Goal: Task Accomplishment & Management: Manage account settings

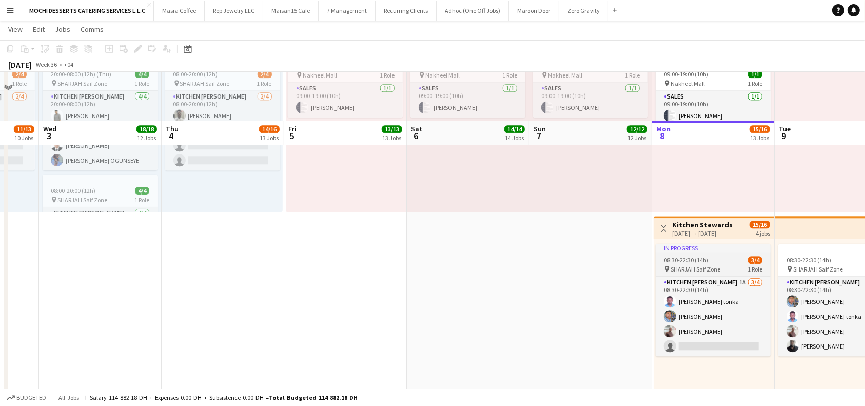
scroll to position [2563, 0]
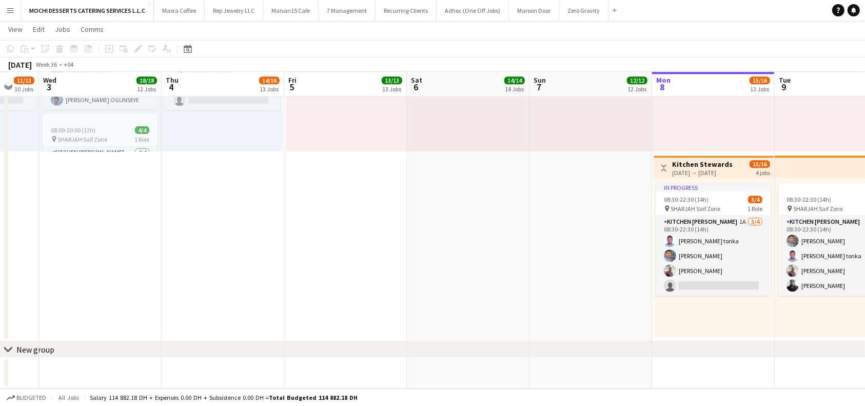
click at [276, 63] on div "September 2025 Week 36 • +04" at bounding box center [432, 64] width 865 height 14
click at [236, 71] on div "September 2025 Week 36 • +04" at bounding box center [432, 64] width 865 height 14
click at [217, 78] on app-board-header-date "Thu 4 14/16 13 Jobs" at bounding box center [223, 84] width 123 height 25
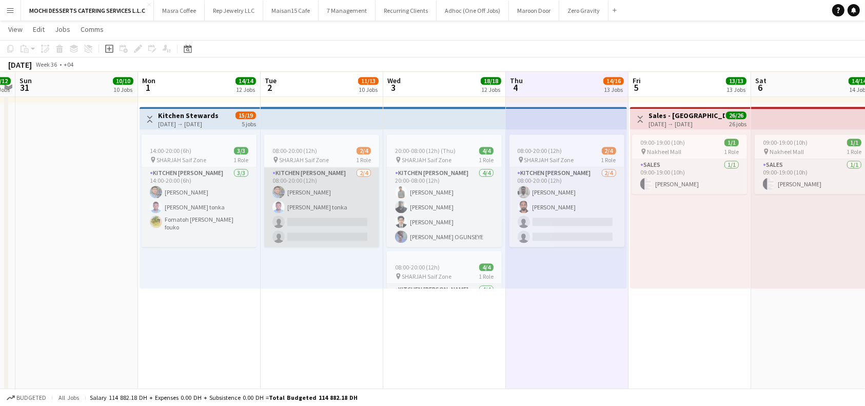
scroll to position [0, 287]
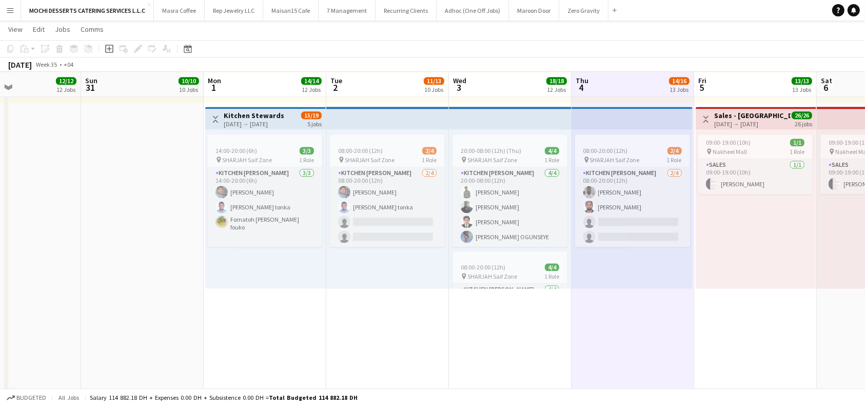
click at [282, 121] on div "01-09-2025 → 04-09-2025" at bounding box center [254, 124] width 61 height 8
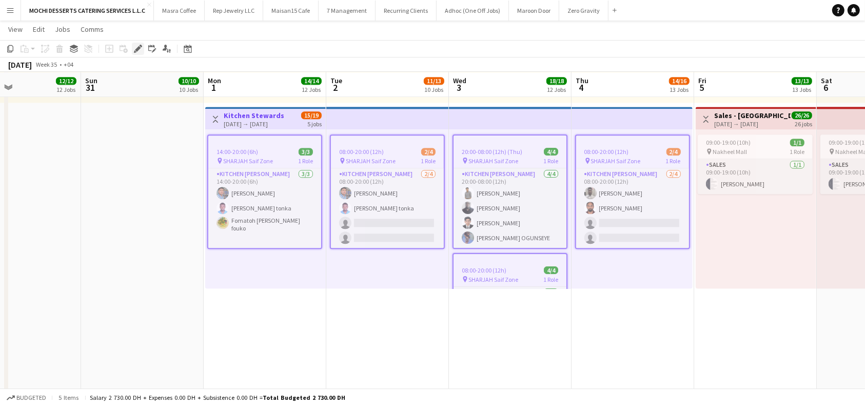
click at [136, 47] on icon "Edit" at bounding box center [138, 49] width 8 height 8
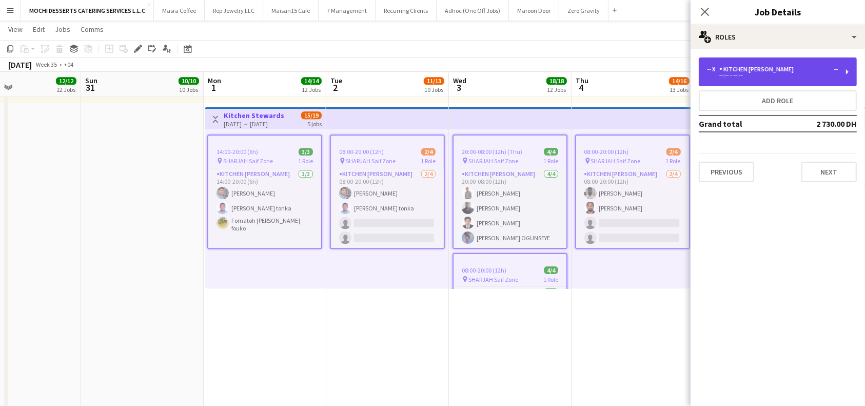
click at [847, 72] on div "-- x Kitchen Steward -- --:-- - --:--" at bounding box center [778, 71] width 158 height 29
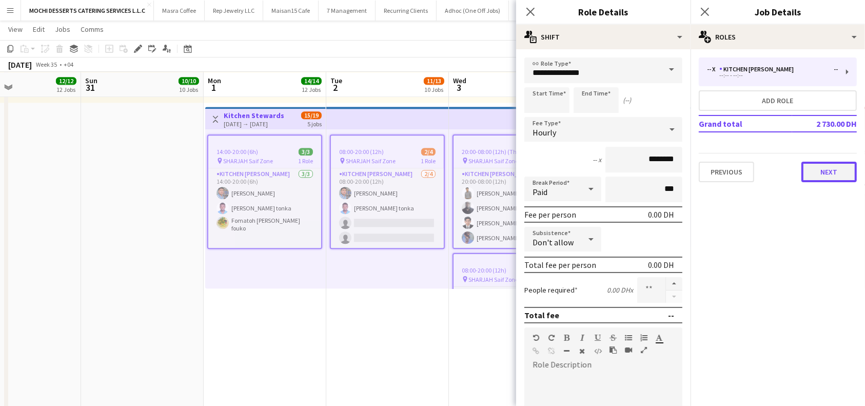
click at [840, 167] on button "Next" at bounding box center [828, 172] width 55 height 21
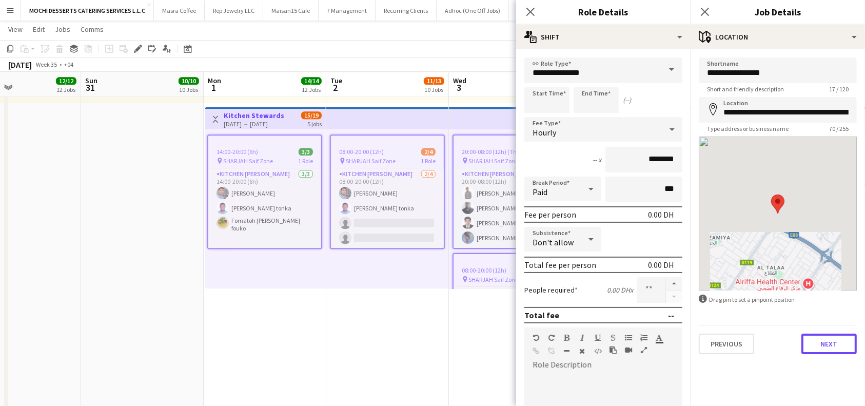
click at [821, 339] on button "Next" at bounding box center [828, 343] width 55 height 21
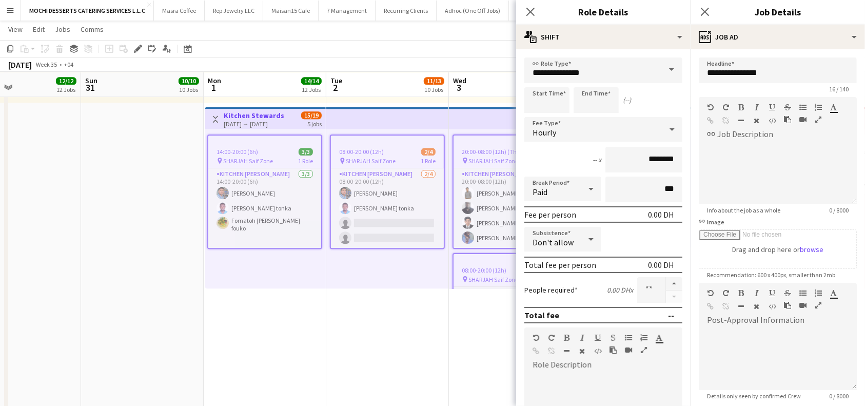
scroll to position [102, 0]
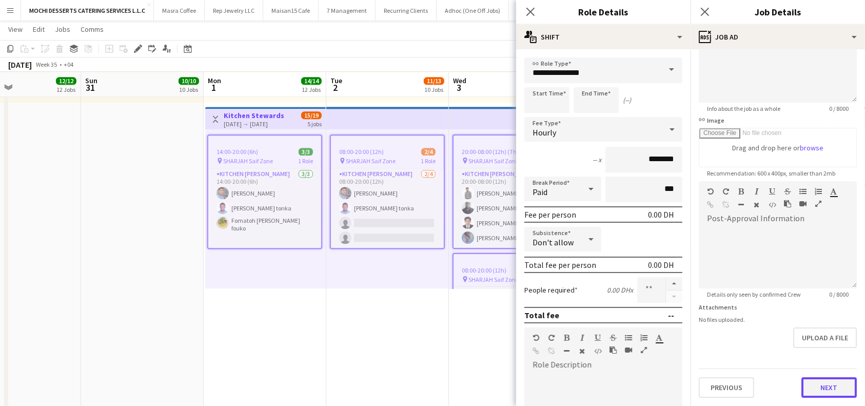
click at [826, 380] on button "Next" at bounding box center [828, 387] width 55 height 21
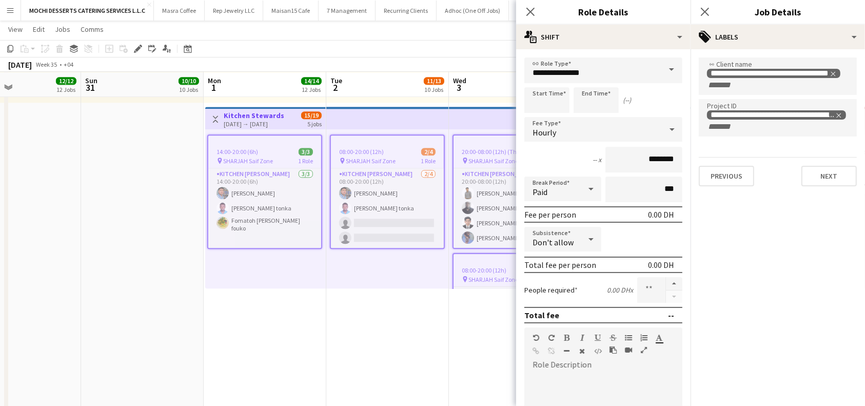
scroll to position [0, 0]
click at [733, 305] on mat-expansion-panel "**********" at bounding box center [777, 227] width 174 height 357
drag, startPoint x: 532, startPoint y: 12, endPoint x: 661, endPoint y: 10, distance: 128.3
click at [532, 11] on icon "Close pop-in" at bounding box center [530, 12] width 8 height 8
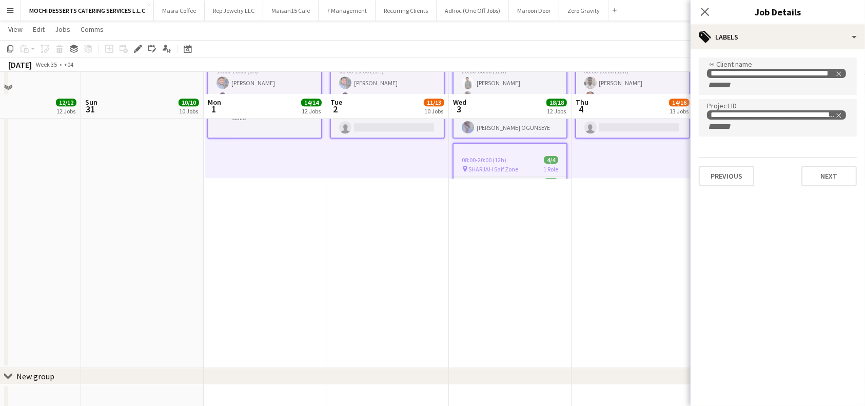
scroll to position [2358, 0]
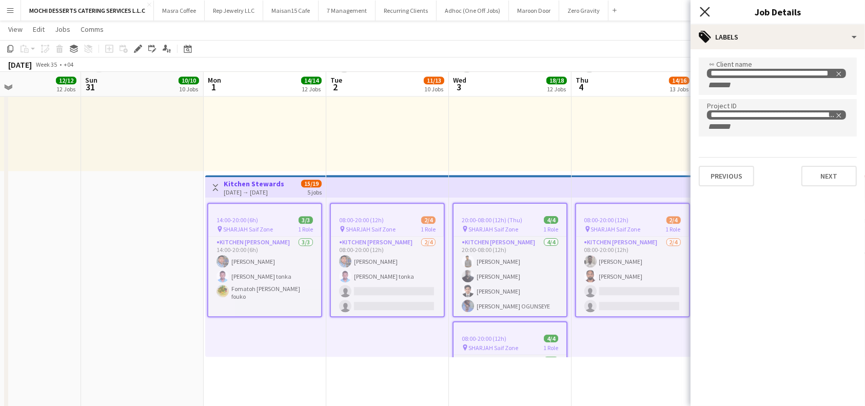
click at [706, 10] on icon at bounding box center [705, 12] width 10 height 10
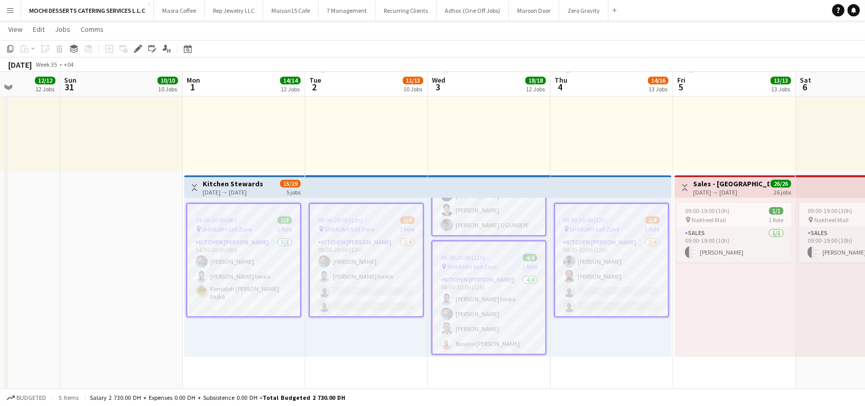
scroll to position [0, 300]
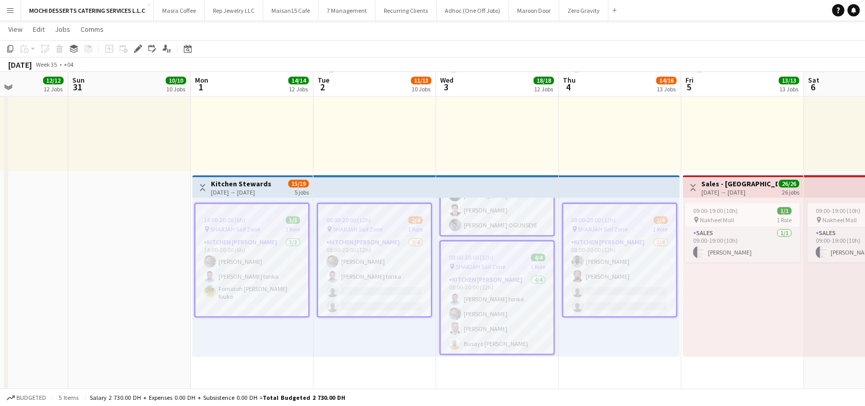
drag, startPoint x: 292, startPoint y: 276, endPoint x: 279, endPoint y: 273, distance: 13.2
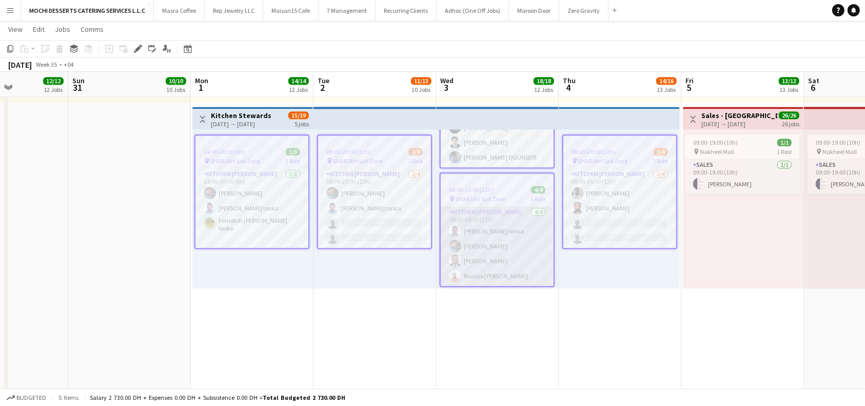
scroll to position [90, 0]
click at [9, 14] on button "Menu" at bounding box center [10, 10] width 21 height 21
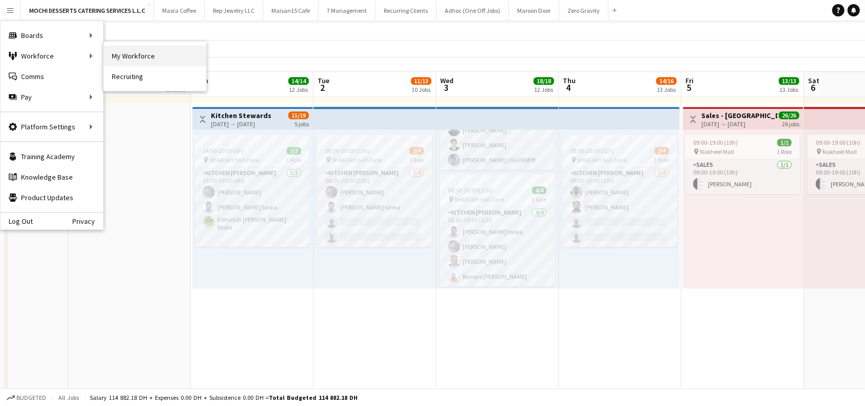
click at [145, 56] on link "My Workforce" at bounding box center [155, 56] width 103 height 21
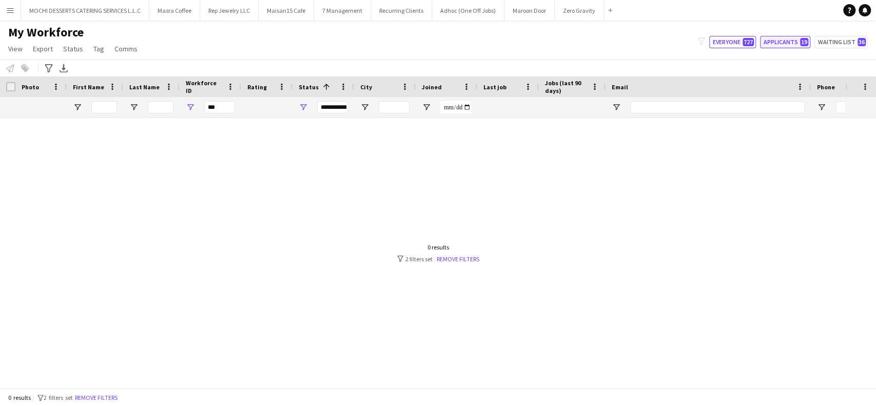
click at [792, 43] on button "Applicants 19" at bounding box center [785, 42] width 50 height 12
type input "**********"
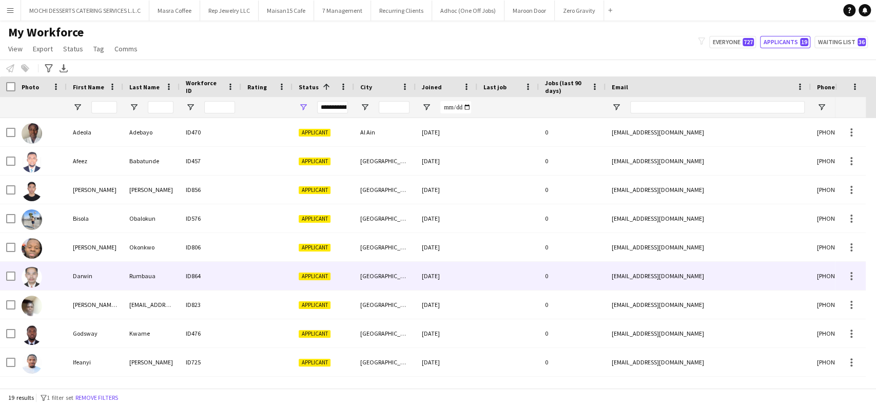
click at [90, 280] on div "Darwin" at bounding box center [95, 276] width 56 height 28
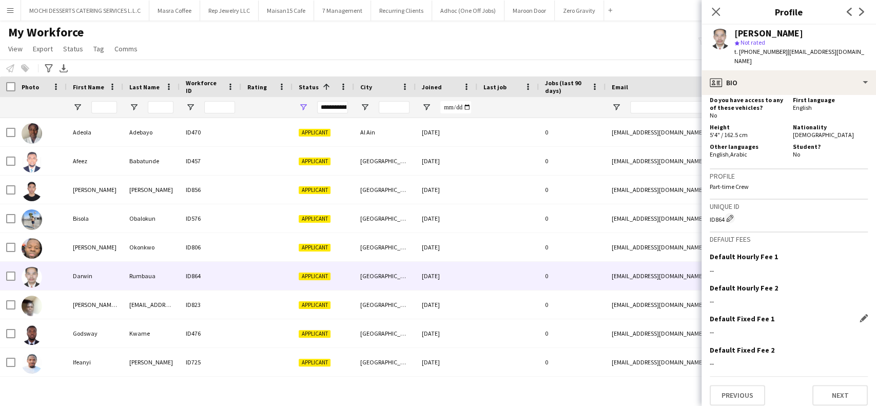
scroll to position [490, 0]
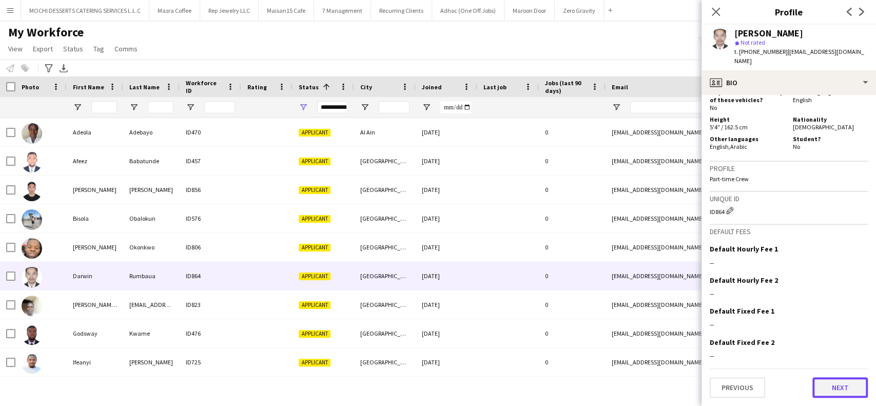
click at [836, 389] on button "Next" at bounding box center [839, 387] width 55 height 21
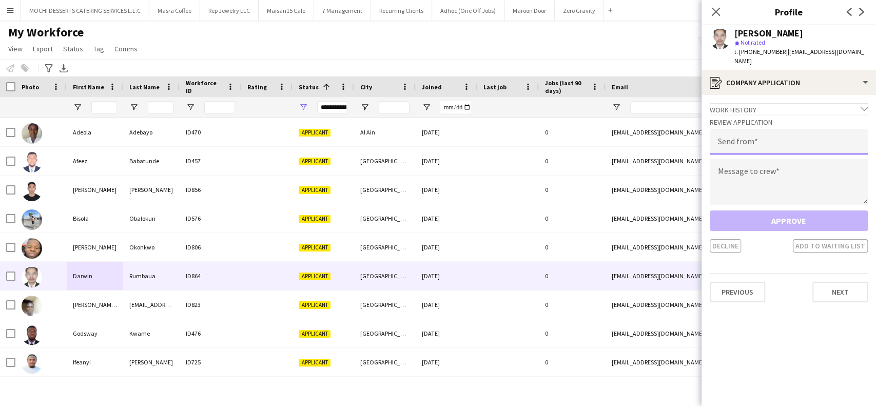
click at [759, 137] on input "email" at bounding box center [788, 142] width 158 height 26
paste input "**********"
type input "**********"
click at [796, 170] on textarea at bounding box center [788, 182] width 158 height 46
paste textarea "**********"
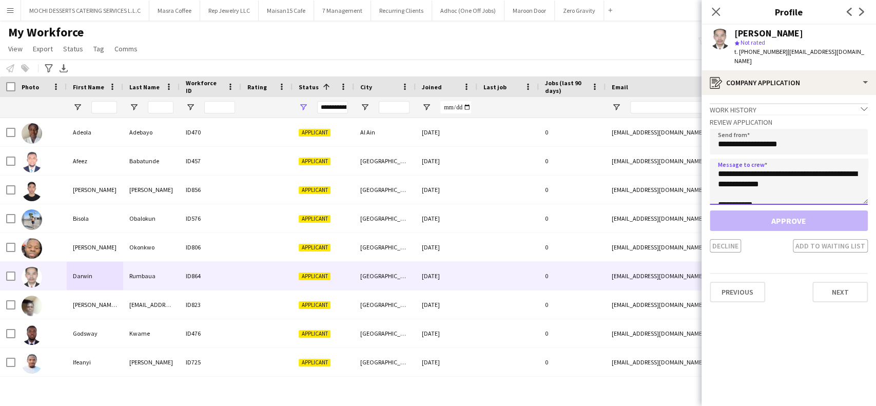
scroll to position [16, 0]
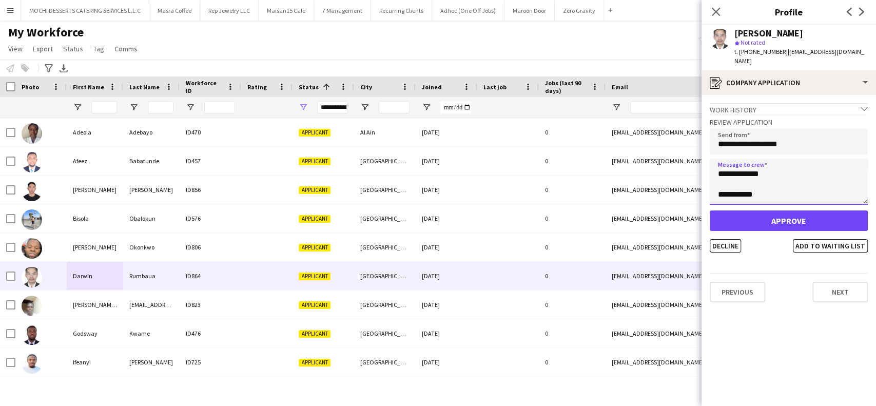
type textarea "**********"
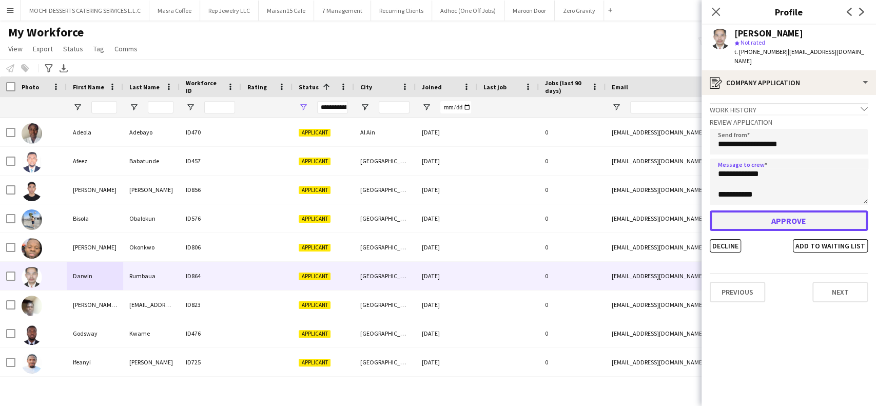
click at [756, 219] on button "Approve" at bounding box center [788, 220] width 158 height 21
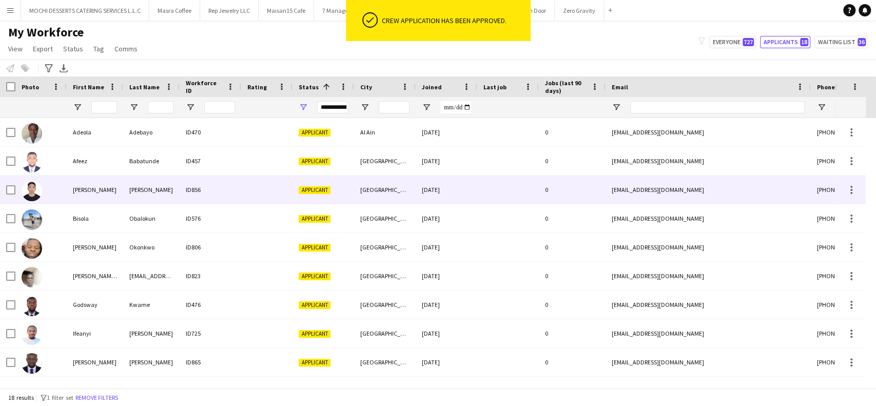
click at [95, 189] on div "Artrome Gregory" at bounding box center [95, 189] width 56 height 28
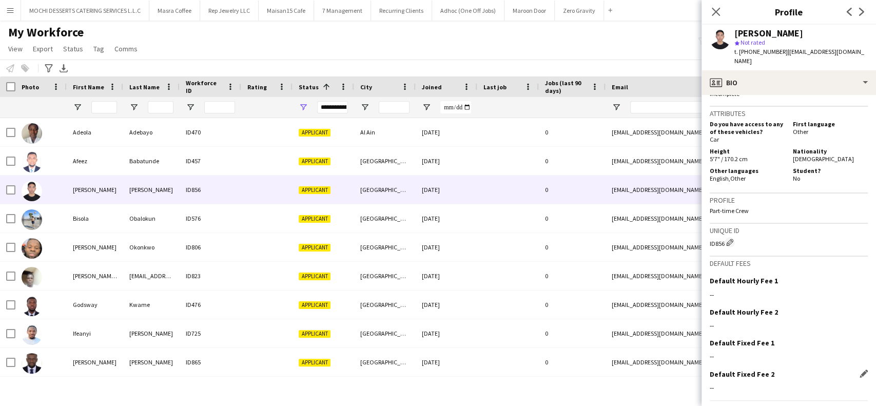
scroll to position [527, 0]
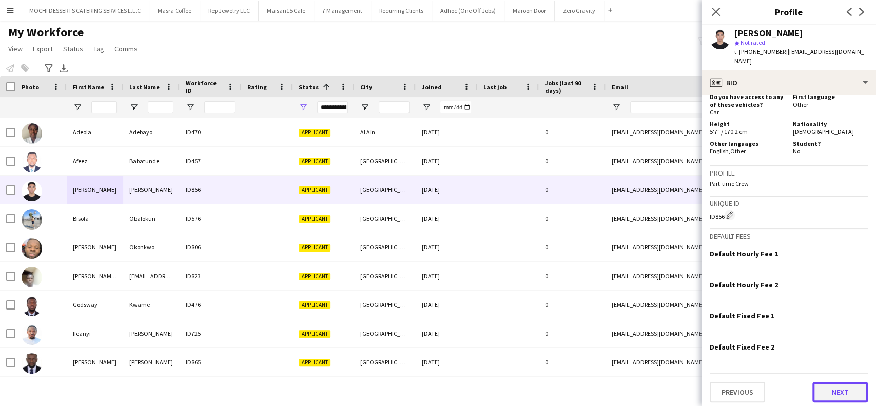
click at [824, 387] on button "Next" at bounding box center [839, 392] width 55 height 21
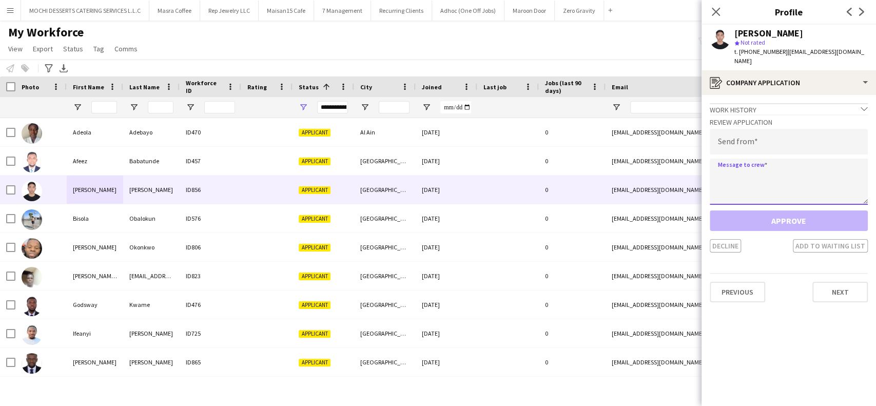
click at [747, 161] on textarea at bounding box center [788, 182] width 158 height 46
paste textarea "**********"
type textarea "**********"
click at [746, 137] on input "email" at bounding box center [788, 142] width 158 height 26
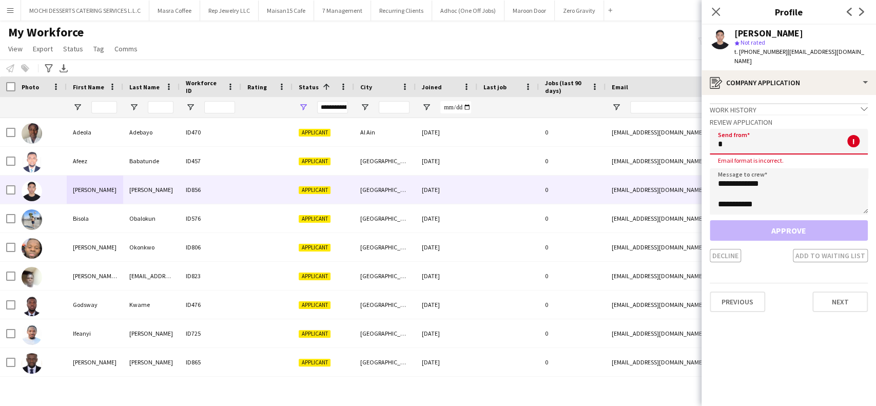
click at [747, 143] on input "*" at bounding box center [788, 142] width 158 height 26
paste input "**********"
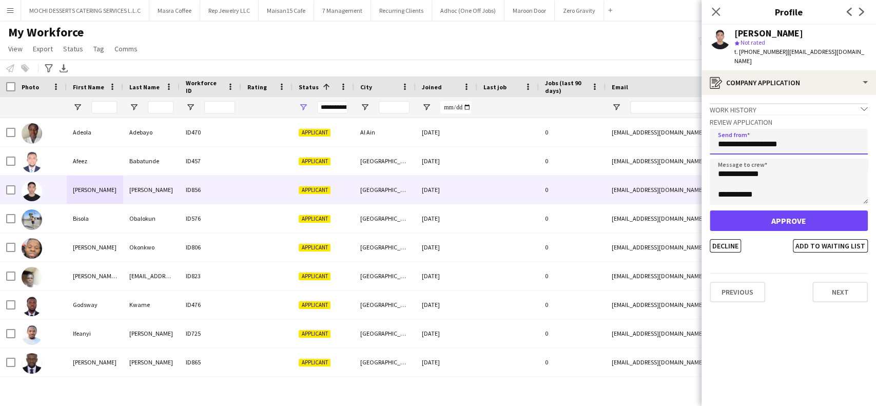
type input "**********"
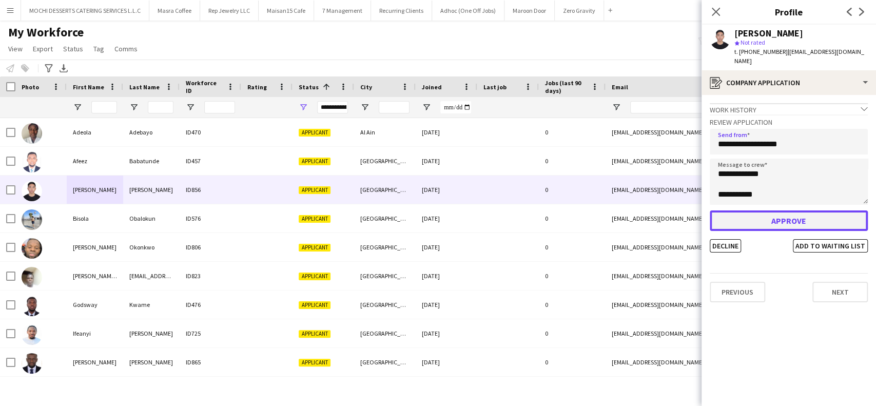
click at [757, 211] on button "Approve" at bounding box center [788, 220] width 158 height 21
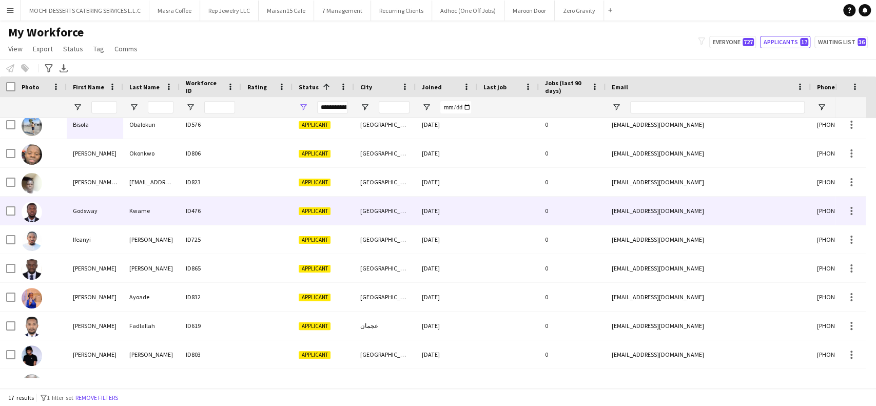
scroll to position [229, 0]
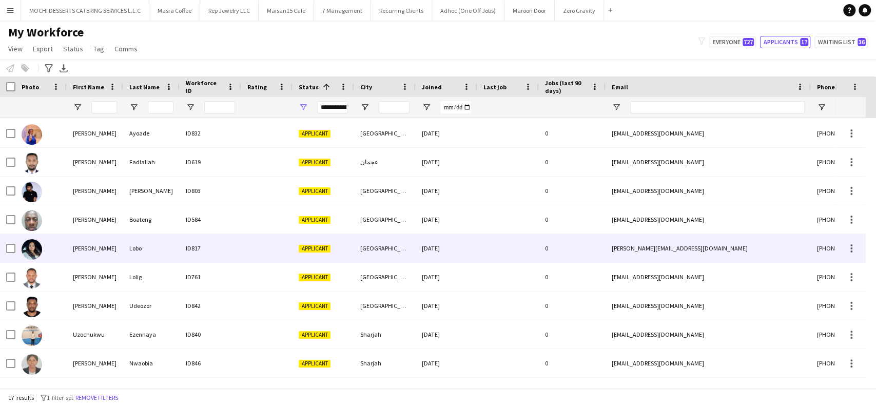
click at [111, 247] on div "Sonia" at bounding box center [95, 248] width 56 height 28
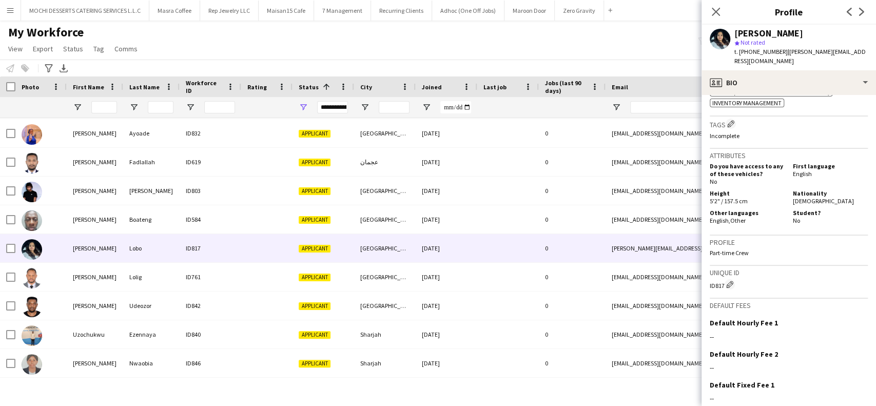
scroll to position [451, 0]
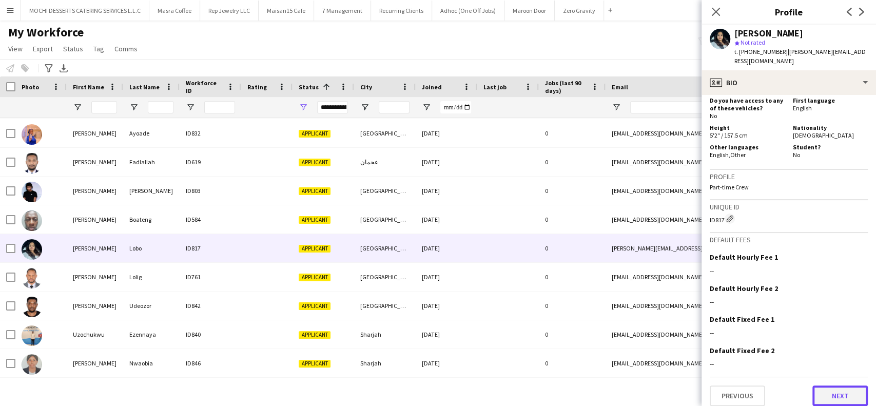
click at [818, 386] on button "Next" at bounding box center [839, 395] width 55 height 21
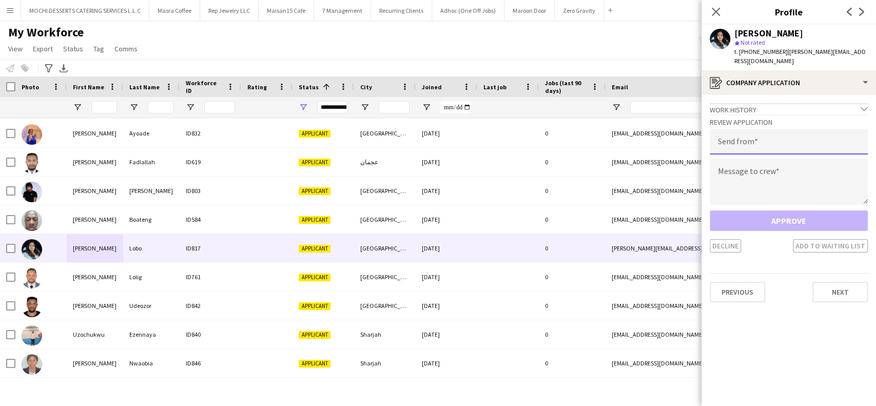
click at [762, 142] on input "email" at bounding box center [788, 142] width 158 height 26
paste input "**********"
type input "**********"
click at [767, 159] on textarea at bounding box center [788, 182] width 158 height 46
paste textarea "**********"
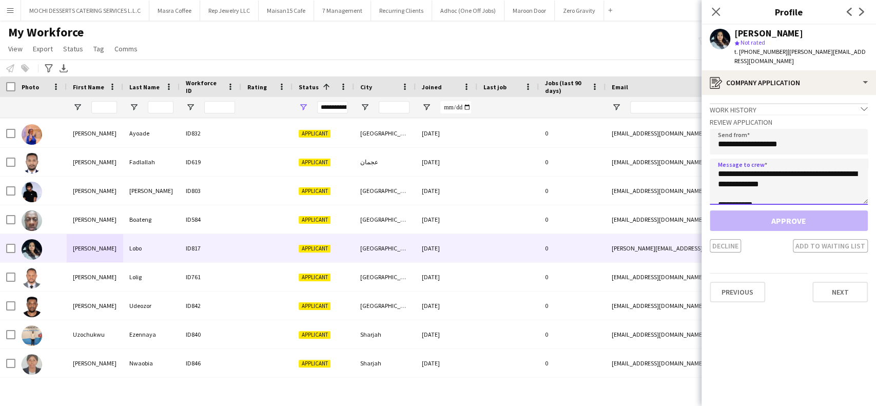
scroll to position [16, 0]
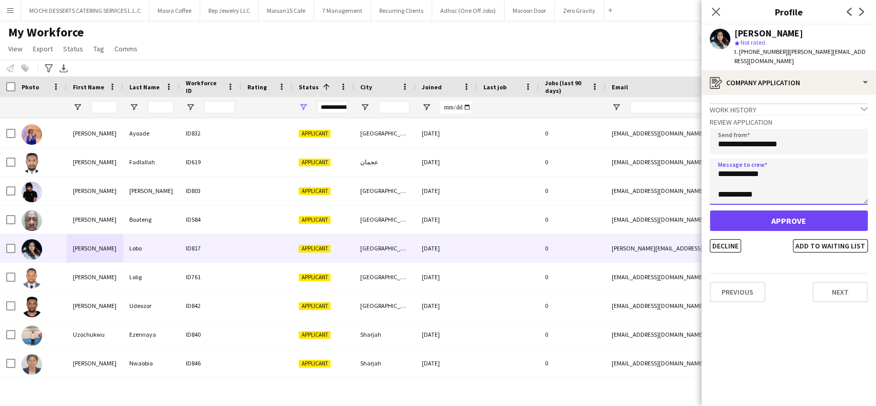
type textarea "**********"
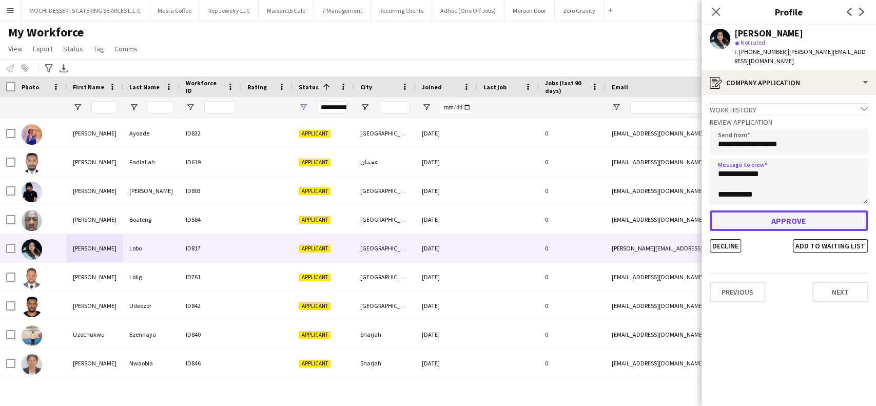
click at [755, 210] on button "Approve" at bounding box center [788, 220] width 158 height 21
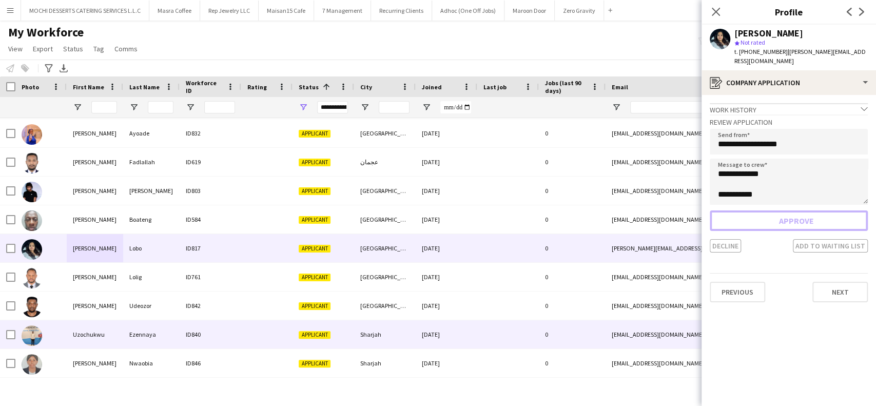
scroll to position [200, 0]
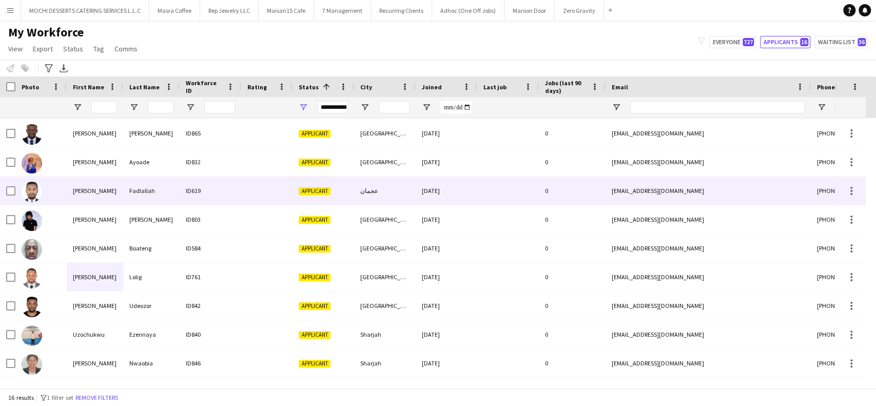
click at [85, 196] on div "Mohammed" at bounding box center [95, 190] width 56 height 28
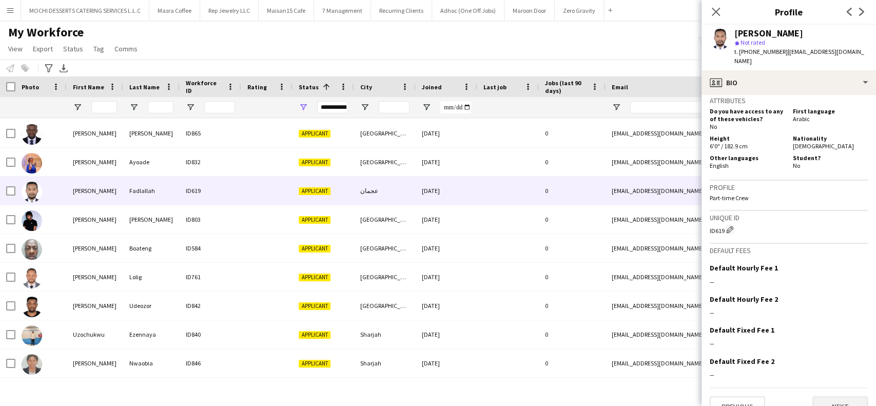
scroll to position [419, 0]
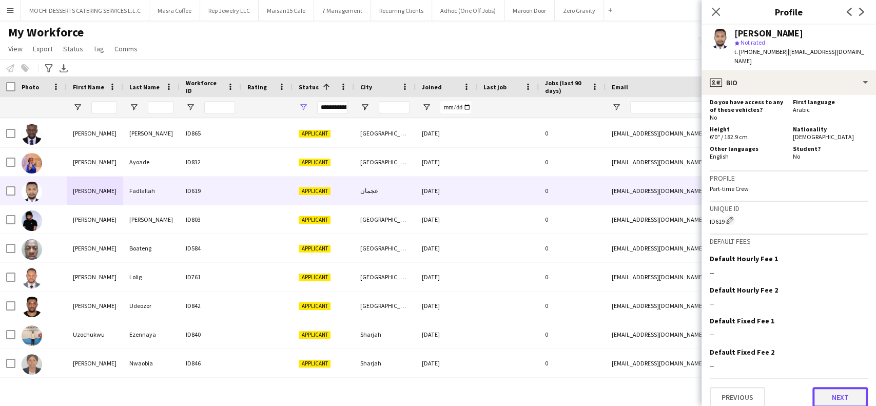
click at [819, 388] on button "Next" at bounding box center [839, 397] width 55 height 21
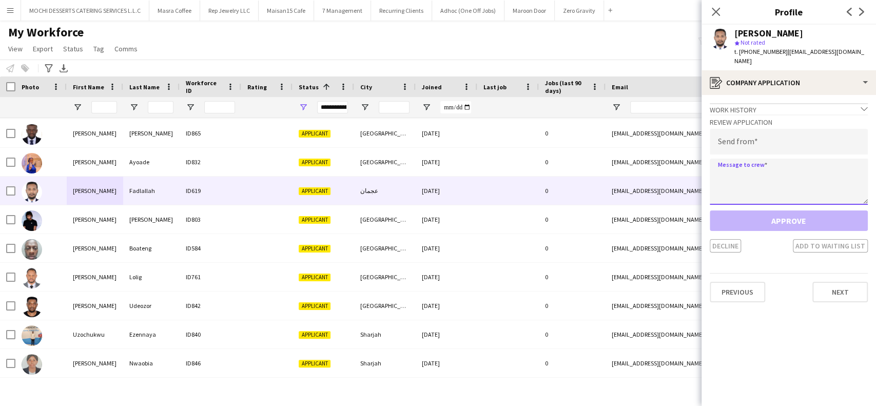
click at [756, 168] on textarea at bounding box center [788, 182] width 158 height 46
paste textarea "**********"
type textarea "**********"
click at [743, 130] on input "email" at bounding box center [788, 142] width 158 height 26
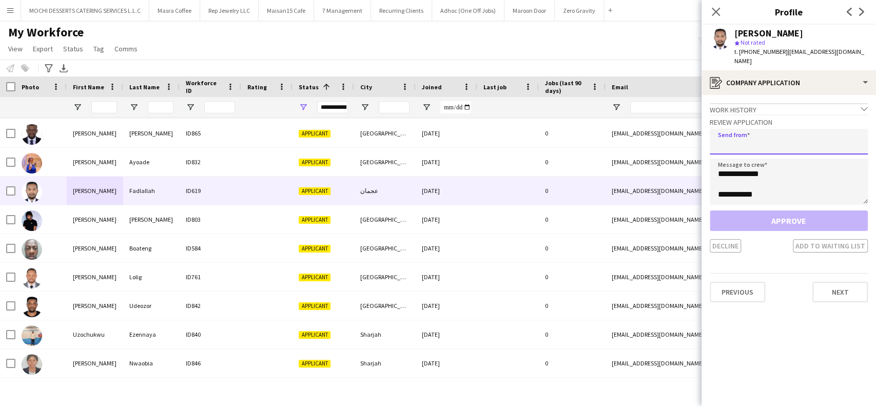
paste input "**********"
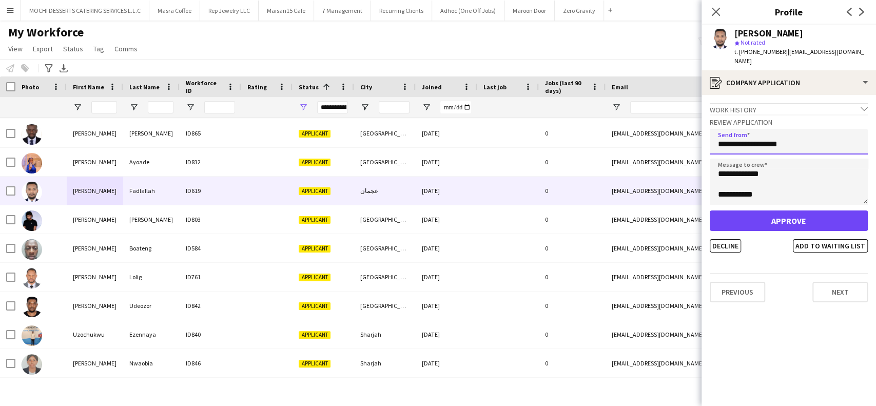
type input "**********"
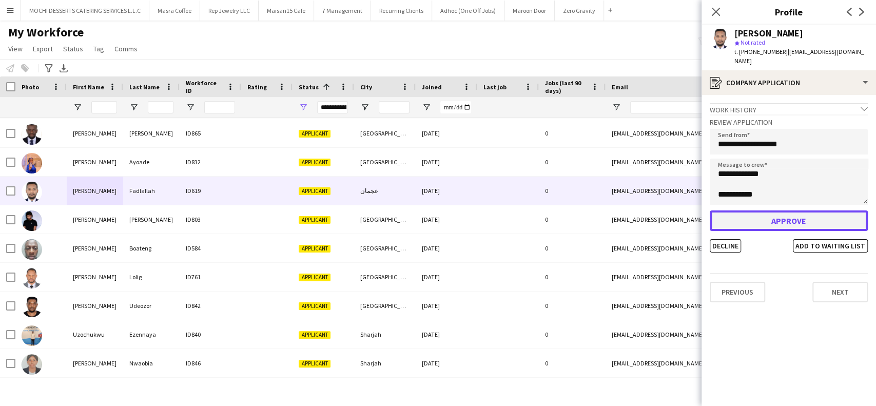
click at [762, 214] on button "Approve" at bounding box center [788, 220] width 158 height 21
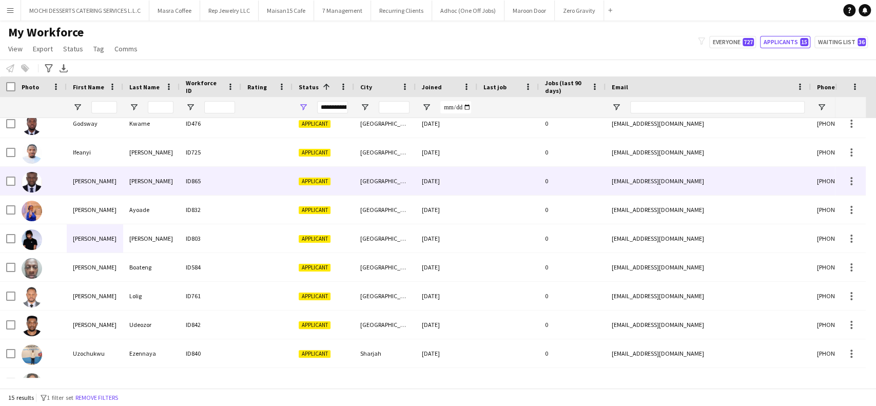
scroll to position [171, 0]
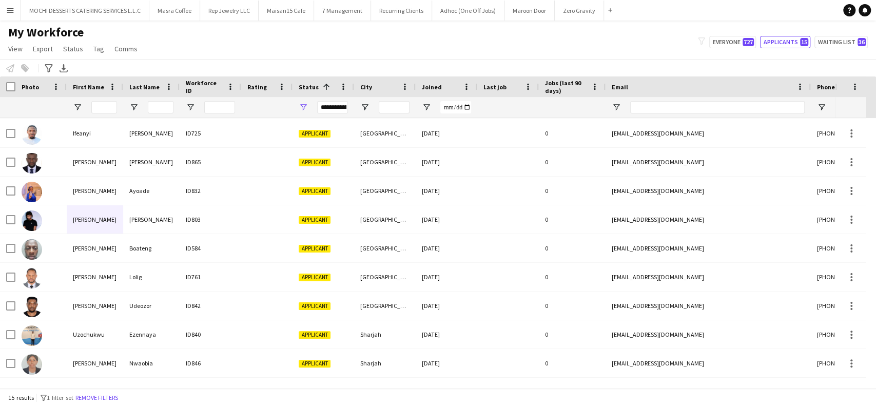
click at [742, 33] on div "My Workforce View Views Default view New view Update view Delete view Edit name…" at bounding box center [438, 42] width 876 height 35
click at [746, 38] on span "727" at bounding box center [747, 42] width 11 height 8
type input "**********"
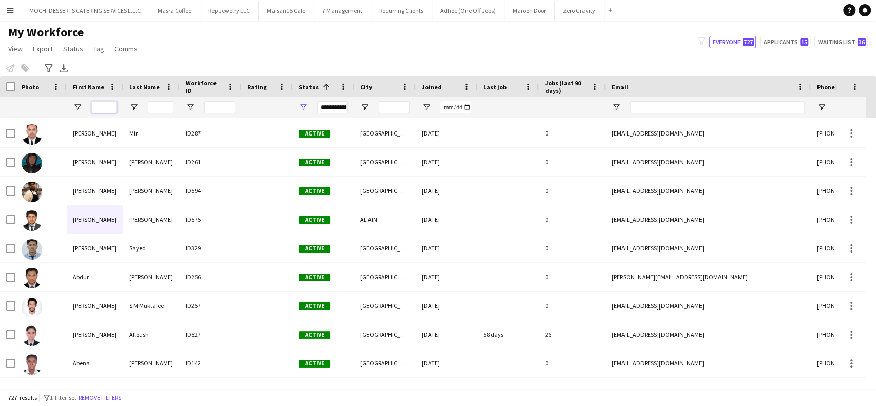
click at [102, 111] on input "First Name Filter Input" at bounding box center [104, 107] width 26 height 12
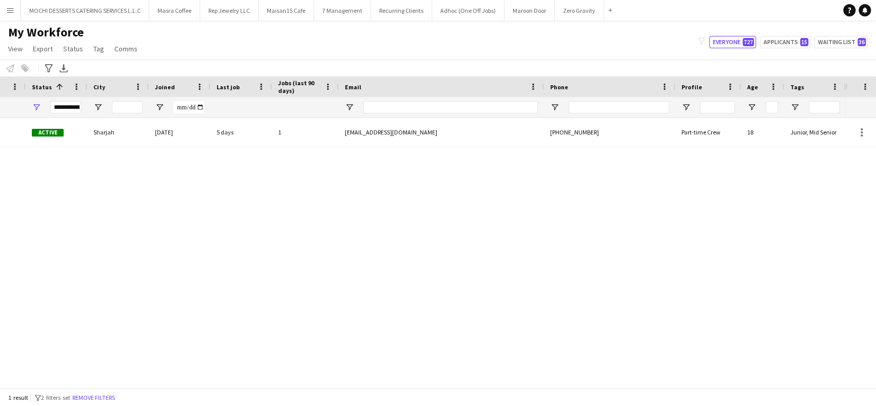
scroll to position [0, 121]
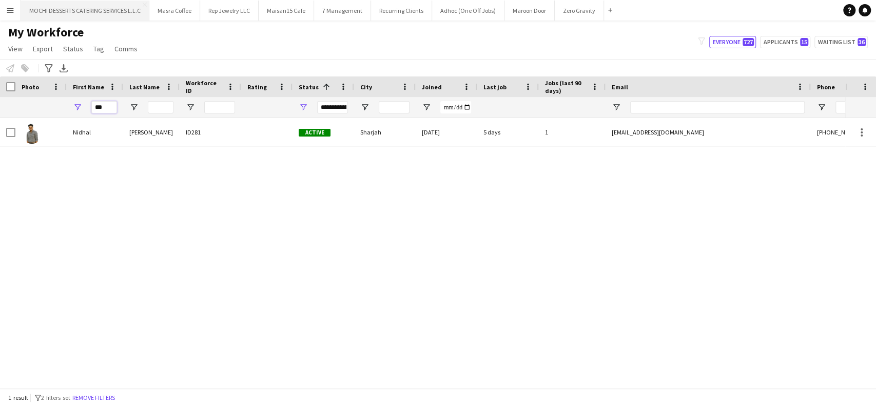
type input "***"
drag, startPoint x: 64, startPoint y: 100, endPoint x: 44, endPoint y: 97, distance: 20.1
click at [44, 97] on div "**********" at bounding box center [556, 107] width 1112 height 21
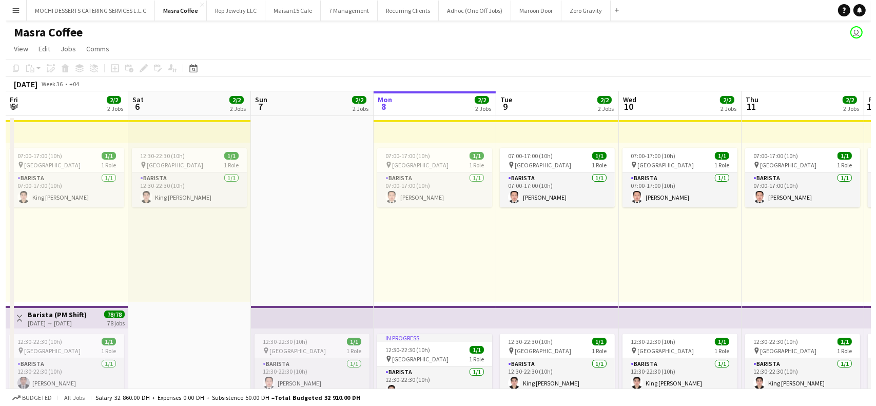
scroll to position [0, 245]
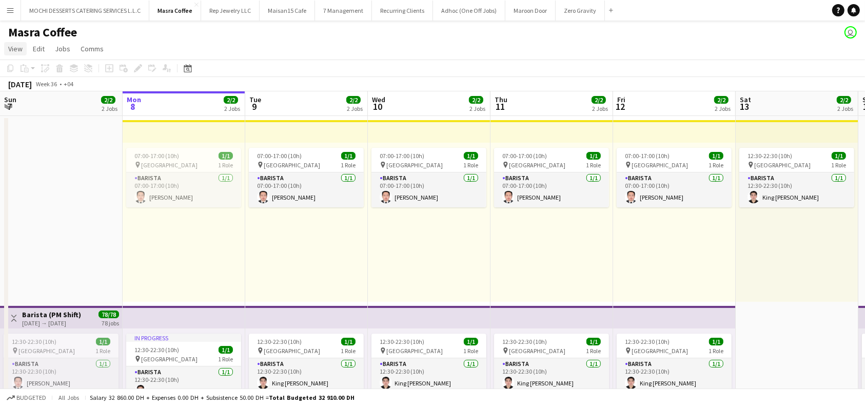
click at [9, 52] on span "View" at bounding box center [15, 48] width 14 height 9
click at [17, 53] on link "View" at bounding box center [15, 48] width 23 height 13
click at [10, 17] on button "Menu" at bounding box center [10, 10] width 21 height 21
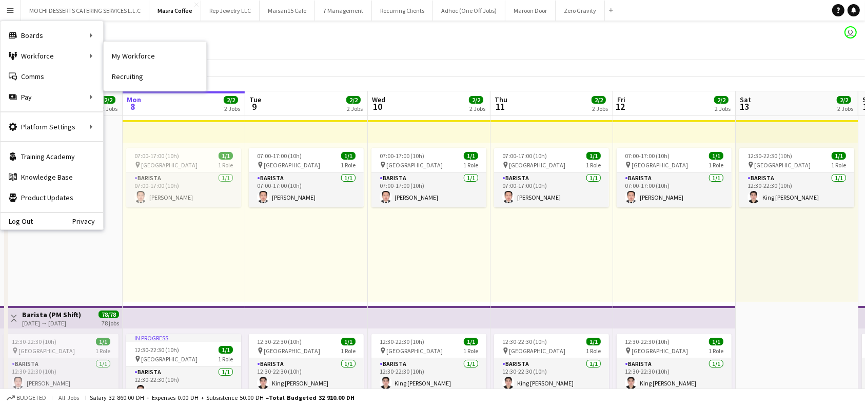
drag, startPoint x: 122, startPoint y: 52, endPoint x: 237, endPoint y: 95, distance: 123.2
click at [122, 52] on link "My Workforce" at bounding box center [155, 56] width 103 height 21
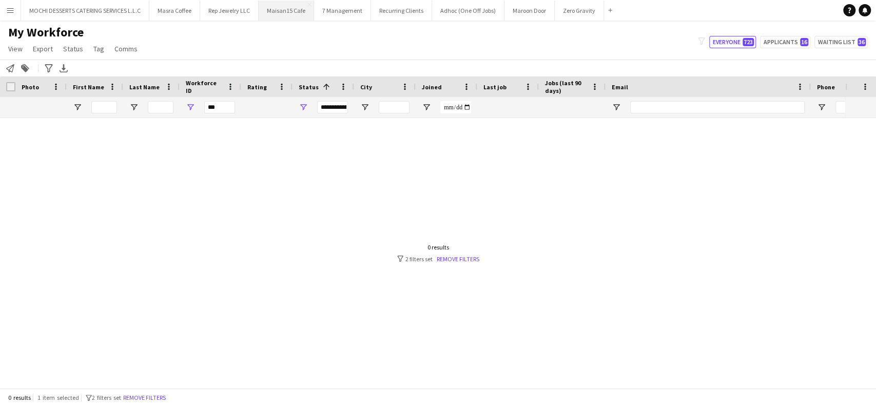
click at [300, 12] on button "Maisan15 Cafe Close" at bounding box center [286, 11] width 55 height 20
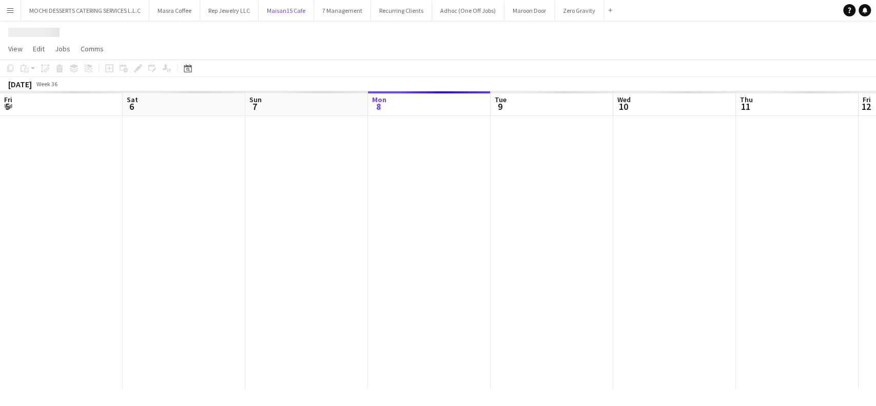
scroll to position [0, 245]
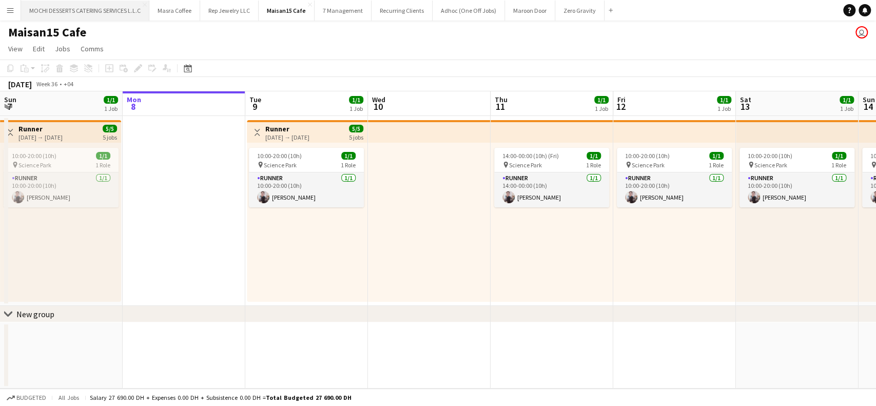
click at [119, 6] on button "MOCHI DESSERTS CATERING SERVICES L.L.C Close" at bounding box center [85, 11] width 128 height 20
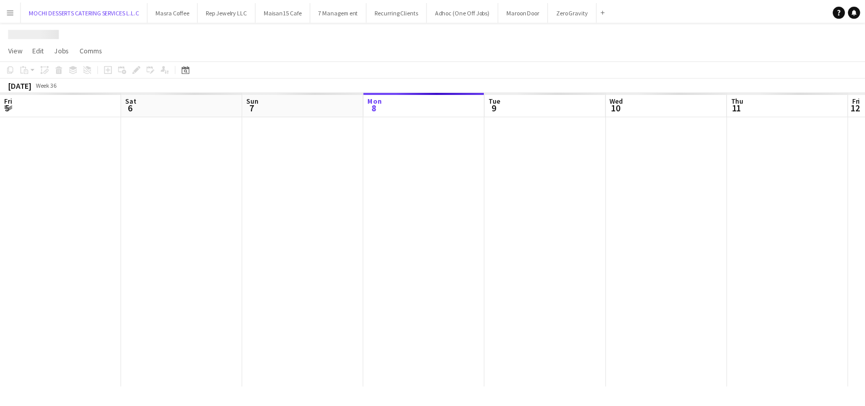
scroll to position [0, 245]
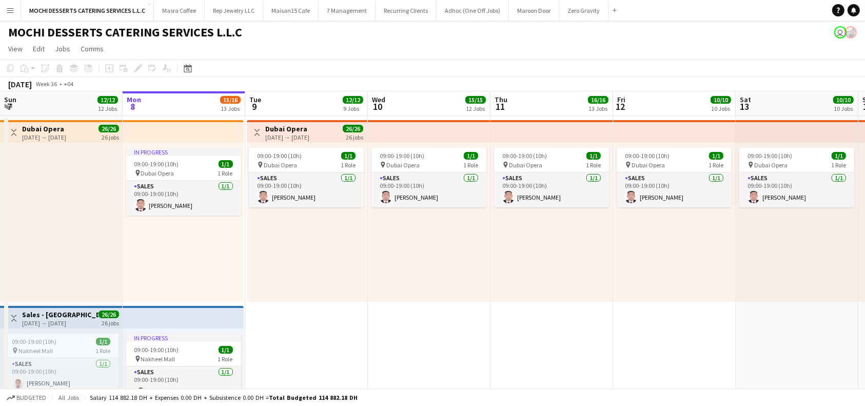
click at [66, 129] on h3 "Dubai Opera" at bounding box center [44, 128] width 44 height 9
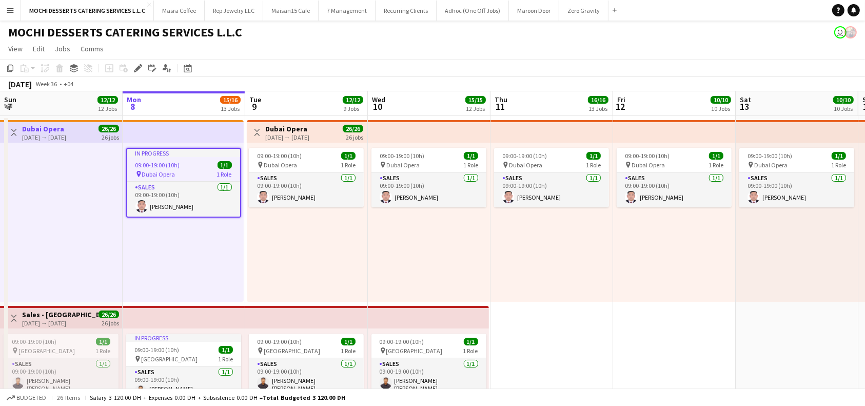
click at [355, 250] on div "09:00-19:00 (10h) 1/1 pin Dubai Opera 1 Role Sales 1/1 09:00-19:00 (10h) Aldrin…" at bounding box center [307, 222] width 121 height 159
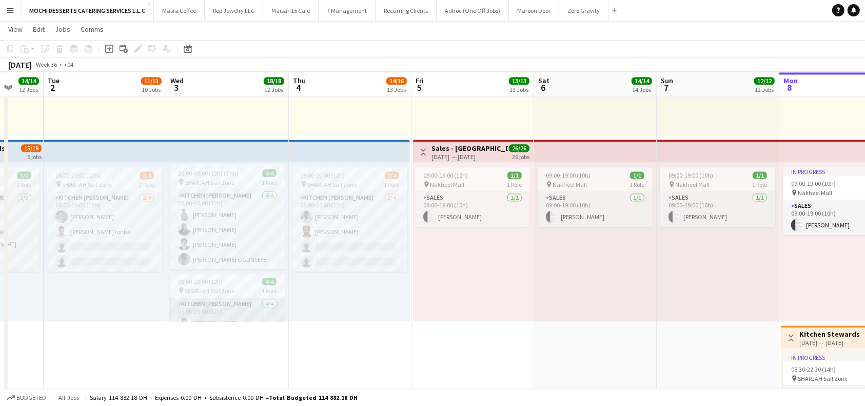
scroll to position [0, 0]
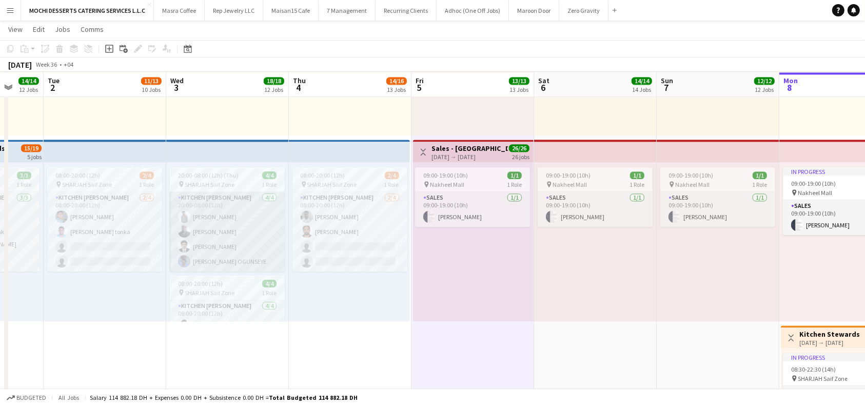
click at [202, 215] on app-card-role "Kitchen Steward 4/4 20:00-08:00 (12h) Nidhal Abdulla Raji Abdullahi Adebayo Fah…" at bounding box center [227, 232] width 115 height 80
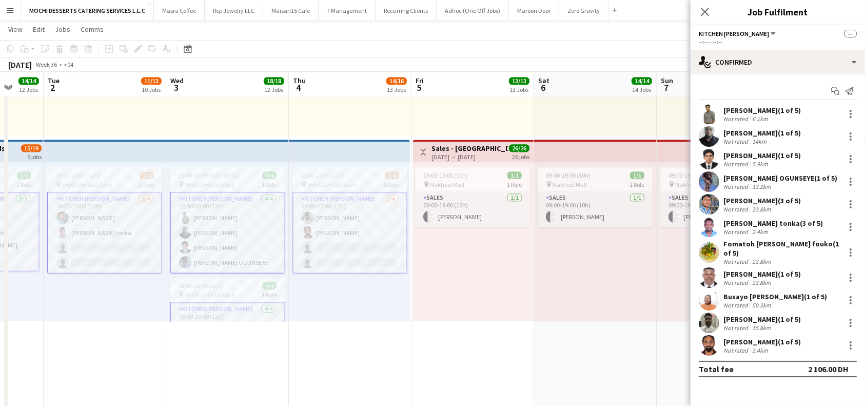
click at [750, 106] on div "Nidhal Abdulla (1 of 5)" at bounding box center [761, 110] width 77 height 9
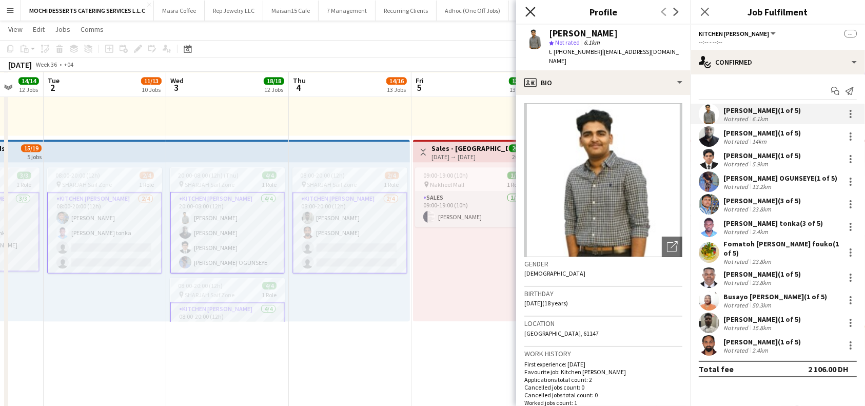
click at [530, 12] on icon at bounding box center [530, 12] width 10 height 10
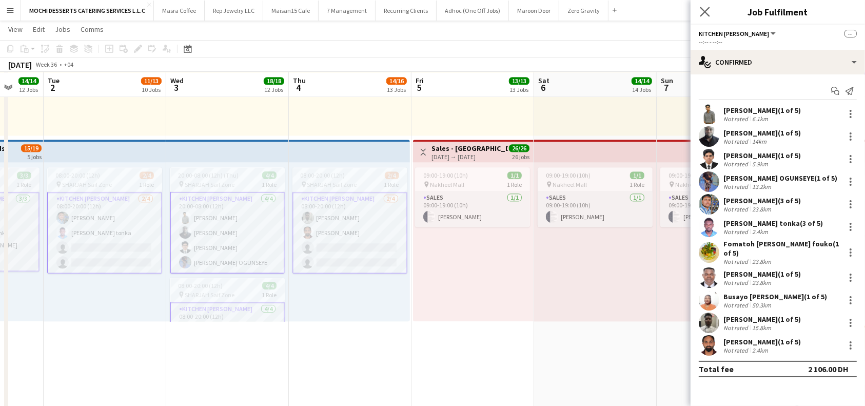
click at [710, 17] on app-icon "Close pop-in" at bounding box center [705, 12] width 15 height 15
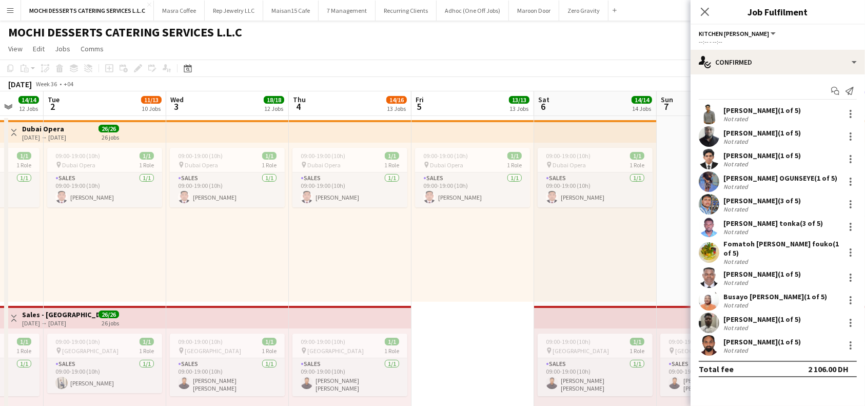
click at [742, 106] on div "Nidhal Abdulla (1 of 5)" at bounding box center [761, 110] width 77 height 9
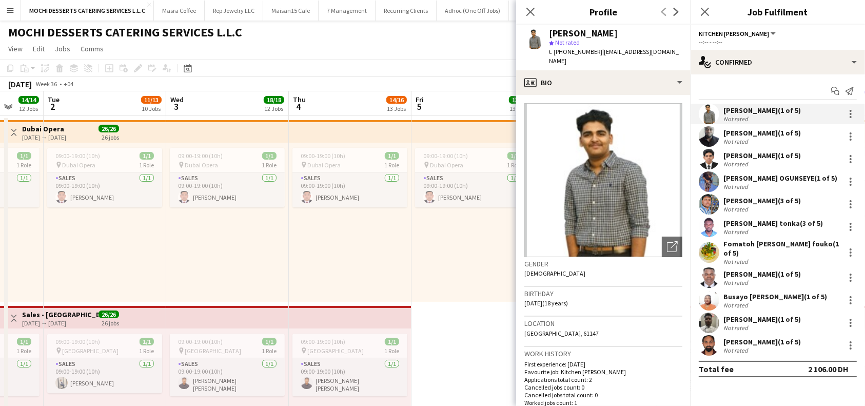
drag, startPoint x: 611, startPoint y: 32, endPoint x: 549, endPoint y: 35, distance: 62.2
click at [549, 35] on div "Nidhal Abdulla" at bounding box center [615, 33] width 133 height 9
click at [569, 35] on div "Nidhal Abdulla" at bounding box center [583, 33] width 69 height 9
drag, startPoint x: 571, startPoint y: 35, endPoint x: 554, endPoint y: 32, distance: 17.6
click at [554, 32] on div "Nidhal Abdulla" at bounding box center [583, 33] width 69 height 9
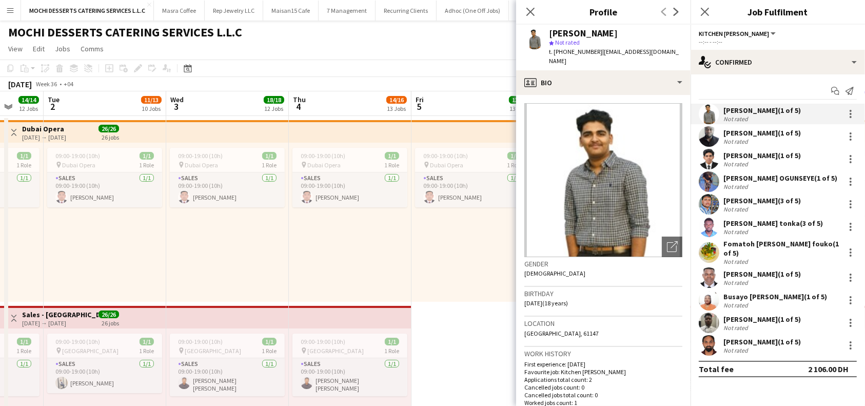
drag, startPoint x: 608, startPoint y: 32, endPoint x: 549, endPoint y: 30, distance: 59.0
click at [547, 31] on div "Nidhal Abdulla star Not rated t. +971528255600 | nidhallowavilla@gmail.com" at bounding box center [603, 48] width 174 height 46
copy div "Nidhal Abdulla"
click at [536, 9] on app-icon "Close pop-in" at bounding box center [530, 12] width 15 height 15
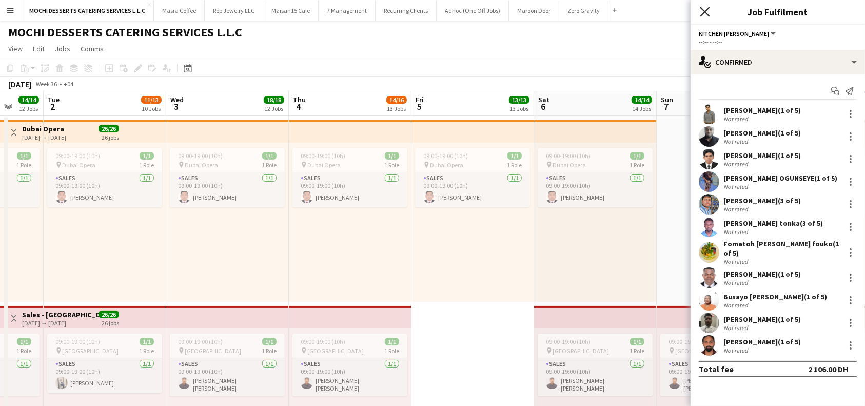
click at [705, 13] on icon at bounding box center [705, 12] width 10 height 10
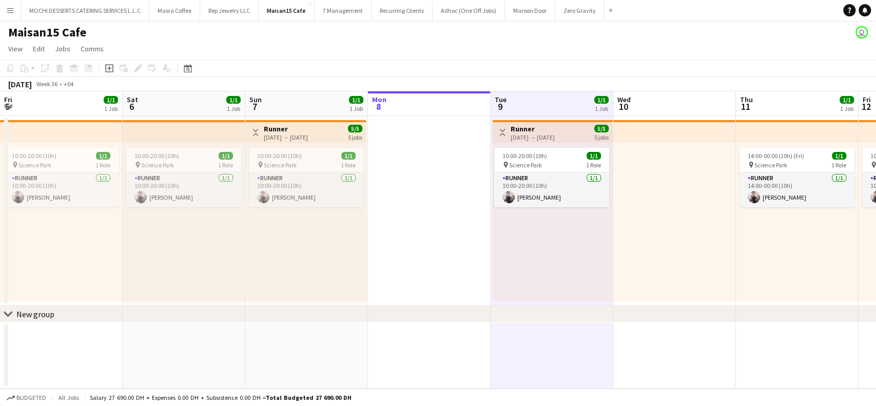
scroll to position [0, 247]
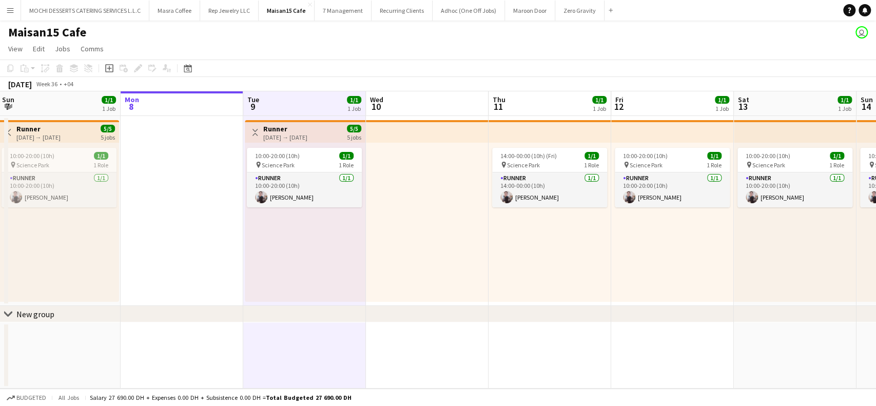
click at [5, 12] on button "Menu" at bounding box center [10, 10] width 21 height 21
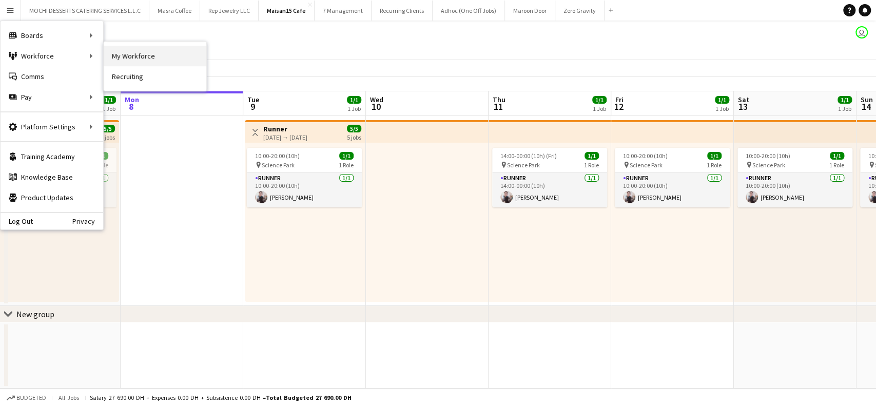
click at [117, 58] on link "My Workforce" at bounding box center [155, 56] width 103 height 21
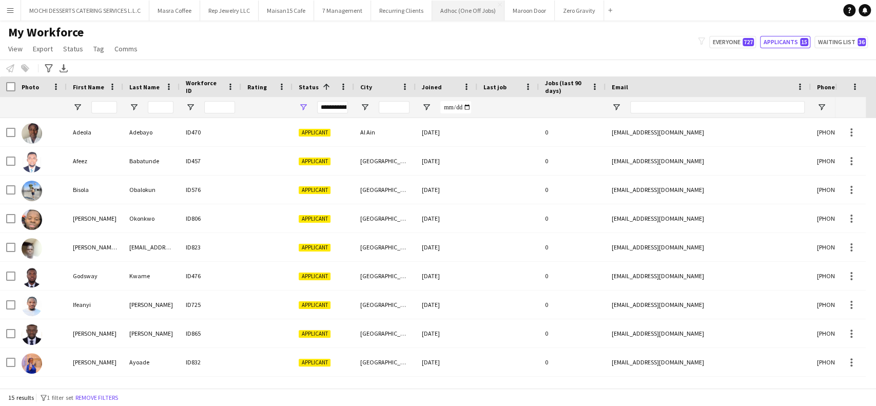
click at [469, 12] on button "Adhoc (One Off Jobs) Close" at bounding box center [468, 11] width 72 height 20
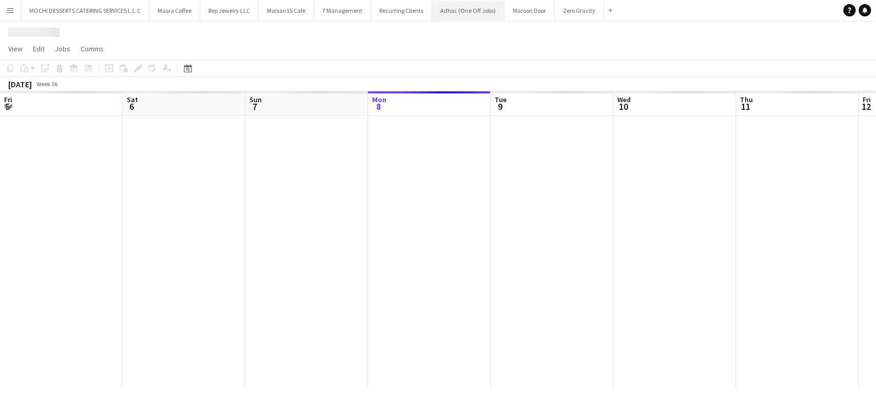
scroll to position [0, 245]
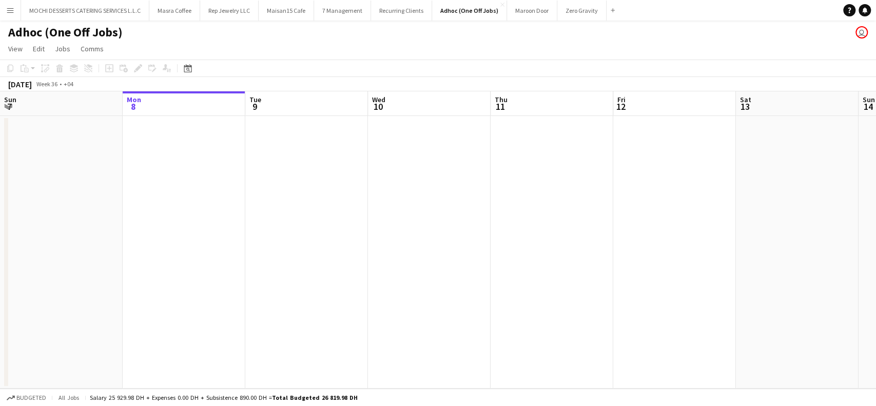
click at [299, 81] on div "September 2025 Week 36 • +04" at bounding box center [438, 84] width 876 height 14
click at [203, 85] on div "September 2025 Week 36 • +04" at bounding box center [438, 84] width 876 height 14
click at [197, 105] on app-board-header-date "Mon 8" at bounding box center [184, 103] width 123 height 25
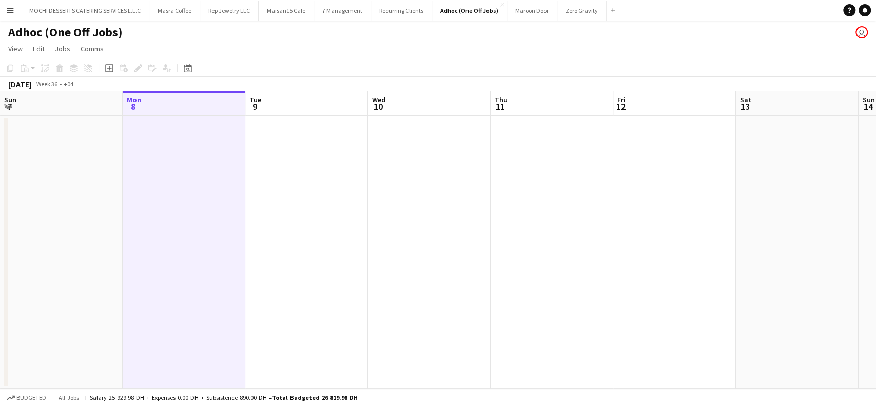
click at [249, 86] on div "September 2025 Week 36 • +04" at bounding box center [438, 84] width 876 height 14
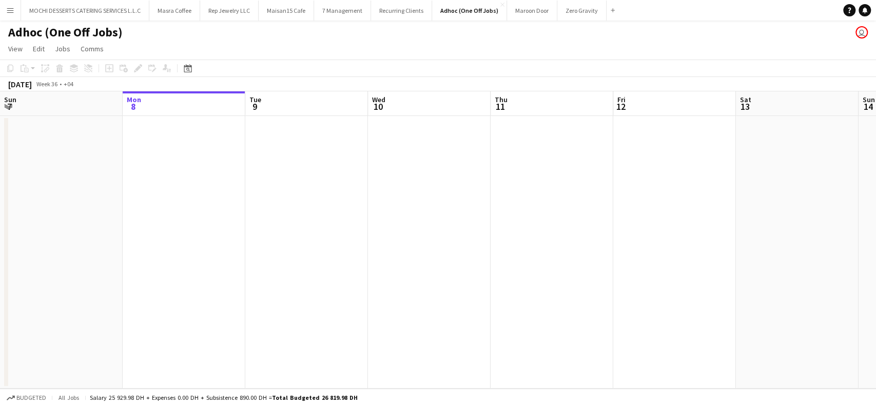
click at [193, 107] on app-board-header-date "Mon 8" at bounding box center [184, 103] width 123 height 25
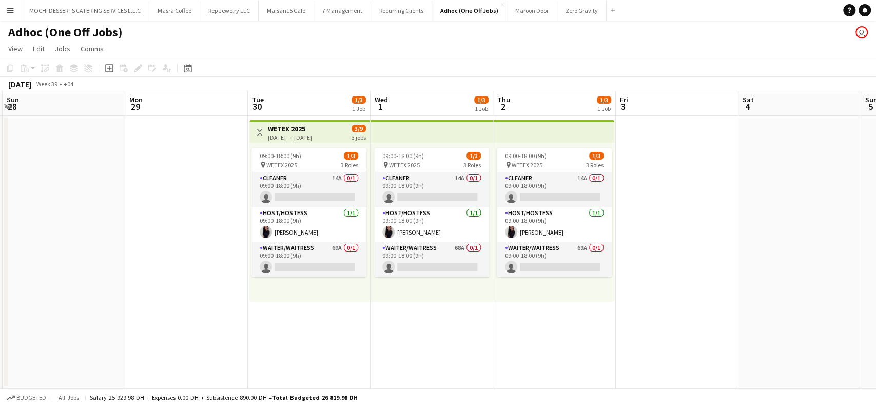
scroll to position [0, 282]
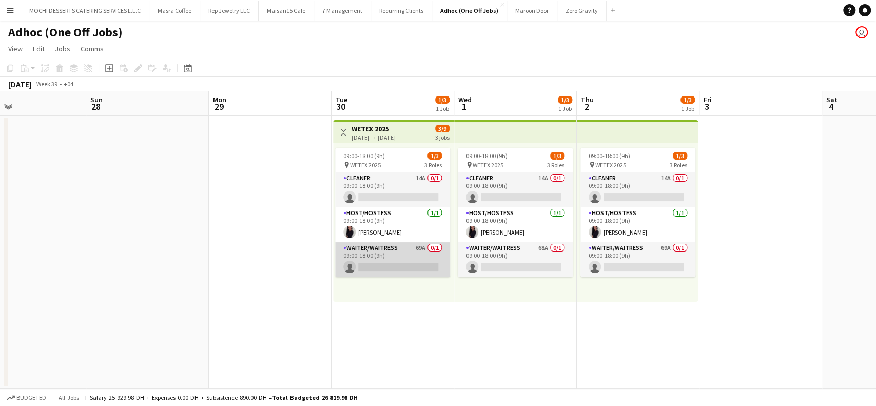
click at [417, 246] on app-card-role "Waiter/Waitress 69A 0/1 09:00-18:00 (9h) single-neutral-actions" at bounding box center [392, 259] width 115 height 35
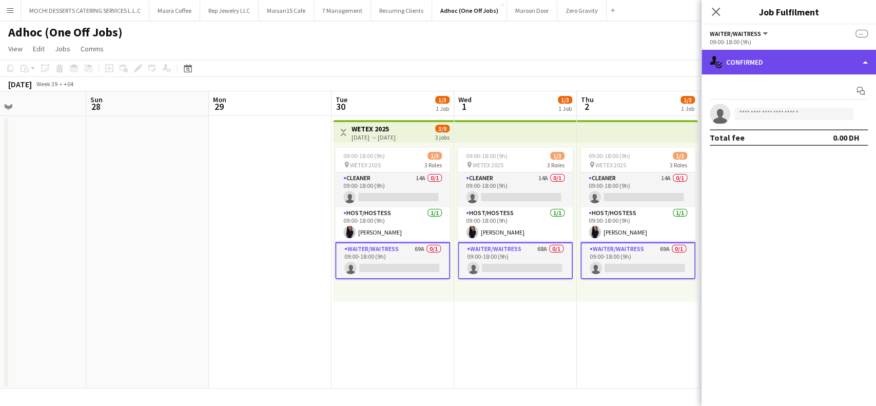
click at [865, 62] on div "single-neutral-actions-check-2 Confirmed" at bounding box center [788, 62] width 174 height 25
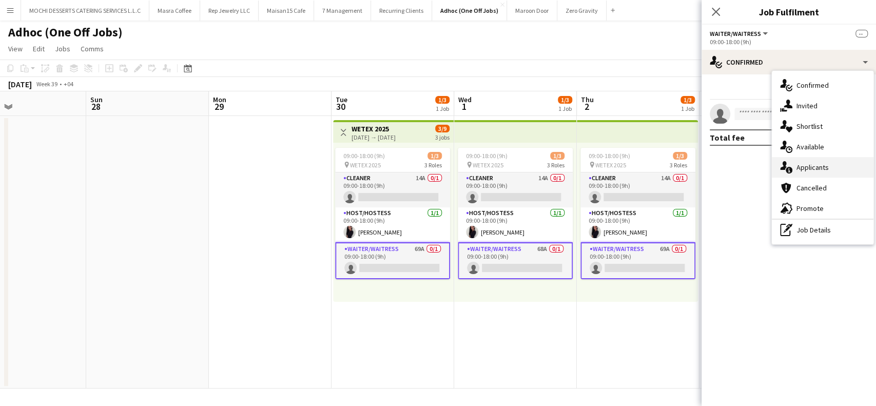
click at [819, 168] on span "Applicants" at bounding box center [812, 167] width 32 height 9
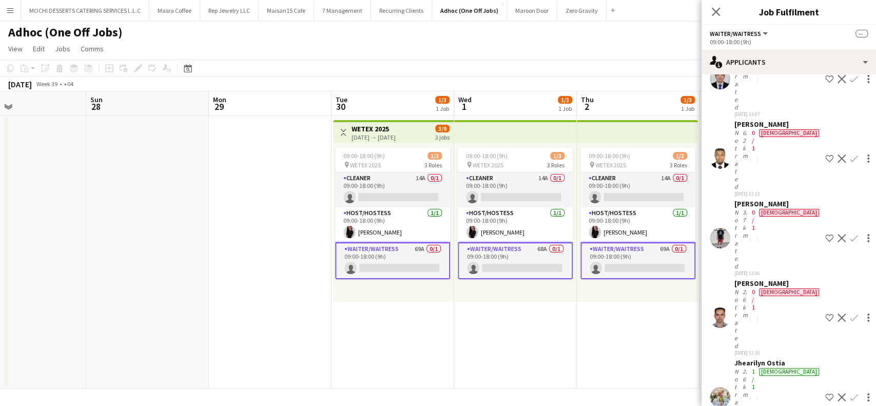
scroll to position [684, 0]
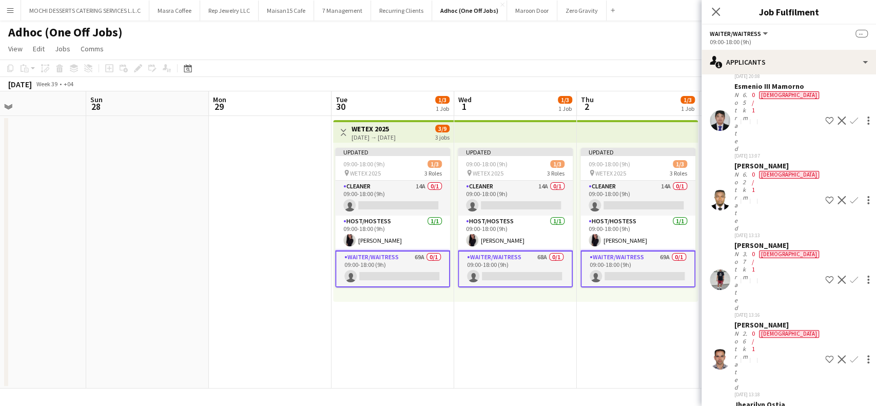
scroll to position [616, 0]
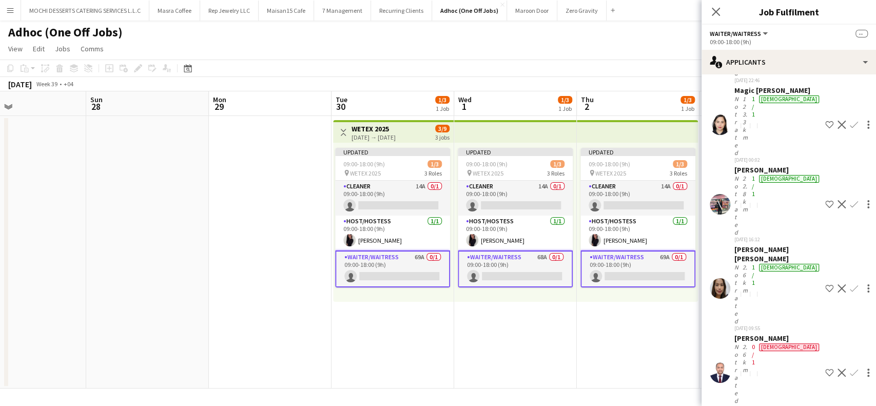
scroll to position [1778, 0]
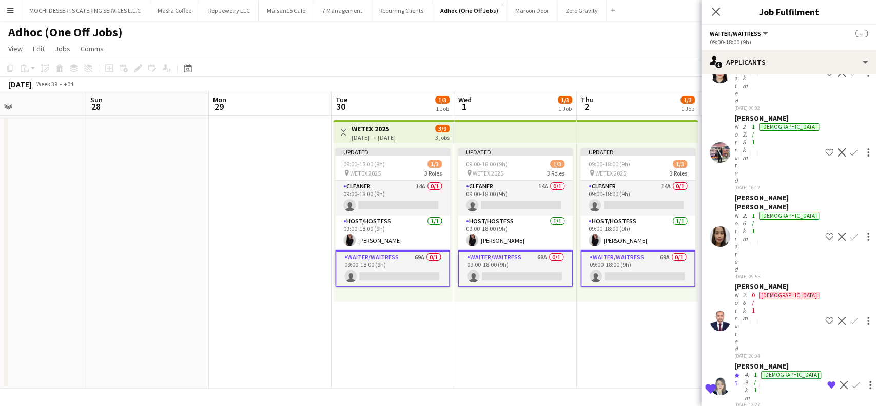
click at [473, 365] on app-date-cell "Updated 09:00-18:00 (9h) 1/3 pin WETEX 2025 3 Roles Cleaner 14A 0/1 09:00-18:00…" at bounding box center [515, 252] width 123 height 272
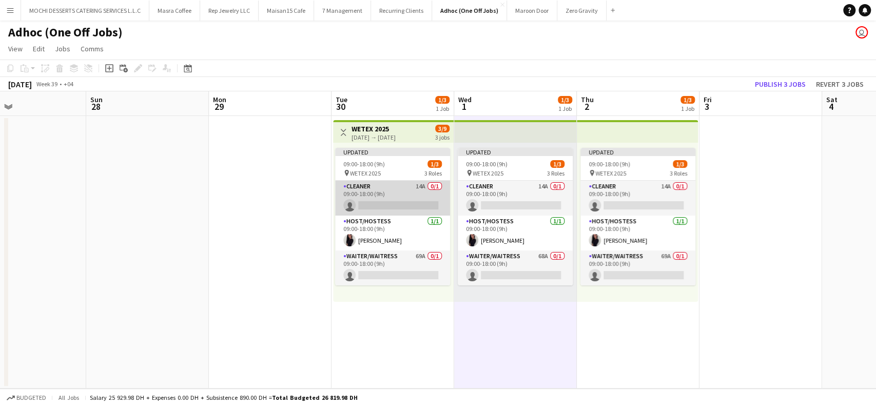
click at [398, 190] on app-card-role "Cleaner 14A 0/1 09:00-18:00 (9h) single-neutral-actions" at bounding box center [392, 198] width 115 height 35
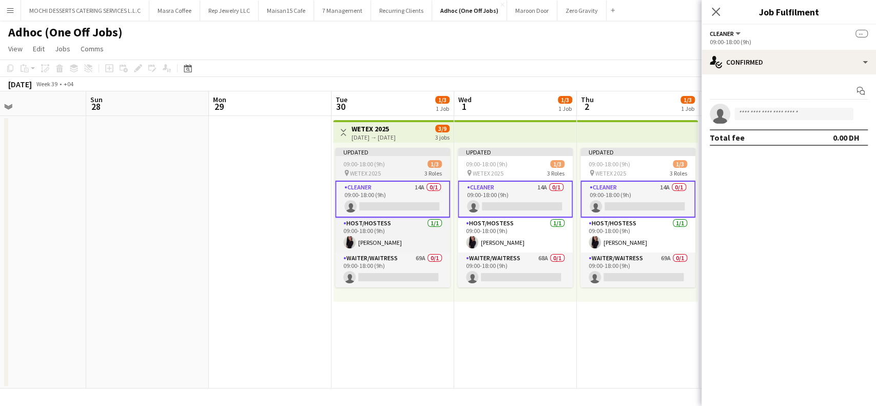
click at [381, 164] on span "09:00-18:00 (9h)" at bounding box center [364, 164] width 42 height 8
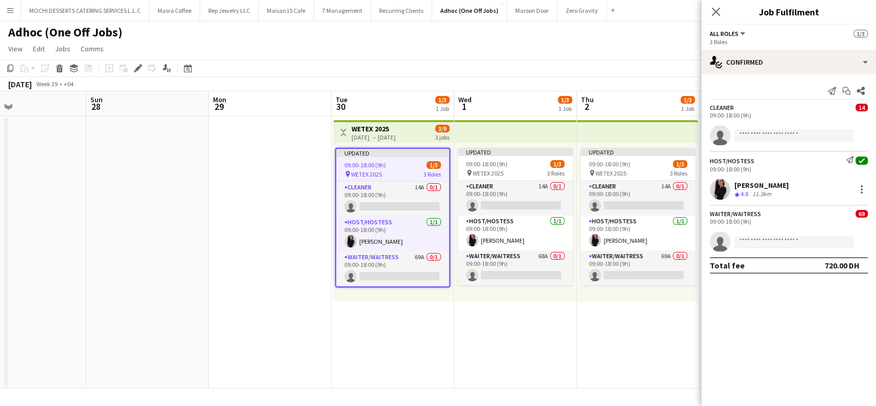
click at [388, 167] on div "09:00-18:00 (9h) 1/3" at bounding box center [392, 165] width 113 height 8
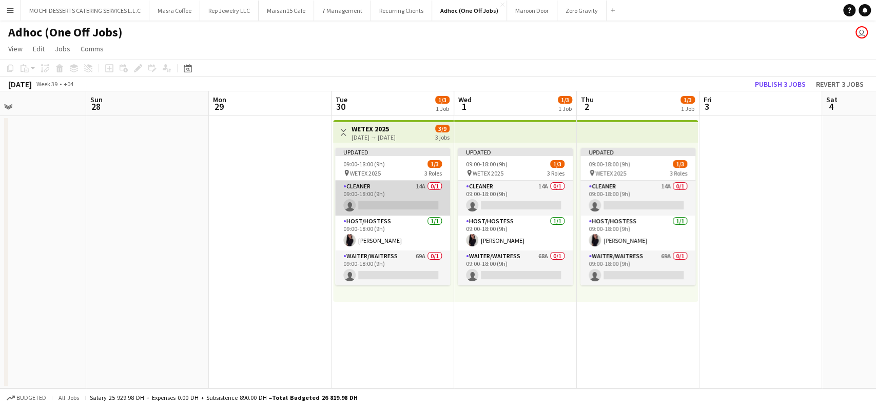
click at [405, 191] on app-card-role "Cleaner 14A 0/1 09:00-18:00 (9h) single-neutral-actions" at bounding box center [392, 198] width 115 height 35
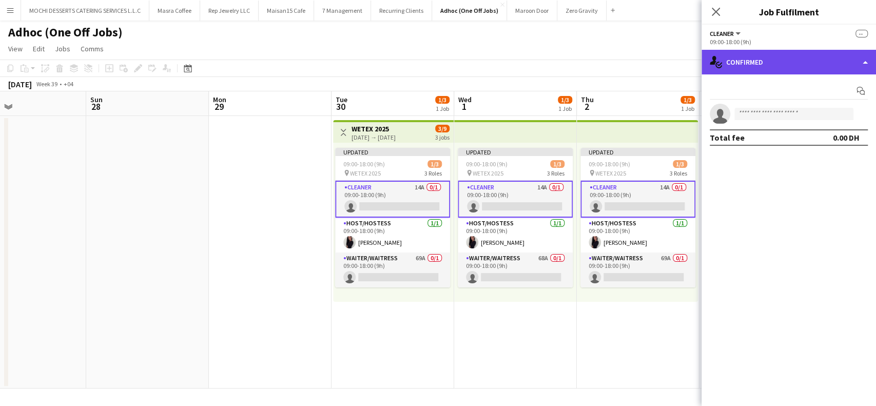
click at [866, 63] on div "single-neutral-actions-check-2 Confirmed" at bounding box center [788, 62] width 174 height 25
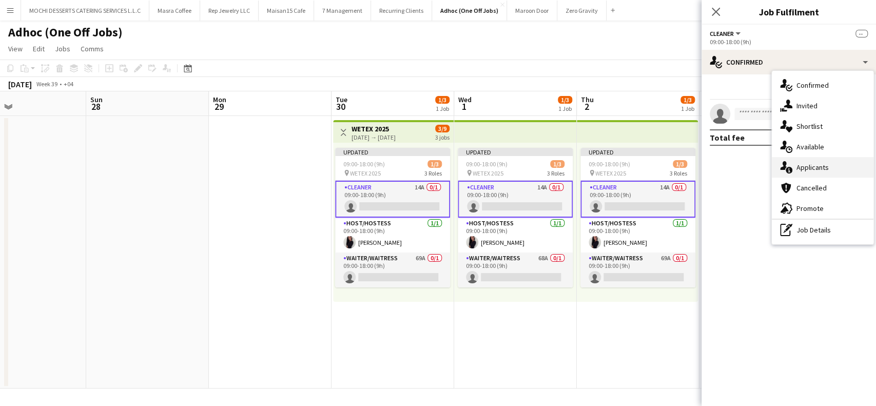
click at [818, 170] on span "Applicants" at bounding box center [812, 167] width 32 height 9
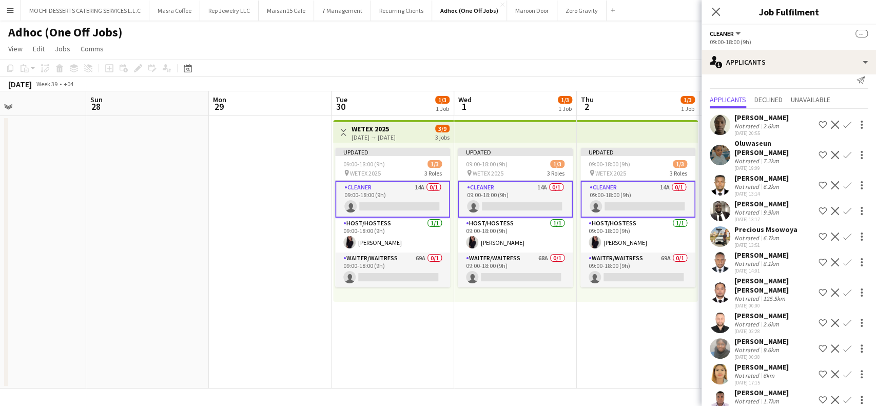
scroll to position [0, 0]
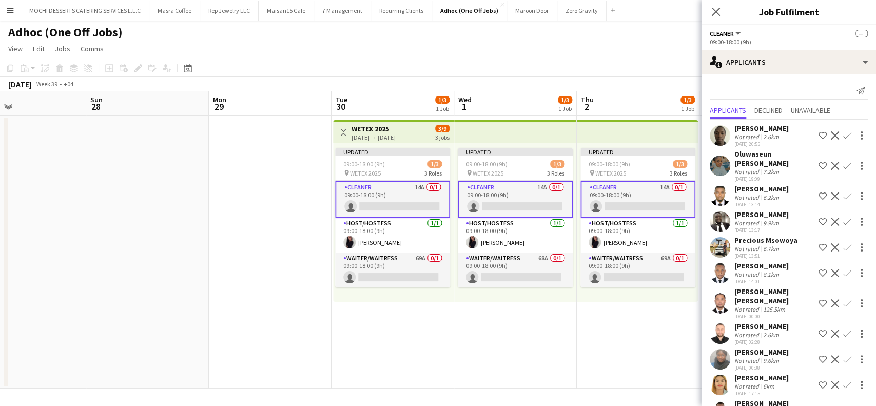
click at [410, 328] on app-date-cell "Toggle View WETEX 2025 30-09-2025 → 02-10-2025 3/9 3 jobs Updated 09:00-18:00 (…" at bounding box center [392, 252] width 123 height 272
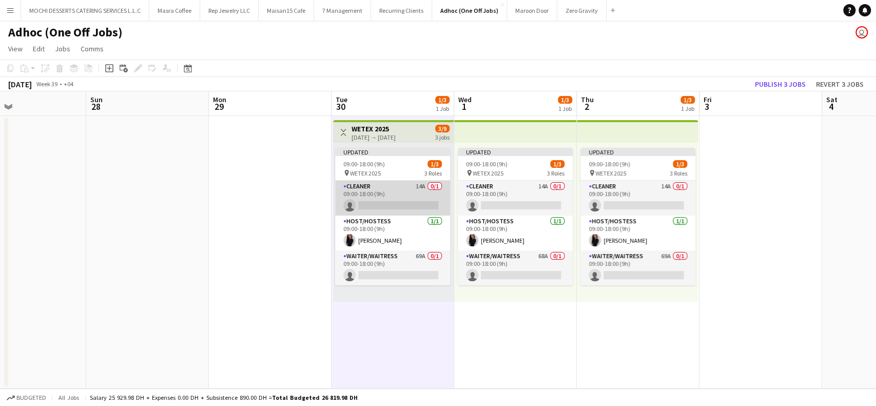
click at [410, 187] on app-card-role "Cleaner 14A 0/1 09:00-18:00 (9h) single-neutral-actions" at bounding box center [392, 198] width 115 height 35
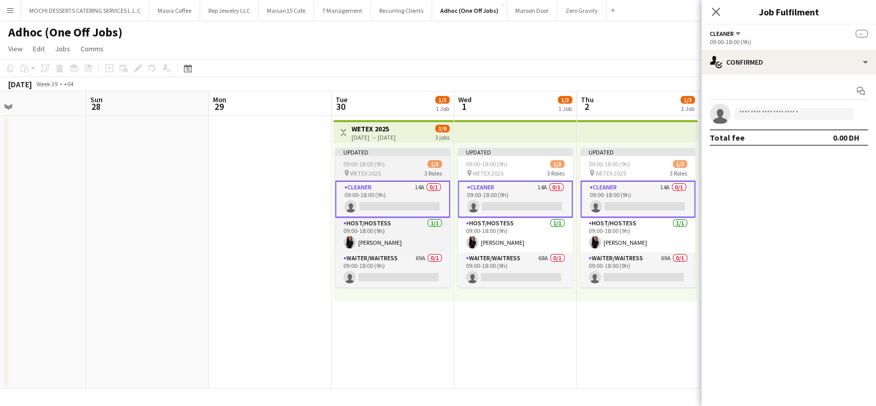
click at [380, 162] on span "09:00-18:00 (9h)" at bounding box center [364, 164] width 42 height 8
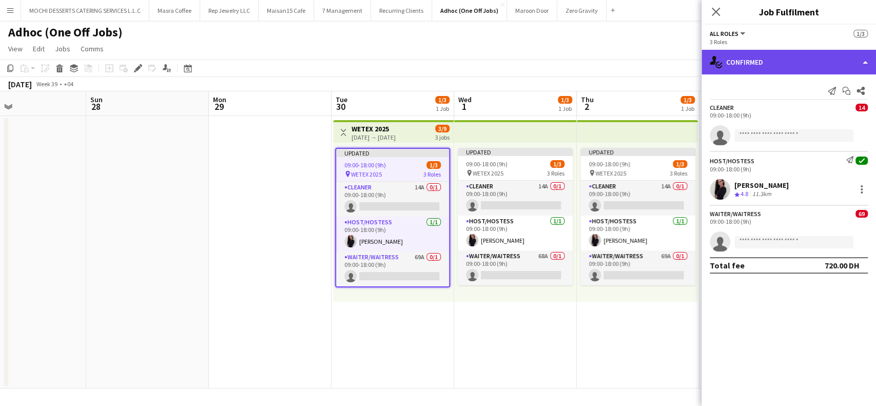
click at [863, 62] on div "single-neutral-actions-check-2 Confirmed" at bounding box center [788, 62] width 174 height 25
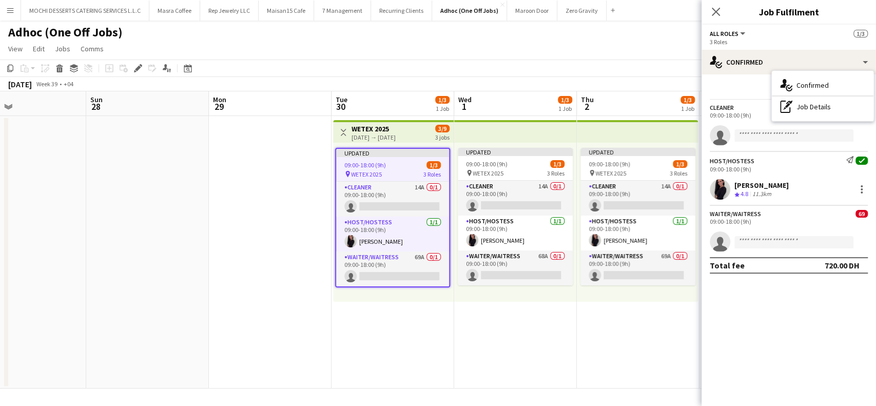
click at [389, 129] on h3 "WETEX 2025" at bounding box center [373, 128] width 44 height 9
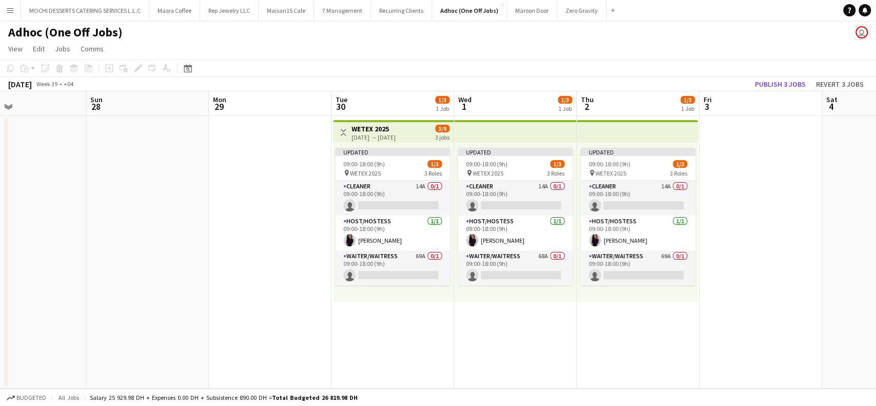
click at [389, 129] on h3 "WETEX 2025" at bounding box center [373, 128] width 44 height 9
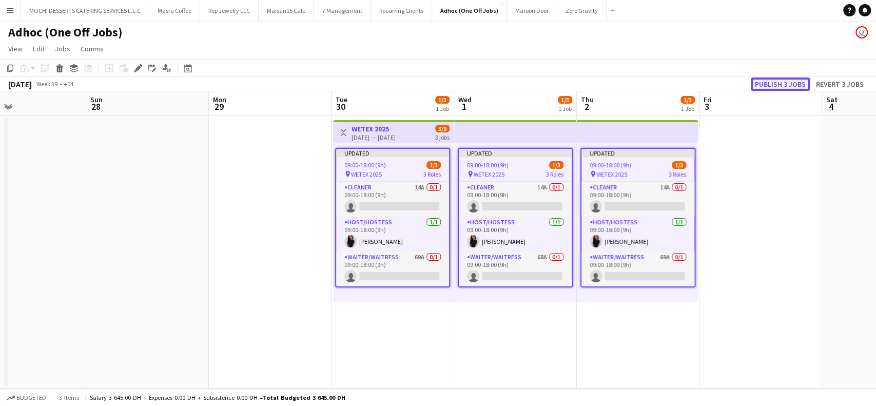
click at [794, 82] on button "Publish 3 jobs" at bounding box center [780, 83] width 59 height 13
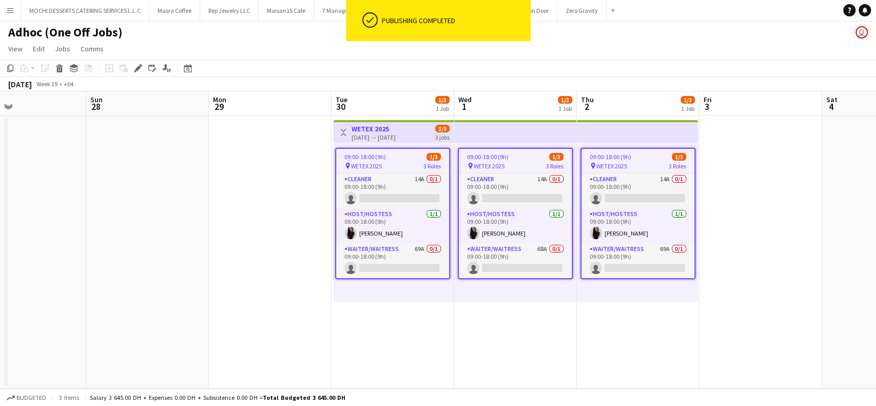
click at [812, 207] on app-date-cell at bounding box center [760, 252] width 123 height 272
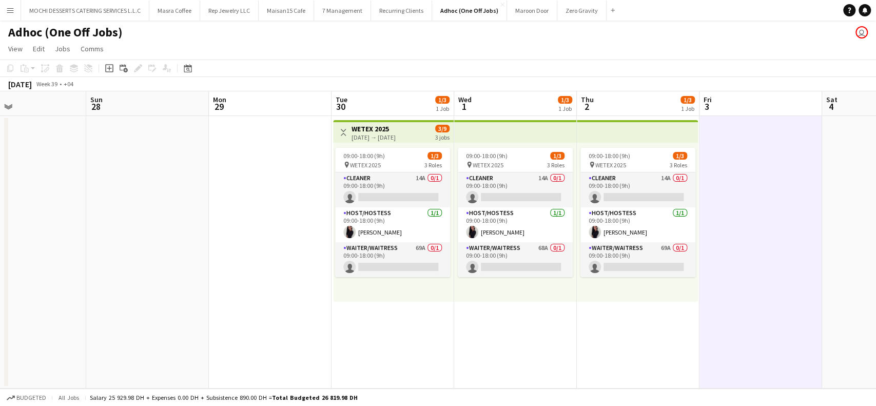
click at [366, 124] on h3 "WETEX 2025" at bounding box center [373, 128] width 44 height 9
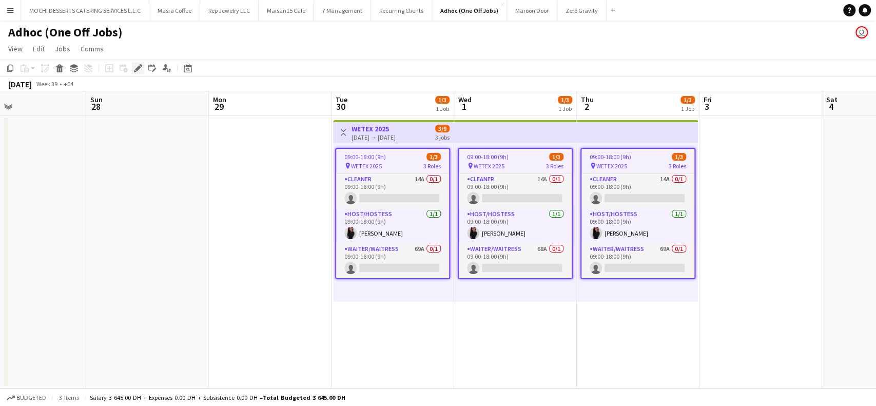
click at [134, 68] on icon "Edit" at bounding box center [138, 68] width 8 height 8
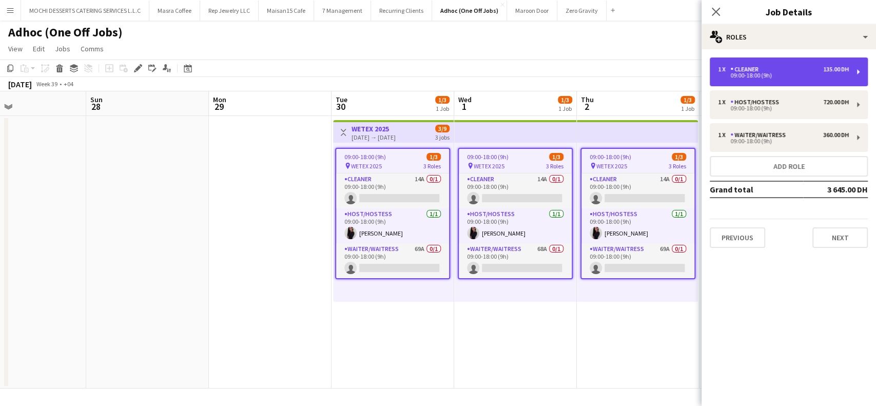
click at [861, 72] on div "1 x Cleaner 135.00 DH 09:00-18:00 (9h)" at bounding box center [788, 71] width 158 height 29
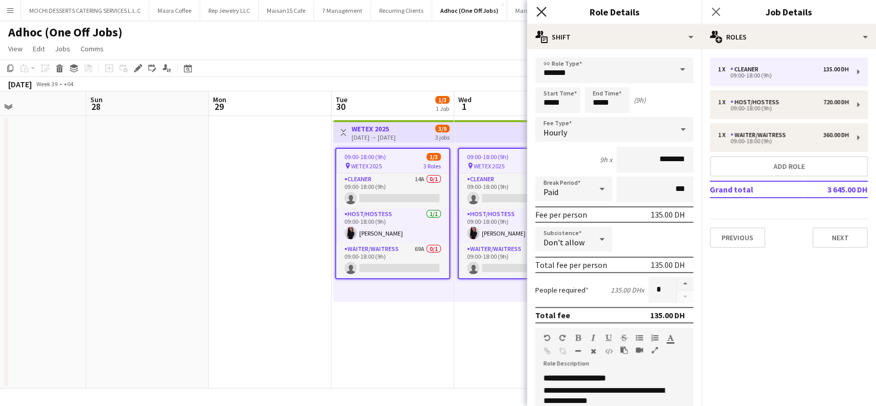
drag, startPoint x: 543, startPoint y: 13, endPoint x: 550, endPoint y: 14, distance: 6.7
click at [543, 13] on icon "Close pop-in" at bounding box center [541, 12] width 10 height 10
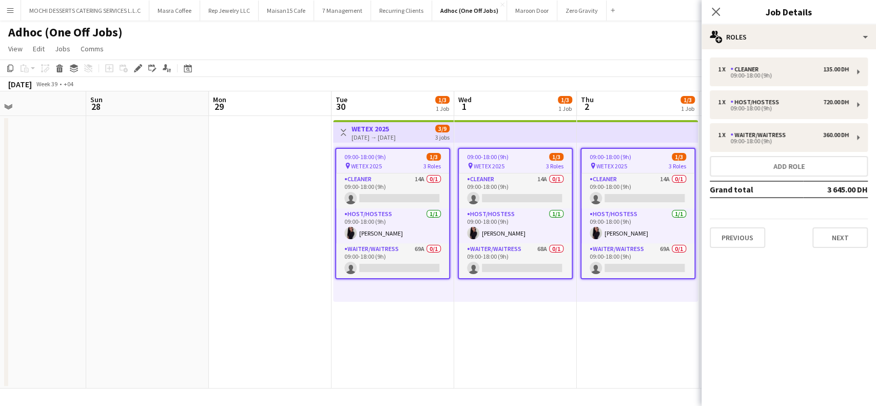
click at [718, 18] on div "Close pop-in" at bounding box center [715, 12] width 29 height 24
click at [716, 12] on icon at bounding box center [716, 12] width 10 height 10
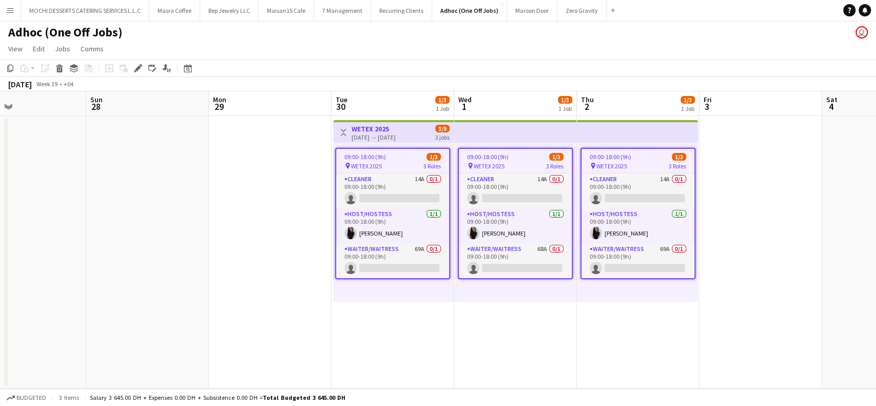
click at [189, 196] on app-date-cell at bounding box center [147, 252] width 123 height 272
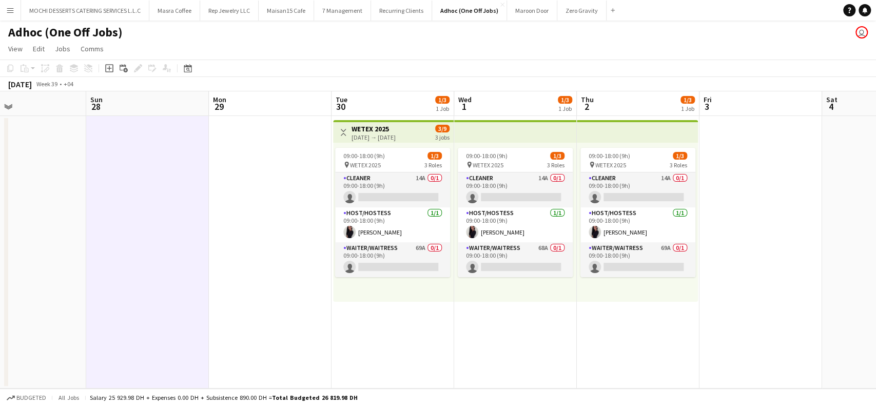
click at [4, 8] on button "Menu" at bounding box center [10, 10] width 21 height 21
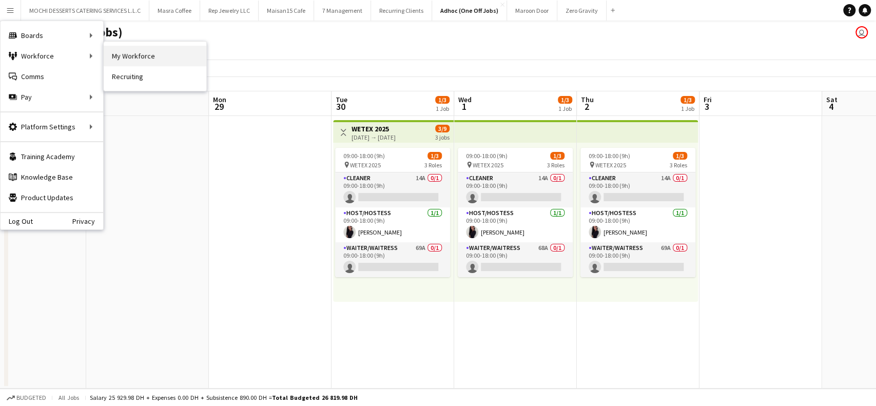
click at [135, 57] on link "My Workforce" at bounding box center [155, 56] width 103 height 21
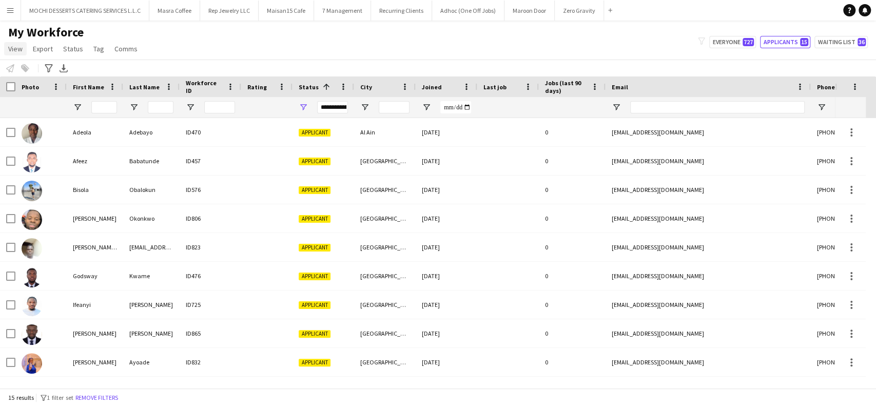
click at [15, 49] on span "View" at bounding box center [15, 48] width 14 height 9
click at [165, 57] on div "My Workforce View Views Default view New view Update view Delete view Edit name…" at bounding box center [438, 42] width 876 height 35
click at [16, 16] on button "Menu" at bounding box center [10, 10] width 21 height 21
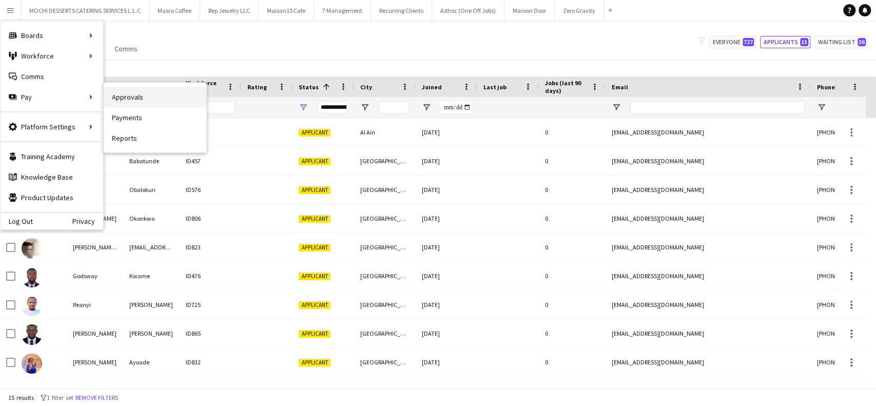
click at [127, 98] on link "Approvals" at bounding box center [155, 97] width 103 height 21
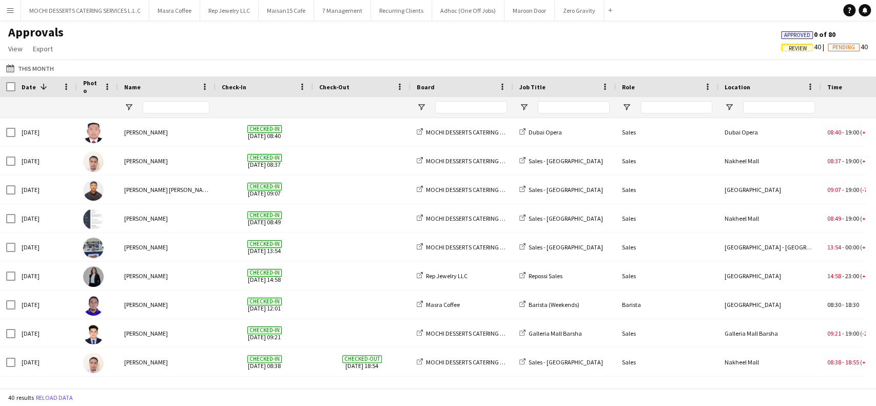
click at [787, 34] on span "Approved" at bounding box center [797, 35] width 26 height 7
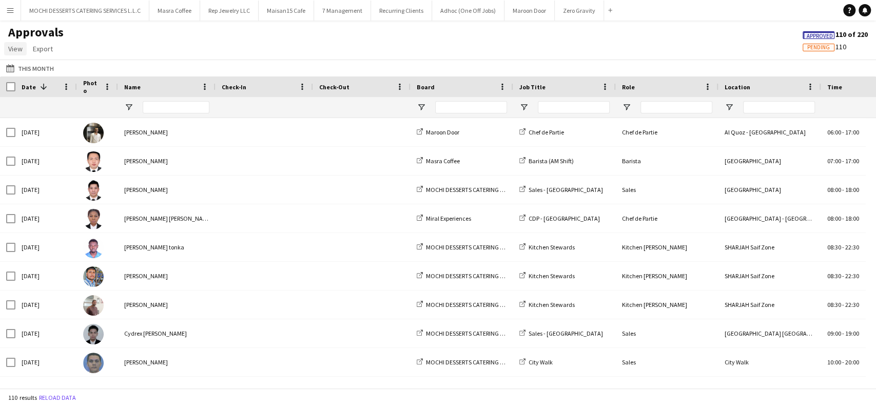
click at [16, 51] on span "View" at bounding box center [15, 48] width 14 height 9
click at [151, 57] on div "Approvals View Customise view Customise filters Reset Filters Reset View Reset …" at bounding box center [438, 42] width 876 height 35
click at [32, 67] on button "This Month This Month" at bounding box center [30, 68] width 52 height 12
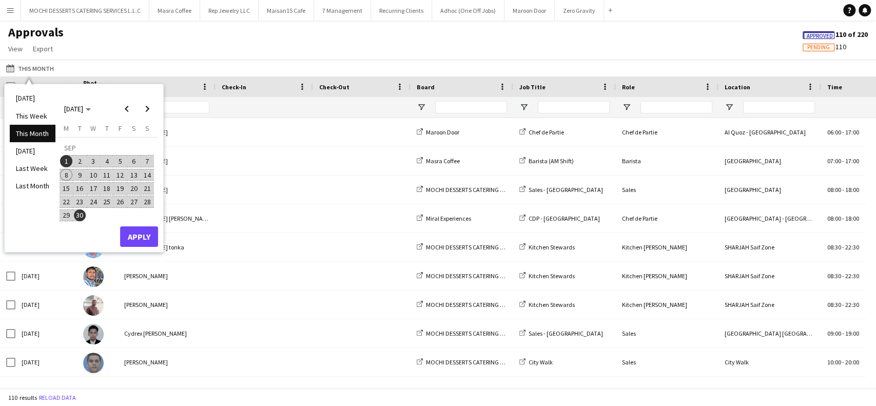
click at [67, 159] on span "1" at bounding box center [66, 161] width 12 height 12
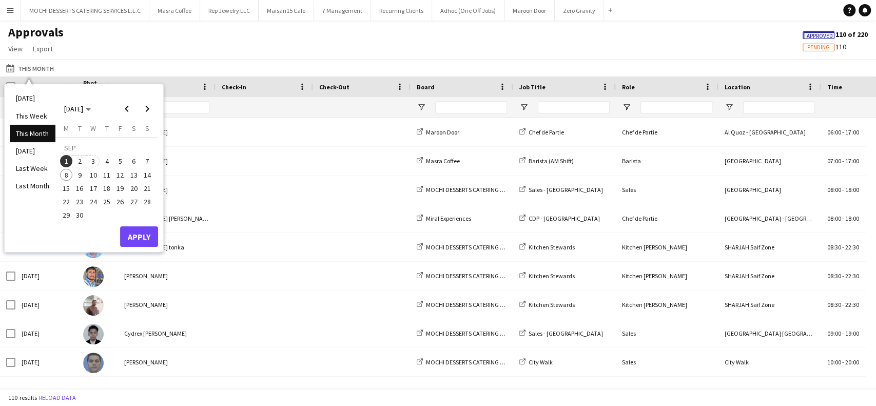
click at [93, 159] on span "3" at bounding box center [93, 161] width 12 height 12
click at [131, 231] on button "Apply" at bounding box center [139, 236] width 38 height 21
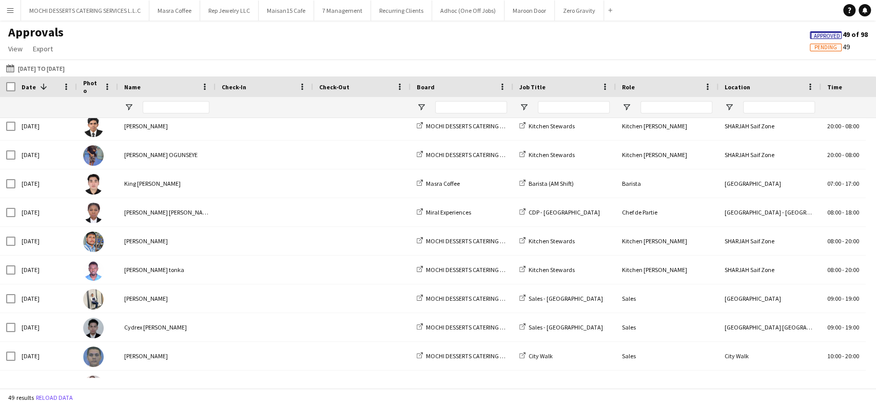
scroll to position [260, 0]
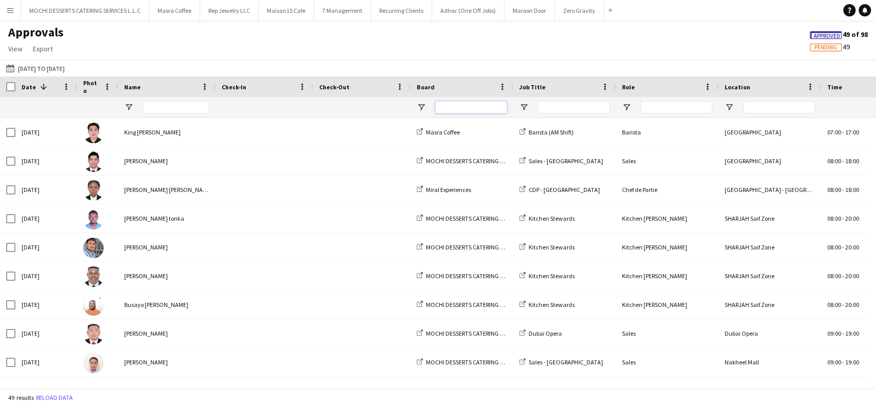
click at [464, 112] on input "Board Filter Input" at bounding box center [471, 107] width 72 height 12
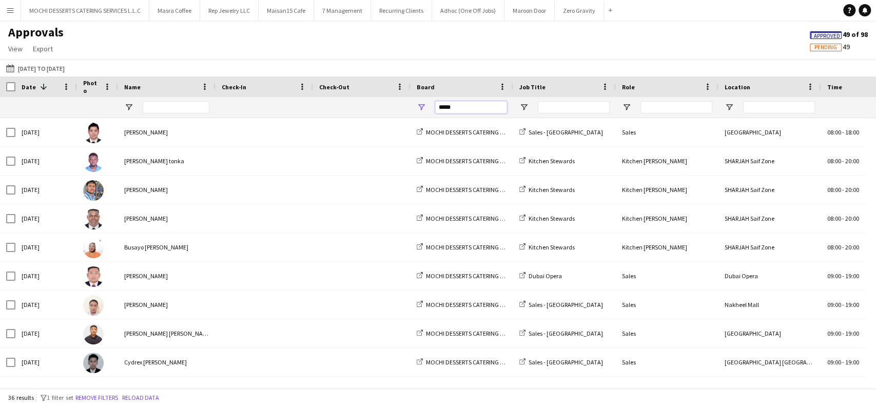
type input "*****"
click at [548, 109] on input "Job Title Filter Input" at bounding box center [574, 107] width 72 height 12
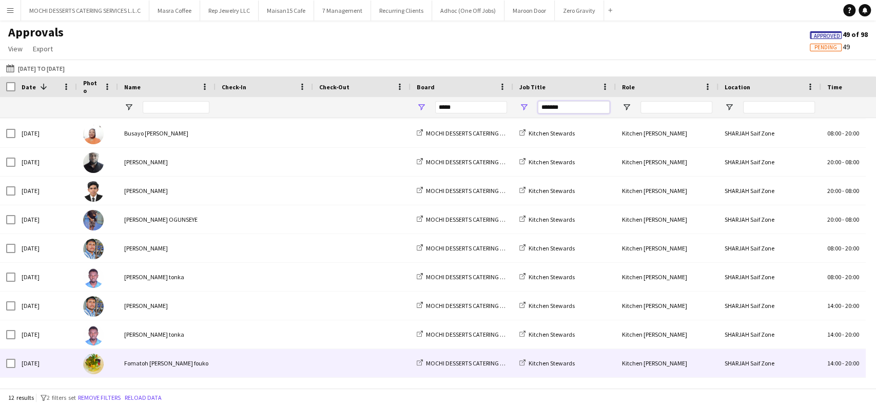
type input "*******"
click at [215, 357] on div at bounding box center [263, 363] width 97 height 28
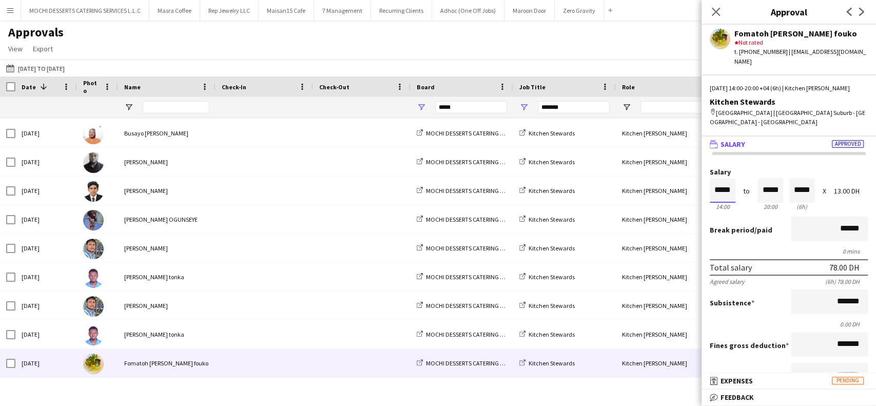
click at [720, 179] on input "*****" at bounding box center [722, 190] width 26 height 25
type input "*****"
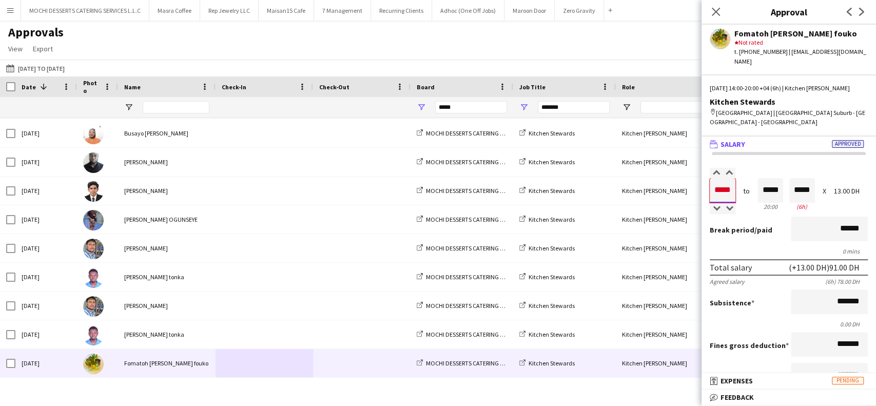
type input "*****"
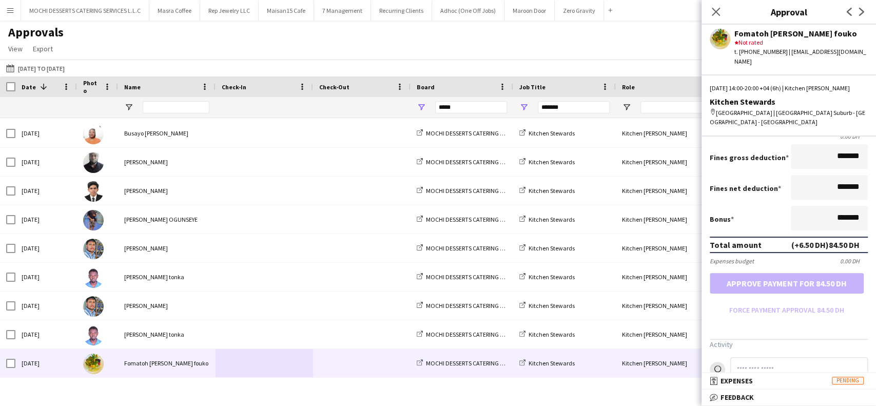
scroll to position [189, 0]
click at [818, 270] on form "Salary ***** 14:00 to ***** 20:00 ***** (6h) X 13.00 DH Break period /paid ****…" at bounding box center [788, 148] width 174 height 338
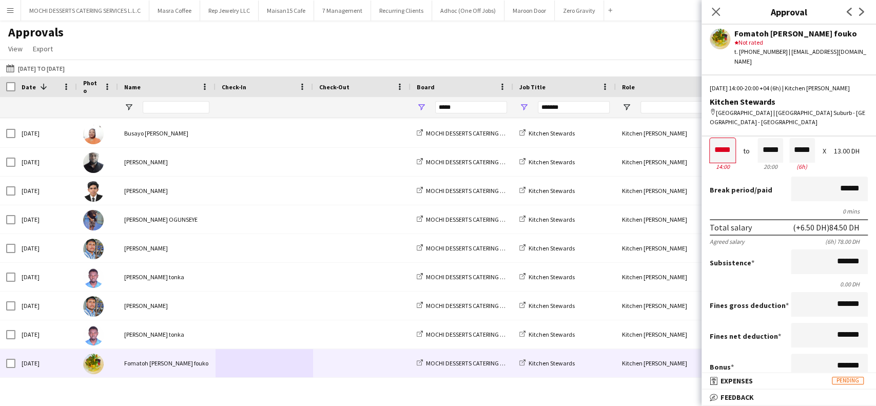
scroll to position [33, 0]
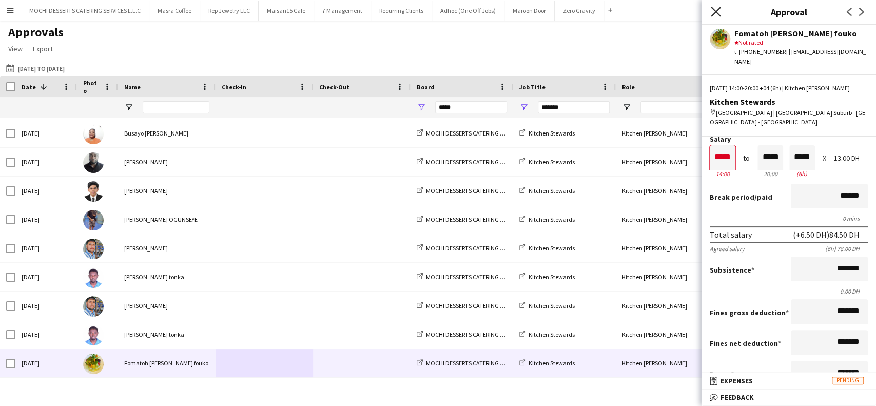
click at [719, 15] on icon at bounding box center [716, 12] width 10 height 10
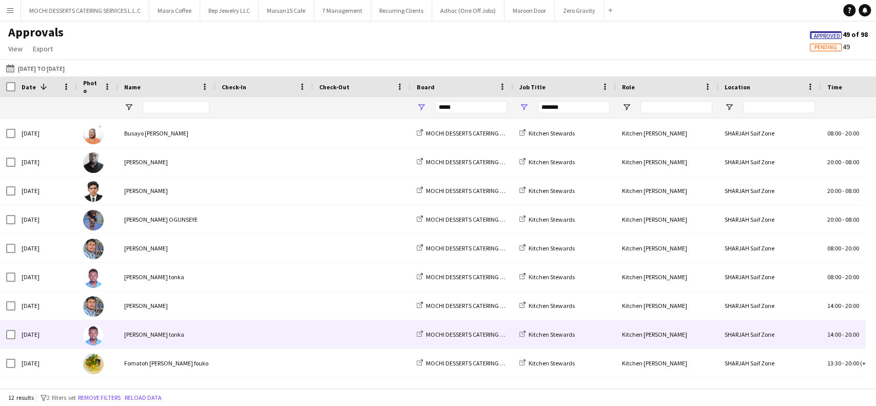
click at [480, 340] on div "MOCHI DESSERTS CATERING SERVICES L.L.C" at bounding box center [461, 334] width 103 height 28
click at [835, 334] on span "14:00" at bounding box center [834, 334] width 14 height 8
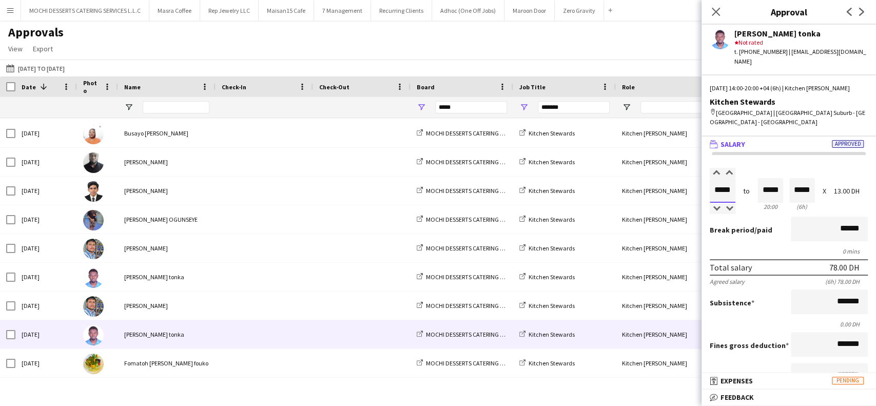
drag, startPoint x: 721, startPoint y: 179, endPoint x: 706, endPoint y: 179, distance: 14.9
click at [706, 179] on form "Salary ***** 14:00 to ***** 20:00 ***** (6h) X 13.00 DH Break period /paid ****…" at bounding box center [788, 337] width 174 height 338
type input "*****"
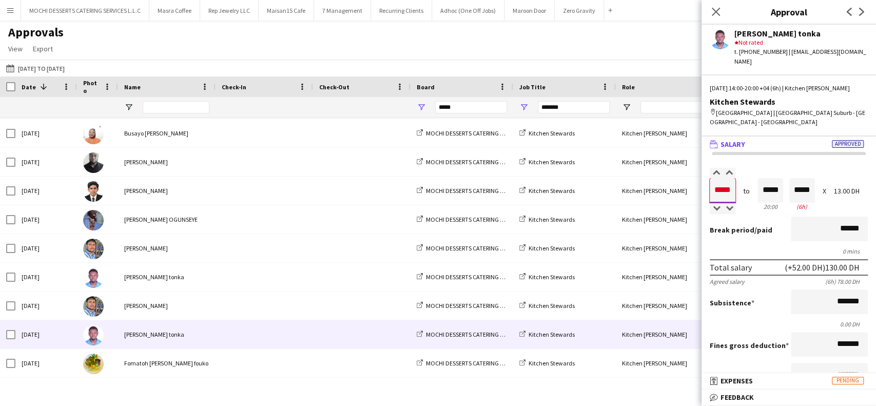
type input "*****"
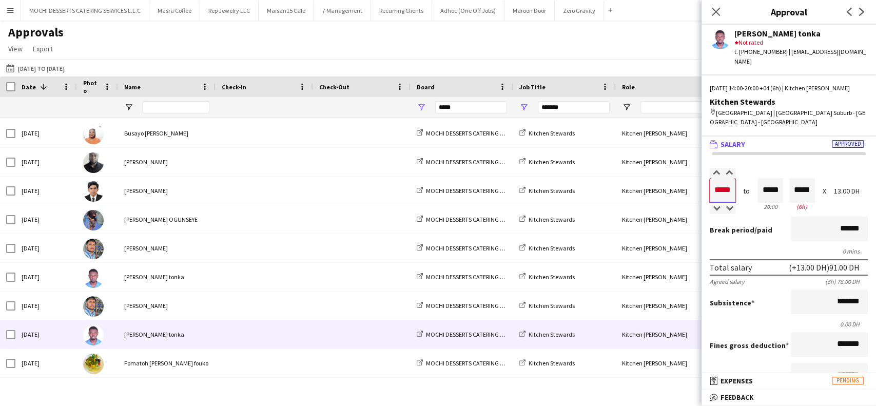
type input "*****"
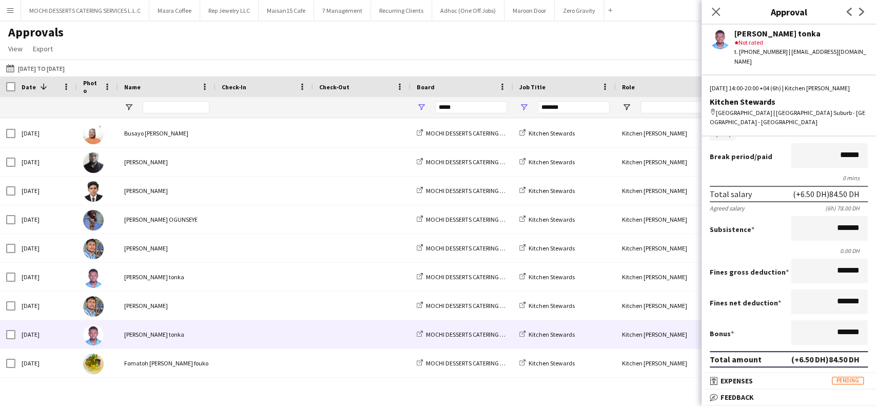
scroll to position [202, 0]
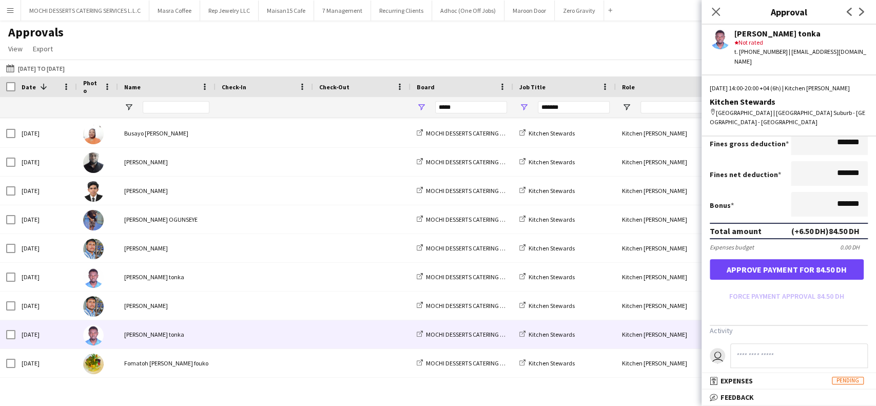
type input "*****"
click at [795, 259] on button "Approve payment for 84.50 DH" at bounding box center [786, 269] width 154 height 21
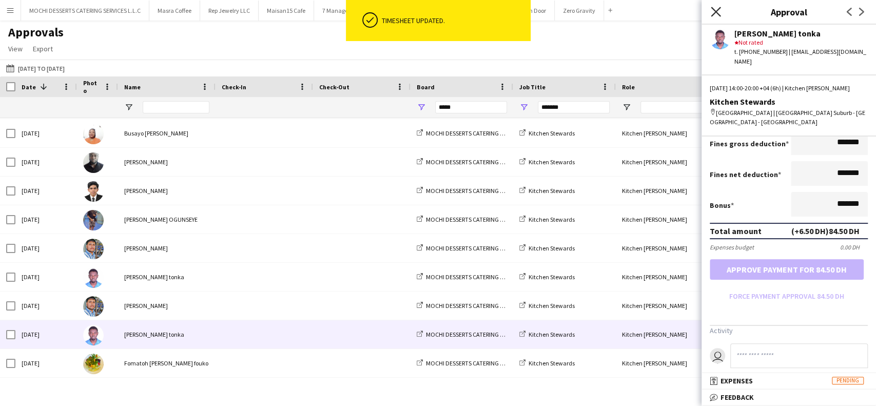
click at [718, 14] on icon at bounding box center [716, 12] width 10 height 10
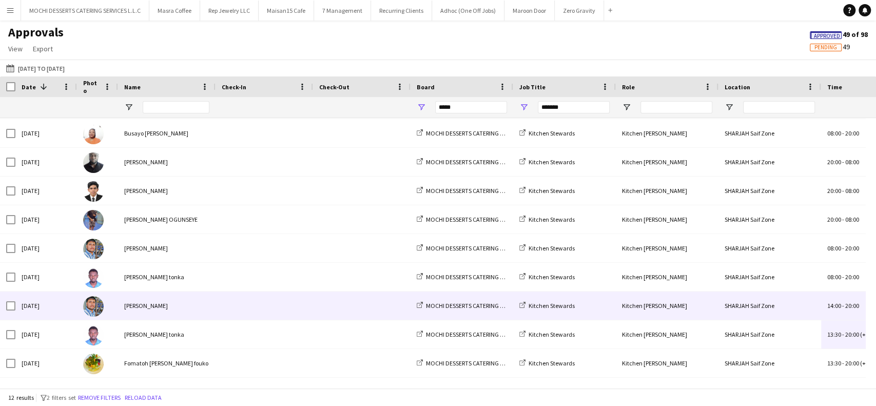
click at [446, 313] on div "MOCHI DESSERTS CATERING SERVICES L.L.C" at bounding box center [461, 305] width 103 height 28
click at [838, 307] on span "14:00" at bounding box center [834, 306] width 14 height 8
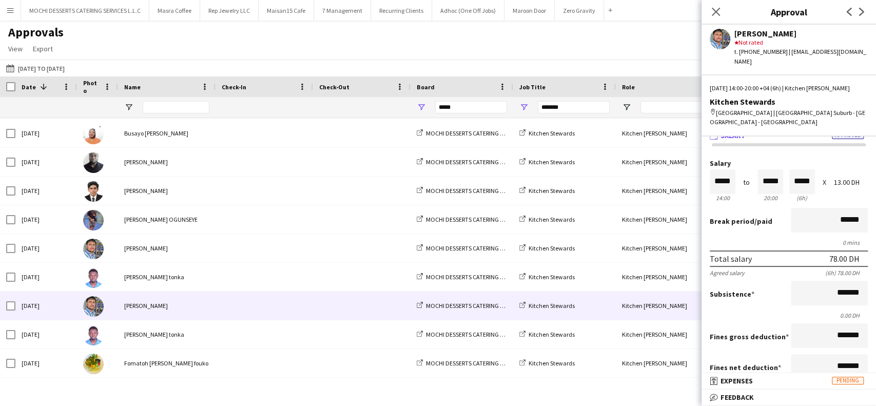
scroll to position [0, 0]
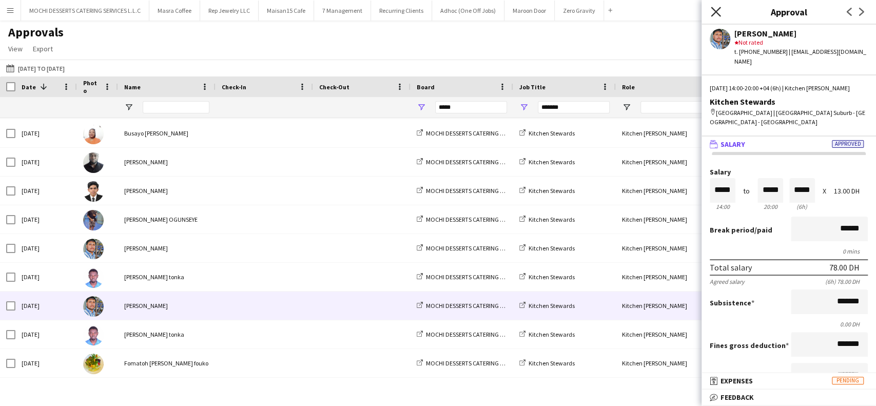
click at [717, 13] on icon at bounding box center [716, 12] width 10 height 10
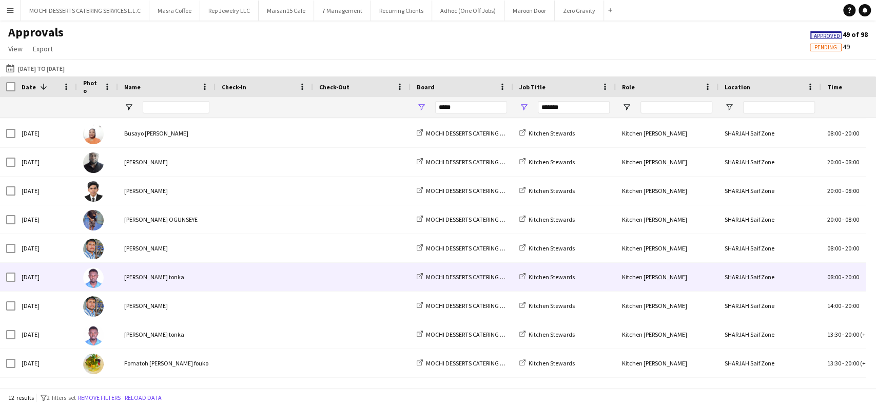
click at [478, 284] on div "MOCHI DESSERTS CATERING SERVICES L.L.C" at bounding box center [461, 277] width 103 height 28
click at [833, 280] on span "08:00" at bounding box center [834, 277] width 14 height 8
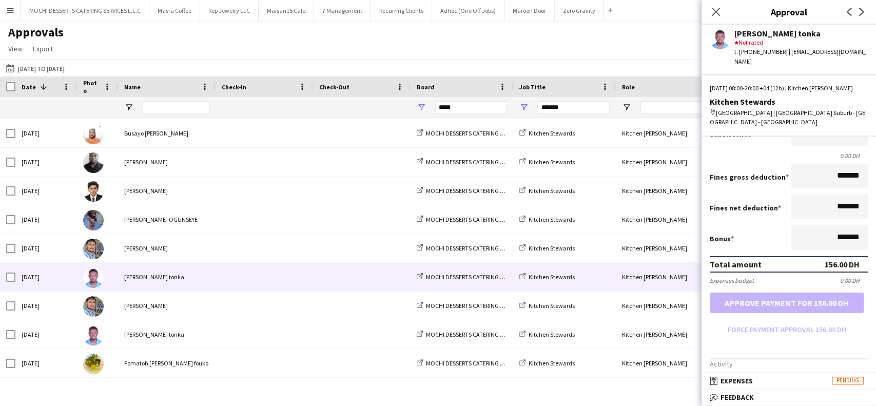
scroll to position [172, 0]
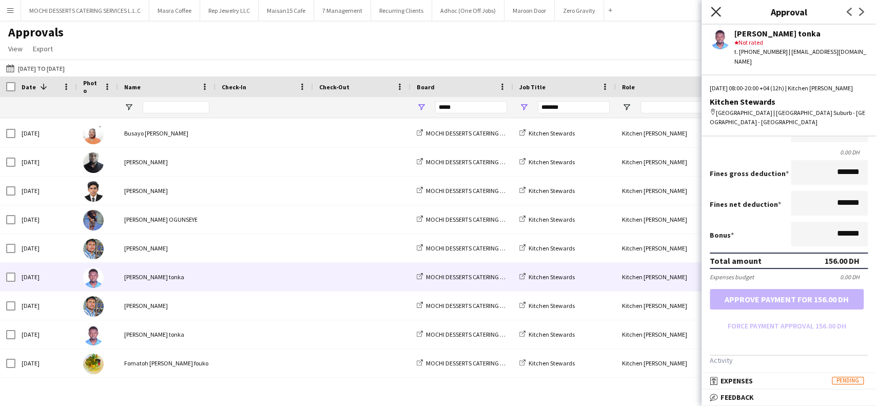
click at [719, 10] on icon "Close pop-in" at bounding box center [716, 12] width 10 height 10
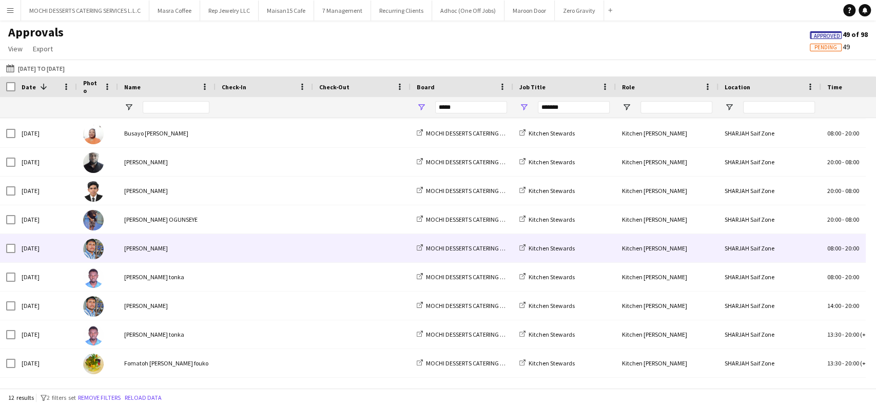
click at [853, 255] on div "08:00 - 20:00" at bounding box center [857, 248] width 72 height 28
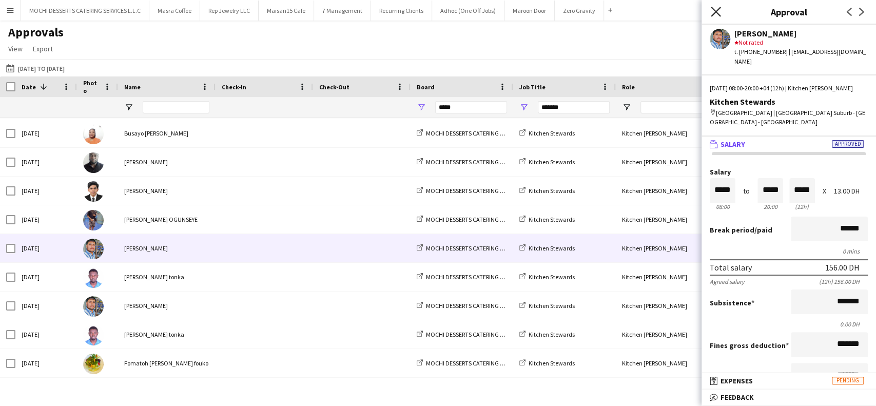
click at [713, 10] on icon "Close pop-in" at bounding box center [716, 12] width 10 height 10
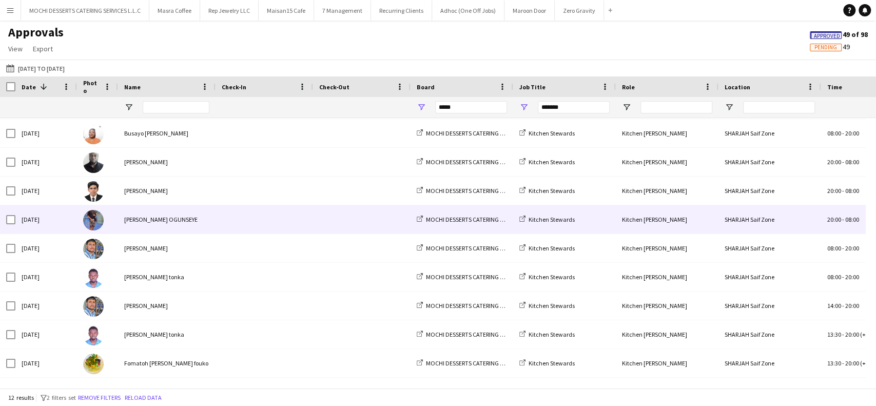
click at [855, 225] on div "20:00 - 08:00" at bounding box center [857, 219] width 72 height 28
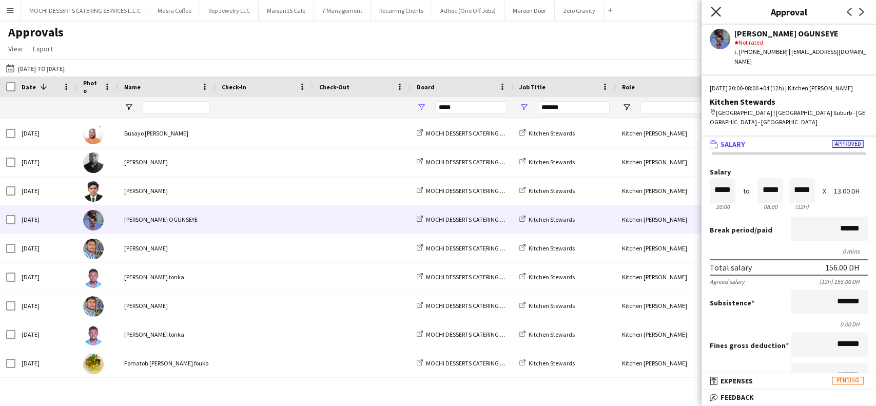
click at [717, 13] on icon at bounding box center [716, 12] width 10 height 10
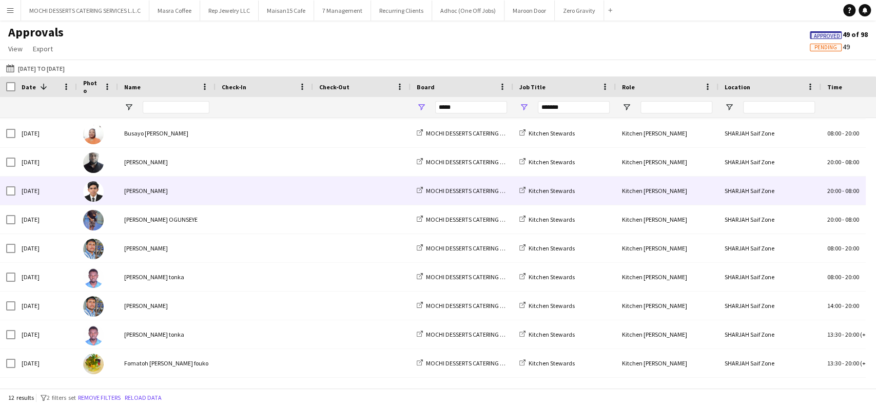
click at [835, 188] on span "20:00" at bounding box center [834, 191] width 14 height 8
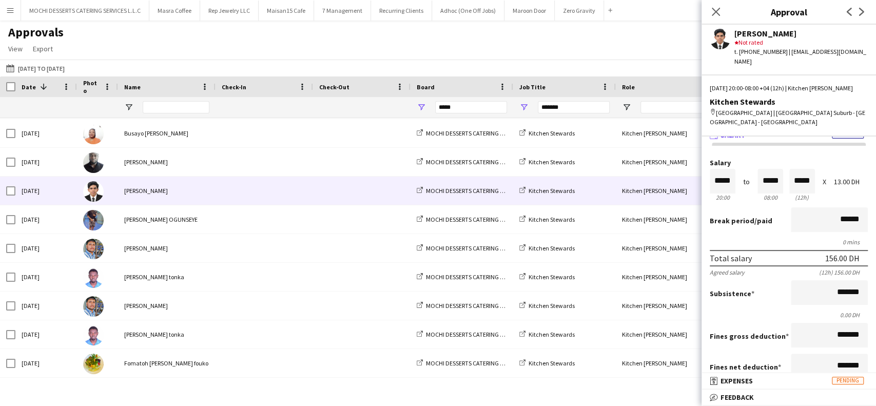
scroll to position [0, 0]
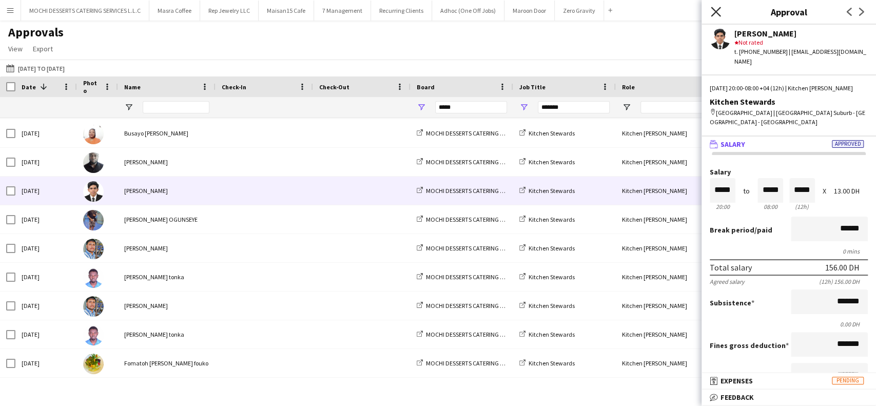
click at [714, 10] on icon at bounding box center [716, 12] width 10 height 10
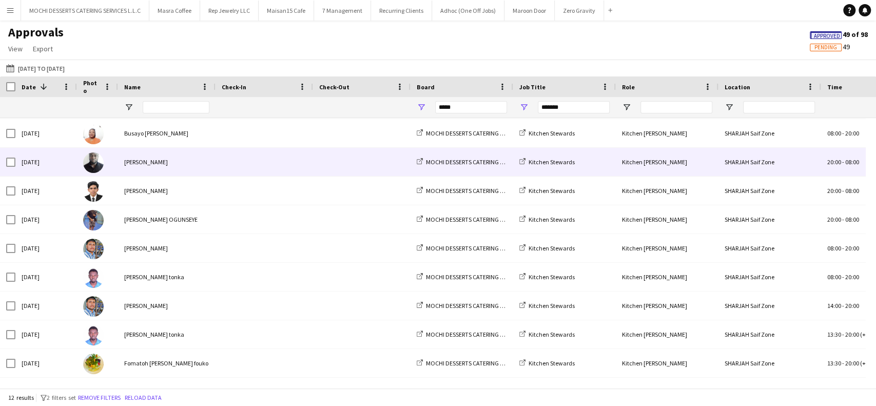
click at [828, 160] on span "20:00" at bounding box center [834, 162] width 14 height 8
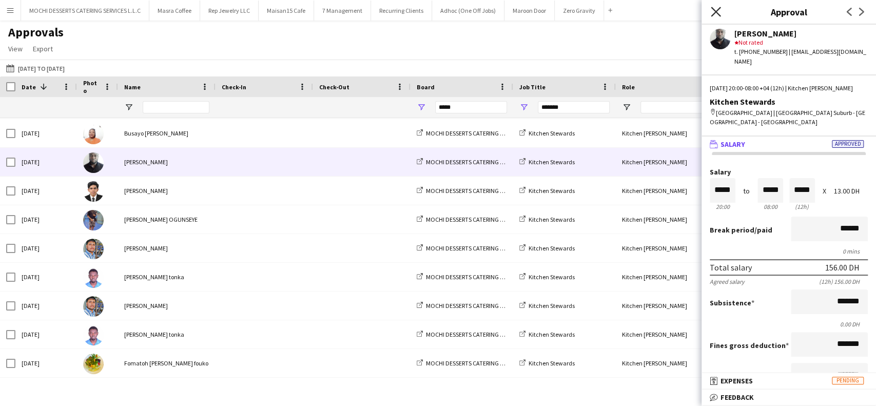
click at [715, 11] on icon at bounding box center [716, 12] width 10 height 10
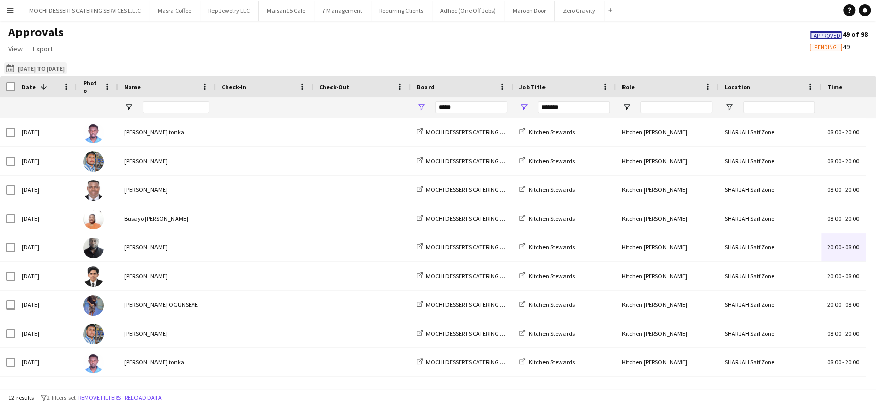
click at [67, 70] on button "This Month 01-09-2025 to 03-09-2025" at bounding box center [35, 68] width 63 height 12
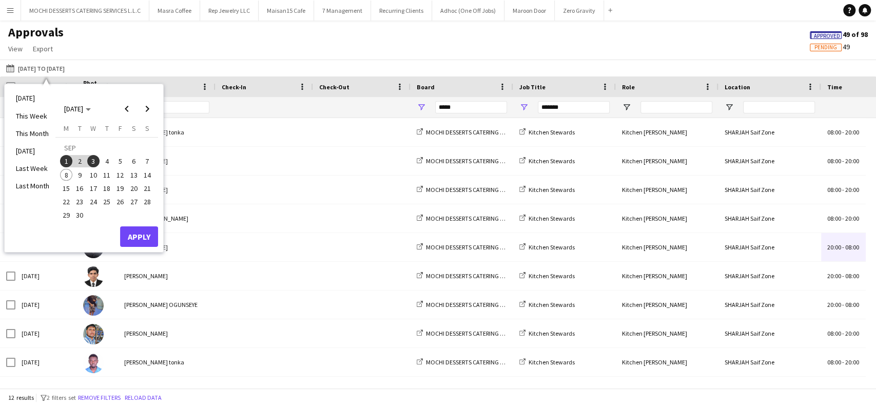
click at [139, 247] on div "Today This Week This Month Yesterday Last Week Last Month SEP 2025 SEP 2025 Mon…" at bounding box center [84, 167] width 159 height 167
click at [138, 236] on button "Apply" at bounding box center [139, 236] width 38 height 21
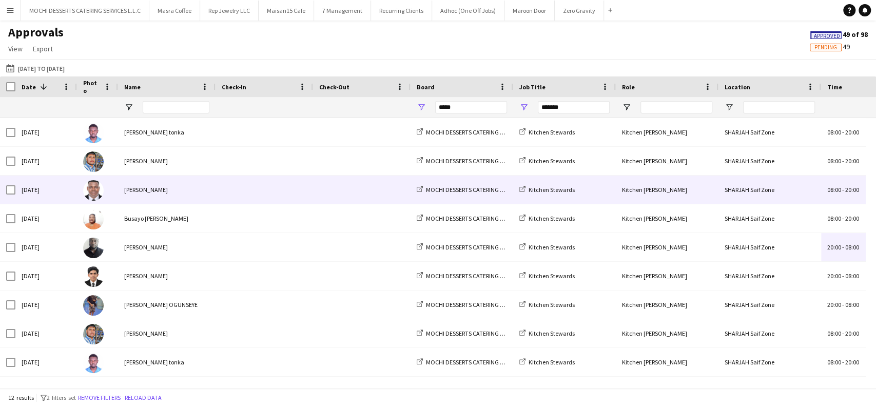
scroll to position [68, 0]
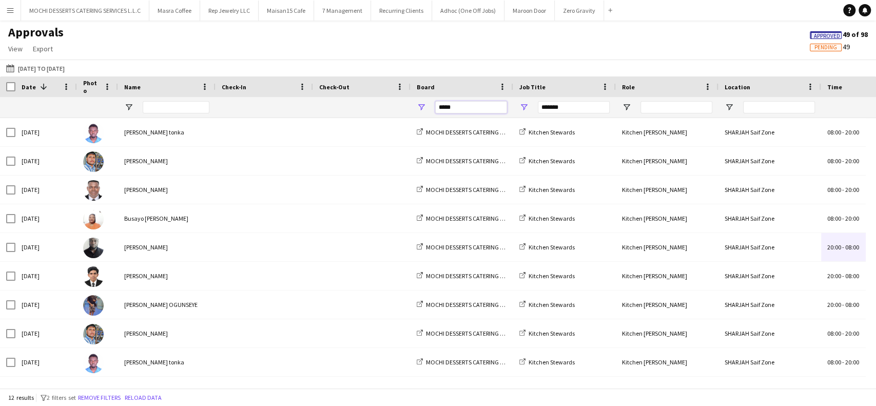
drag, startPoint x: 464, startPoint y: 109, endPoint x: 392, endPoint y: 109, distance: 71.8
drag, startPoint x: 567, startPoint y: 105, endPoint x: 509, endPoint y: 101, distance: 57.6
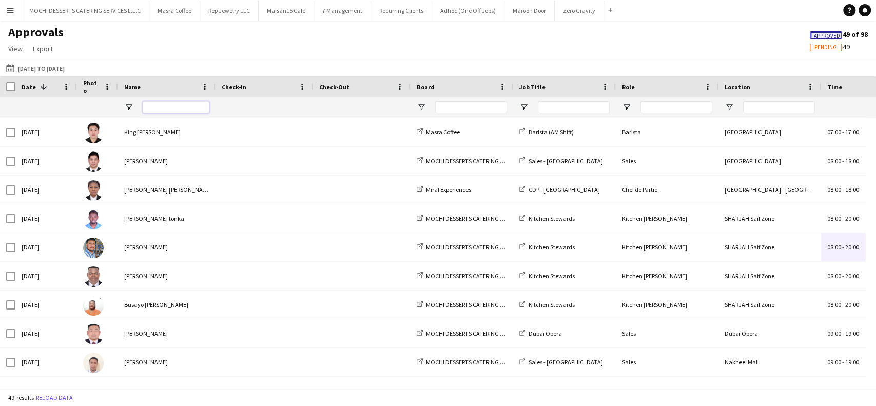
click at [168, 106] on input "Name Filter Input" at bounding box center [176, 107] width 67 height 12
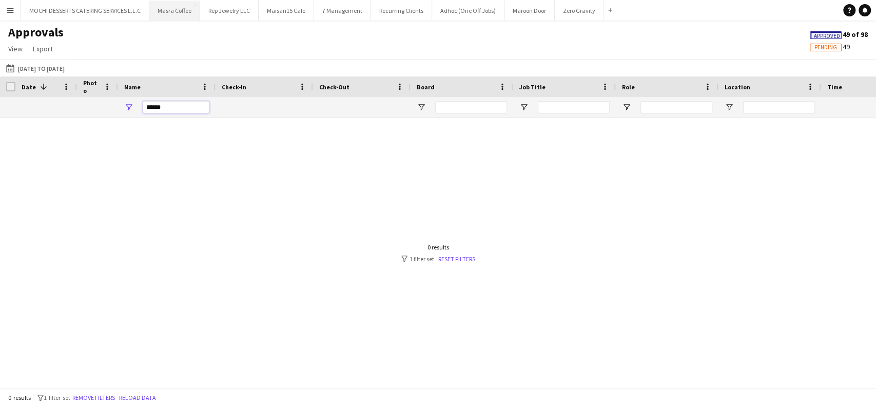
type input "******"
drag, startPoint x: 182, startPoint y: 107, endPoint x: 124, endPoint y: 107, distance: 57.5
click at [124, 107] on div "******" at bounding box center [166, 107] width 97 height 21
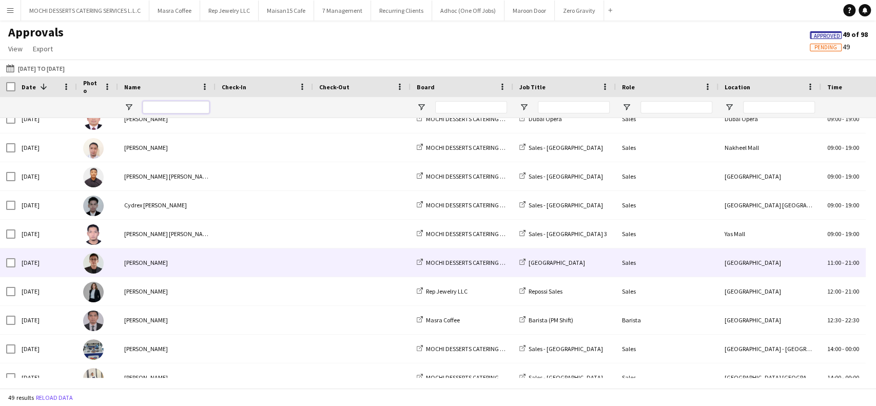
scroll to position [0, 0]
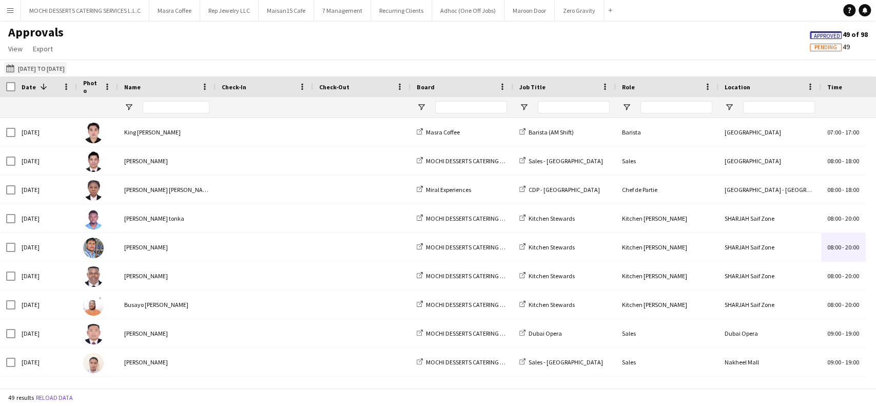
click at [8, 68] on app-icon "This Month" at bounding box center [12, 68] width 12 height 8
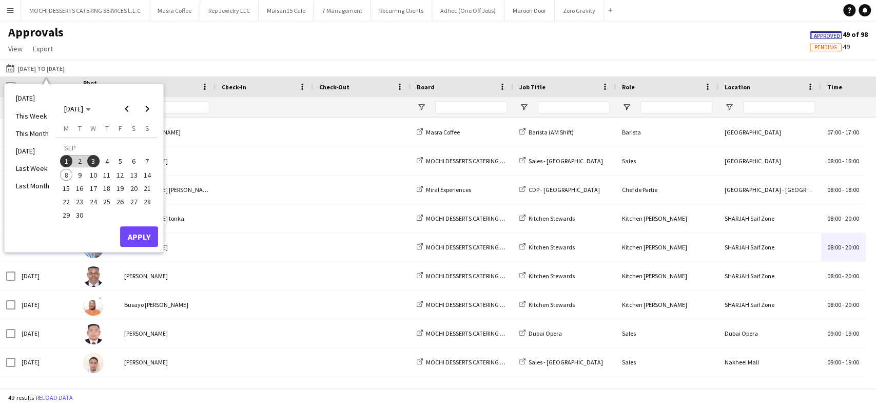
click at [62, 157] on span "1" at bounding box center [66, 161] width 12 height 12
click at [94, 162] on span "3" at bounding box center [93, 161] width 12 height 12
click at [66, 159] on span "1" at bounding box center [66, 161] width 12 height 12
click at [93, 161] on span "3" at bounding box center [93, 161] width 12 height 12
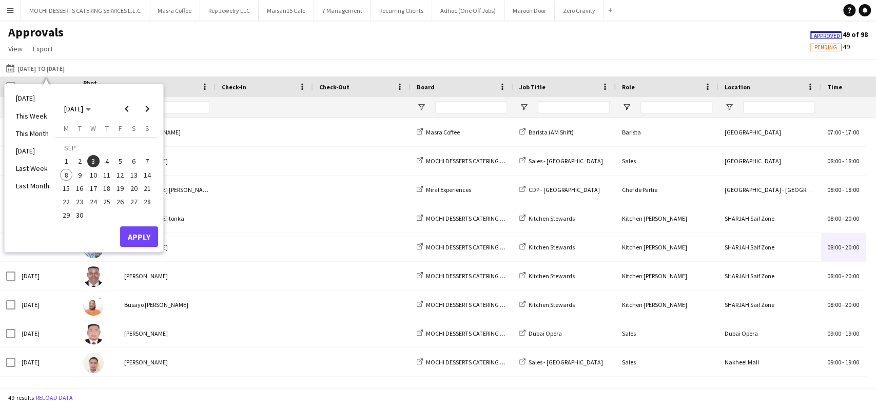
click at [94, 160] on span "3" at bounding box center [93, 161] width 12 height 12
click at [131, 233] on button "Apply" at bounding box center [139, 236] width 38 height 21
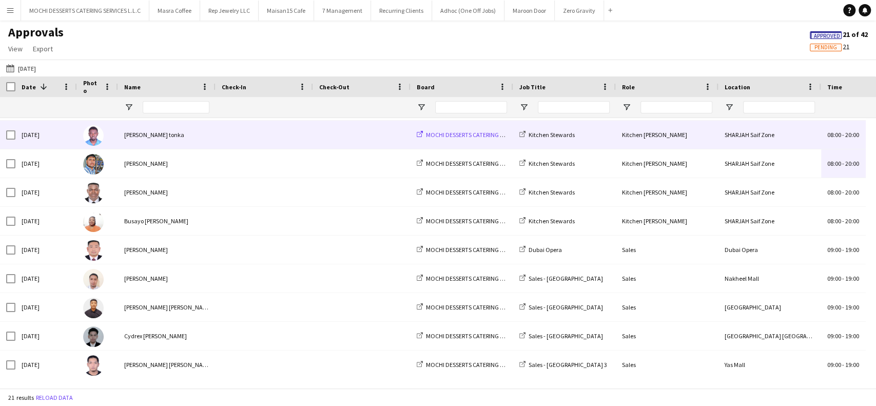
scroll to position [70, 0]
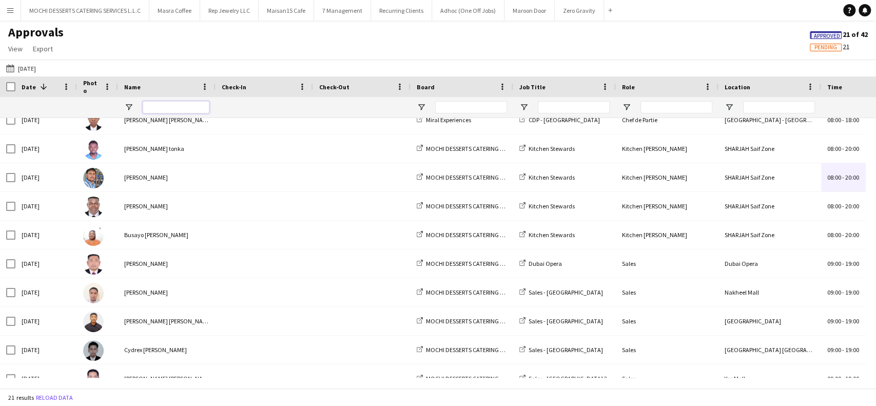
click at [167, 111] on input "Name Filter Input" at bounding box center [176, 107] width 67 height 12
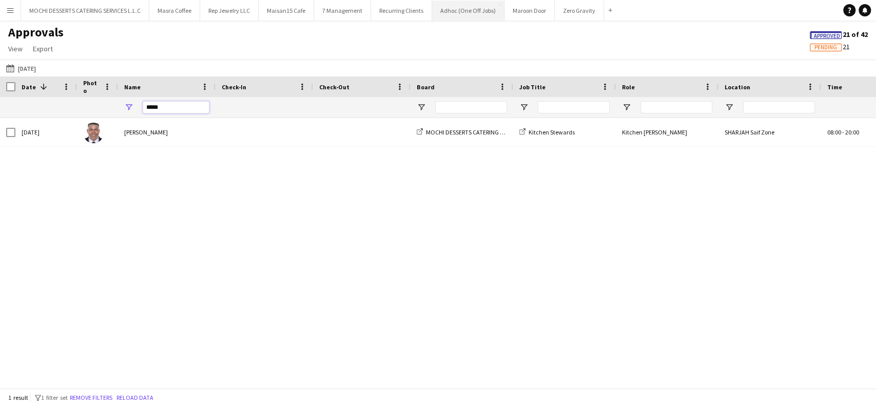
type input "*****"
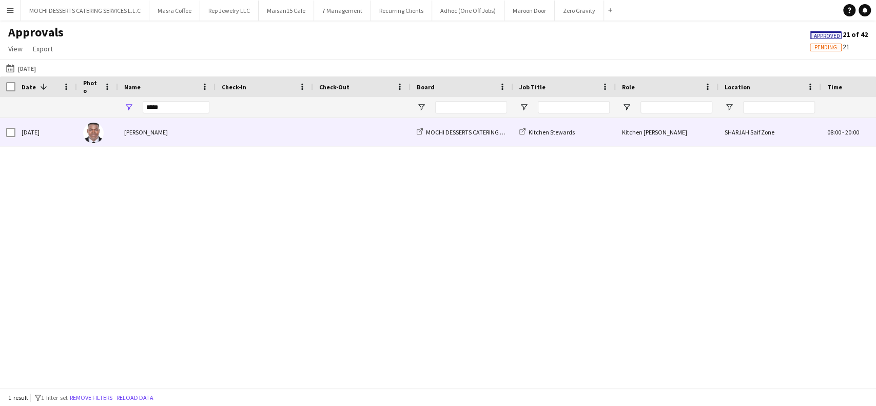
click at [848, 134] on span "20:00" at bounding box center [852, 132] width 14 height 8
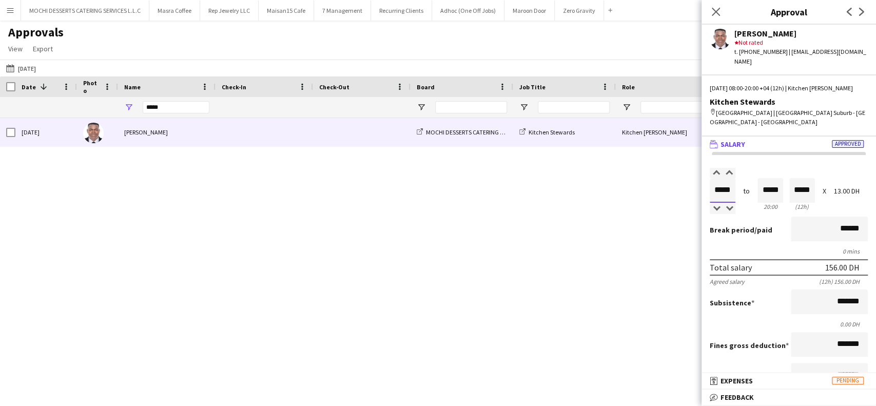
drag, startPoint x: 734, startPoint y: 181, endPoint x: 711, endPoint y: 187, distance: 23.8
click at [711, 187] on input "*****" at bounding box center [722, 190] width 26 height 25
type input "*****"
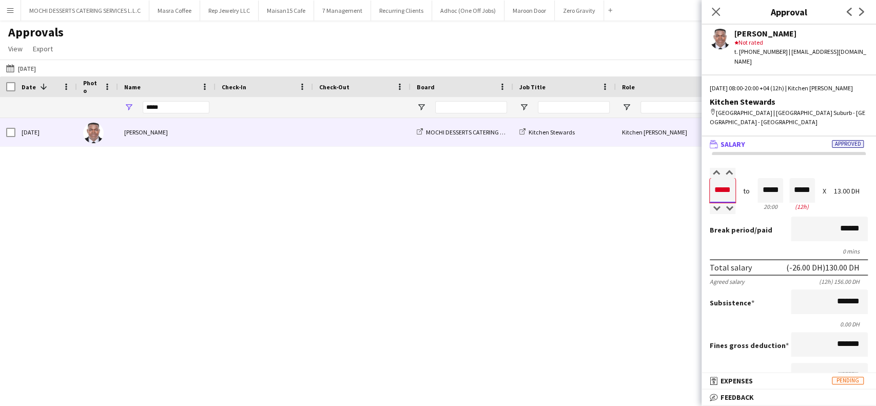
type input "*****"
drag, startPoint x: 763, startPoint y: 179, endPoint x: 757, endPoint y: 180, distance: 6.7
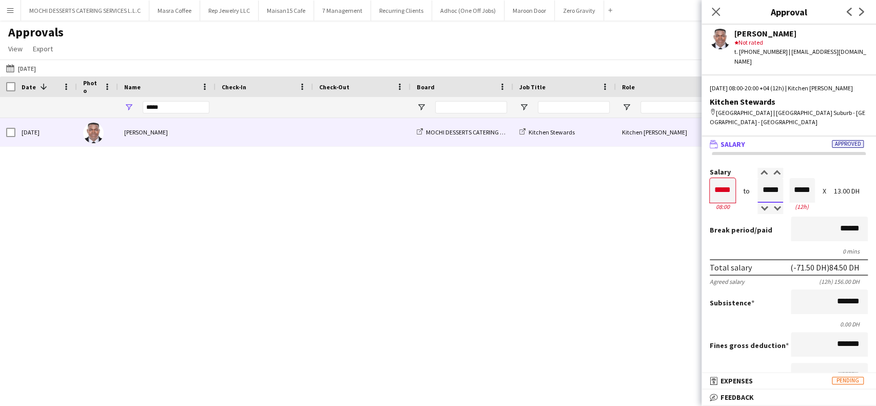
click at [757, 180] on input "*****" at bounding box center [770, 190] width 26 height 25
type input "*****"
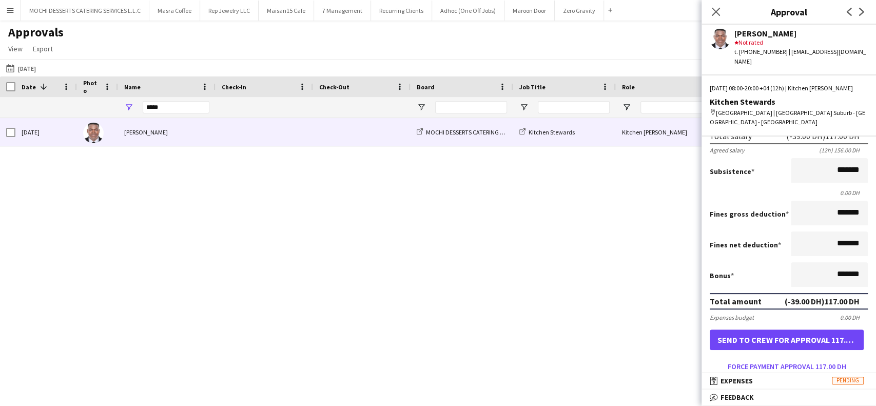
scroll to position [136, 0]
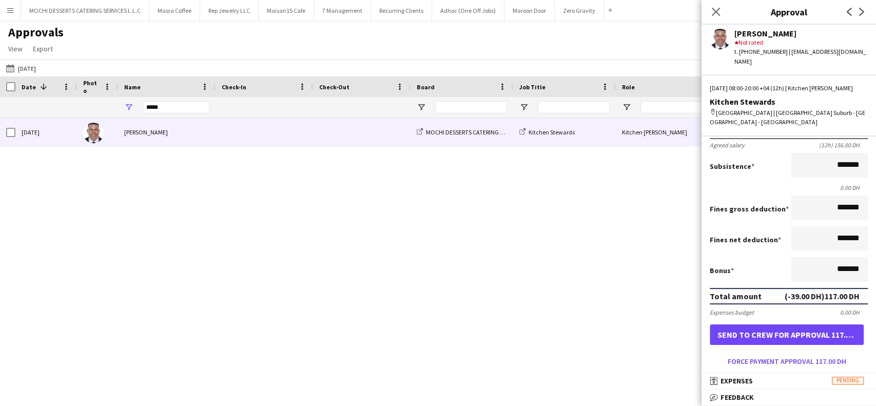
type input "*****"
click at [808, 325] on button "Send to crew for approval 117.00 DH" at bounding box center [786, 334] width 154 height 21
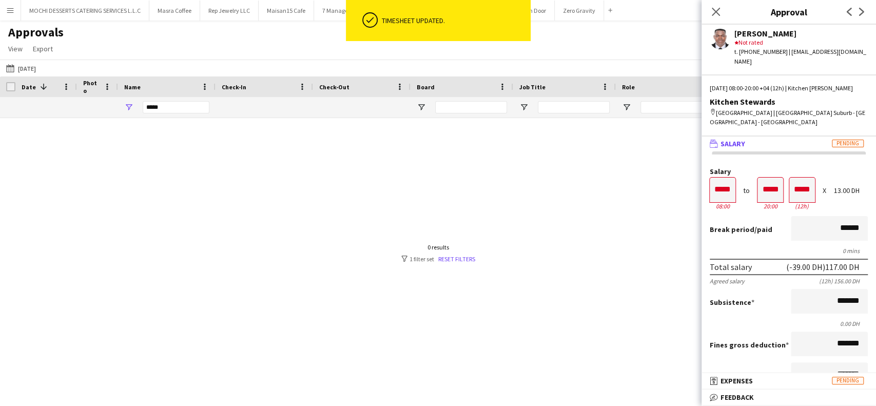
scroll to position [0, 0]
drag, startPoint x: 648, startPoint y: 359, endPoint x: 662, endPoint y: 314, distance: 47.2
click at [648, 357] on div at bounding box center [438, 248] width 876 height 260
click at [717, 12] on icon at bounding box center [716, 12] width 10 height 10
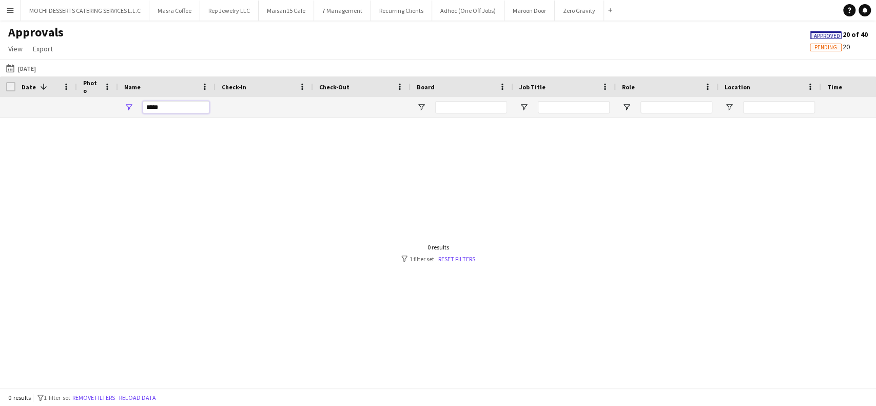
drag, startPoint x: 60, startPoint y: 85, endPoint x: 0, endPoint y: 69, distance: 62.2
click at [0, 69] on main "Approvals View Customise view Customise filters Reset Filters Reset View Reset …" at bounding box center [438, 206] width 876 height 371
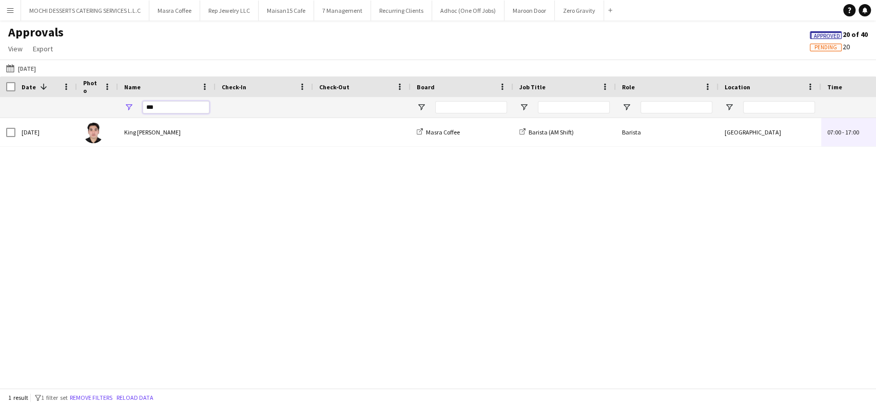
drag, startPoint x: 173, startPoint y: 108, endPoint x: 70, endPoint y: 98, distance: 103.6
type input "*"
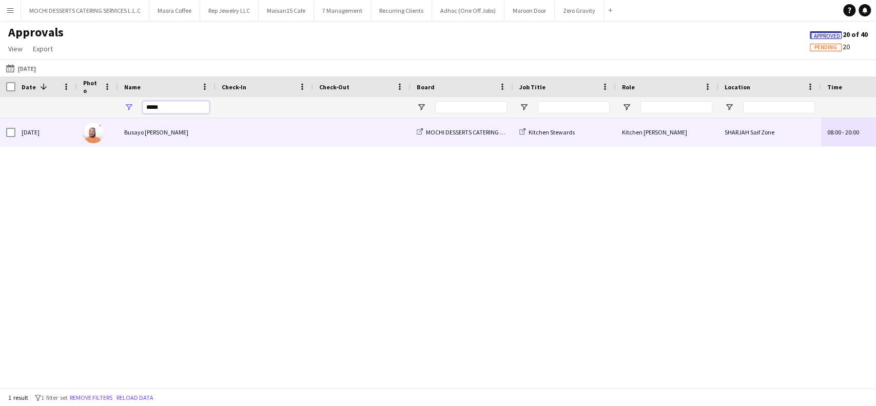
type input "*****"
click at [846, 131] on span "20:00" at bounding box center [852, 132] width 14 height 8
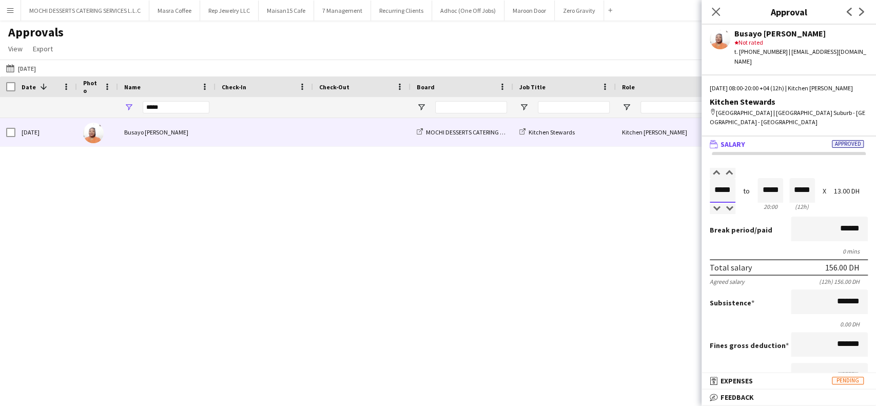
drag, startPoint x: 729, startPoint y: 179, endPoint x: 650, endPoint y: 173, distance: 79.7
click at [650, 173] on body "Menu Boards Boards Boards All jobs Status Workforce Workforce My Workforce Recr…" at bounding box center [438, 203] width 876 height 406
type input "*****"
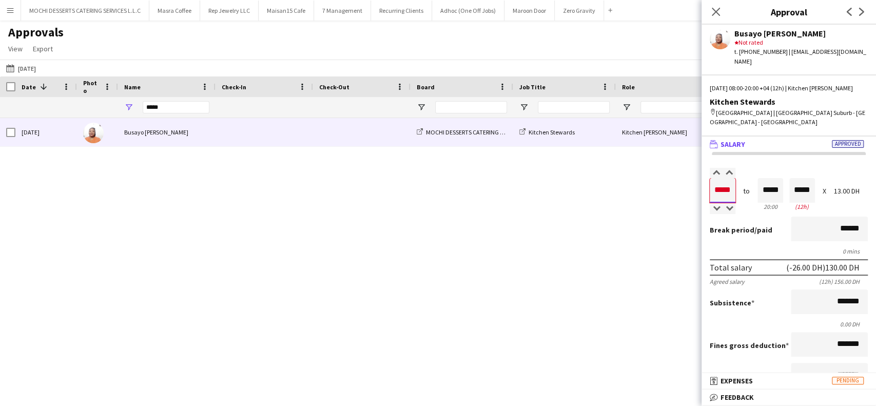
type input "*****"
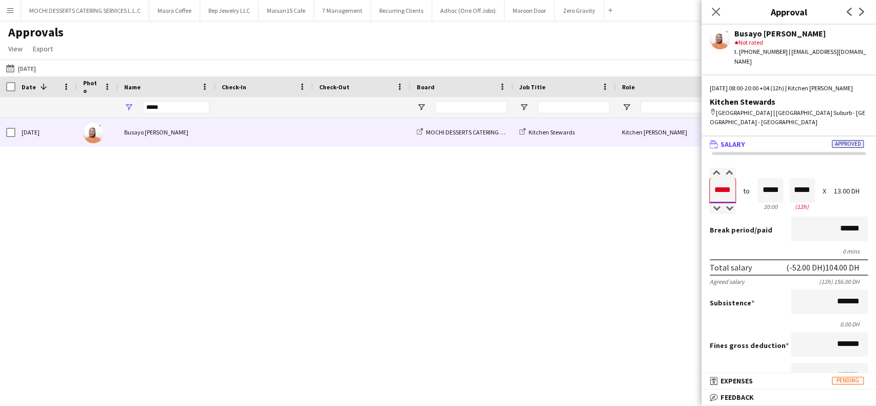
type input "*****"
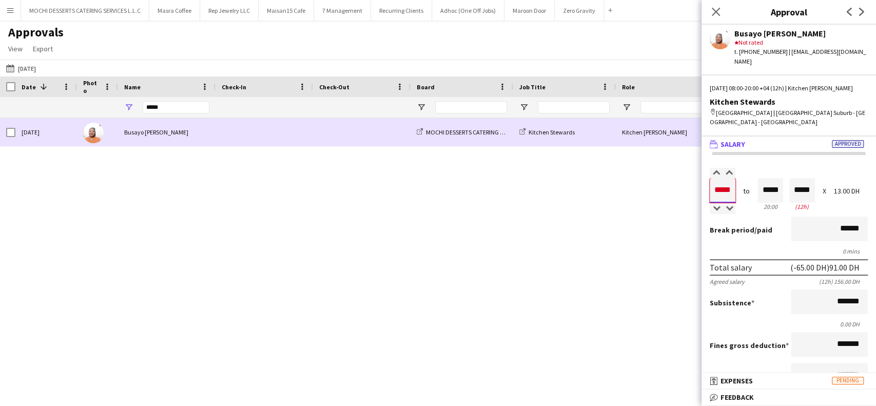
type input "*****"
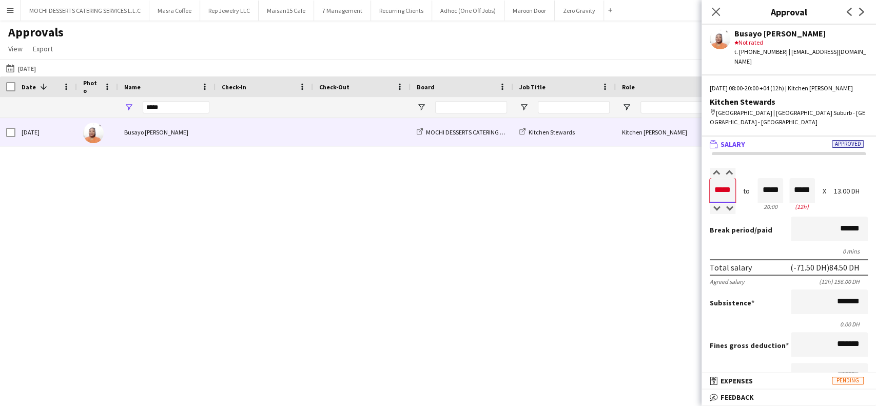
type input "*****"
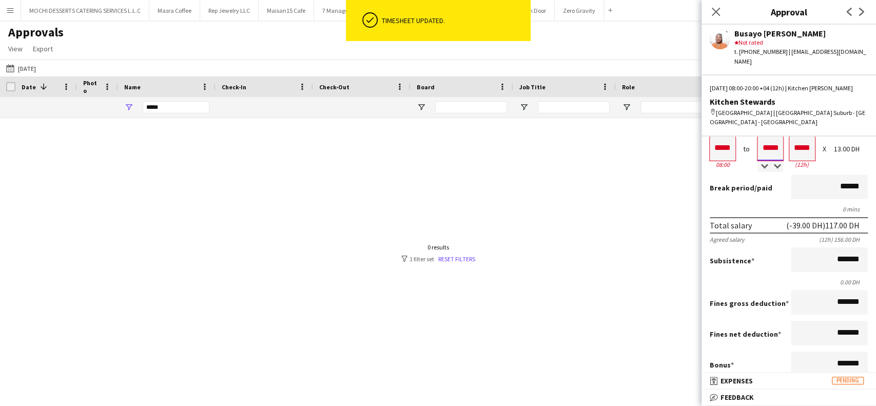
scroll to position [205, 0]
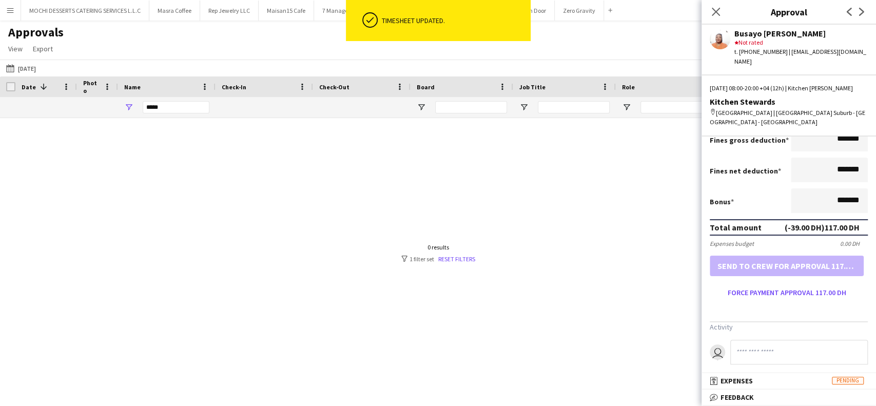
click at [788, 259] on form "Salary ***** 08:00 to ***** 20:00 ***** (12h) X 13.00 DH Break period /paid ***…" at bounding box center [788, 132] width 174 height 338
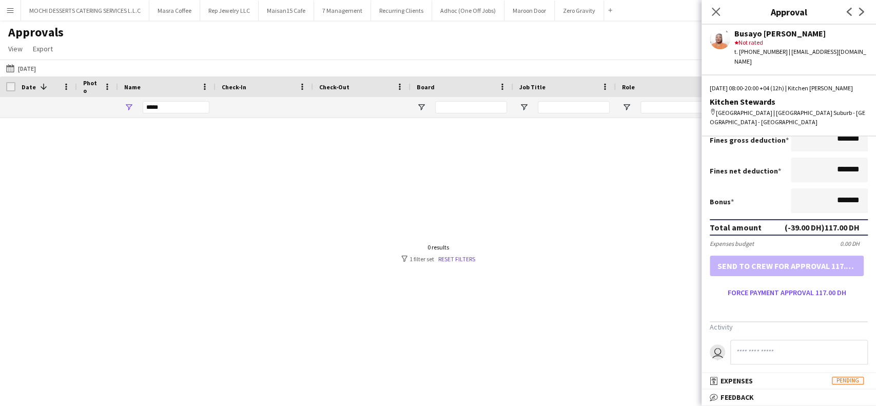
click at [820, 251] on form "Salary ***** 08:00 to ***** 20:00 ***** (12h) X 13.00 DH Break period /paid ***…" at bounding box center [788, 132] width 174 height 338
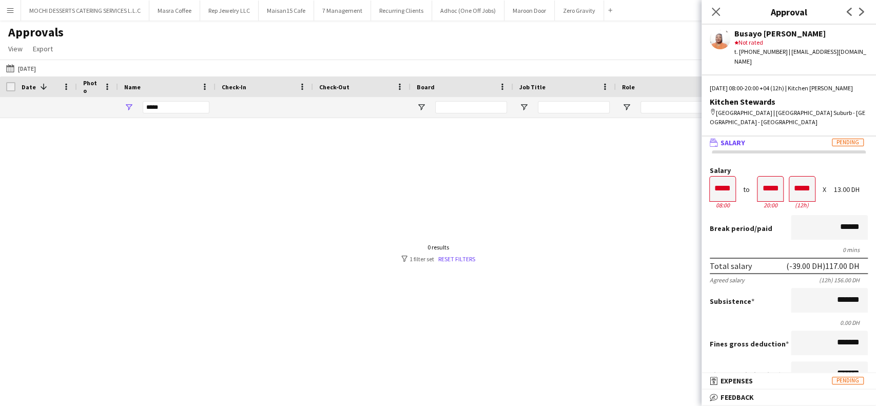
scroll to position [0, 0]
click at [717, 13] on icon at bounding box center [716, 12] width 10 height 10
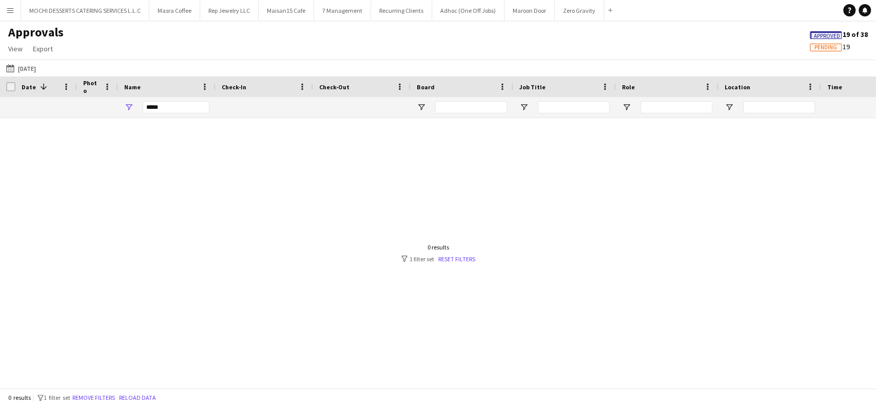
click at [185, 111] on div "*****" at bounding box center [176, 107] width 67 height 21
drag, startPoint x: 184, startPoint y: 111, endPoint x: 86, endPoint y: 101, distance: 99.0
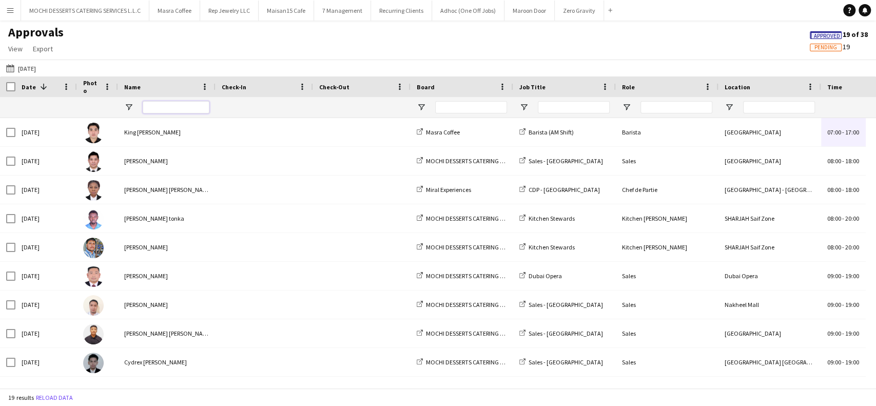
drag, startPoint x: 176, startPoint y: 108, endPoint x: 176, endPoint y: 103, distance: 5.2
click at [176, 106] on input "Name Filter Input" at bounding box center [176, 107] width 67 height 12
paste input "**********"
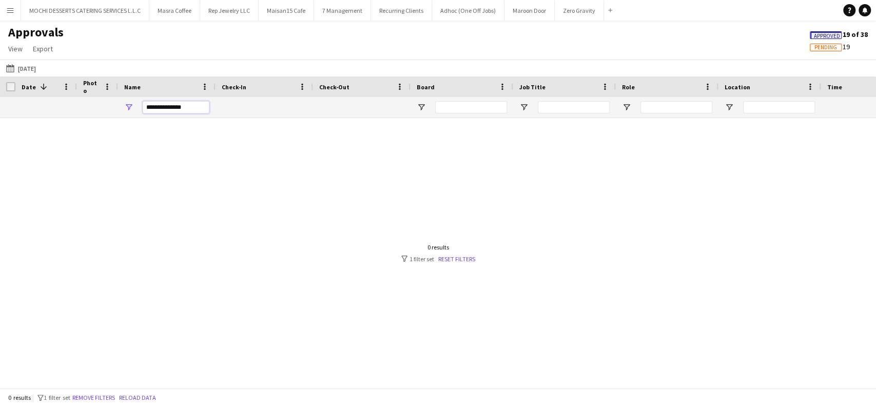
drag, startPoint x: 165, startPoint y: 109, endPoint x: 81, endPoint y: 93, distance: 85.1
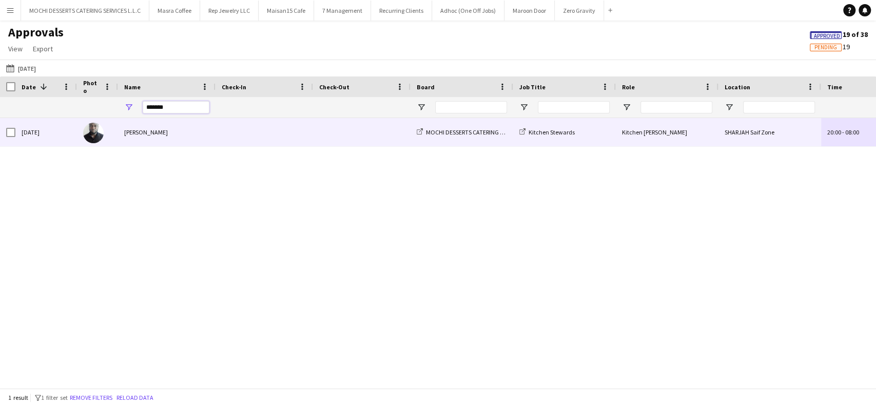
type input "*******"
click at [850, 131] on span "08:00" at bounding box center [852, 132] width 14 height 8
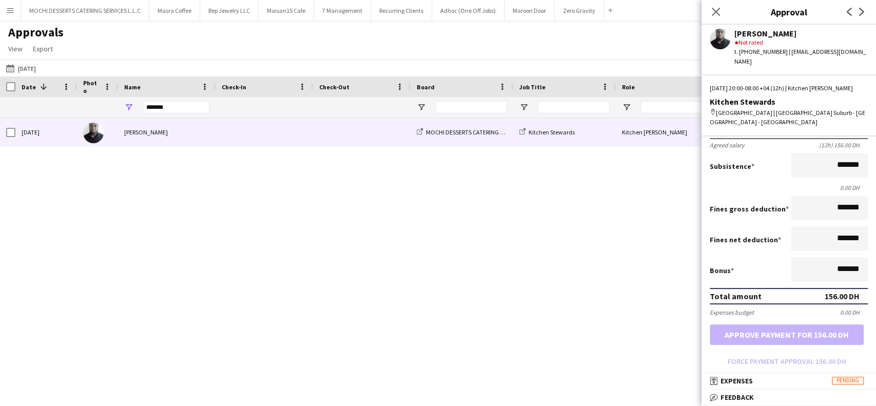
click at [607, 310] on div "Wed, 3 Sep 2025 Raji Abdullahi Adebayo MOCHI DESSERTS CATERING SERVICES L.L.C K…" at bounding box center [438, 248] width 876 height 260
click at [193, 113] on input "*******" at bounding box center [176, 107] width 67 height 12
click at [193, 111] on input "*******" at bounding box center [176, 107] width 67 height 12
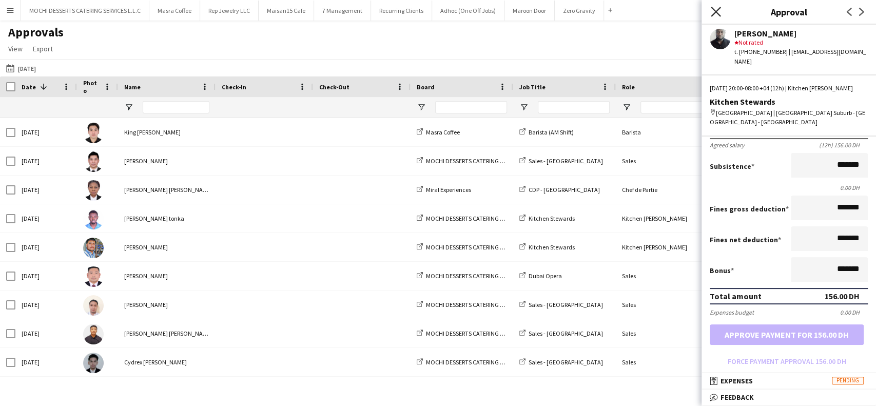
click at [717, 15] on icon "Close pop-in" at bounding box center [716, 12] width 10 height 10
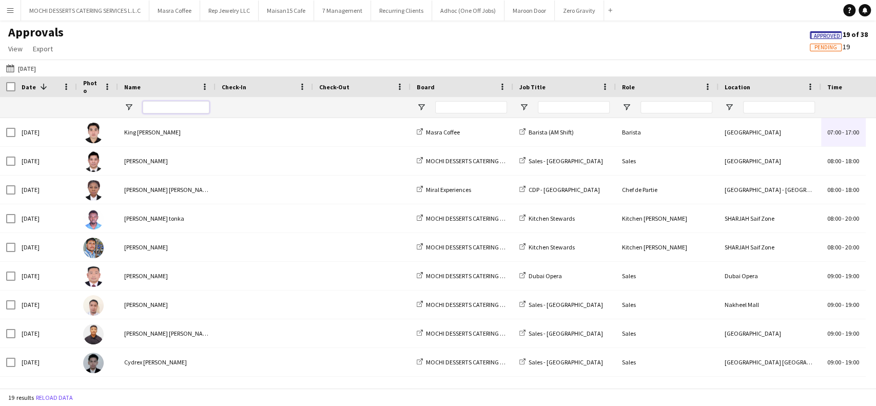
paste input "**********"
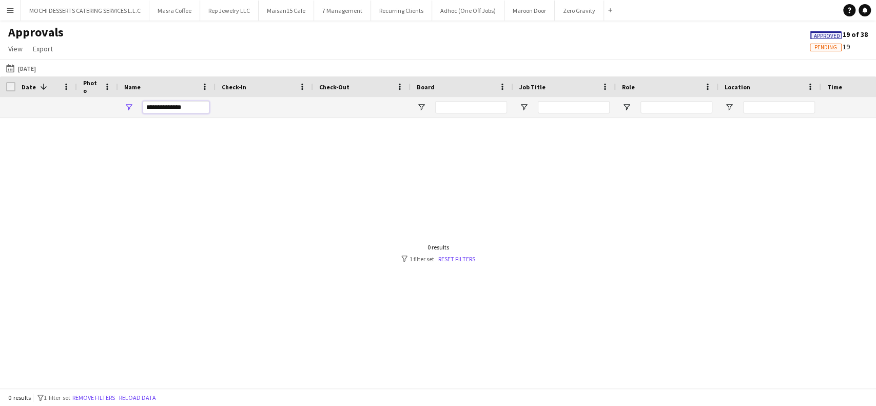
drag, startPoint x: 165, startPoint y: 107, endPoint x: 129, endPoint y: 106, distance: 36.4
click at [132, 106] on div "**********" at bounding box center [166, 107] width 97 height 21
type input "*******"
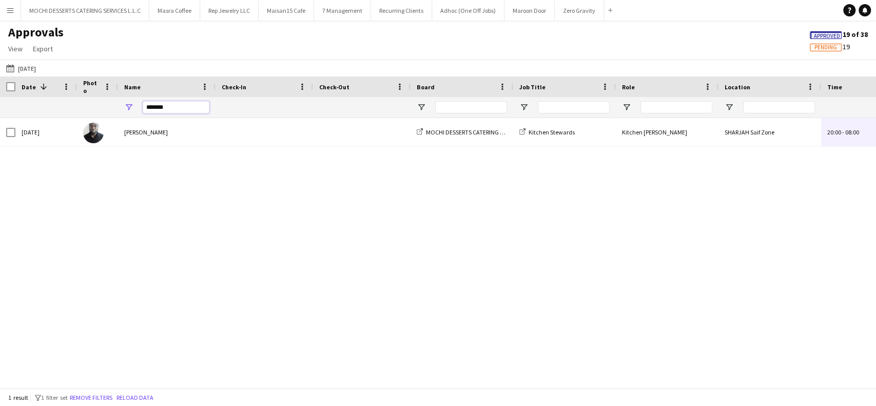
drag, startPoint x: 189, startPoint y: 109, endPoint x: 121, endPoint y: 99, distance: 69.0
click at [129, 105] on div "*******" at bounding box center [166, 107] width 97 height 21
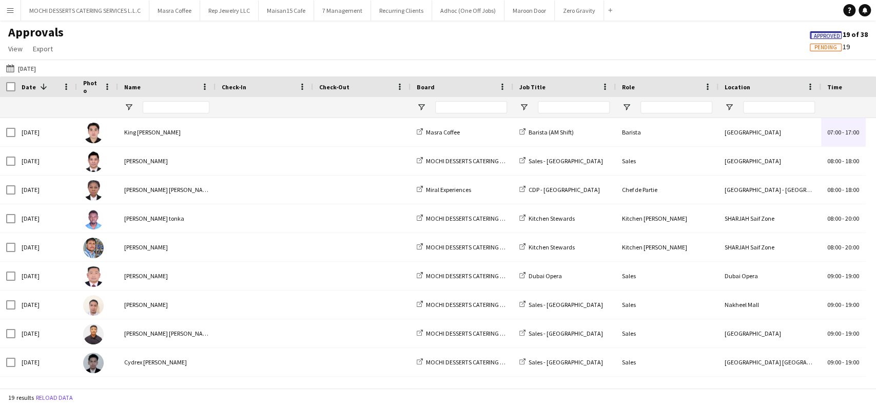
click at [10, 13] on app-icon "Menu" at bounding box center [10, 10] width 8 height 8
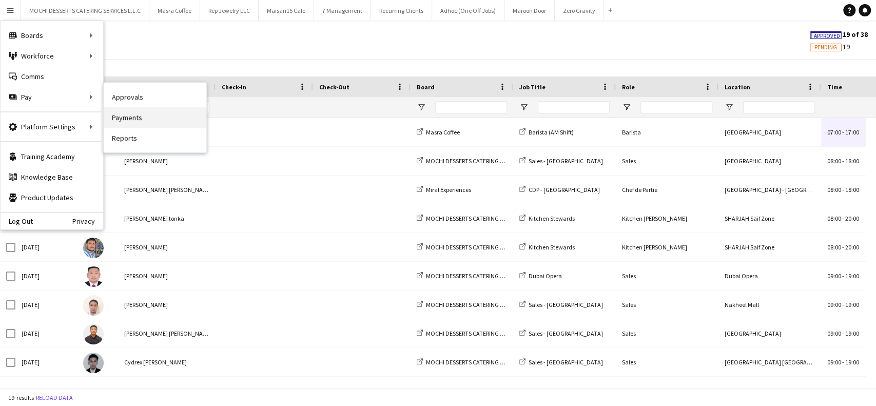
click at [139, 115] on link "Payments" at bounding box center [155, 117] width 103 height 21
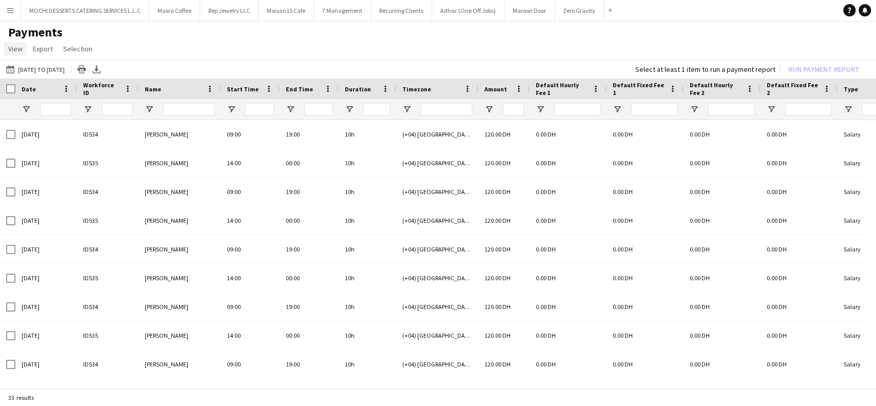
click at [9, 49] on span "View" at bounding box center [15, 48] width 14 height 9
click at [155, 44] on app-page-menu "View Customise view Customise filters Reset Filters Reset View Reset All Export…" at bounding box center [438, 49] width 876 height 19
click at [13, 20] on button "Menu" at bounding box center [10, 10] width 21 height 21
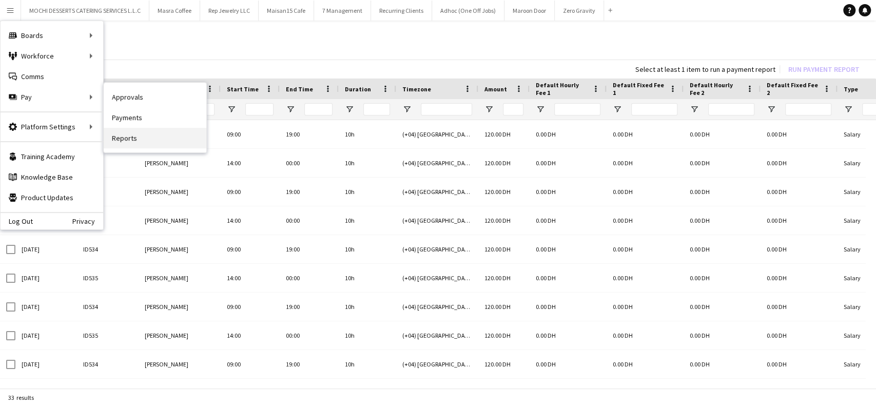
click at [125, 141] on link "Reports" at bounding box center [155, 138] width 103 height 21
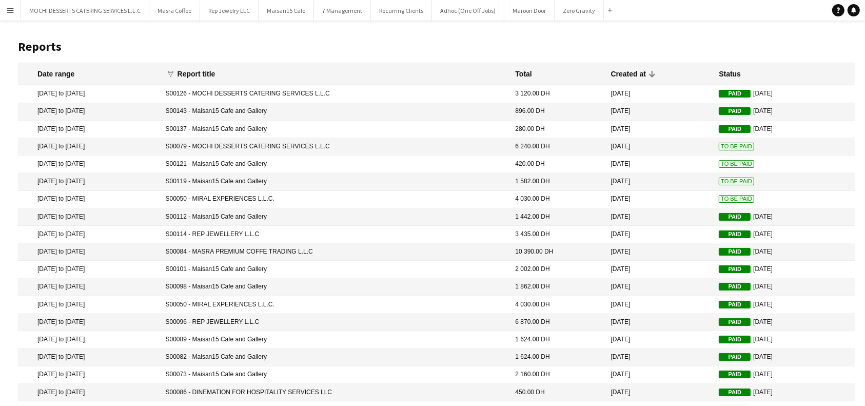
click at [9, 13] on app-icon "Menu" at bounding box center [10, 10] width 8 height 8
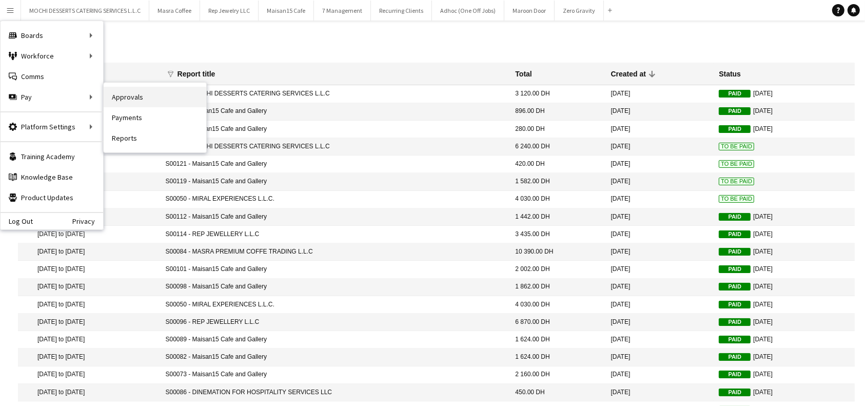
click at [123, 92] on link "Approvals" at bounding box center [155, 97] width 103 height 21
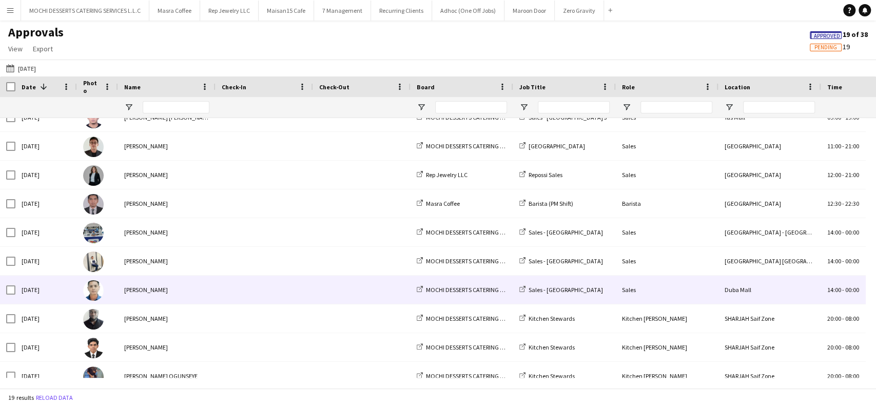
scroll to position [280, 0]
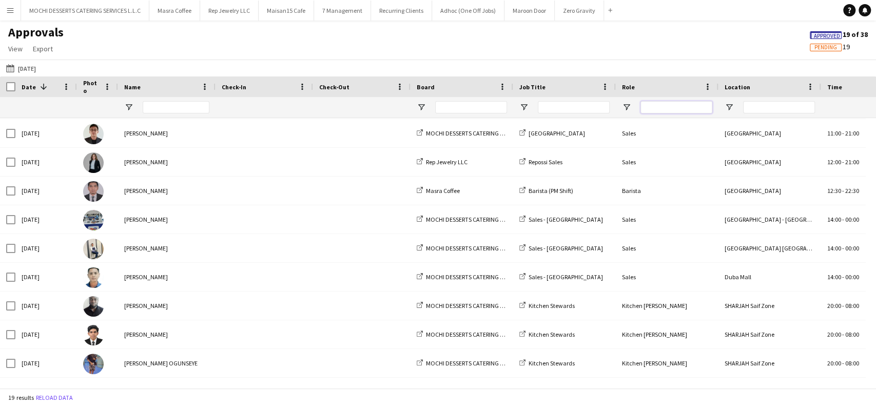
click at [653, 109] on input "Role Filter Input" at bounding box center [676, 107] width 72 height 12
type input "*****"
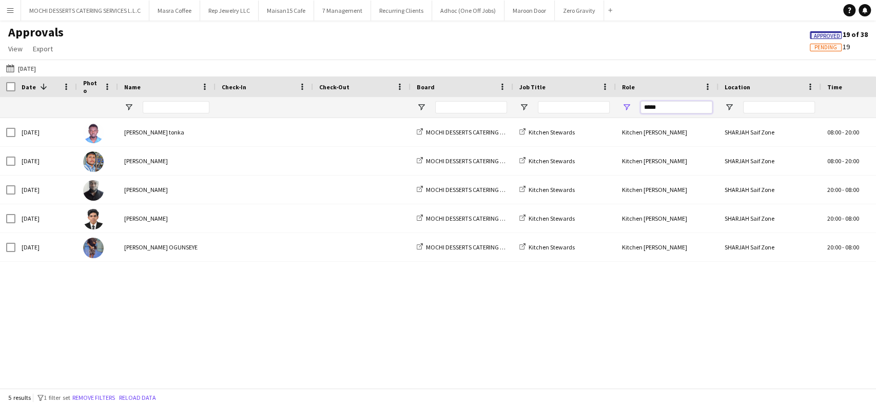
drag, startPoint x: 665, startPoint y: 109, endPoint x: 607, endPoint y: 105, distance: 58.7
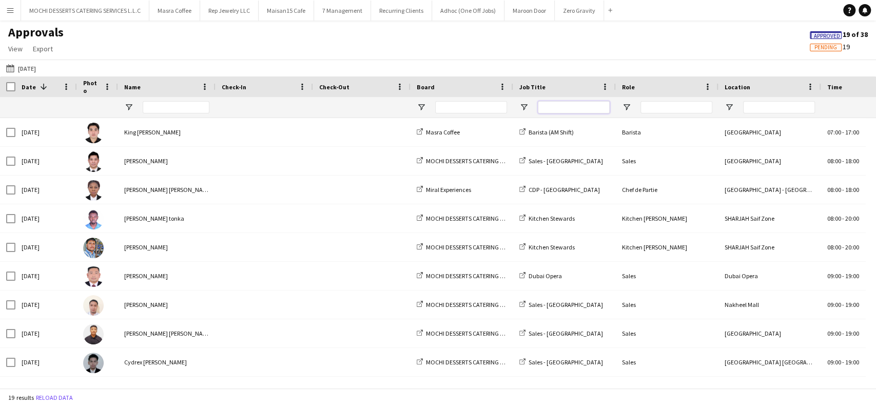
click at [585, 112] on input "Job Title Filter Input" at bounding box center [574, 107] width 72 height 12
type input "****"
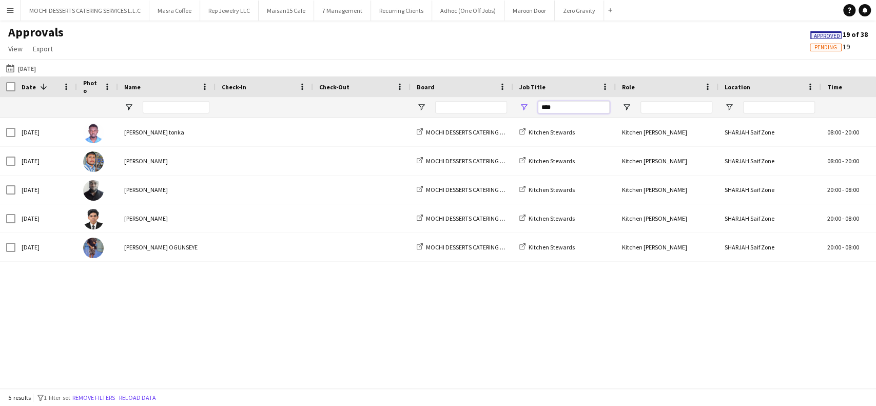
drag, startPoint x: 575, startPoint y: 107, endPoint x: 510, endPoint y: 105, distance: 64.2
click at [518, 105] on div "****" at bounding box center [564, 107] width 103 height 21
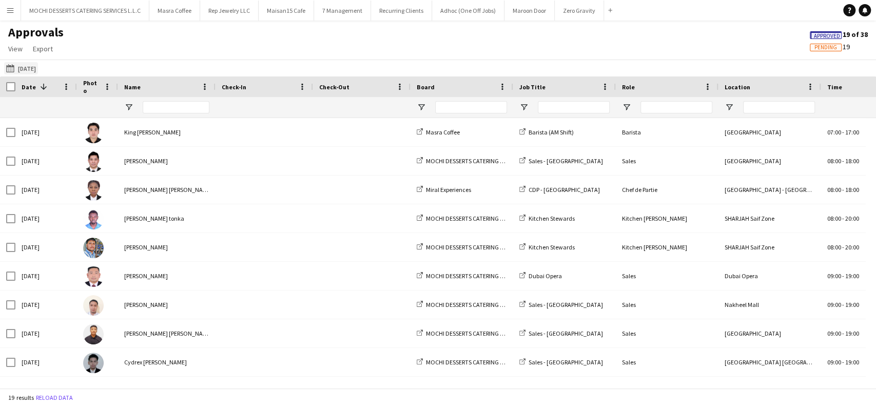
click at [7, 65] on app-icon "03-09-2025" at bounding box center [12, 68] width 12 height 8
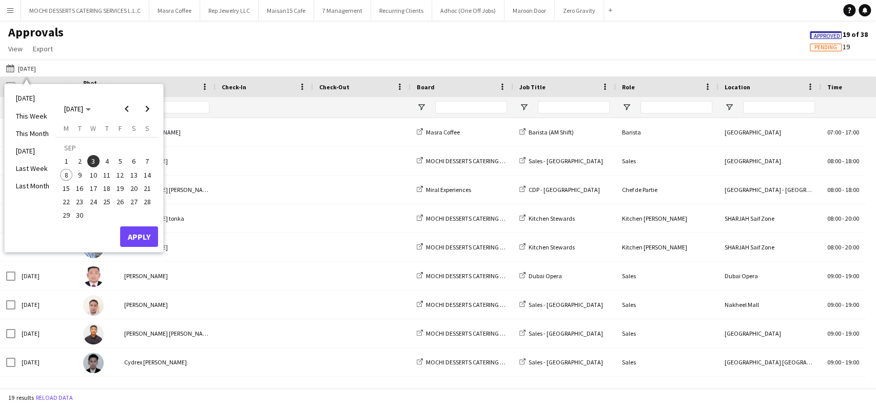
click at [67, 162] on span "1" at bounding box center [66, 161] width 12 height 12
click at [82, 218] on span "30" at bounding box center [80, 215] width 12 height 12
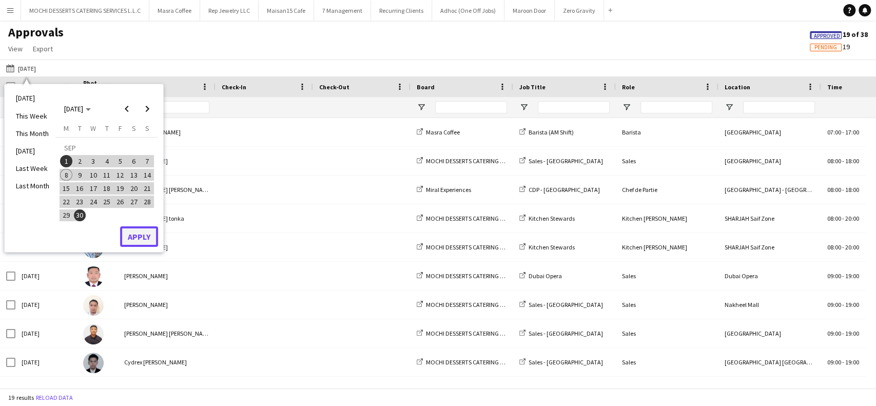
click at [142, 239] on button "Apply" at bounding box center [139, 236] width 38 height 21
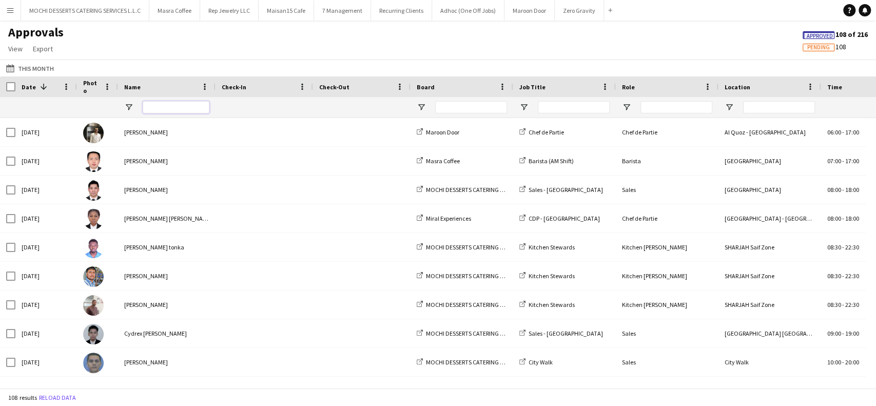
paste input "**********"
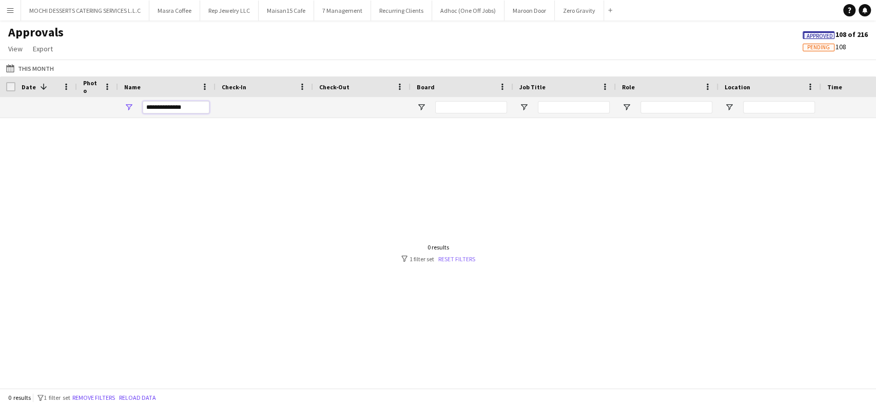
type input "**********"
click at [459, 258] on link "Reset filters" at bounding box center [456, 259] width 37 height 8
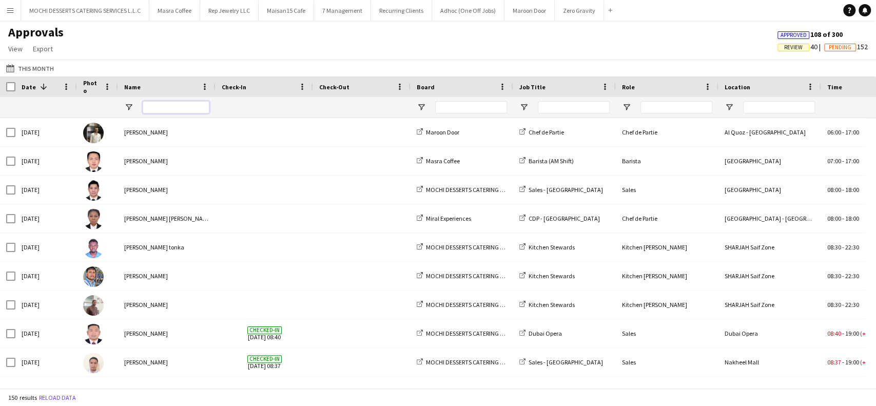
paste input "**********"
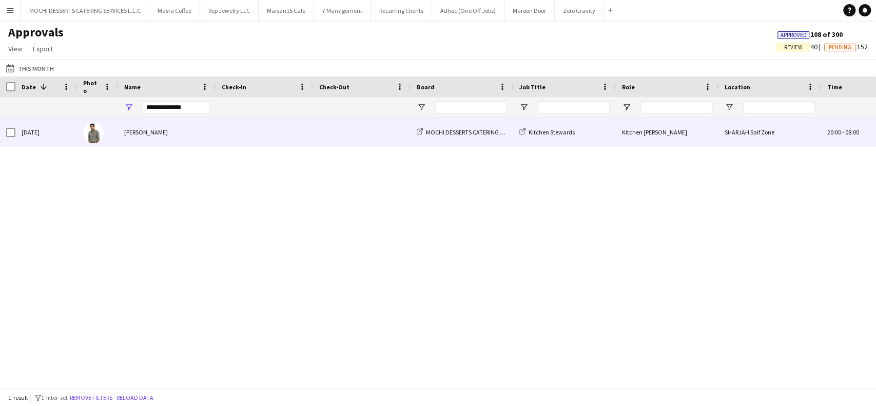
click at [55, 134] on div "Wed, 3 Sep 2025" at bounding box center [46, 132] width 62 height 28
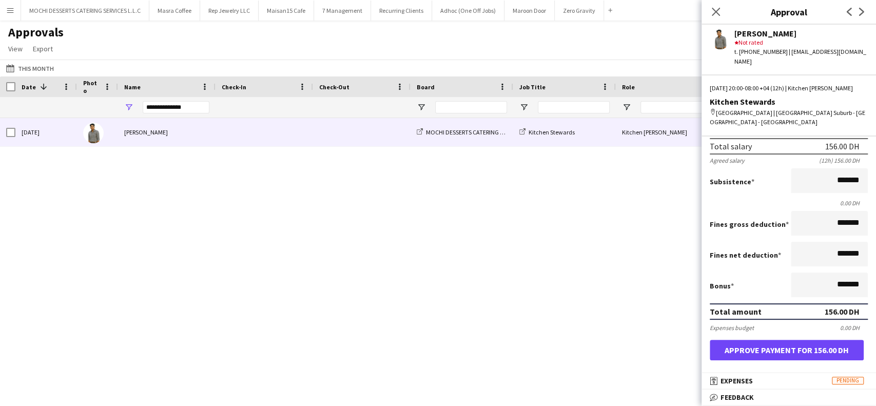
scroll to position [136, 0]
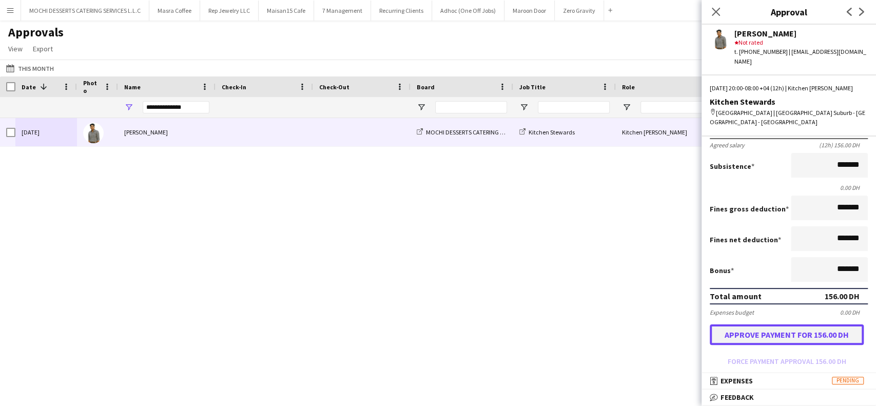
click at [826, 326] on button "Approve payment for 156.00 DH" at bounding box center [786, 334] width 154 height 21
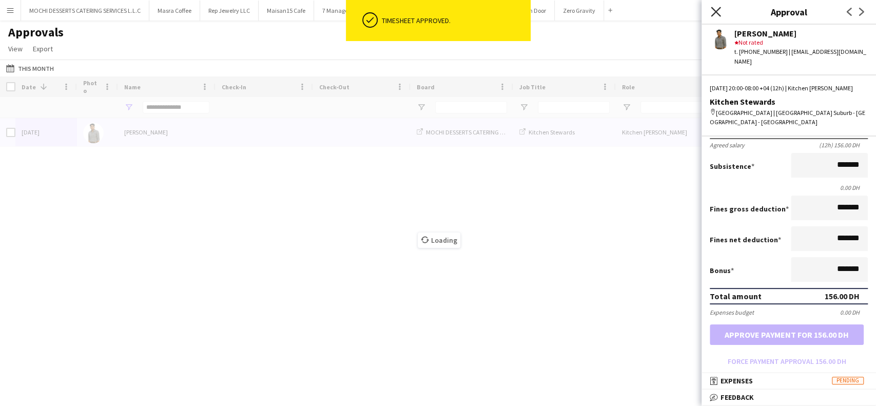
click at [718, 14] on icon at bounding box center [716, 12] width 10 height 10
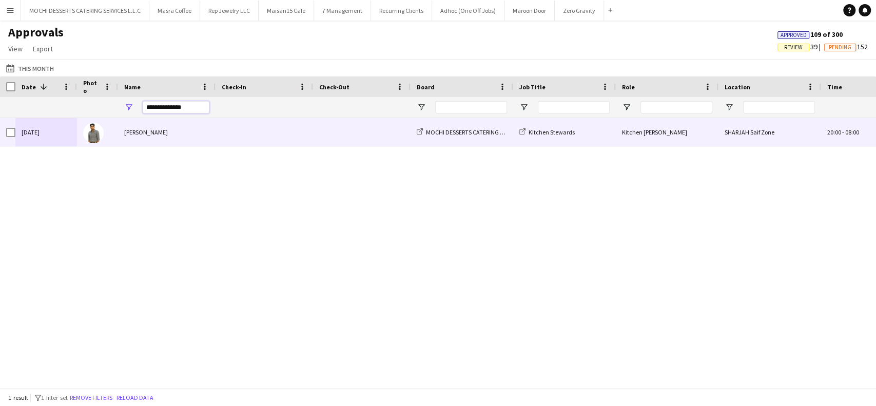
drag, startPoint x: 201, startPoint y: 112, endPoint x: 119, endPoint y: 98, distance: 83.3
click at [119, 98] on div "**********" at bounding box center [166, 107] width 97 height 21
click at [847, 129] on span "20:00" at bounding box center [852, 132] width 14 height 8
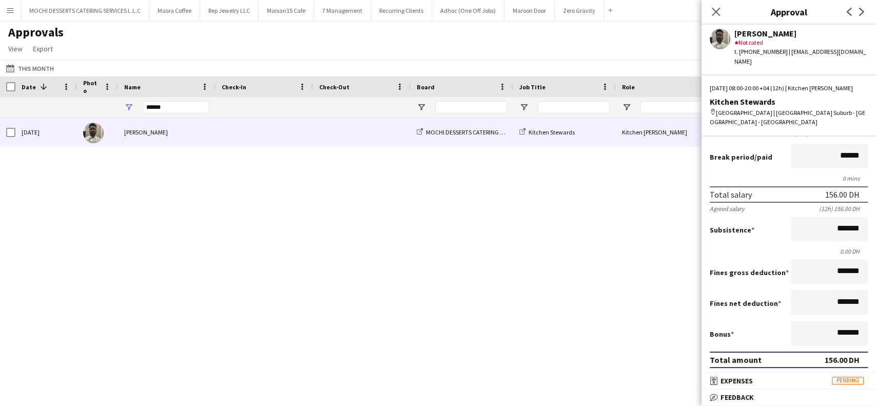
scroll to position [0, 0]
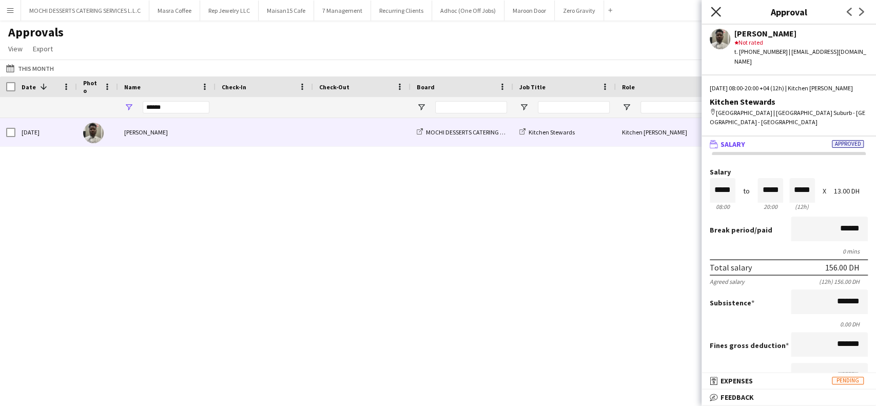
click at [713, 12] on icon "Close pop-in" at bounding box center [716, 12] width 10 height 10
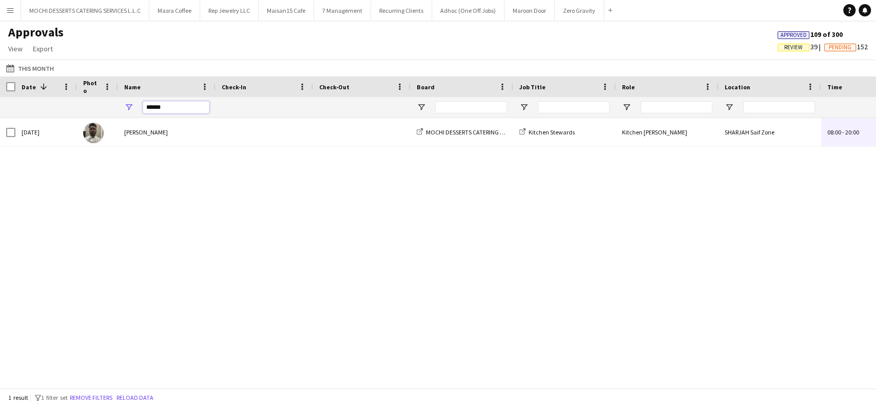
drag, startPoint x: 176, startPoint y: 108, endPoint x: 57, endPoint y: 92, distance: 120.6
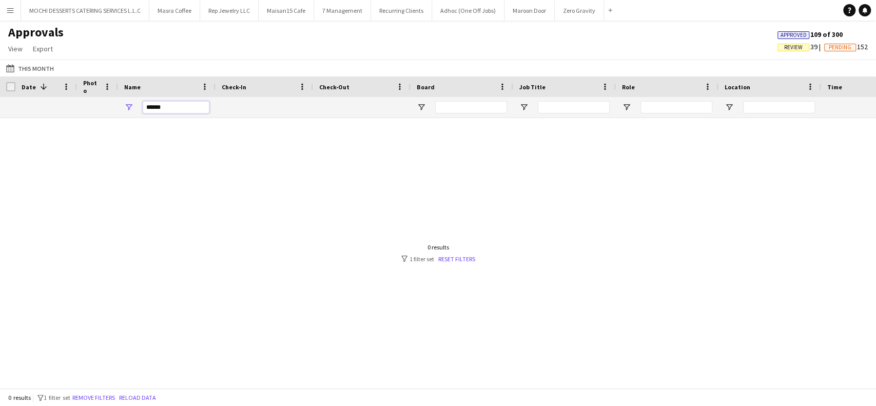
click at [184, 109] on input "******" at bounding box center [176, 107] width 67 height 12
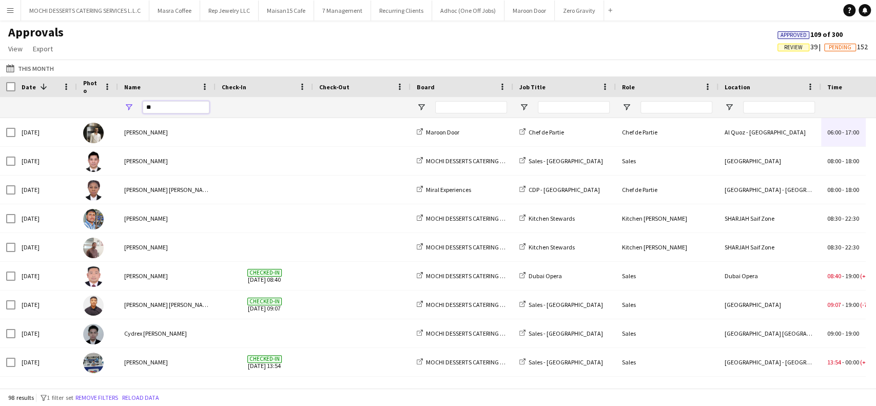
type input "***"
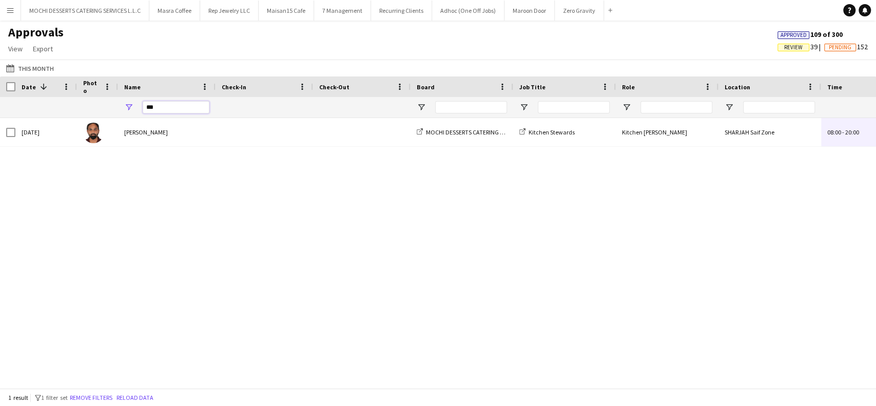
drag, startPoint x: 170, startPoint y: 106, endPoint x: 129, endPoint y: 98, distance: 42.3
click at [129, 98] on div "***" at bounding box center [166, 107] width 97 height 21
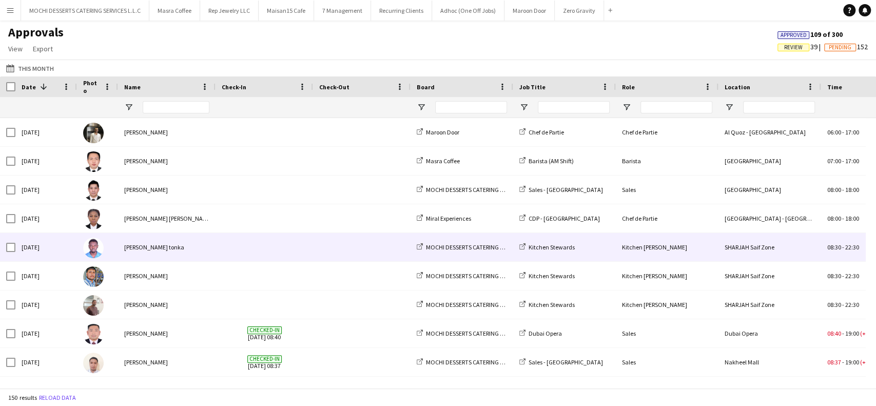
click at [214, 246] on div "Victor Nkeneng tonka" at bounding box center [166, 247] width 97 height 28
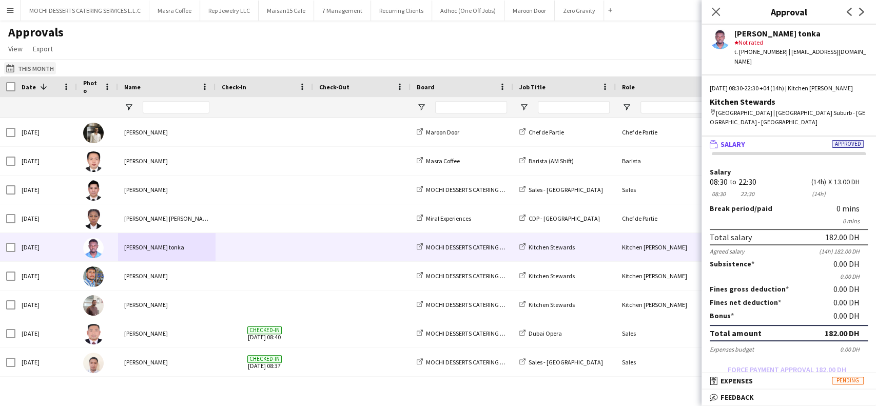
click at [34, 64] on button "03-09-2025 This Month" at bounding box center [30, 68] width 52 height 12
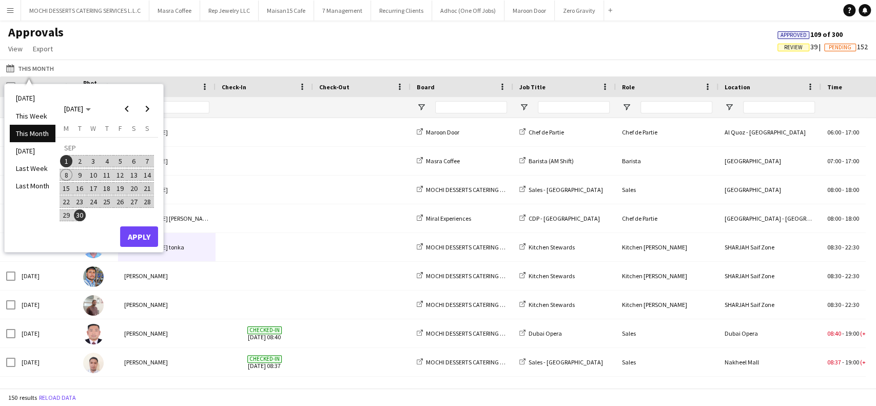
click at [96, 164] on span "3" at bounding box center [93, 161] width 12 height 12
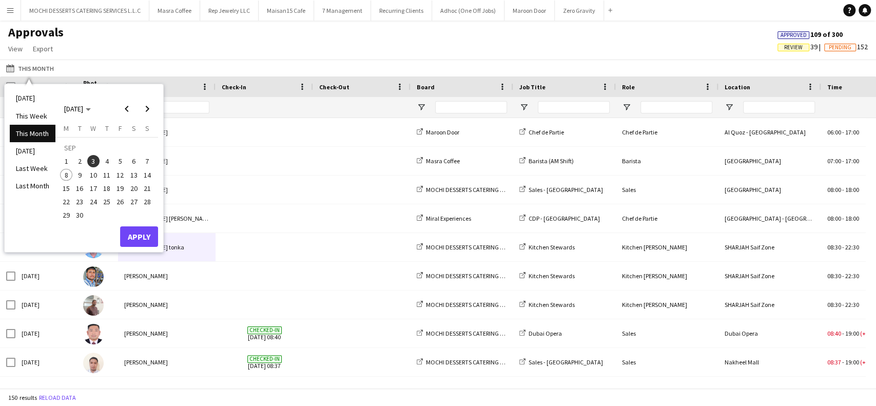
click at [67, 159] on span "1" at bounding box center [66, 161] width 12 height 12
click at [92, 164] on span "3" at bounding box center [93, 161] width 12 height 12
click at [63, 160] on span "1" at bounding box center [66, 161] width 12 height 12
click at [103, 161] on span "4" at bounding box center [107, 161] width 12 height 12
click at [70, 162] on span "1" at bounding box center [66, 161] width 12 height 12
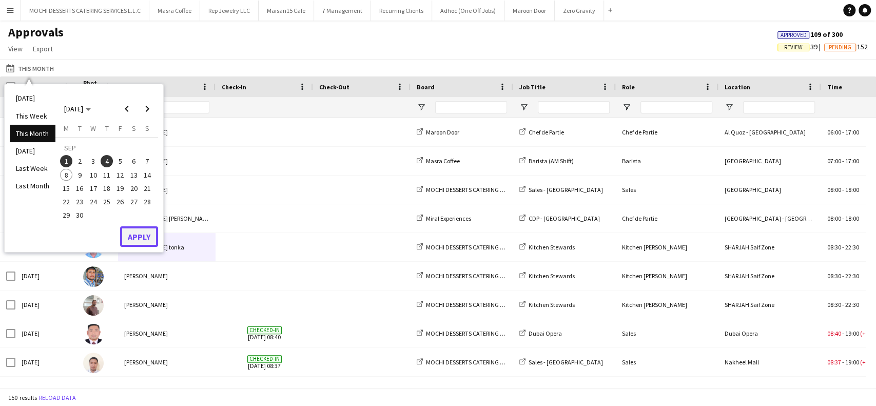
click at [122, 231] on button "Apply" at bounding box center [139, 236] width 38 height 21
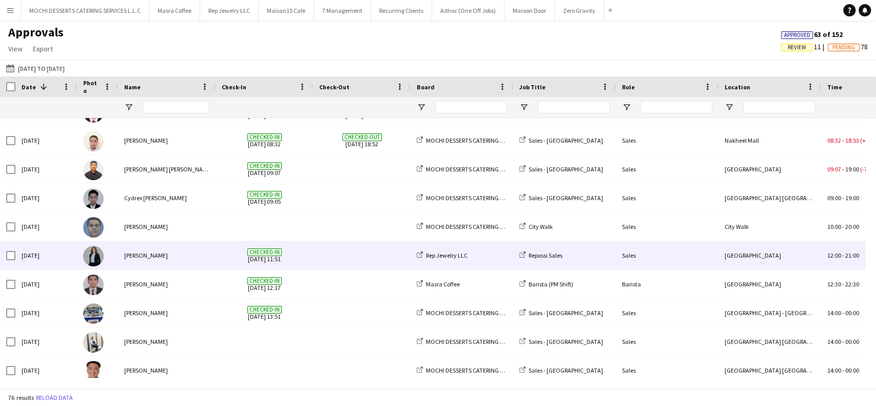
scroll to position [1582, 0]
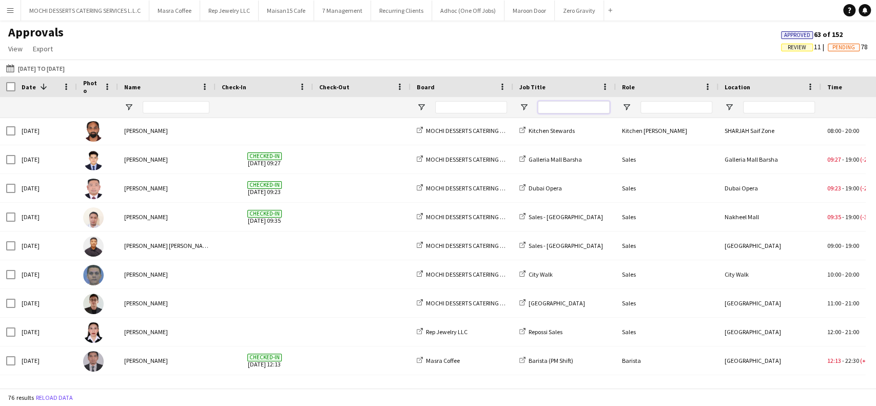
drag, startPoint x: 557, startPoint y: 108, endPoint x: 549, endPoint y: 106, distance: 7.8
click at [550, 107] on input "Job Title Filter Input" at bounding box center [574, 107] width 72 height 12
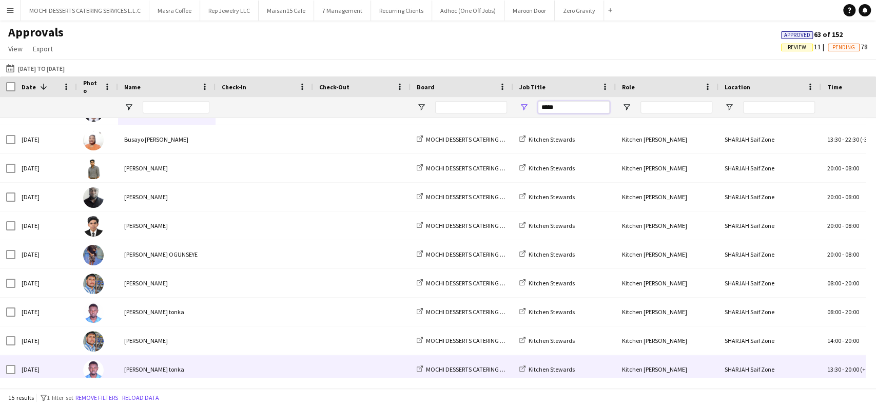
type input "*****"
click at [134, 361] on div "Victor Nkeneng tonka" at bounding box center [166, 369] width 97 height 28
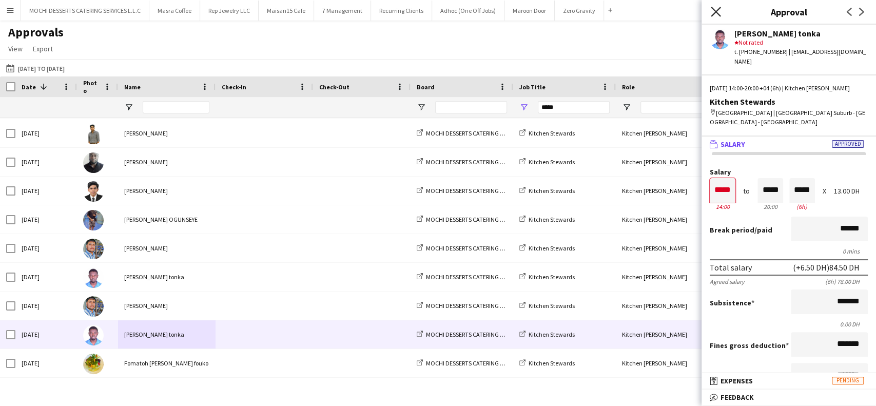
click at [715, 14] on icon "Close pop-in" at bounding box center [716, 12] width 10 height 10
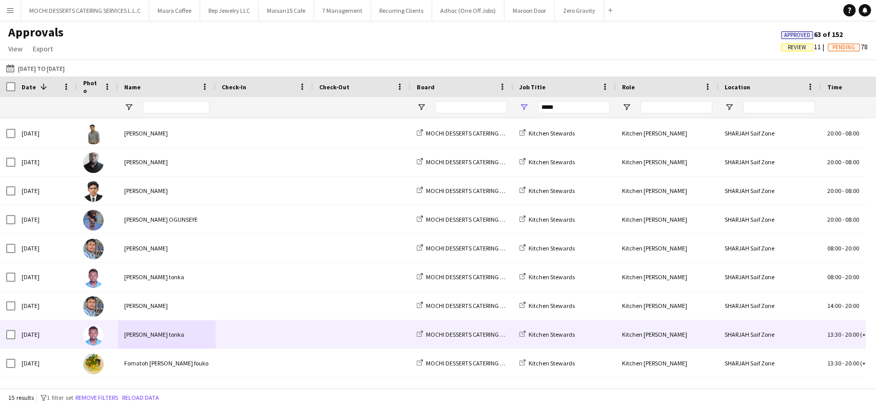
click at [170, 333] on div "Victor Nkeneng tonka" at bounding box center [166, 334] width 97 height 28
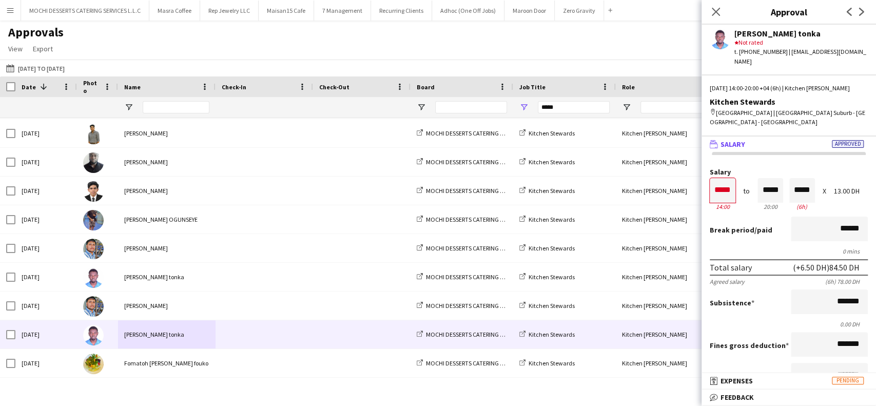
drag, startPoint x: 819, startPoint y: 35, endPoint x: 736, endPoint y: 33, distance: 82.6
click at [736, 33] on div "Victor Nkeneng tonka" at bounding box center [800, 33] width 133 height 9
copy div "Victor Nkeneng tonka"
drag, startPoint x: 862, startPoint y: 54, endPoint x: 783, endPoint y: 53, distance: 79.0
click at [783, 53] on div "Victor Nkeneng tonka star Not rated t. +971542648560 | victortonka611@gmail.com" at bounding box center [788, 46] width 174 height 42
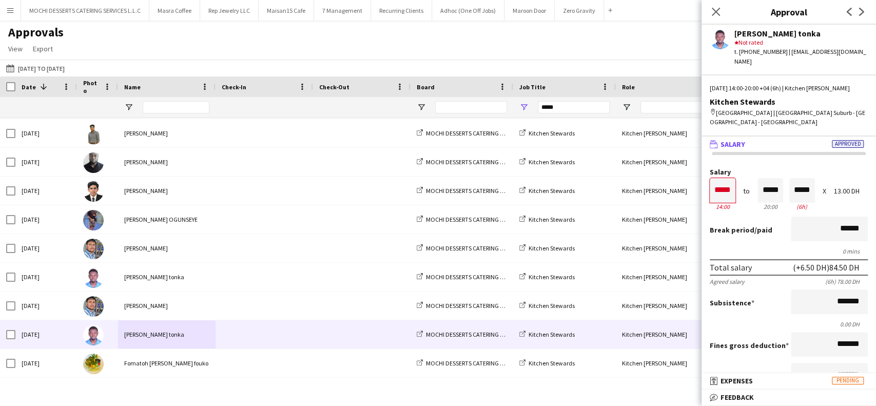
copy div "victortonka611@gmail.com"
drag, startPoint x: 778, startPoint y: 51, endPoint x: 739, endPoint y: 51, distance: 38.5
click at [739, 51] on div "t. +971542648560 | victortonka611@gmail.com" at bounding box center [800, 56] width 133 height 18
copy div "+971542648560"
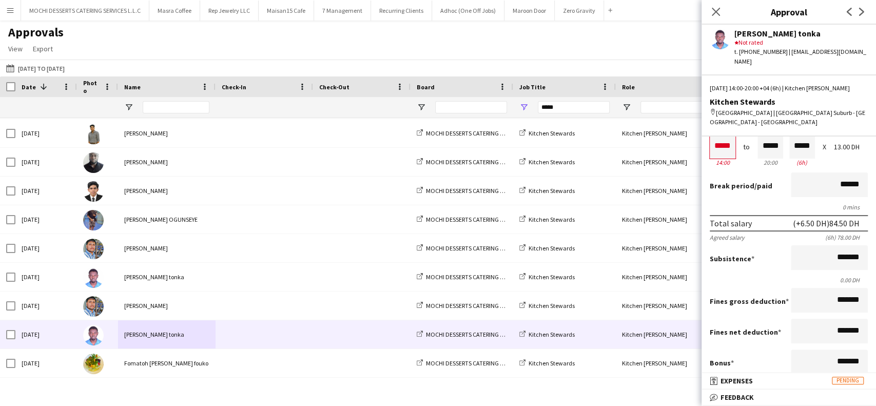
scroll to position [0, 0]
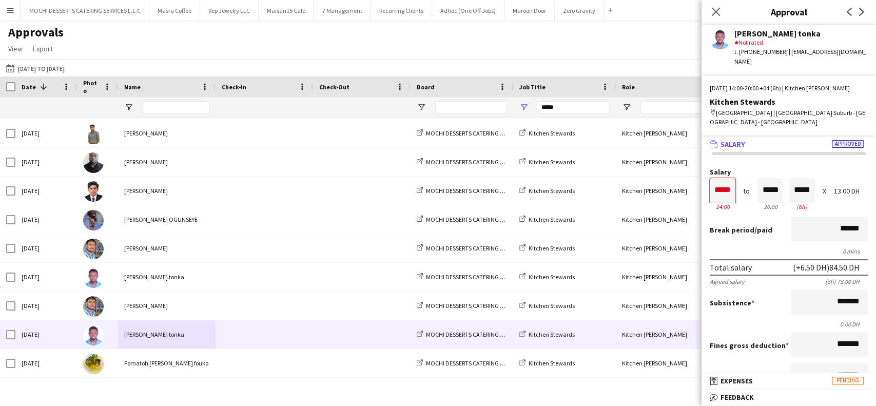
click at [768, 38] on div "star Not rated" at bounding box center [800, 42] width 133 height 9
click at [772, 32] on div "Victor Nkeneng tonka" at bounding box center [800, 33] width 133 height 9
click at [719, 38] on app-user-avatar at bounding box center [719, 39] width 21 height 21
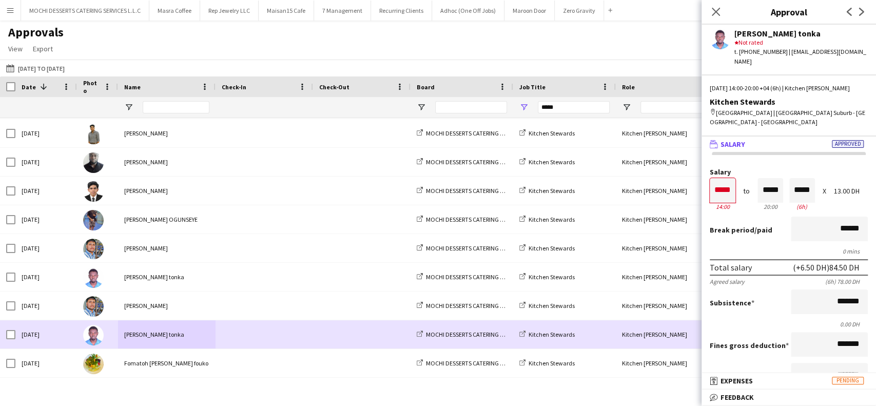
drag, startPoint x: 96, startPoint y: 332, endPoint x: 102, endPoint y: 330, distance: 5.8
click at [97, 331] on img at bounding box center [93, 335] width 21 height 21
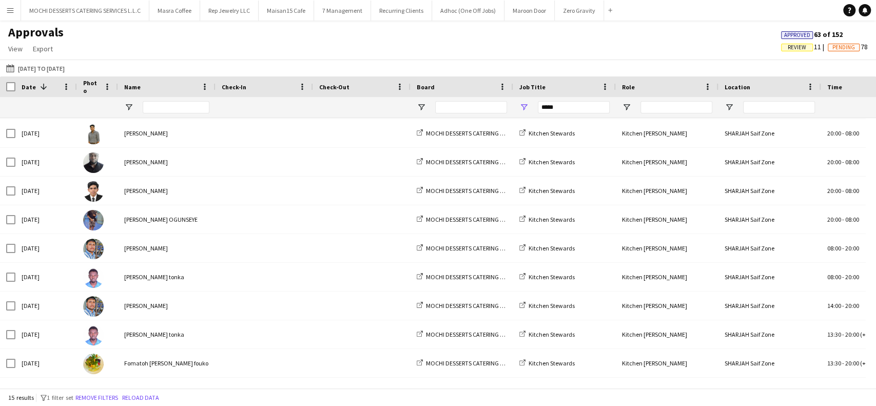
click at [11, 8] on app-icon "Menu" at bounding box center [10, 10] width 8 height 8
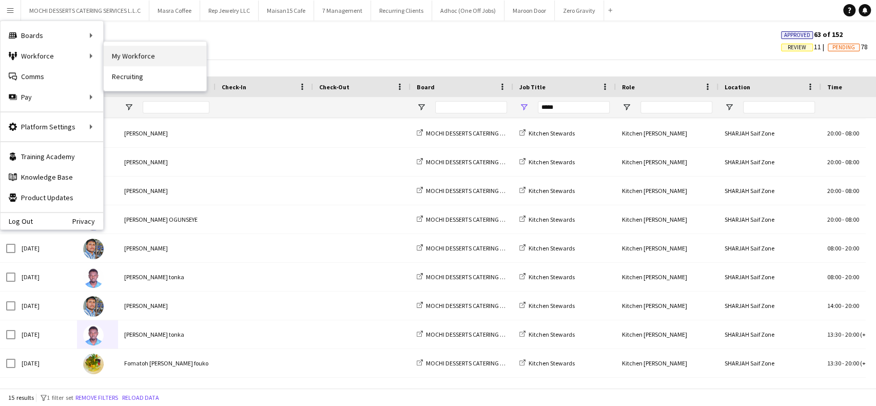
click at [141, 52] on link "My Workforce" at bounding box center [155, 56] width 103 height 21
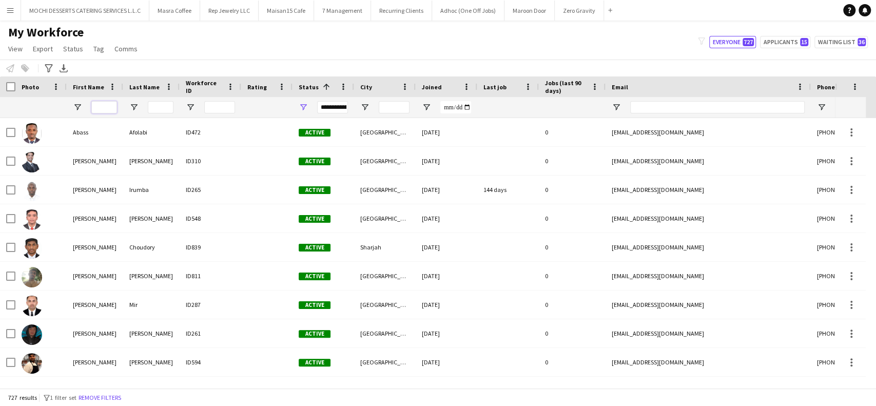
click at [105, 101] on input "First Name Filter Input" at bounding box center [104, 107] width 26 height 12
click at [104, 104] on input "First Name Filter Input" at bounding box center [104, 107] width 26 height 12
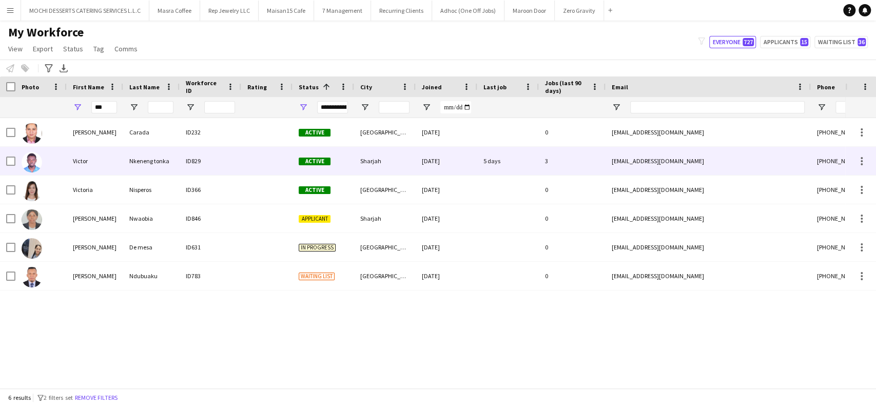
click at [78, 165] on div "Victor" at bounding box center [95, 161] width 56 height 28
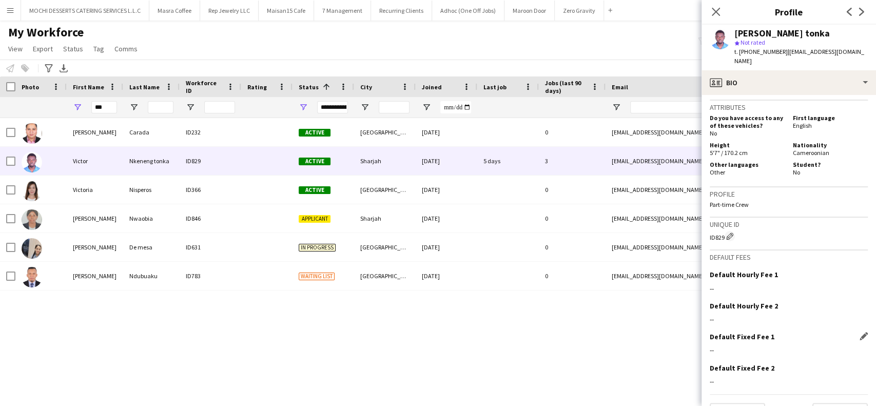
scroll to position [594, 0]
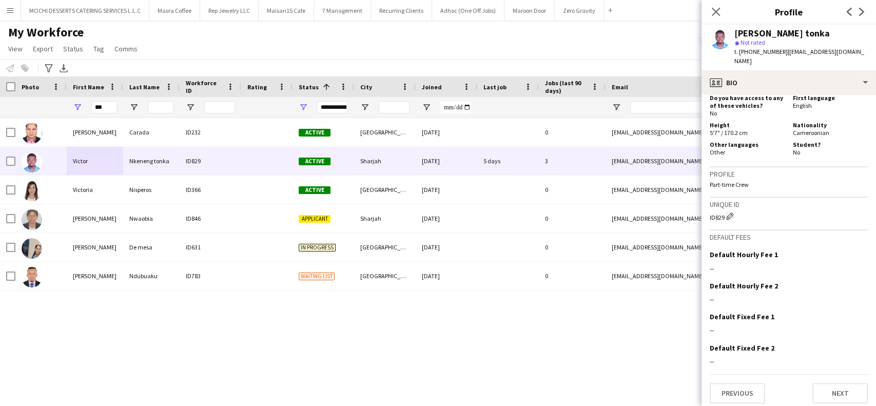
drag, startPoint x: 723, startPoint y: 211, endPoint x: 705, endPoint y: 211, distance: 17.4
click at [705, 211] on app-crew-profile-bio "Open photos pop-in Gender Male Birthday 19-08-1984 (41 years) Location 00000, A…" at bounding box center [788, 250] width 174 height 311
copy div "ID829"
click at [734, 385] on button "Previous" at bounding box center [736, 393] width 55 height 21
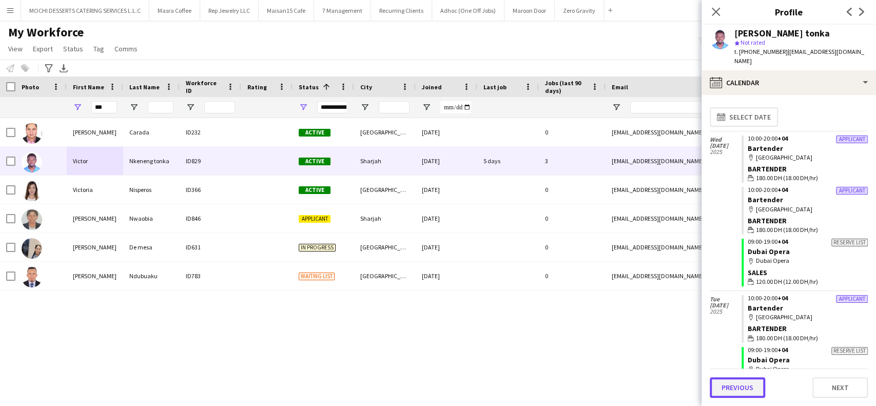
click at [743, 382] on button "Previous" at bounding box center [736, 387] width 55 height 21
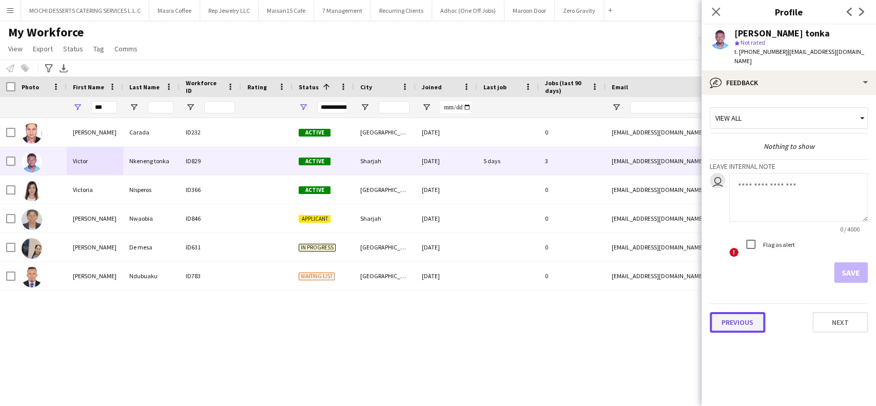
click at [743, 312] on button "Previous" at bounding box center [736, 322] width 55 height 21
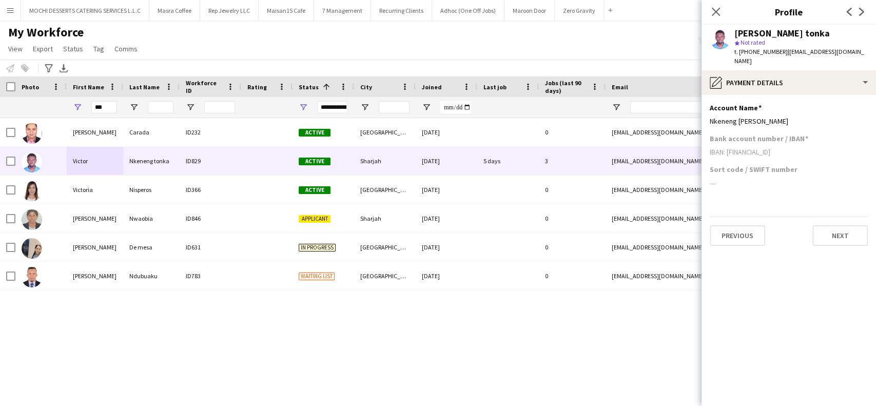
drag, startPoint x: 788, startPoint y: 109, endPoint x: 709, endPoint y: 112, distance: 79.1
click at [709, 112] on app-section-data-types "Account Name Edit this field Nkeneng Tonka Victor Bank account number / IBAN IB…" at bounding box center [788, 250] width 174 height 311
copy div "Nkeneng Tonka Victor"
drag, startPoint x: 813, startPoint y: 141, endPoint x: 727, endPoint y: 143, distance: 86.2
click at [727, 147] on div "IBAN: AE240200000041195355001" at bounding box center [788, 151] width 158 height 9
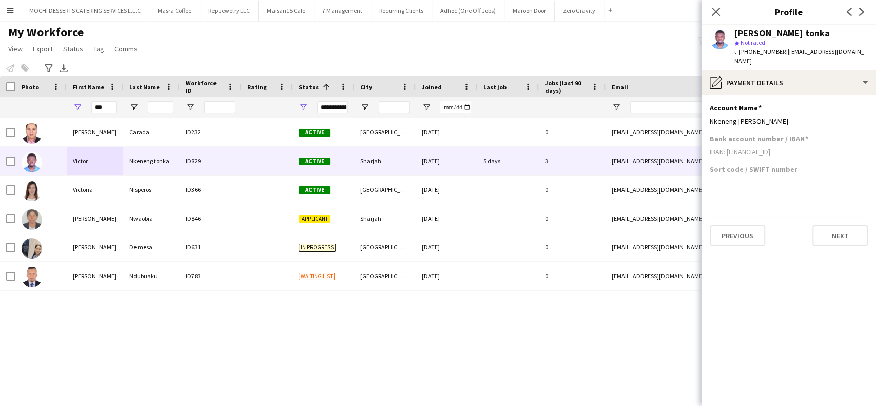
copy div "AE240200000041195355001"
drag, startPoint x: 109, startPoint y: 109, endPoint x: 67, endPoint y: 99, distance: 43.2
click at [67, 99] on div "***" at bounding box center [95, 107] width 56 height 21
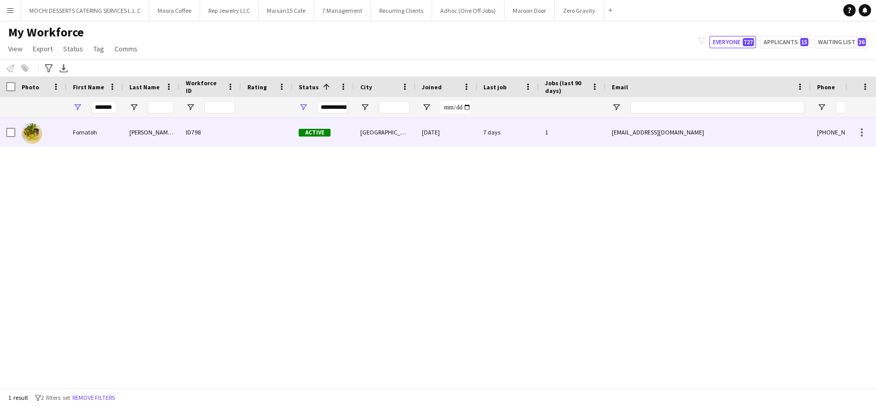
scroll to position [0, 0]
click at [60, 133] on div at bounding box center [40, 132] width 51 height 28
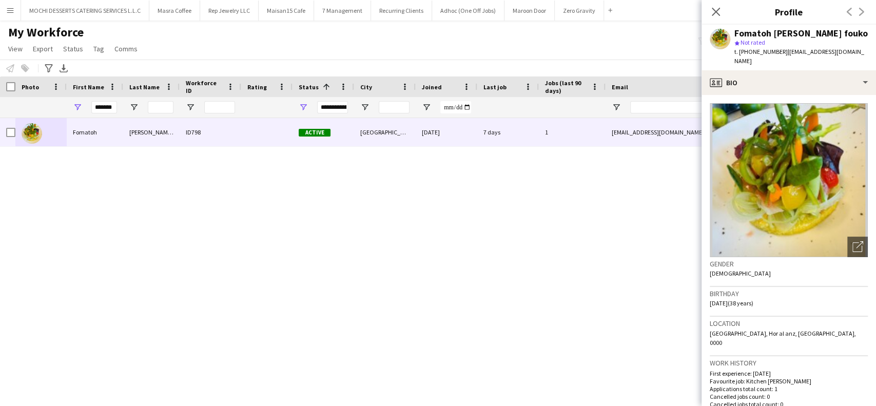
drag, startPoint x: 833, startPoint y: 29, endPoint x: 735, endPoint y: 32, distance: 98.0
click at [735, 32] on div "Fomatoh Collins fouko" at bounding box center [800, 33] width 133 height 9
copy div "Fomatoh Collins fouko"
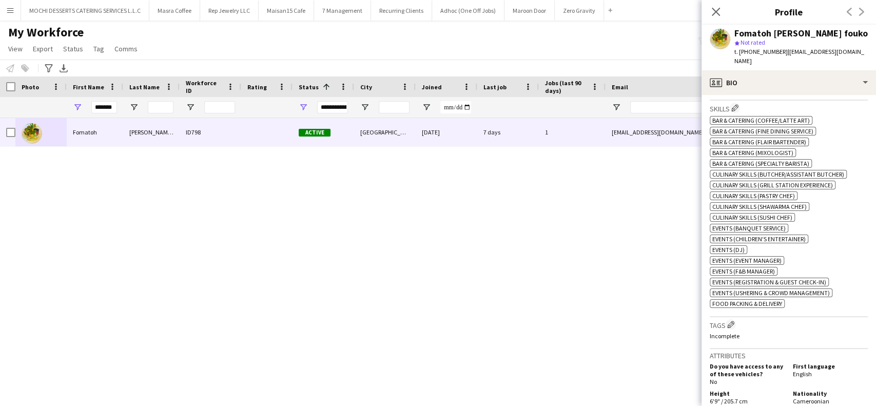
scroll to position [547, 0]
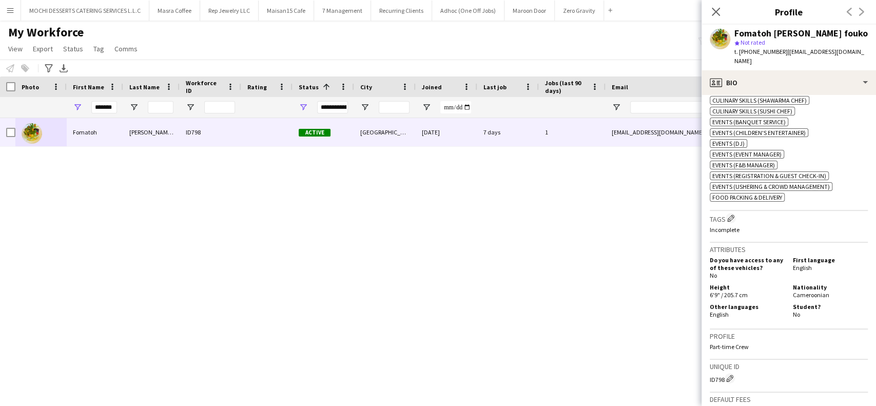
drag, startPoint x: 722, startPoint y: 367, endPoint x: 705, endPoint y: 367, distance: 16.9
click at [705, 367] on app-crew-profile-bio "Open photos pop-in Gender Male Birthday 16-10-1986 (38 years) Location Dubai, H…" at bounding box center [788, 250] width 174 height 311
drag, startPoint x: 725, startPoint y: 367, endPoint x: 722, endPoint y: 362, distance: 5.7
click at [698, 363] on body "Menu Boards Boards Boards All jobs Status Workforce Workforce My Workforce Recr…" at bounding box center [438, 203] width 876 height 406
click at [723, 373] on div "ID798 Edit crew unique ID" at bounding box center [788, 378] width 158 height 10
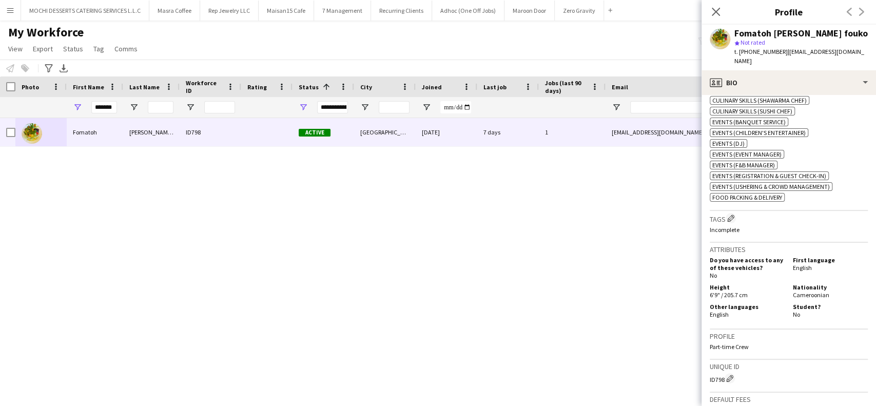
drag, startPoint x: 723, startPoint y: 367, endPoint x: 709, endPoint y: 366, distance: 14.4
click at [707, 366] on app-crew-profile-bio "Open photos pop-in Gender Male Birthday 16-10-1986 (38 years) Location Dubai, H…" at bounding box center [788, 250] width 174 height 311
copy div "ID798"
drag, startPoint x: 856, startPoint y: 50, endPoint x: 783, endPoint y: 53, distance: 72.9
click at [783, 53] on div "Fomatoh Collins fouko star Not rated t. +971555750042 | fomatohcollinsf@gmail.c…" at bounding box center [788, 48] width 174 height 46
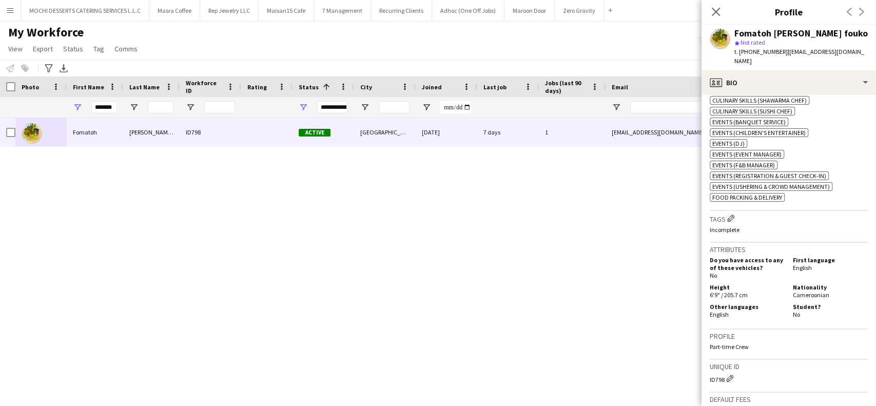
copy span "fomatohcollinsf@gmail.com"
drag, startPoint x: 777, startPoint y: 51, endPoint x: 740, endPoint y: 53, distance: 37.5
click at [740, 53] on span "t. +971555750042" at bounding box center [760, 52] width 53 height 8
copy span "+971555750042"
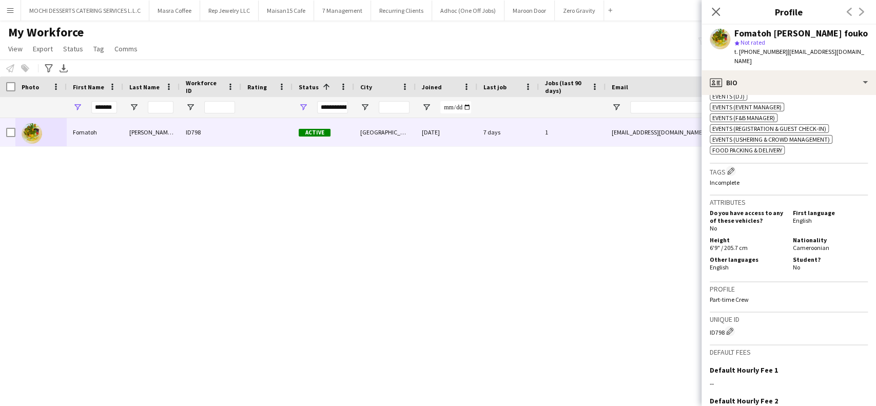
scroll to position [702, 0]
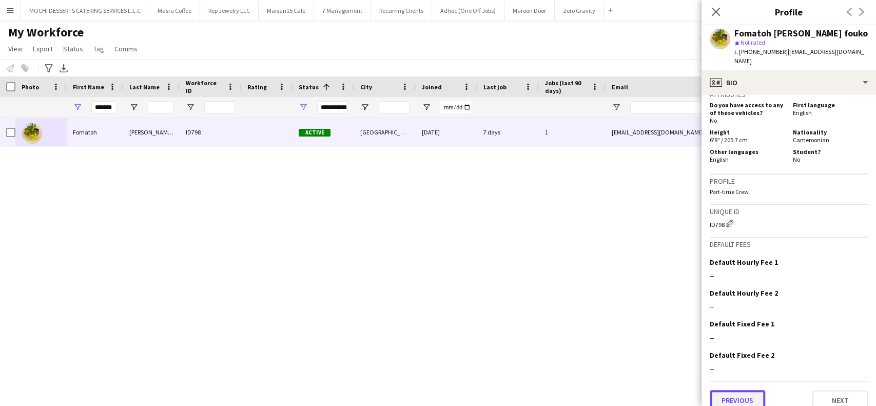
click at [726, 390] on button "Previous" at bounding box center [736, 400] width 55 height 21
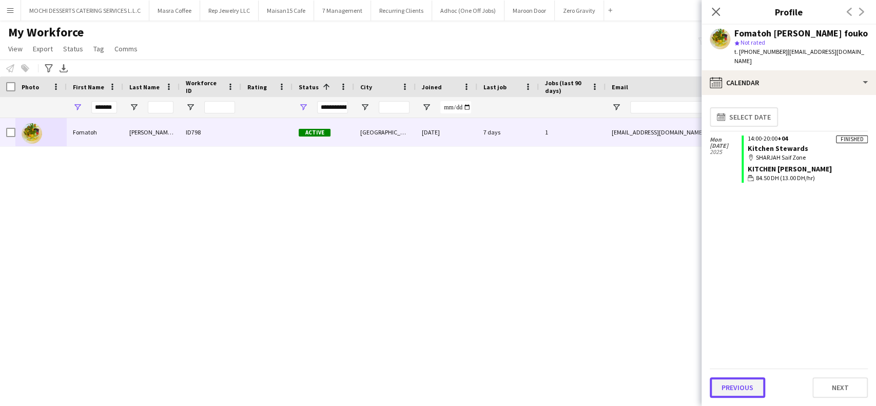
click at [737, 383] on button "Previous" at bounding box center [736, 387] width 55 height 21
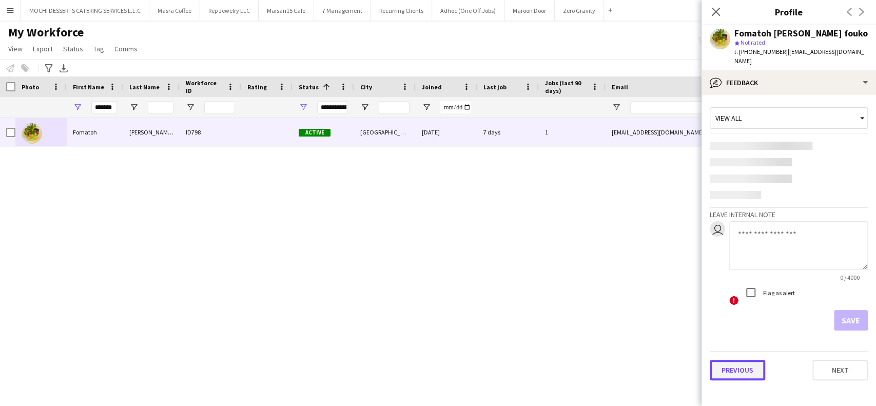
click at [740, 360] on button "Previous" at bounding box center [736, 370] width 55 height 21
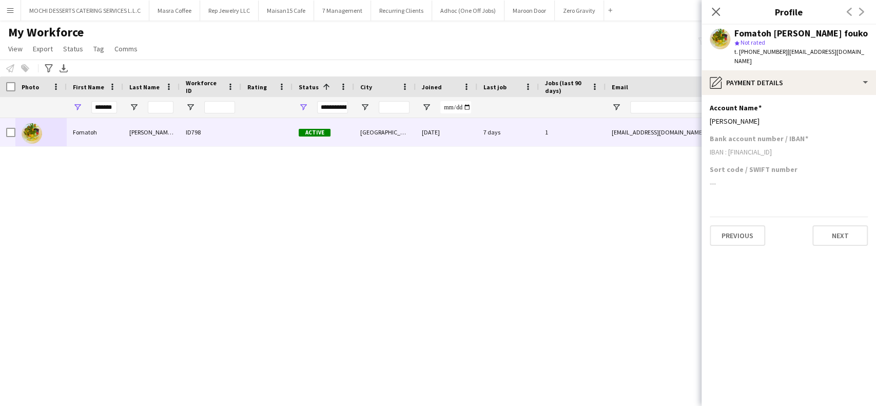
drag, startPoint x: 817, startPoint y: 145, endPoint x: 728, endPoint y: 145, distance: 88.7
click at [728, 147] on div "IBAN : AE550330000019100723416" at bounding box center [788, 151] width 158 height 9
drag, startPoint x: 747, startPoint y: 110, endPoint x: 706, endPoint y: 112, distance: 41.1
click at [706, 112] on app-section-data-types "Account Name Edit this field Monni nadia Bank account number / IBAN IBAN : AE55…" at bounding box center [788, 250] width 174 height 311
click at [113, 103] on input "*******" at bounding box center [104, 107] width 26 height 12
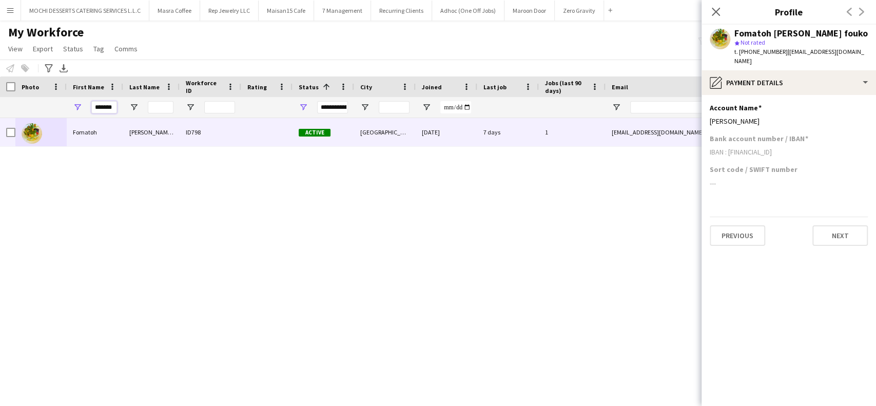
click at [113, 103] on input "*******" at bounding box center [104, 107] width 26 height 12
type input "*"
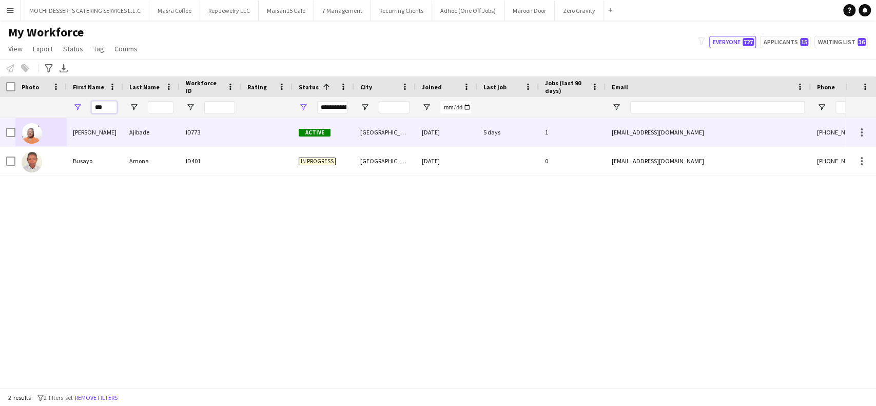
type input "***"
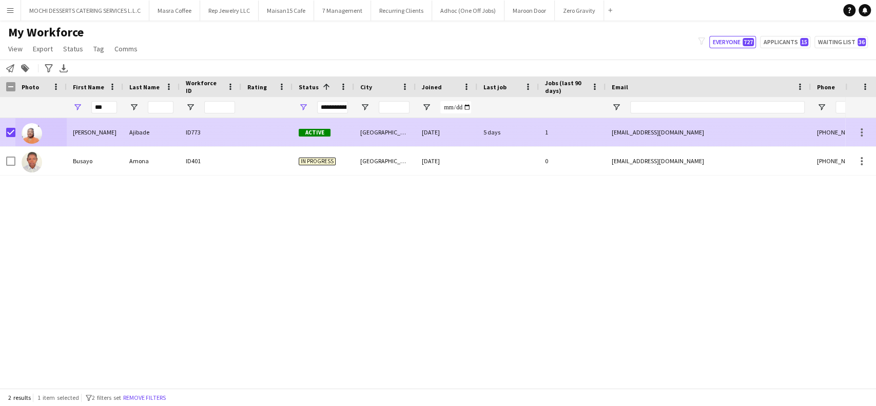
click at [142, 138] on div "Ajibade" at bounding box center [151, 132] width 56 height 28
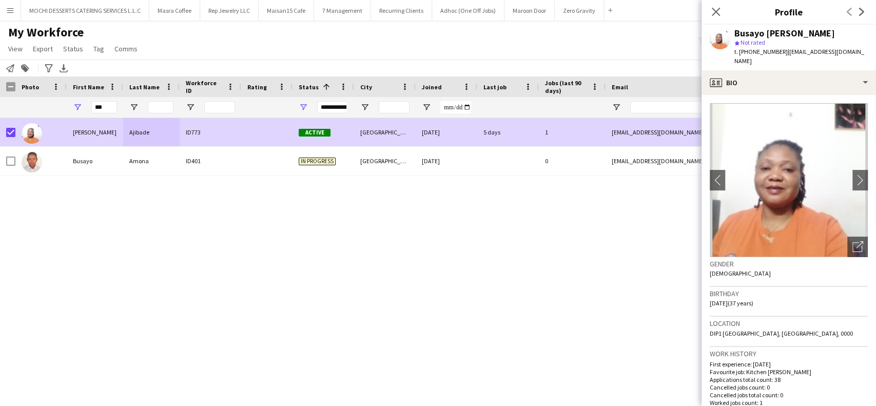
drag, startPoint x: 835, startPoint y: 35, endPoint x: 737, endPoint y: 30, distance: 98.1
click at [737, 30] on div "Busayo Janet Ajibade" at bounding box center [800, 33] width 133 height 9
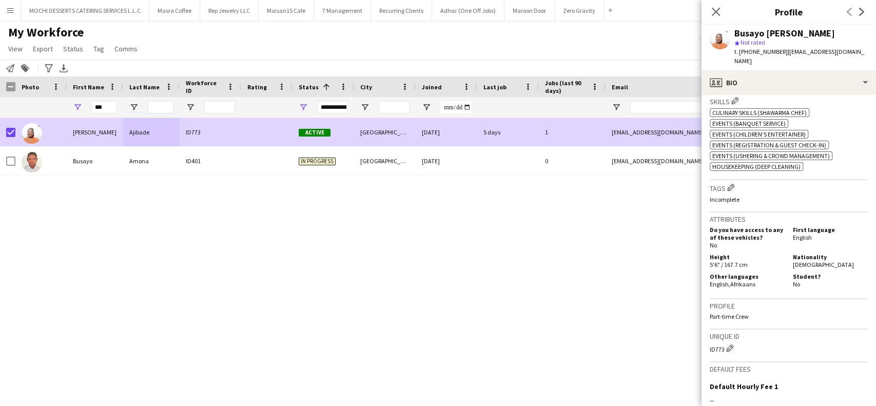
scroll to position [410, 0]
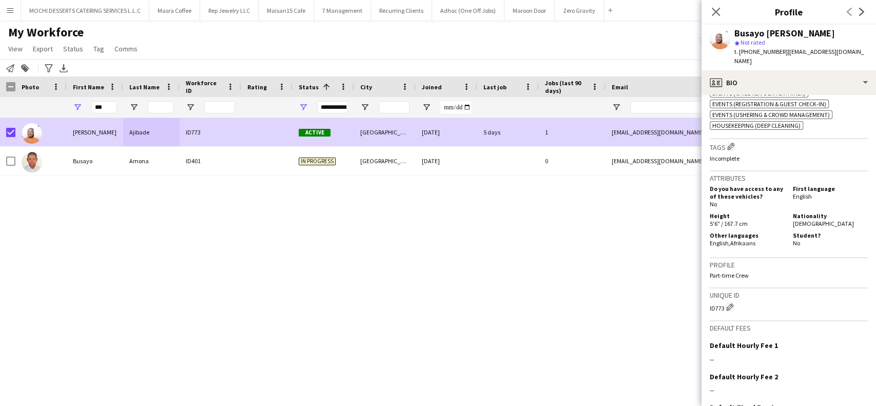
drag, startPoint x: 724, startPoint y: 299, endPoint x: 703, endPoint y: 297, distance: 21.7
click at [703, 297] on app-crew-profile-bio "chevron-left chevron-right Open photos pop-in Gender Female Birthday 22-05-1988…" at bounding box center [788, 250] width 174 height 311
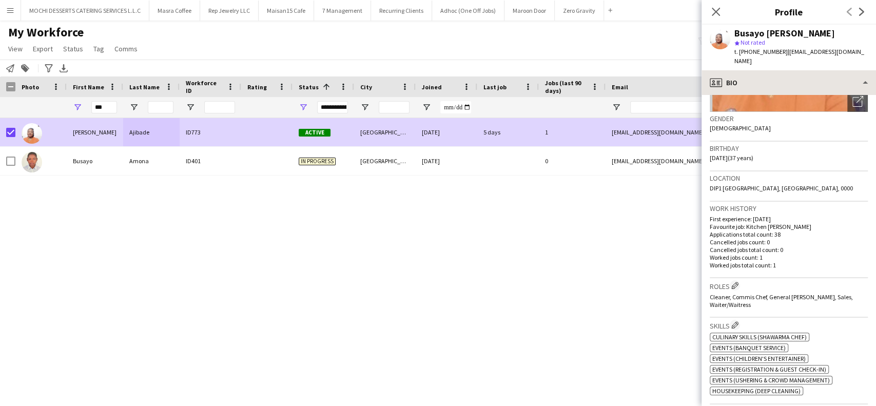
scroll to position [136, 0]
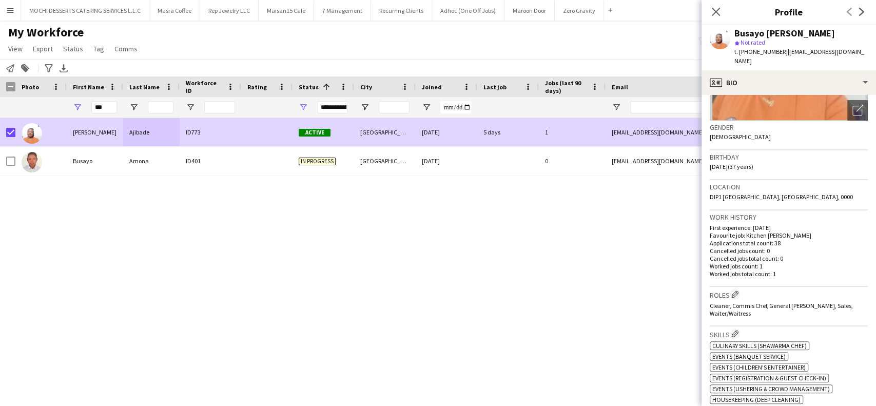
drag, startPoint x: 870, startPoint y: 52, endPoint x: 782, endPoint y: 58, distance: 88.5
click at [782, 58] on div "Busayo Janet Ajibade star Not rated t. +971508865921 | janetajibadebusayo@gmail…" at bounding box center [788, 48] width 174 height 46
click at [777, 50] on span "t. +971508865921" at bounding box center [760, 52] width 53 height 8
drag, startPoint x: 777, startPoint y: 50, endPoint x: 762, endPoint y: 52, distance: 15.1
click at [762, 52] on span "t. +971508865921" at bounding box center [760, 52] width 53 height 8
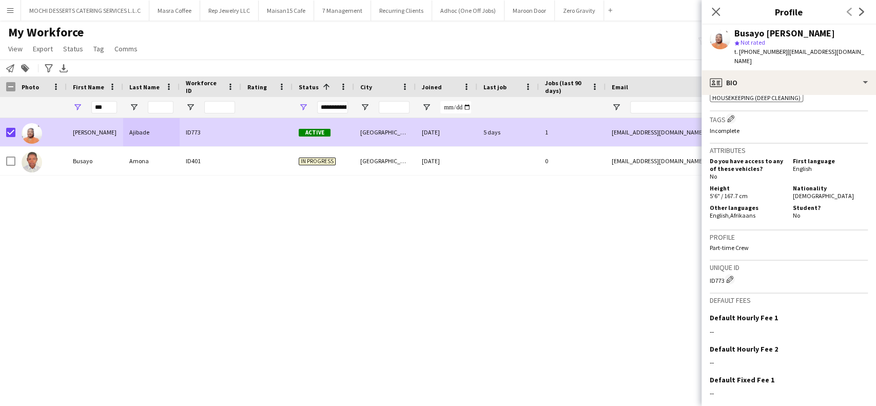
scroll to position [500, 0]
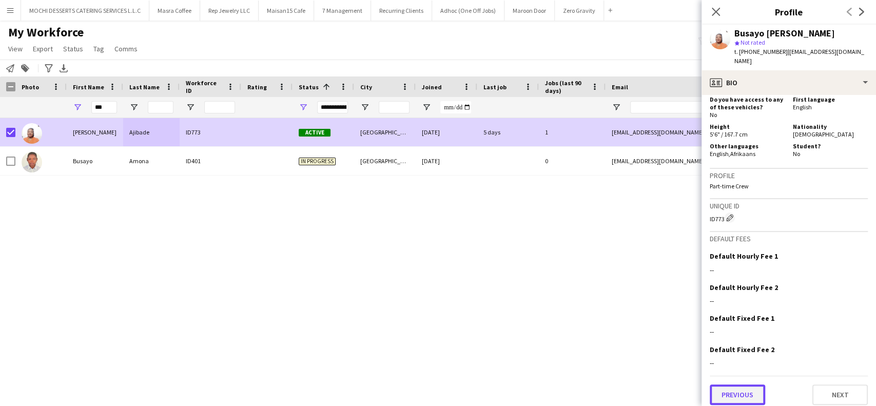
click at [737, 390] on button "Previous" at bounding box center [736, 394] width 55 height 21
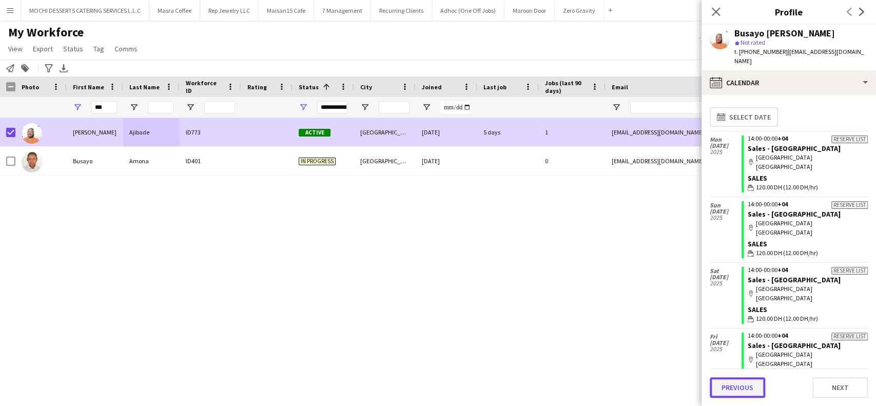
click at [731, 385] on button "Previous" at bounding box center [736, 387] width 55 height 21
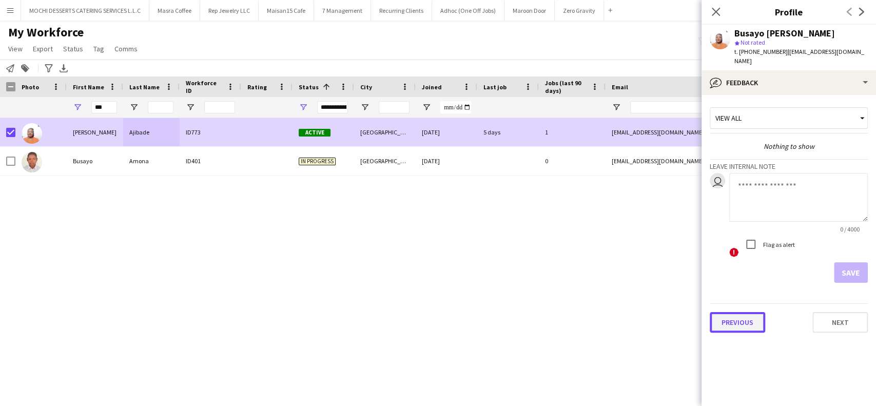
click at [735, 314] on button "Previous" at bounding box center [736, 322] width 55 height 21
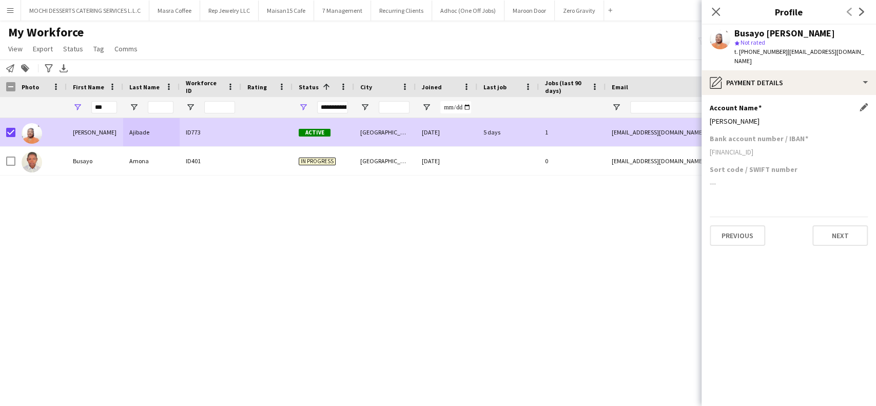
drag, startPoint x: 775, startPoint y: 110, endPoint x: 711, endPoint y: 115, distance: 64.3
click at [711, 116] on div "Busayo Ajibade" at bounding box center [788, 120] width 158 height 9
drag, startPoint x: 800, startPoint y: 144, endPoint x: 706, endPoint y: 143, distance: 94.4
click at [706, 143] on app-section-data-types "Account Name Edit this field Busayo Ajibade Bank account number / IBAN AE330975…" at bounding box center [788, 250] width 174 height 311
drag, startPoint x: 112, startPoint y: 109, endPoint x: 71, endPoint y: 102, distance: 41.6
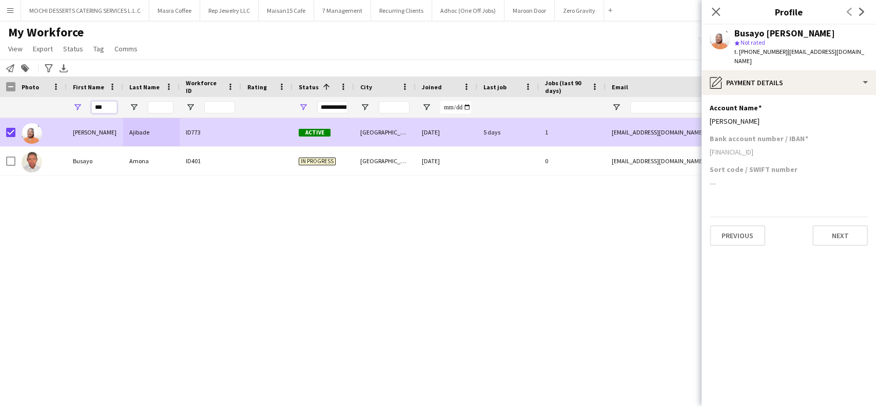
click at [71, 102] on div "***" at bounding box center [95, 107] width 56 height 21
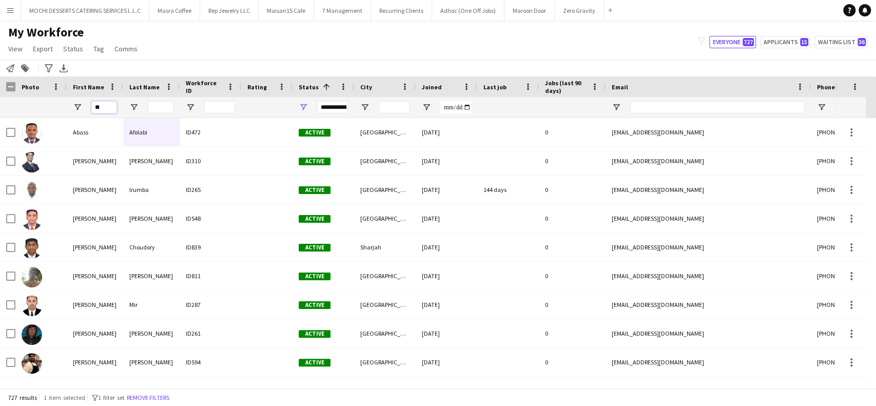
type input "*"
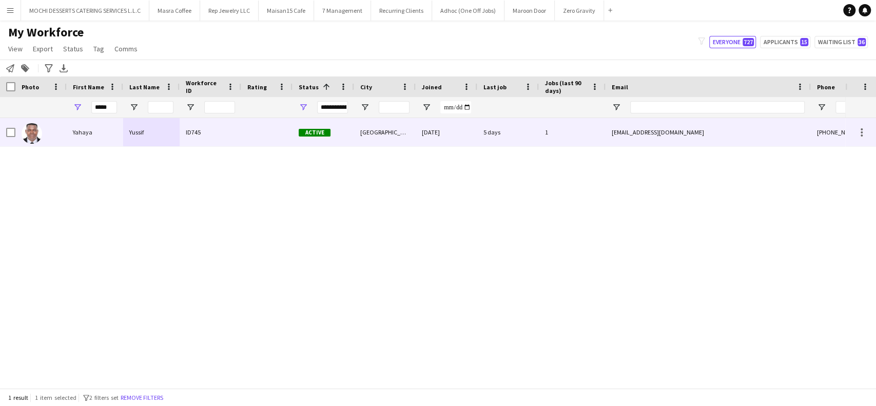
click at [124, 132] on div "Yahaya Yussif ID745 Active Dubai 26-08-2025 5 days 1 yyussif052@gmail.com +9715…" at bounding box center [556, 132] width 1112 height 29
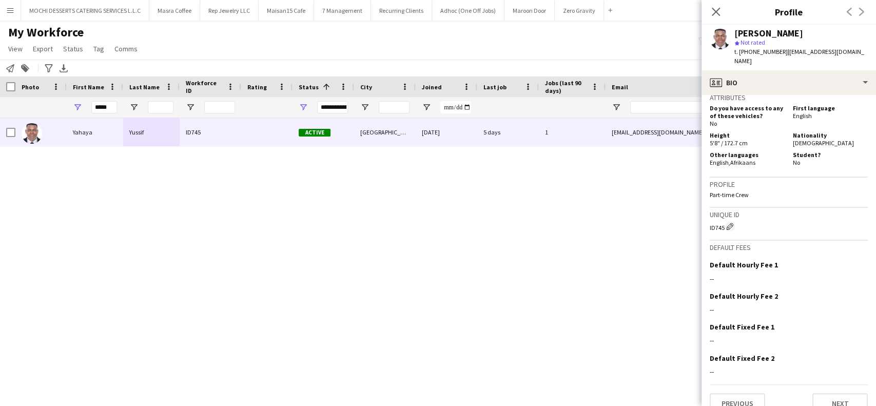
scroll to position [436, 0]
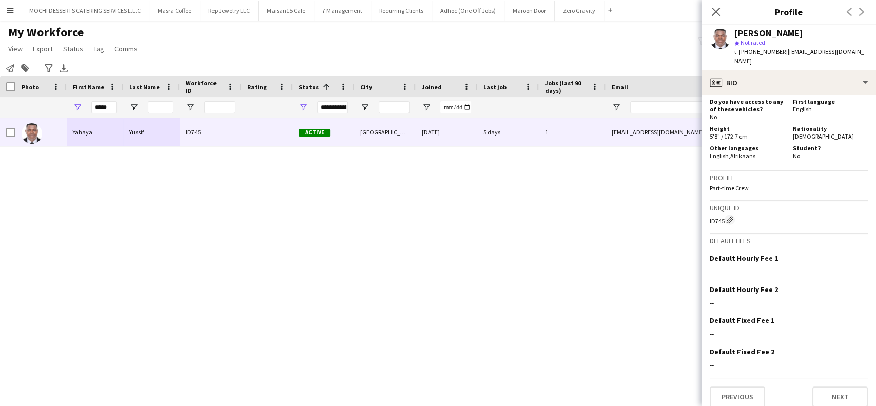
drag, startPoint x: 794, startPoint y: 35, endPoint x: 735, endPoint y: 30, distance: 59.2
click at [735, 30] on div "Yahaya Yussif" at bounding box center [800, 33] width 133 height 9
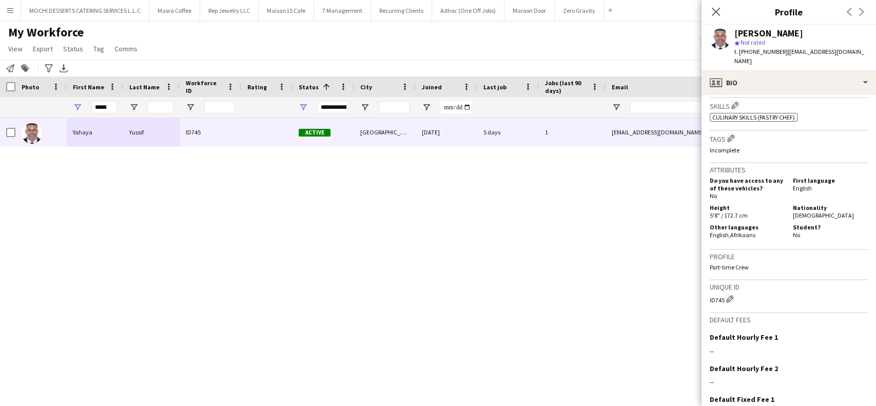
scroll to position [368, 0]
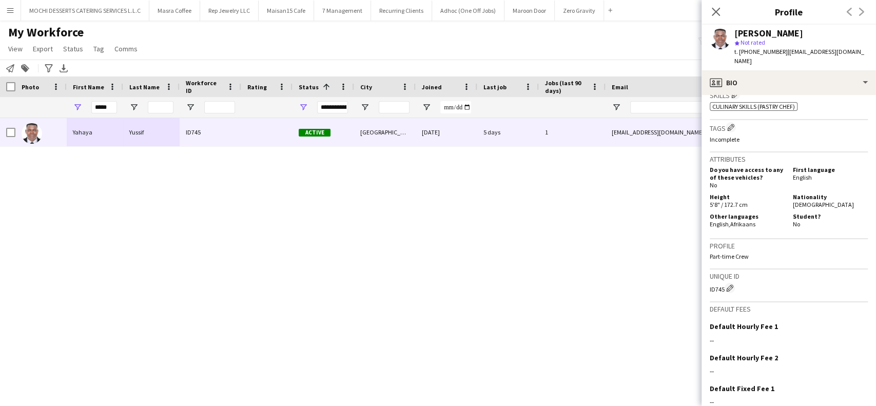
drag, startPoint x: 724, startPoint y: 278, endPoint x: 703, endPoint y: 278, distance: 21.0
click at [703, 278] on app-crew-profile-bio "Open photos pop-in Gender Male Birthday 30-06-1995 (30 years) Location Duba, Al…" at bounding box center [788, 250] width 174 height 311
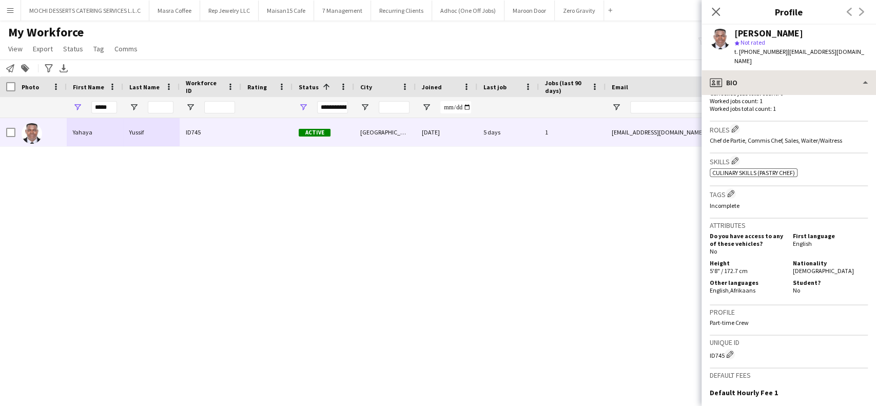
scroll to position [300, 0]
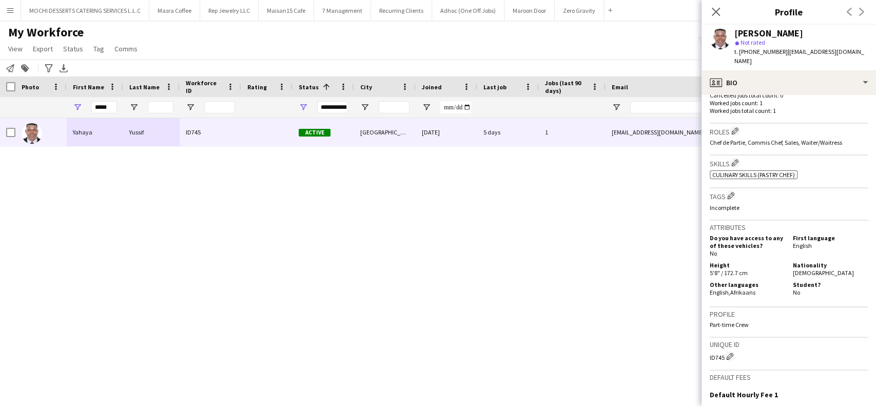
drag, startPoint x: 844, startPoint y: 50, endPoint x: 800, endPoint y: 60, distance: 44.6
click at [784, 51] on app-profile-header "Yahaya Yussif star Not rated t. +971508847370 | yyussif052@gmail.com" at bounding box center [788, 48] width 174 height 46
drag, startPoint x: 779, startPoint y: 54, endPoint x: 742, endPoint y: 56, distance: 37.0
click at [742, 56] on div "Yahaya Yussif star Not rated t. +971508847370 | yyussif052@gmail.com" at bounding box center [788, 48] width 174 height 46
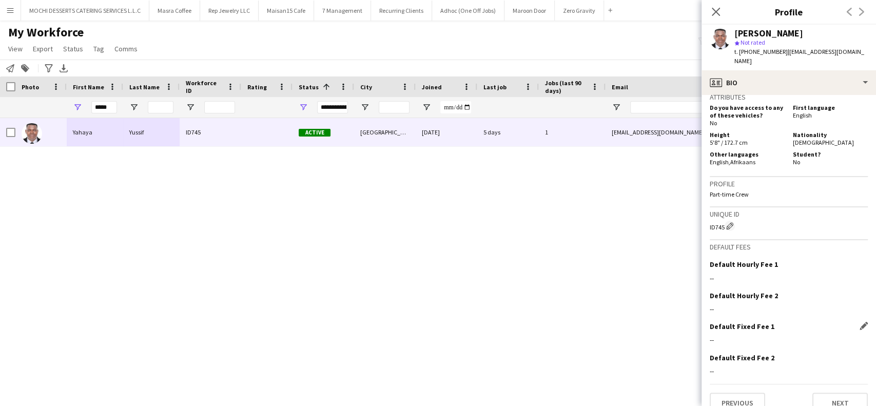
scroll to position [436, 0]
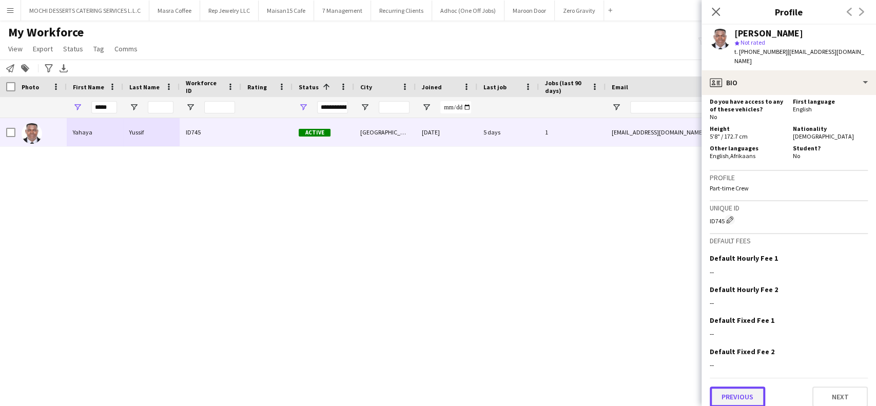
click at [736, 386] on button "Previous" at bounding box center [736, 396] width 55 height 21
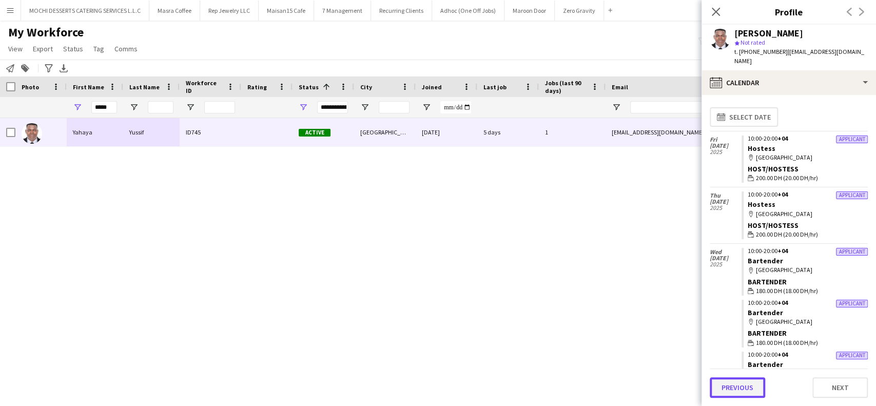
click at [739, 384] on button "Previous" at bounding box center [736, 387] width 55 height 21
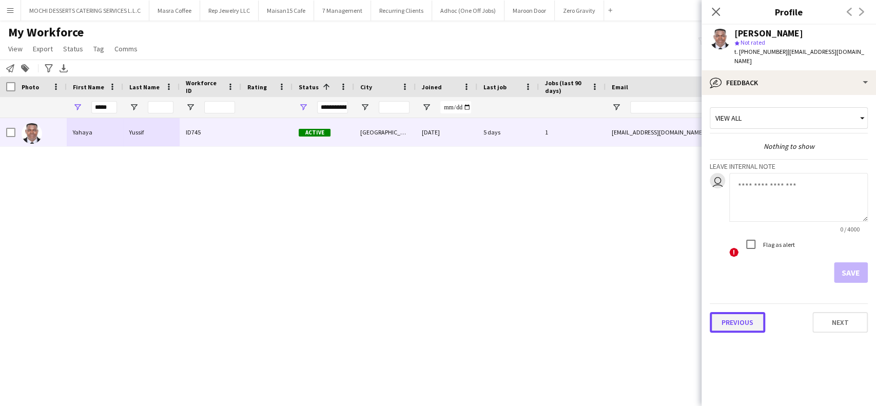
click at [741, 312] on button "Previous" at bounding box center [736, 322] width 55 height 21
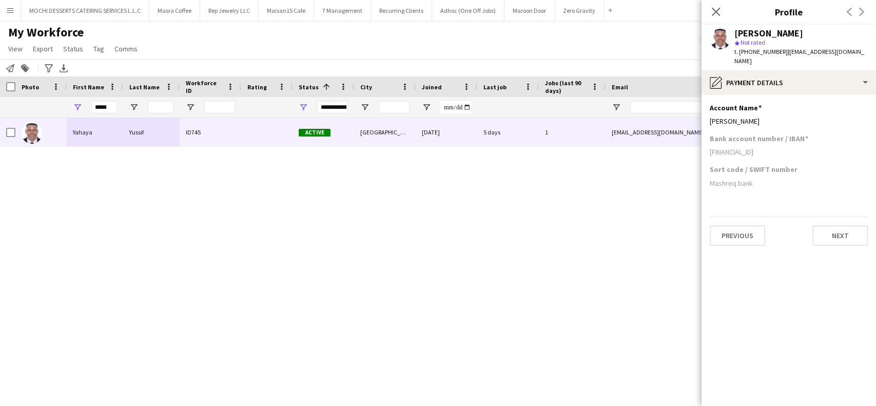
drag, startPoint x: 761, startPoint y: 111, endPoint x: 709, endPoint y: 115, distance: 52.0
click at [709, 115] on app-section-data-types "Account Name Edit this field Yahaya Yussif Bank account number / IBAN AE6803300…" at bounding box center [788, 250] width 174 height 311
drag, startPoint x: 794, startPoint y: 143, endPoint x: 702, endPoint y: 146, distance: 91.9
click at [702, 146] on app-section-data-types "Account Name Edit this field Yahaya Yussif Bank account number / IBAN AE6803300…" at bounding box center [788, 250] width 174 height 311
click at [570, 288] on div "Yahaya Yussif ID745 Active Dubai 26-08-2025 5 days 1 yyussif052@gmail.com +9715…" at bounding box center [422, 248] width 845 height 260
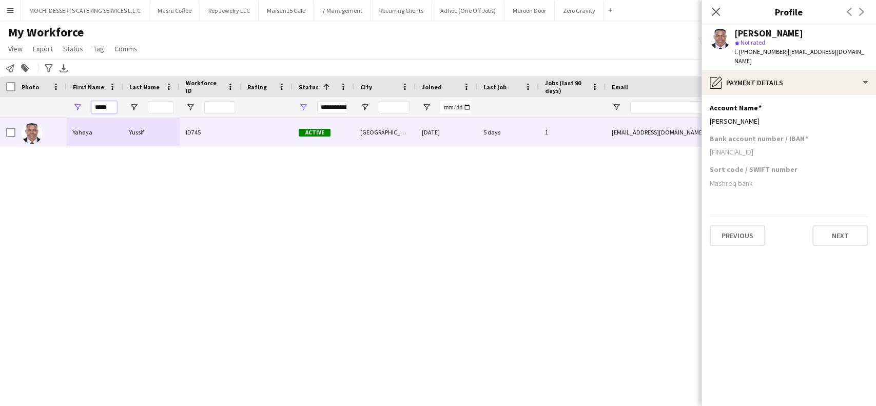
click at [114, 108] on input "*****" at bounding box center [104, 107] width 26 height 12
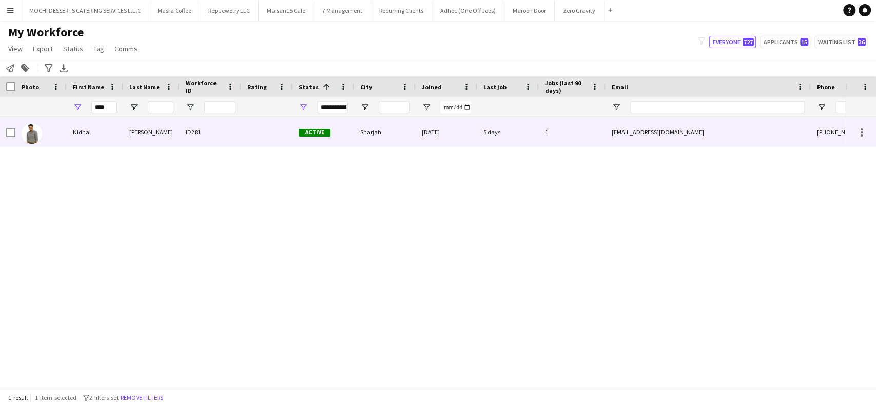
click at [115, 134] on div "Nidhal" at bounding box center [95, 132] width 56 height 28
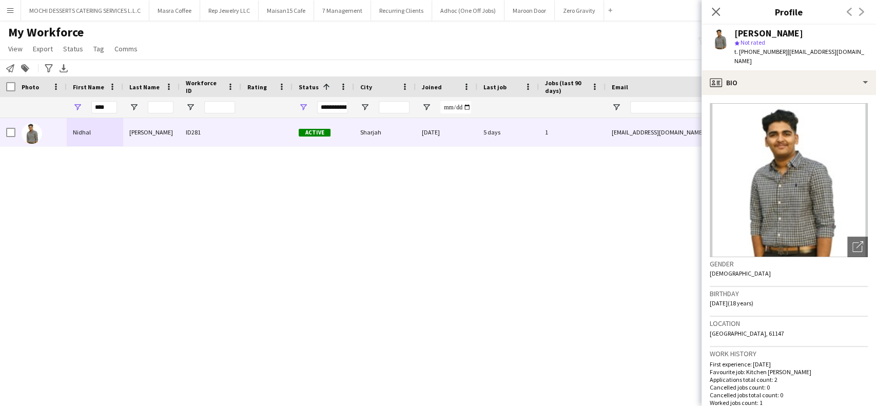
drag, startPoint x: 796, startPoint y: 37, endPoint x: 736, endPoint y: 31, distance: 60.8
click at [736, 31] on div "Nidhal Abdulla" at bounding box center [800, 33] width 133 height 9
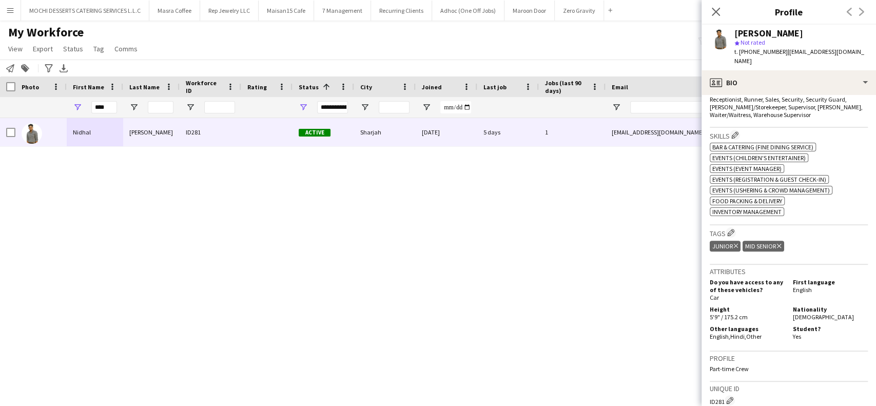
scroll to position [479, 0]
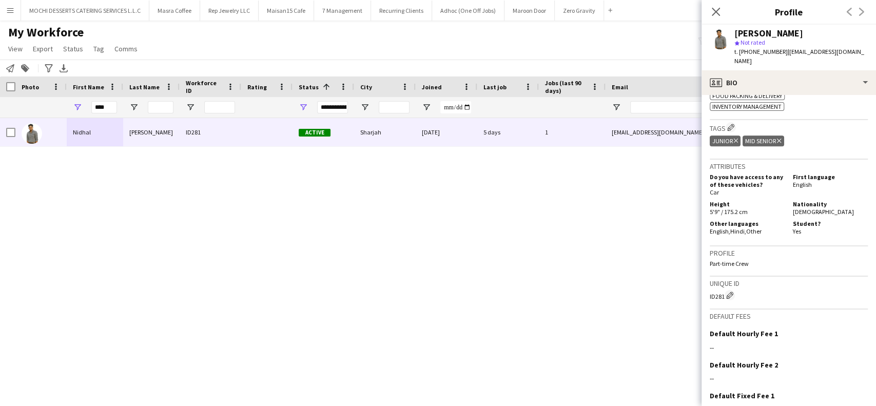
drag, startPoint x: 724, startPoint y: 290, endPoint x: 706, endPoint y: 289, distance: 18.0
click at [706, 289] on app-crew-profile-bio "Open photos pop-in Gender Male Birthday 11-07-2007 (18 years) Location Al Aroub…" at bounding box center [788, 250] width 174 height 311
drag, startPoint x: 864, startPoint y: 49, endPoint x: 783, endPoint y: 52, distance: 81.1
click at [783, 52] on app-profile-header "Nidhal Abdulla star Not rated t. +971528255600 | nidhallowavilla@gmail.com" at bounding box center [788, 48] width 174 height 46
drag, startPoint x: 777, startPoint y: 51, endPoint x: 755, endPoint y: 51, distance: 22.1
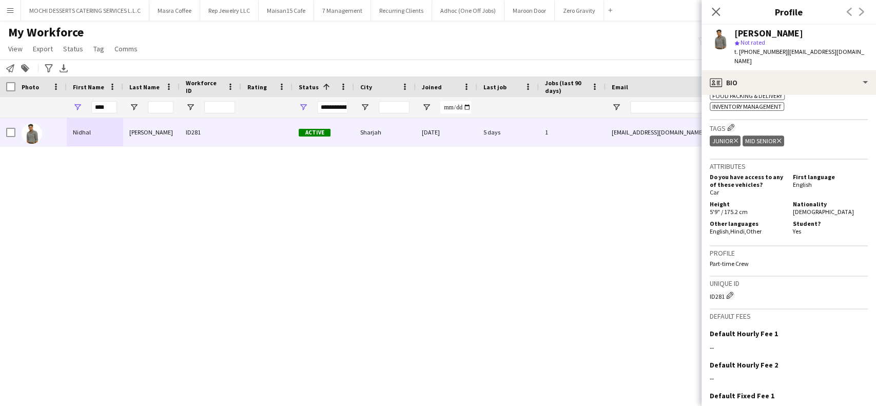
click at [751, 51] on span "t. +971528255600" at bounding box center [760, 52] width 53 height 8
drag, startPoint x: 779, startPoint y: 53, endPoint x: 739, endPoint y: 50, distance: 40.1
click at [739, 50] on span "t. +971528255600" at bounding box center [760, 52] width 53 height 8
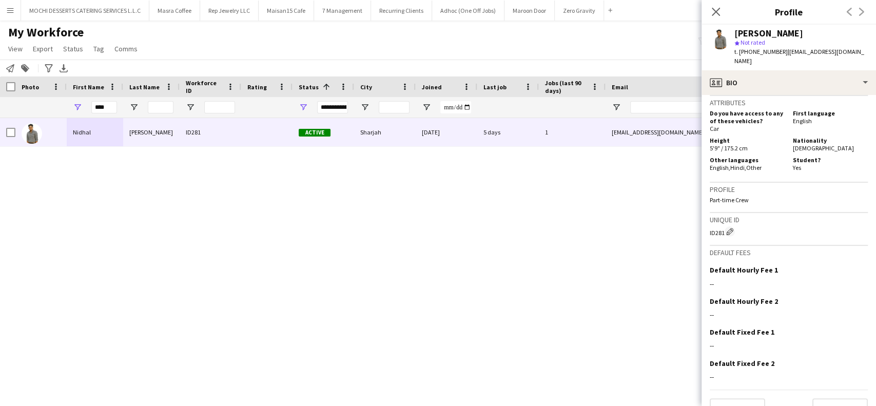
scroll to position [556, 0]
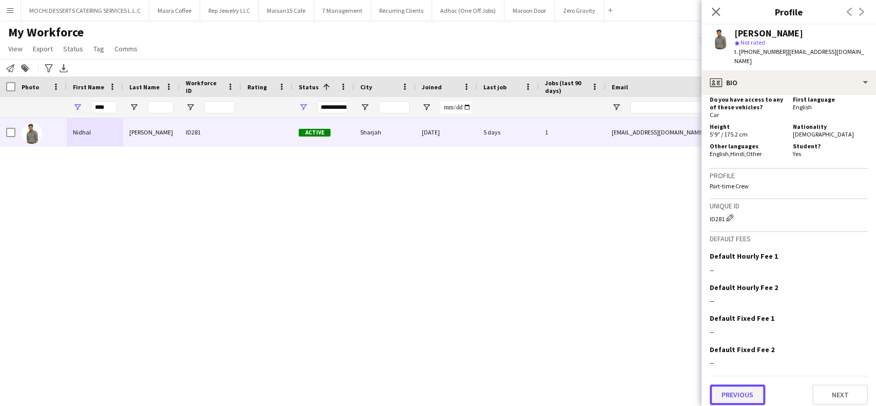
click at [738, 391] on button "Previous" at bounding box center [736, 394] width 55 height 21
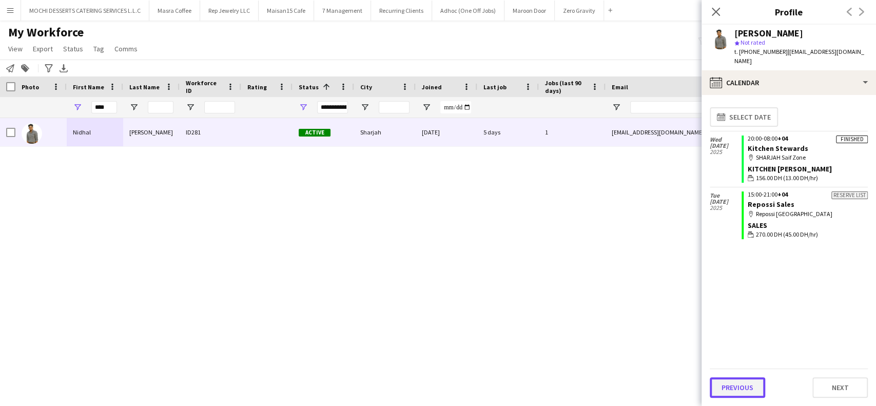
click at [745, 384] on button "Previous" at bounding box center [736, 387] width 55 height 21
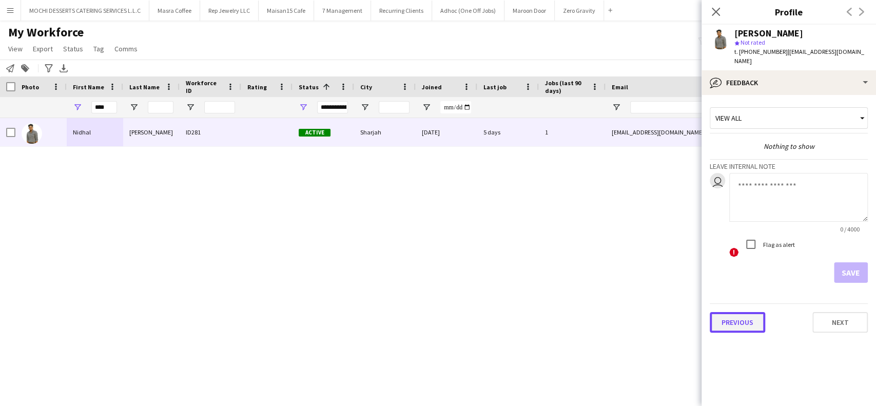
click at [749, 312] on button "Previous" at bounding box center [736, 322] width 55 height 21
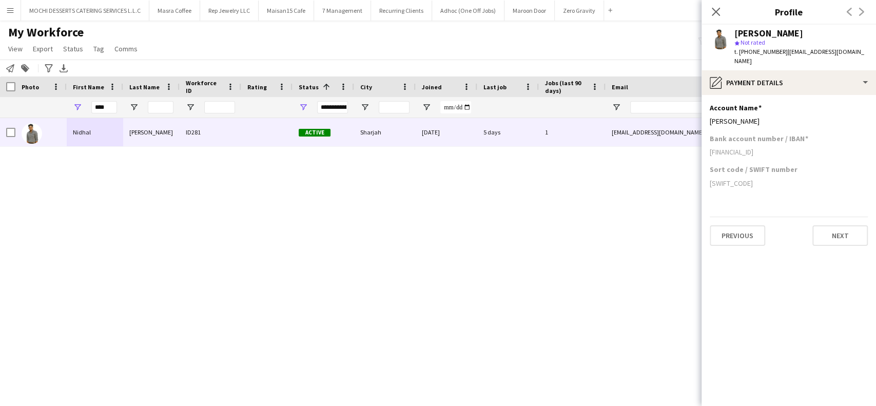
drag, startPoint x: 763, startPoint y: 111, endPoint x: 699, endPoint y: 109, distance: 64.2
click at [699, 109] on body "Menu Boards Boards Boards All jobs Status Workforce Workforce My Workforce Recr…" at bounding box center [438, 203] width 876 height 406
click at [770, 134] on h3 "Bank account number / IBAN" at bounding box center [758, 138] width 98 height 9
drag, startPoint x: 767, startPoint y: 111, endPoint x: 710, endPoint y: 115, distance: 57.1
click at [710, 116] on div "Nidhal Abdulla" at bounding box center [788, 120] width 158 height 9
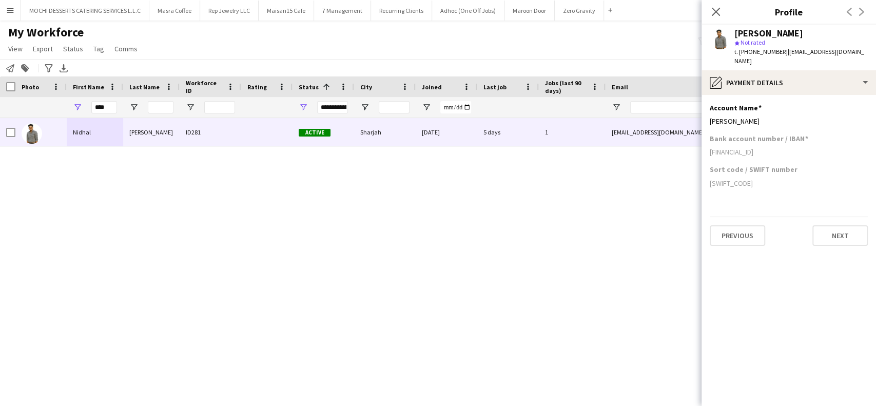
drag, startPoint x: 803, startPoint y: 138, endPoint x: 705, endPoint y: 143, distance: 98.1
click at [705, 143] on app-section-data-types "Account Name Edit this field Nidhal Abdulla Bank account number / IBAN AE920500…" at bounding box center [788, 250] width 174 height 311
click at [107, 106] on input "****" at bounding box center [104, 107] width 26 height 12
click at [108, 105] on input "****" at bounding box center [104, 107] width 26 height 12
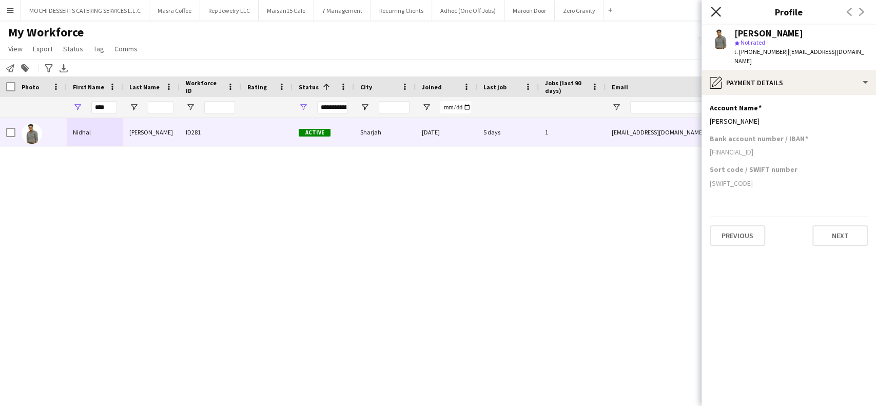
click at [718, 10] on icon at bounding box center [716, 12] width 10 height 10
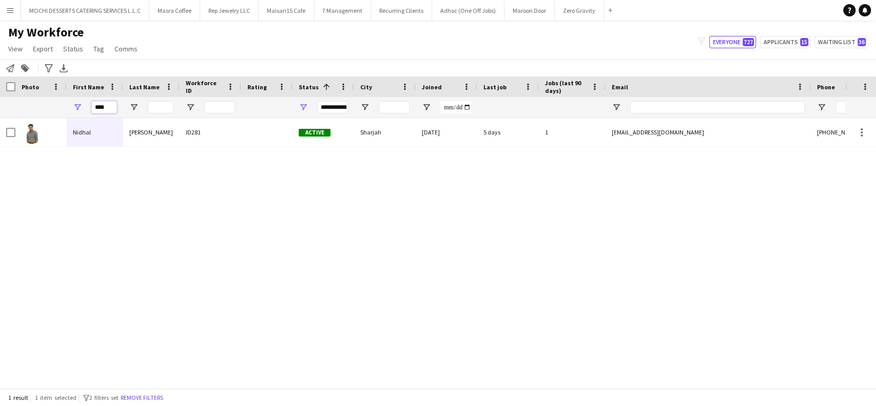
click at [112, 106] on input "****" at bounding box center [104, 107] width 26 height 12
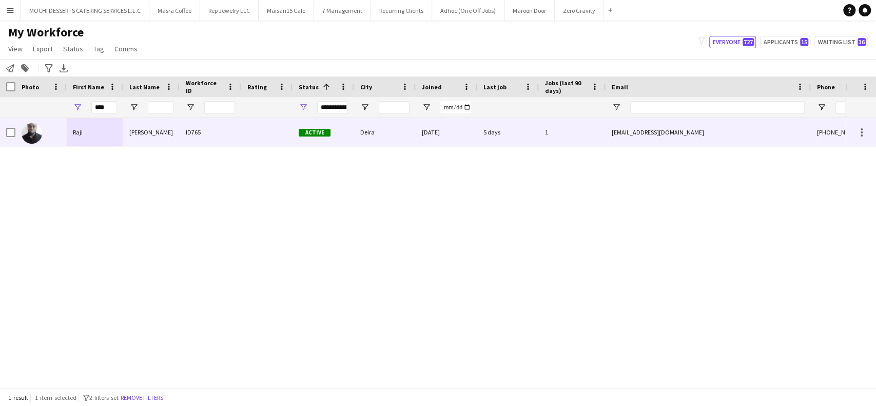
click at [50, 135] on div at bounding box center [40, 132] width 51 height 28
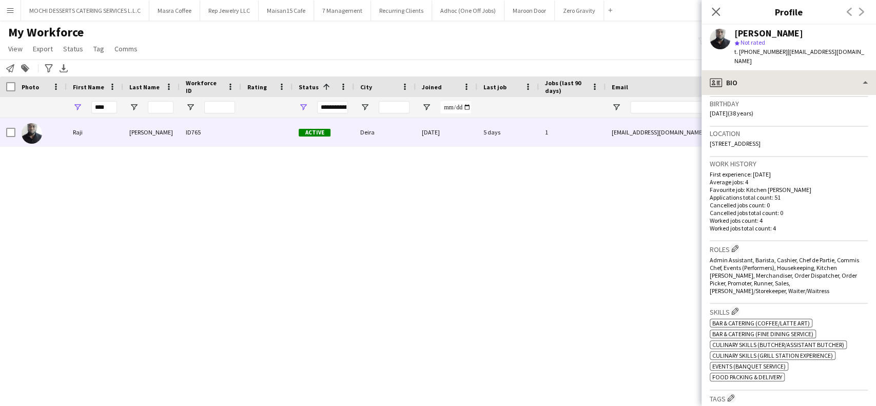
scroll to position [188, 0]
drag, startPoint x: 861, startPoint y: 49, endPoint x: 807, endPoint y: 54, distance: 54.2
click at [784, 52] on app-profile-header "Raji Abdullahi Adebayo star Not rated t. +971525413447 | rab4me2@gmail.com" at bounding box center [788, 48] width 174 height 46
drag, startPoint x: 777, startPoint y: 49, endPoint x: 740, endPoint y: 54, distance: 37.2
click at [740, 54] on span "t. +971525413447" at bounding box center [760, 52] width 53 height 8
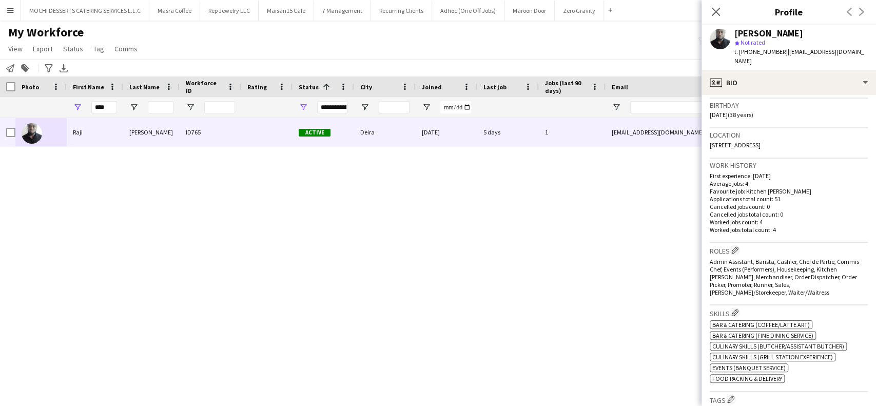
click at [29, 236] on div "Raji Abdullahi Adebayo ID765 Active Deira 27-08-2025 5 days 1 rab4me2@gmail.com…" at bounding box center [422, 248] width 845 height 260
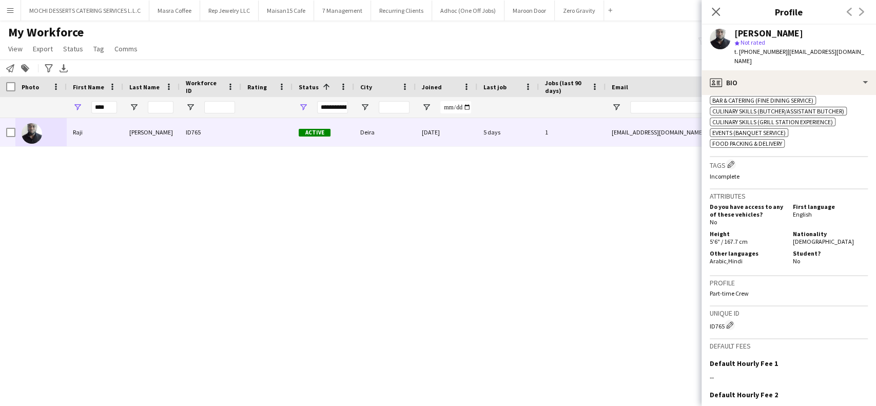
scroll to position [462, 0]
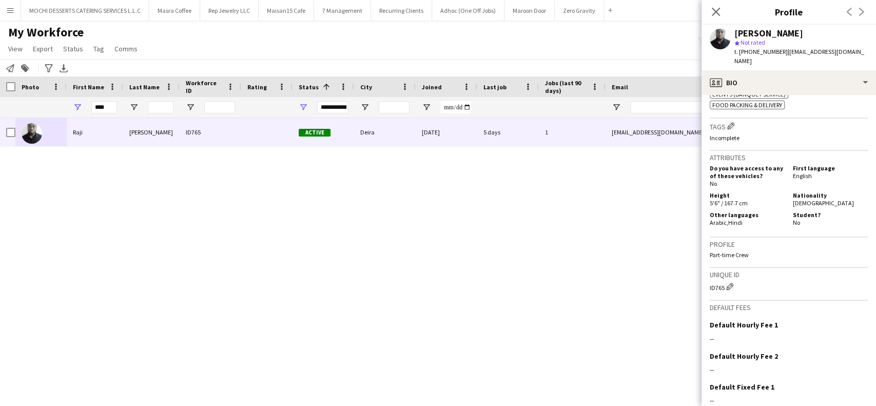
drag, startPoint x: 724, startPoint y: 282, endPoint x: 709, endPoint y: 280, distance: 15.6
click at [709, 280] on app-crew-profile-bio "chevron-left chevron-right Open photos pop-in Gender Male Birthday 29-03-1987 (…" at bounding box center [788, 250] width 174 height 311
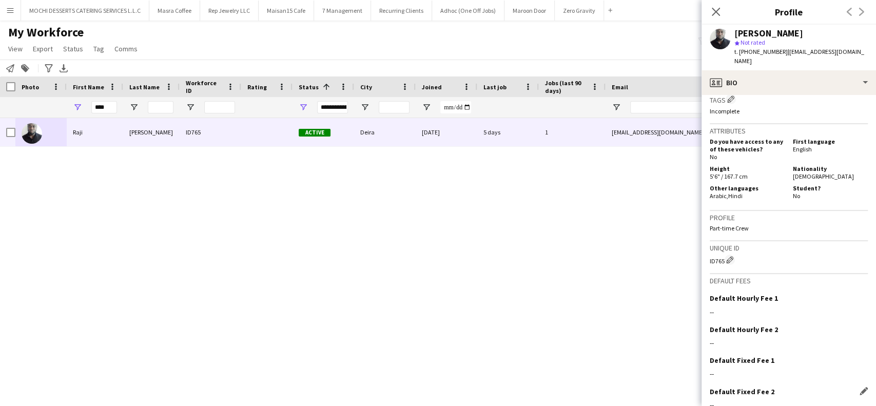
scroll to position [530, 0]
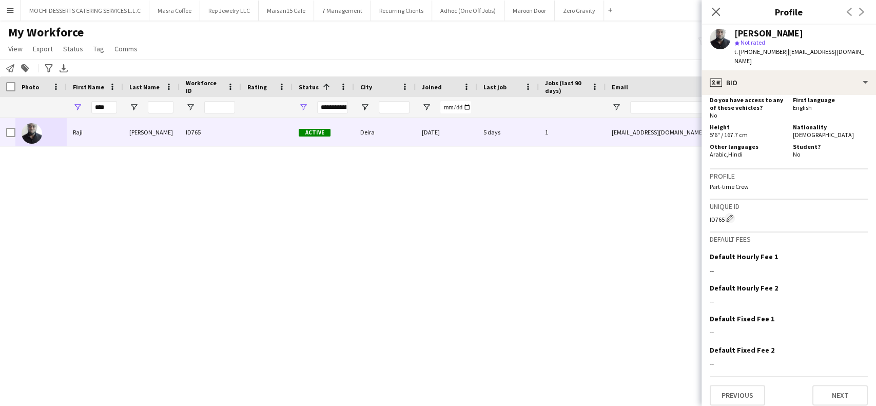
click at [737, 400] on app-crew-profile-bio "chevron-left chevron-right Open photos pop-in Gender Male Birthday 29-03-1987 (…" at bounding box center [788, 250] width 174 height 311
click at [742, 385] on button "Previous" at bounding box center [736, 395] width 55 height 21
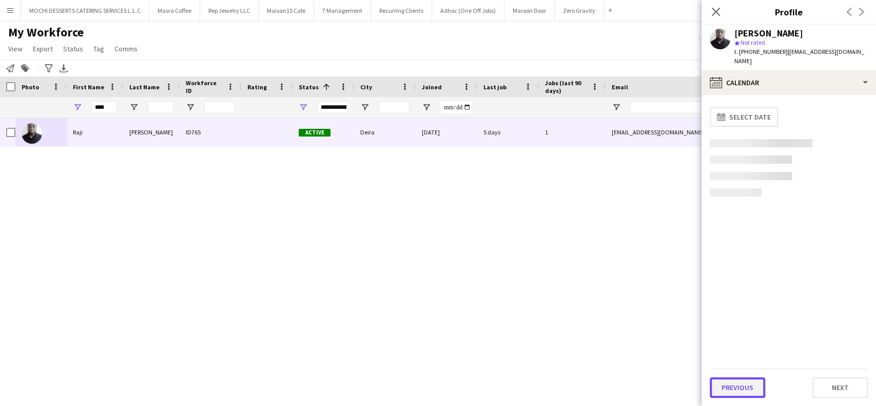
click at [734, 383] on button "Previous" at bounding box center [736, 387] width 55 height 21
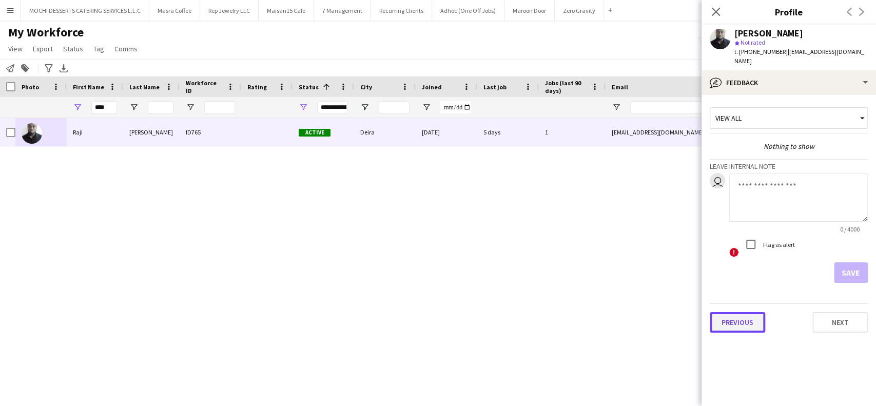
click at [740, 315] on button "Previous" at bounding box center [736, 322] width 55 height 21
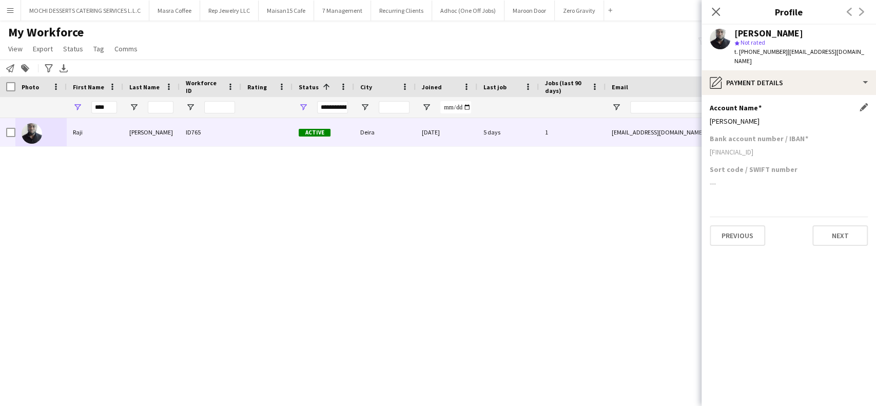
drag, startPoint x: 791, startPoint y: 113, endPoint x: 710, endPoint y: 117, distance: 80.7
click at [710, 117] on div "Account Name Edit this field Abdullahi Adebayo Raji" at bounding box center [788, 118] width 158 height 31
drag, startPoint x: 792, startPoint y: 143, endPoint x: 708, endPoint y: 150, distance: 83.4
click at [708, 150] on app-section-data-types "Account Name Edit this field Abdullahi Adebayo Raji Bank account number / IBAN …" at bounding box center [788, 250] width 174 height 311
drag, startPoint x: 115, startPoint y: 109, endPoint x: 47, endPoint y: 98, distance: 69.1
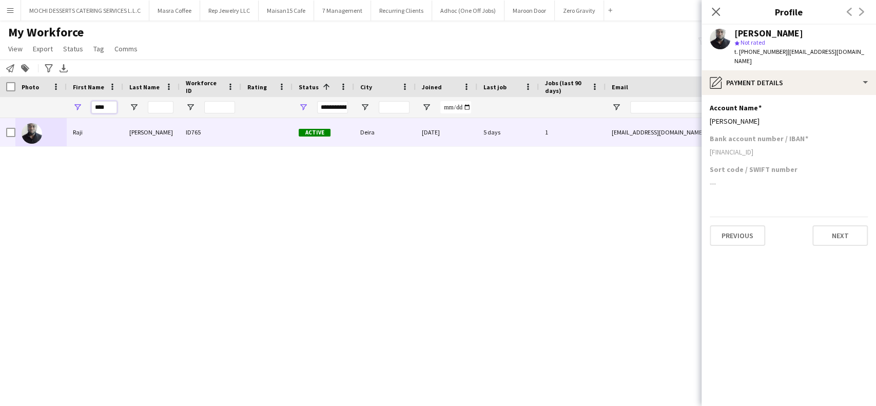
click at [49, 101] on div "****" at bounding box center [556, 107] width 1112 height 21
type input "*"
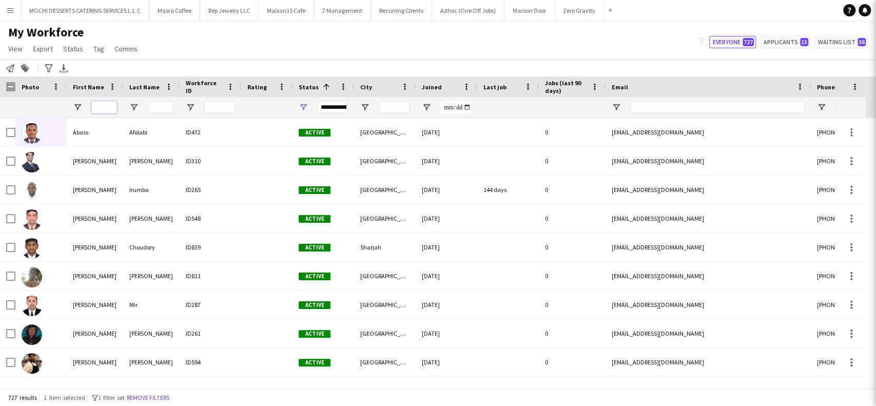
paste input "**********"
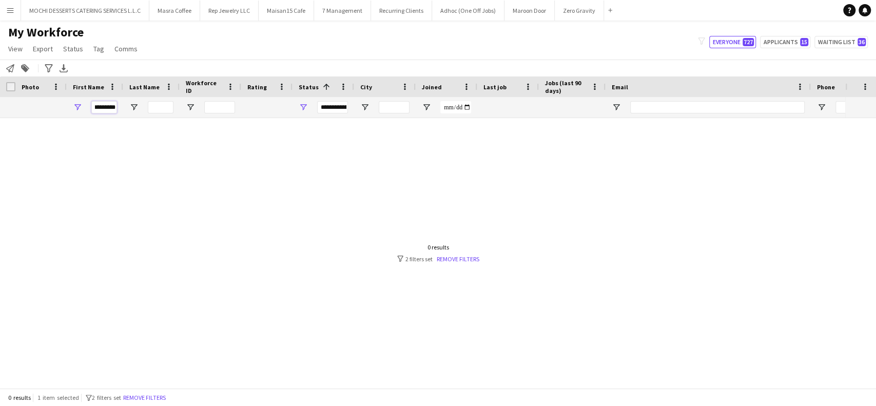
scroll to position [0, 0]
click at [5, 193] on div at bounding box center [422, 248] width 845 height 260
drag, startPoint x: 97, startPoint y: 109, endPoint x: 84, endPoint y: 109, distance: 13.3
click at [84, 109] on div "******" at bounding box center [95, 107] width 56 height 21
type input "******"
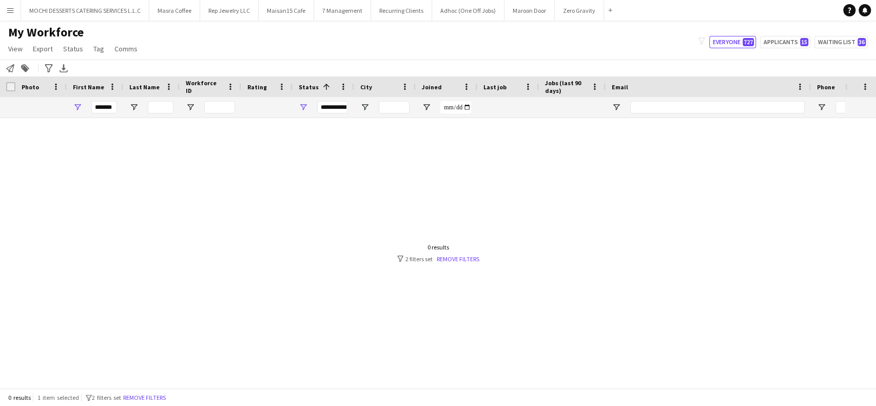
click at [221, 206] on div at bounding box center [422, 248] width 845 height 260
click at [13, 17] on button "Menu" at bounding box center [10, 10] width 21 height 21
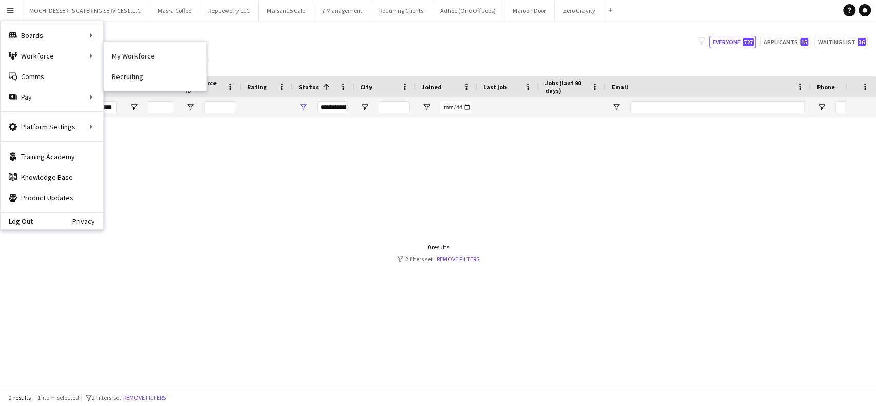
drag, startPoint x: 127, startPoint y: 56, endPoint x: 172, endPoint y: 70, distance: 47.2
click at [127, 56] on link "My Workforce" at bounding box center [155, 56] width 103 height 21
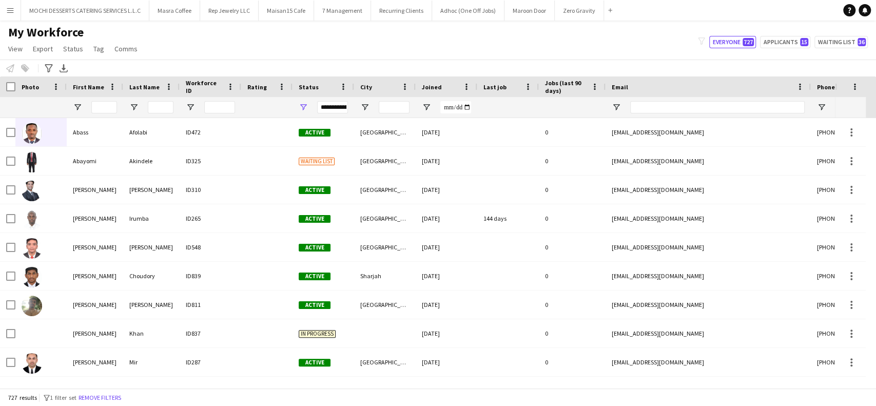
type input "******"
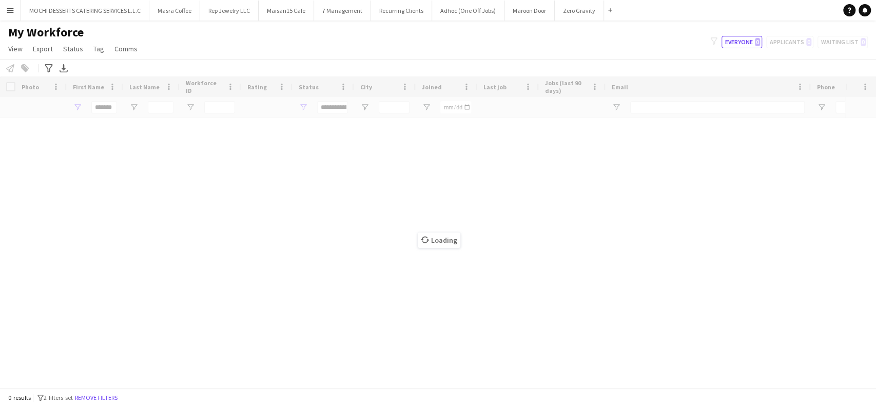
click at [99, 101] on div "Loading" at bounding box center [438, 231] width 876 height 311
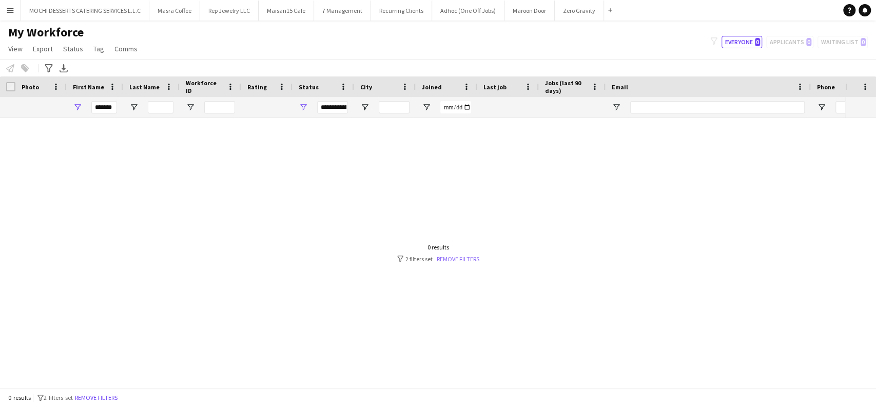
click at [456, 257] on link "Remove filters" at bounding box center [458, 259] width 43 height 8
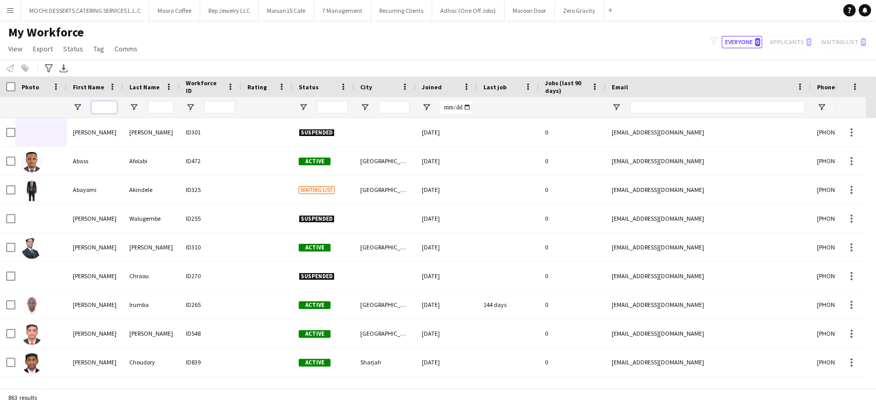
click at [98, 111] on input "First Name Filter Input" at bounding box center [104, 107] width 26 height 12
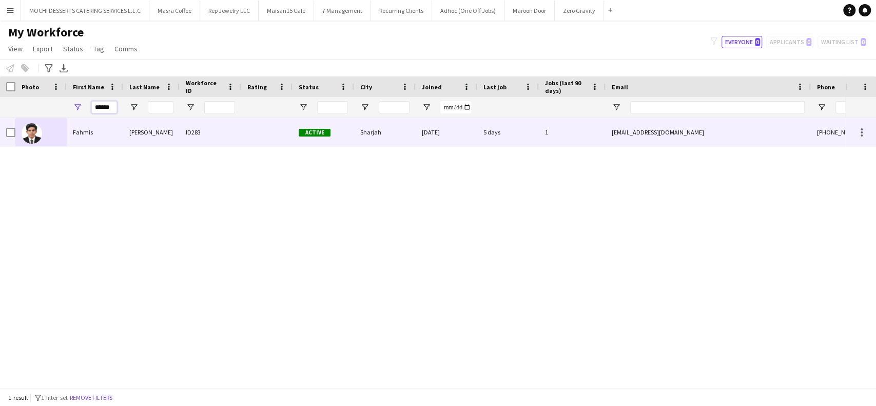
type input "******"
click at [53, 135] on div at bounding box center [40, 132] width 51 height 28
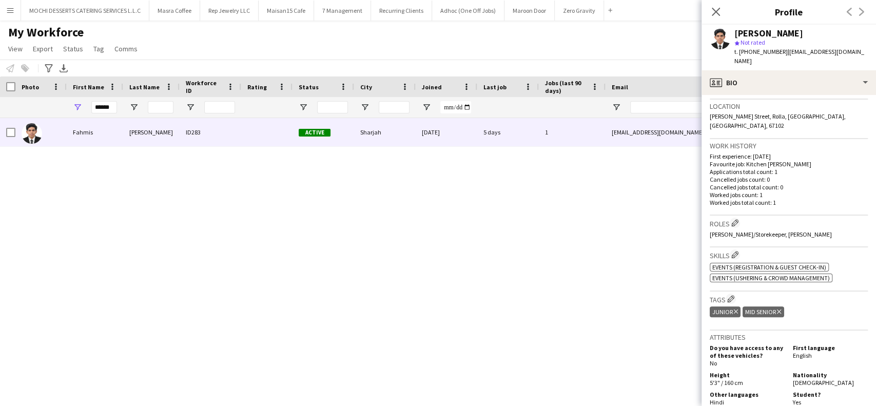
scroll to position [205, 0]
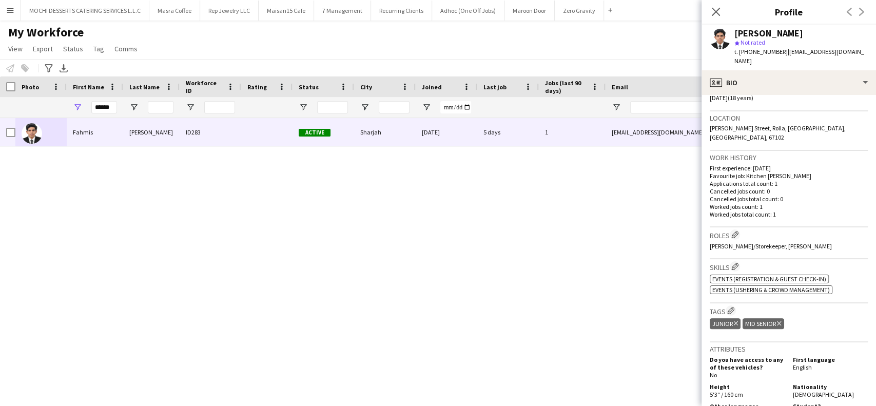
drag, startPoint x: 853, startPoint y: 53, endPoint x: 783, endPoint y: 53, distance: 69.3
click at [783, 53] on app-profile-header "Fahmis Mohamed star Not rated t. +971502558320 | fahmis.mry@gmail.com" at bounding box center [788, 48] width 174 height 46
drag, startPoint x: 779, startPoint y: 51, endPoint x: 739, endPoint y: 55, distance: 40.7
click at [739, 55] on span "t. +971502558320" at bounding box center [760, 52] width 53 height 8
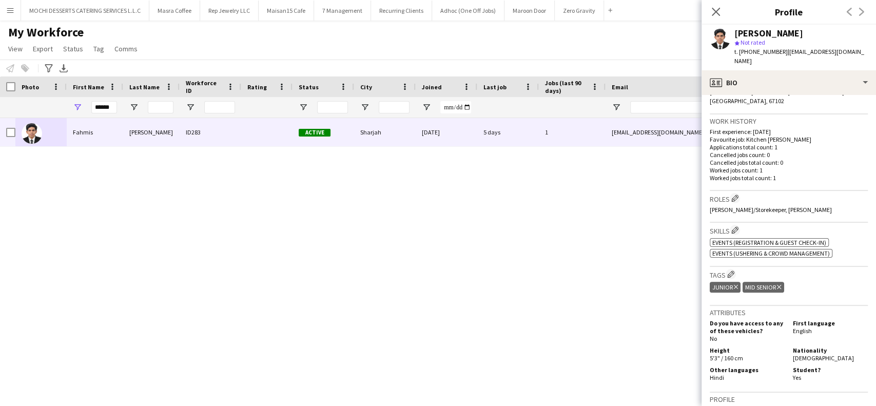
scroll to position [342, 0]
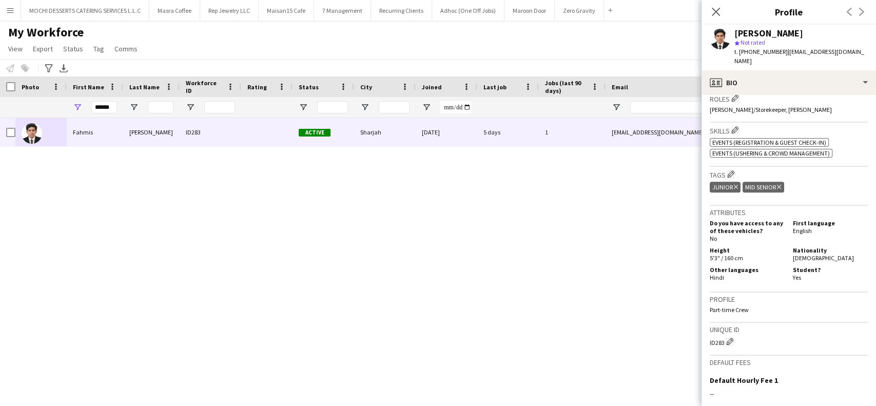
drag, startPoint x: 724, startPoint y: 325, endPoint x: 708, endPoint y: 321, distance: 16.9
click at [708, 321] on app-crew-profile-bio "chevron-left chevron-right Open photos pop-in Gender Male Birthday 22-11-2006 (…" at bounding box center [788, 250] width 174 height 311
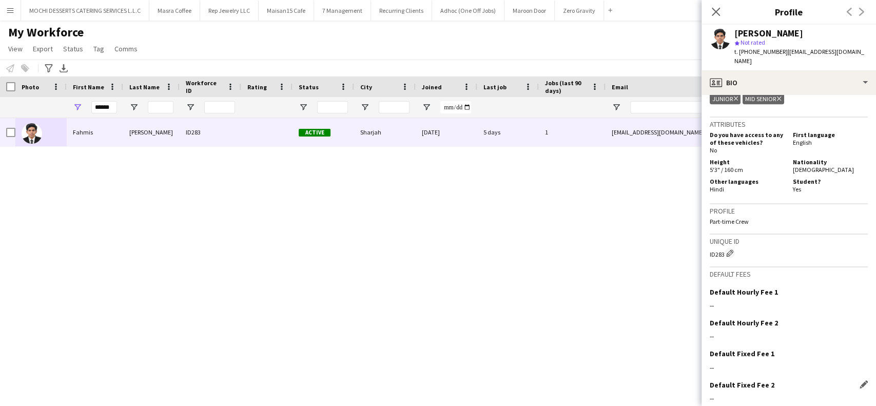
scroll to position [455, 0]
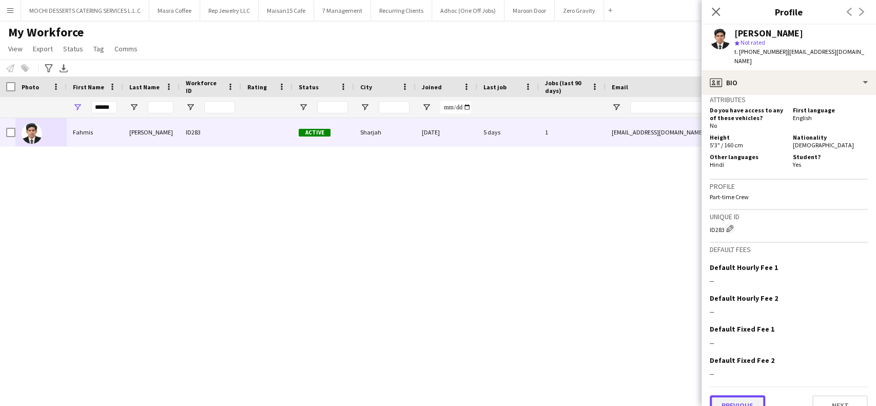
click at [742, 395] on button "Previous" at bounding box center [736, 405] width 55 height 21
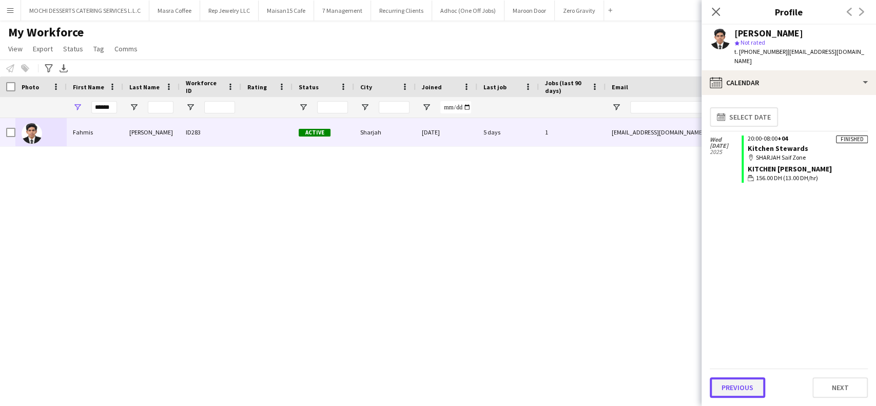
click at [734, 392] on button "Previous" at bounding box center [736, 387] width 55 height 21
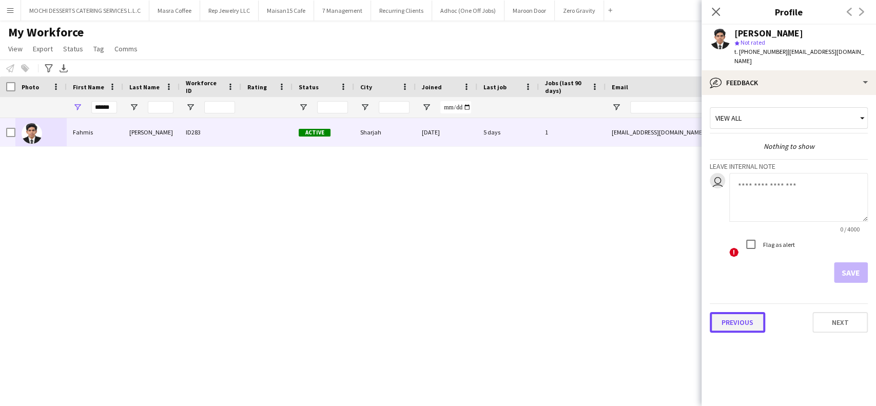
click at [741, 312] on button "Previous" at bounding box center [736, 322] width 55 height 21
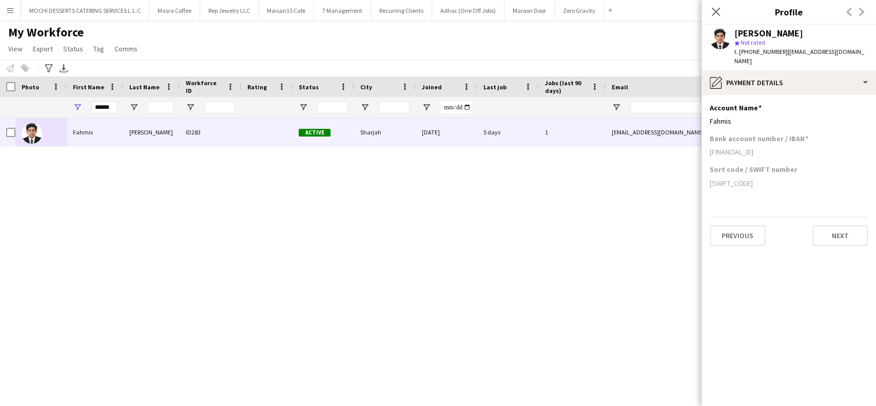
drag, startPoint x: 808, startPoint y: 139, endPoint x: 706, endPoint y: 145, distance: 102.2
click at [706, 145] on app-section-data-types "Account Name Edit this field Fahmis Bank account number / IBAN AE30 0355 6400 1…" at bounding box center [788, 250] width 174 height 311
drag, startPoint x: 807, startPoint y: 30, endPoint x: 732, endPoint y: 32, distance: 75.4
click at [732, 32] on div "Fahmis Mohamed star Not rated t. +971502558320 | fahmis.mry@gmail.com" at bounding box center [788, 48] width 174 height 46
click at [108, 109] on input "******" at bounding box center [104, 107] width 26 height 12
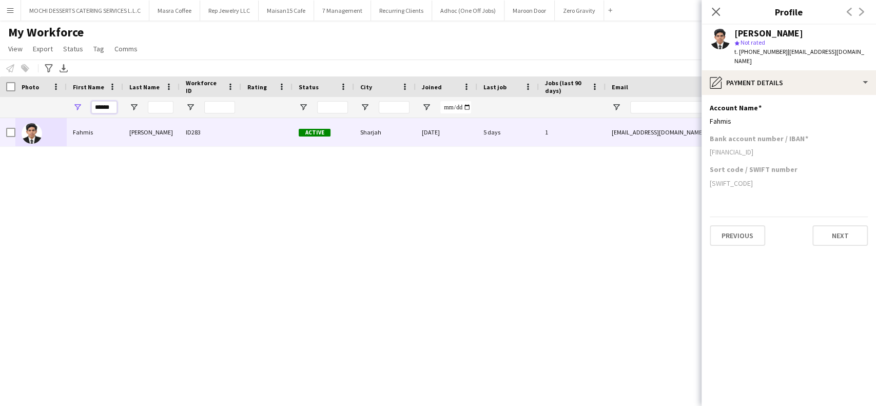
click at [108, 109] on input "******" at bounding box center [104, 107] width 26 height 12
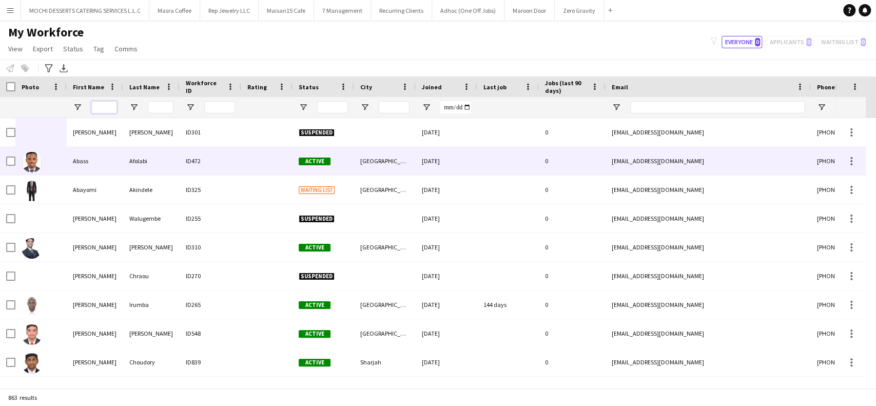
paste input "**********"
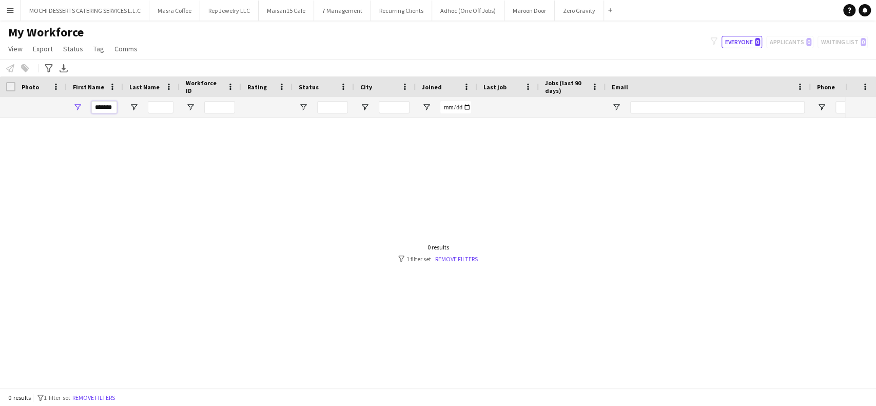
scroll to position [0, 2]
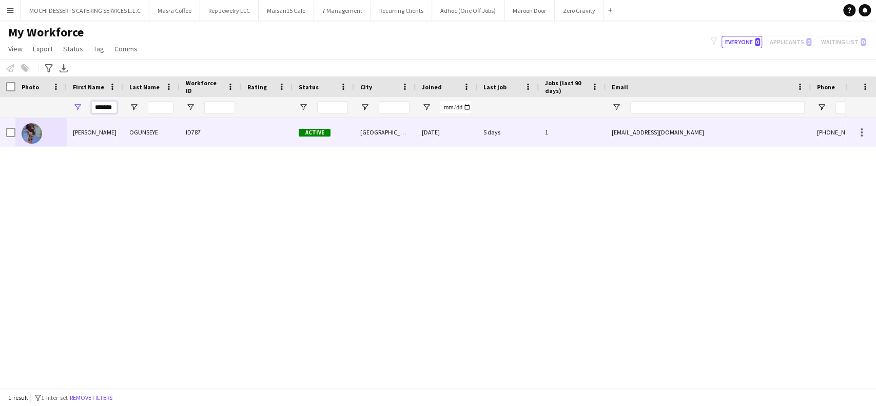
type input "*******"
click at [136, 138] on div "OGUNSEYE" at bounding box center [151, 132] width 56 height 28
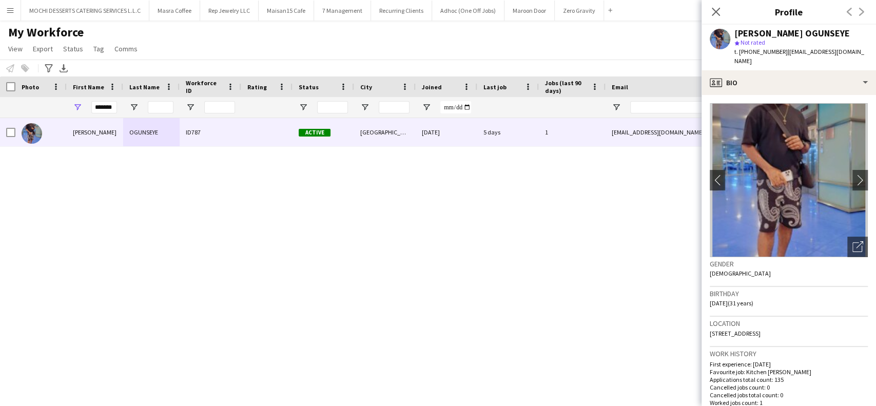
drag, startPoint x: 866, startPoint y: 51, endPoint x: 783, endPoint y: 50, distance: 83.1
click at [783, 50] on div "ADEMOLA KAYODE OGUNSEYE star Not rated t. +971526969037 | fadunmilagbenga7@gmai…" at bounding box center [788, 48] width 174 height 46
drag, startPoint x: 778, startPoint y: 51, endPoint x: 739, endPoint y: 58, distance: 40.1
click at [739, 58] on div "ADEMOLA KAYODE OGUNSEYE star Not rated t. +971526969037 | fadunmilagbenga7@gmai…" at bounding box center [788, 48] width 174 height 46
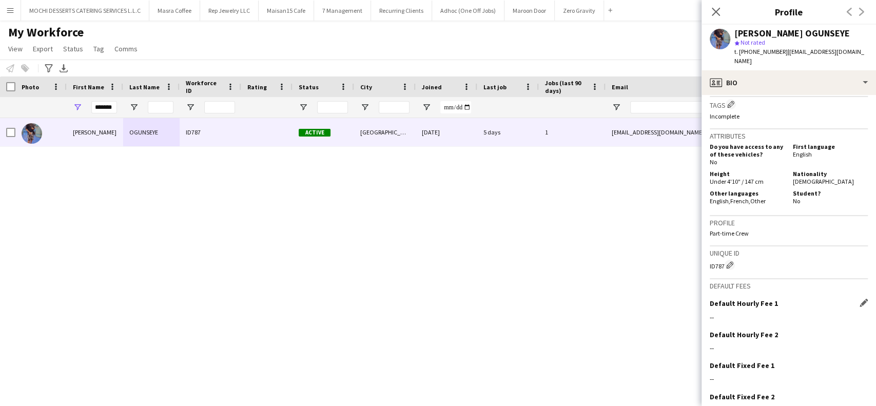
scroll to position [547, 0]
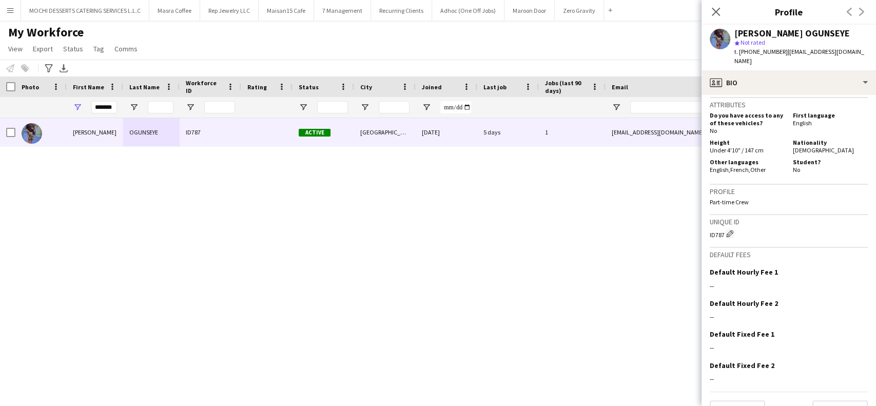
drag, startPoint x: 725, startPoint y: 228, endPoint x: 706, endPoint y: 230, distance: 19.6
click at [706, 230] on app-crew-profile-bio "chevron-left chevron-right Open photos pop-in Gender Male Birthday 06-05-1994 (…" at bounding box center [788, 250] width 174 height 311
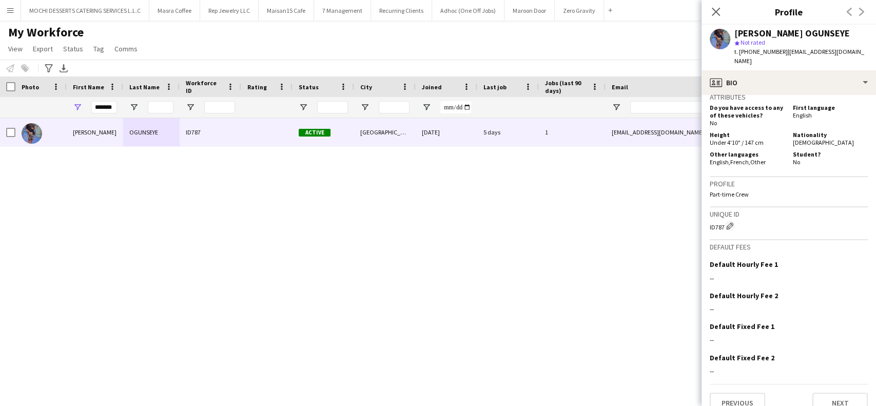
scroll to position [563, 0]
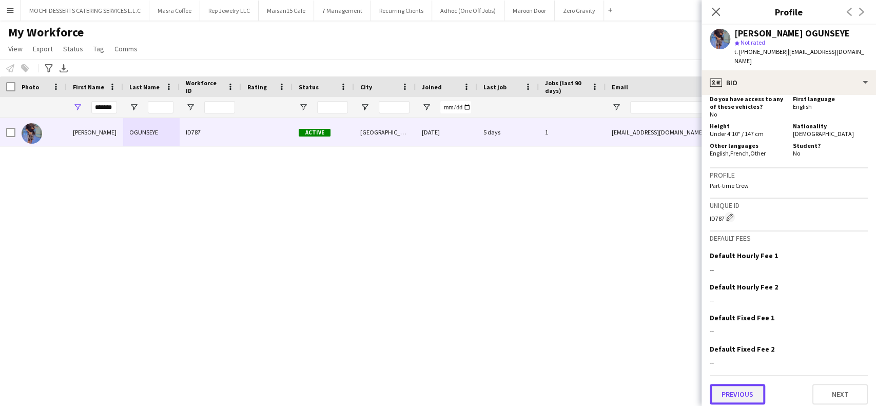
click at [739, 392] on button "Previous" at bounding box center [736, 394] width 55 height 21
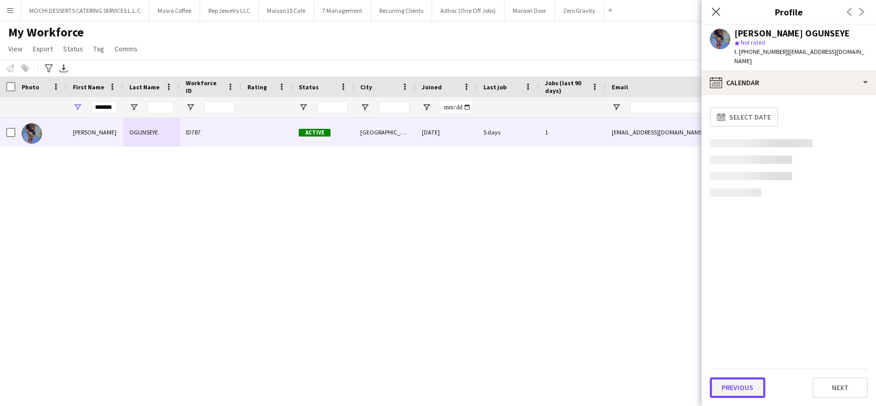
click at [739, 385] on button "Previous" at bounding box center [736, 387] width 55 height 21
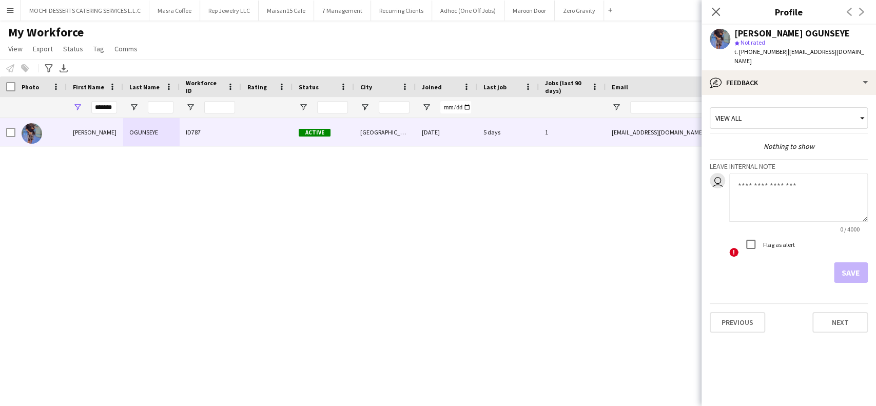
click at [745, 361] on app-crew-profile-feedback-tab "View all Nothing to show Leave internal note user 0 / 4000 ! Flag as alert Save…" at bounding box center [788, 250] width 174 height 311
click at [754, 303] on div "Previous Next" at bounding box center [788, 317] width 158 height 29
click at [754, 312] on button "Previous" at bounding box center [736, 322] width 55 height 21
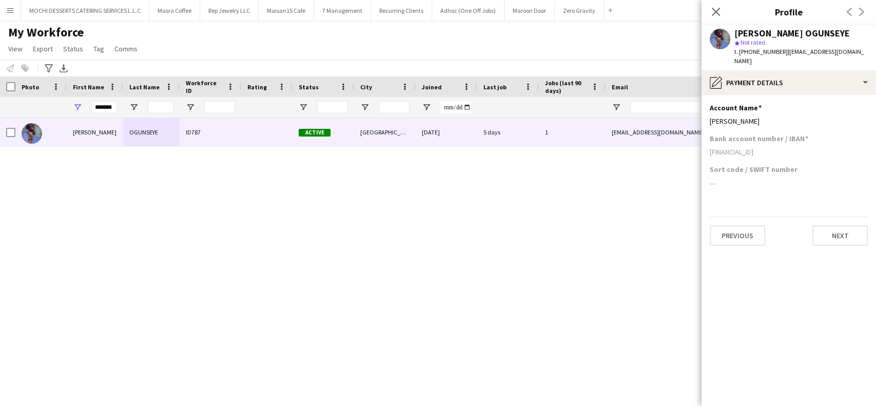
drag, startPoint x: 796, startPoint y: 142, endPoint x: 703, endPoint y: 146, distance: 92.4
click at [703, 146] on app-section-data-types "Account Name Edit this field ADEMOLA OGUNSEYE Bank account number / IBAN AE6403…" at bounding box center [788, 250] width 174 height 311
click at [712, 12] on icon "Close pop-in" at bounding box center [716, 12] width 10 height 10
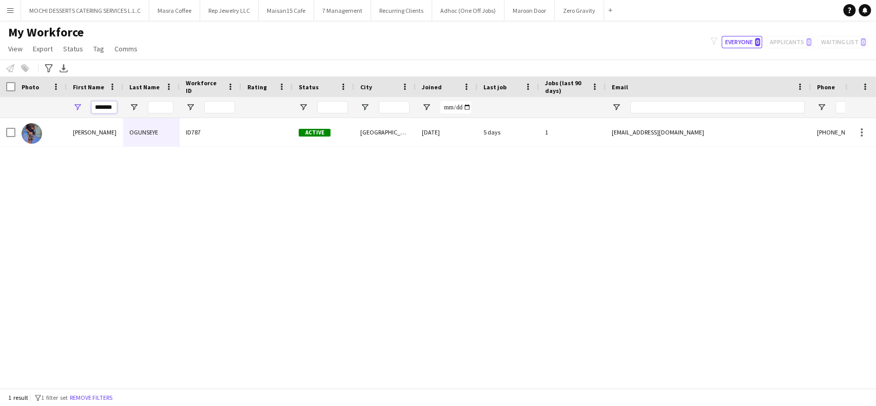
click at [112, 105] on input "*******" at bounding box center [104, 107] width 26 height 12
click at [119, 100] on div "*******" at bounding box center [95, 107] width 56 height 21
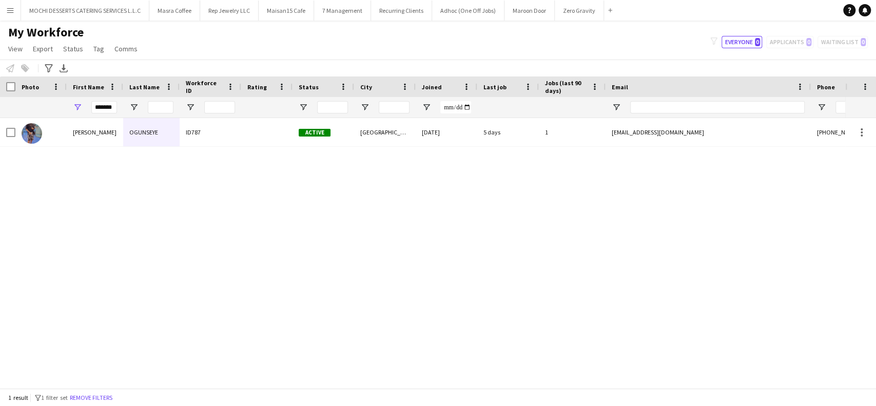
scroll to position [0, 0]
click at [119, 99] on div "*******" at bounding box center [95, 107] width 56 height 21
click at [105, 106] on input "*******" at bounding box center [104, 107] width 26 height 12
click at [104, 106] on input "*******" at bounding box center [104, 107] width 26 height 12
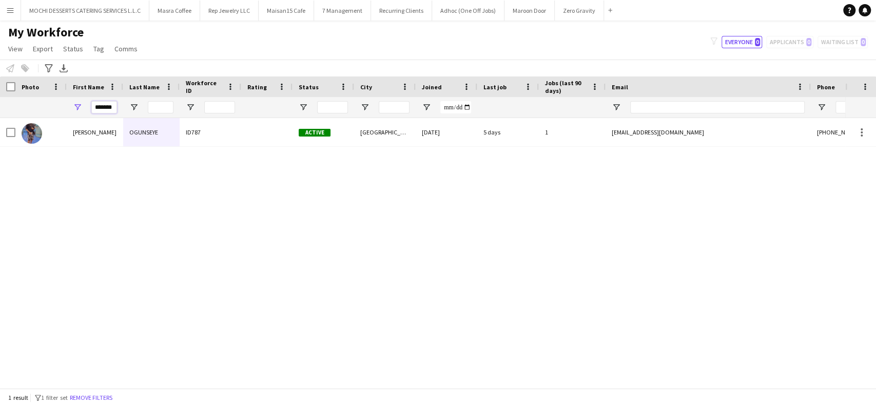
click at [114, 105] on input "*******" at bounding box center [104, 107] width 26 height 12
click at [115, 105] on input "*******" at bounding box center [104, 107] width 26 height 12
paste input "**********"
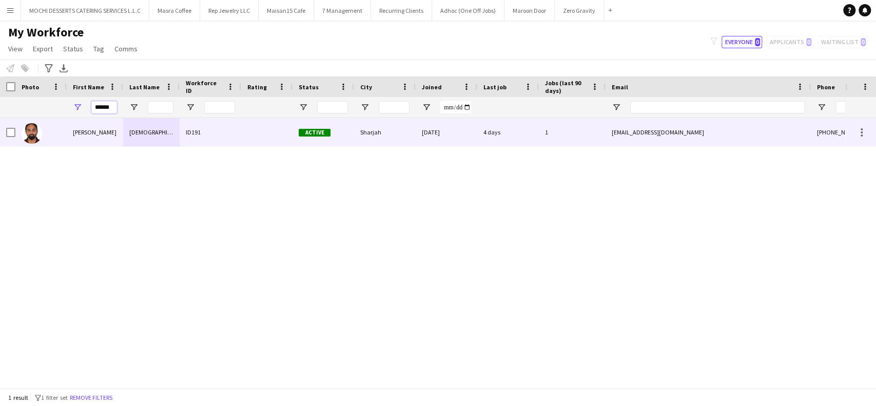
type input "******"
click at [96, 130] on div "Shoaib" at bounding box center [95, 132] width 56 height 28
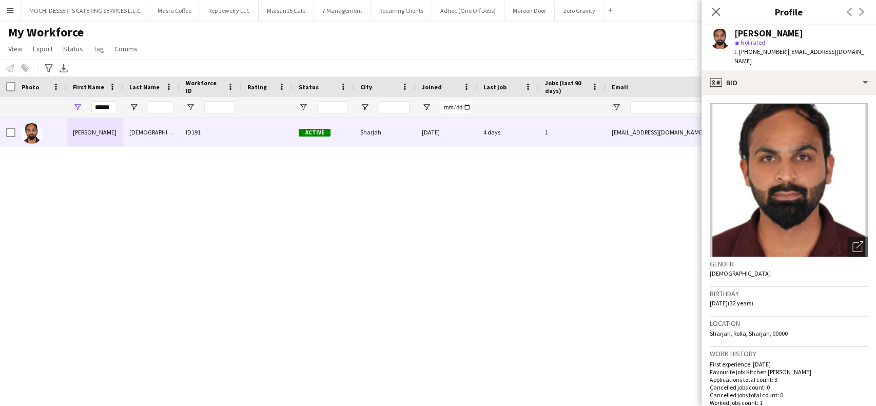
drag, startPoint x: 818, startPoint y: 31, endPoint x: 734, endPoint y: 35, distance: 84.2
click at [734, 35] on div "Shoaib Bhameshan" at bounding box center [800, 33] width 133 height 9
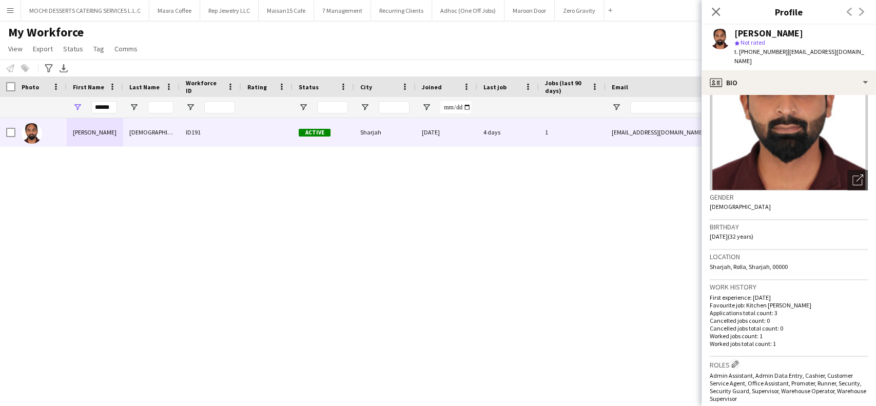
scroll to position [68, 0]
drag, startPoint x: 864, startPoint y: 51, endPoint x: 782, endPoint y: 51, distance: 82.1
click at [782, 51] on div "Shoaib Bhameshan star Not rated t. +971524245304 | sbhameshan286@gmail.com" at bounding box center [788, 48] width 174 height 46
drag, startPoint x: 778, startPoint y: 53, endPoint x: 740, endPoint y: 51, distance: 38.0
click at [740, 51] on span "t. +971524245304" at bounding box center [760, 52] width 53 height 8
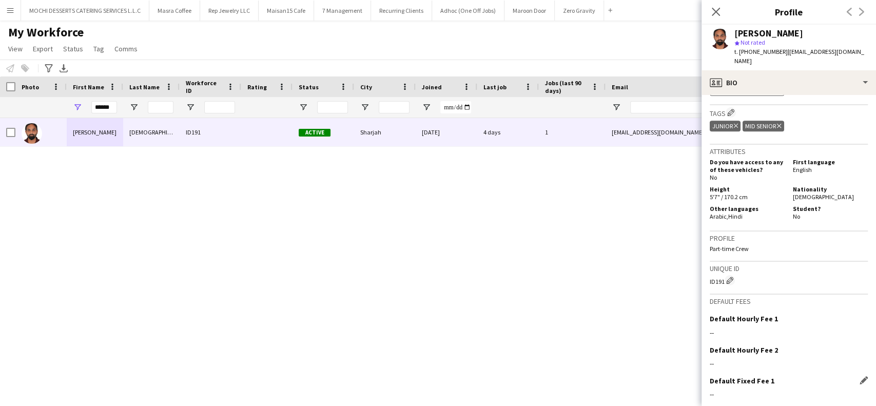
scroll to position [479, 0]
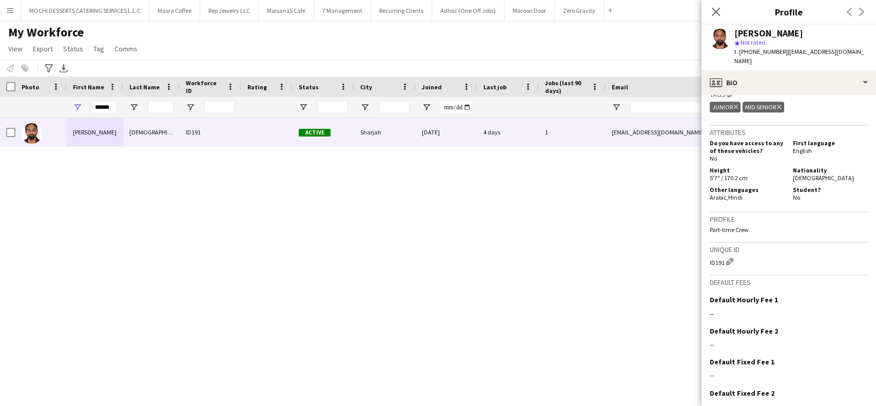
drag, startPoint x: 725, startPoint y: 252, endPoint x: 713, endPoint y: 256, distance: 13.0
click at [710, 256] on div "ID191 Edit crew unique ID" at bounding box center [788, 261] width 158 height 10
click at [726, 256] on button "Edit crew unique ID" at bounding box center [729, 261] width 10 height 10
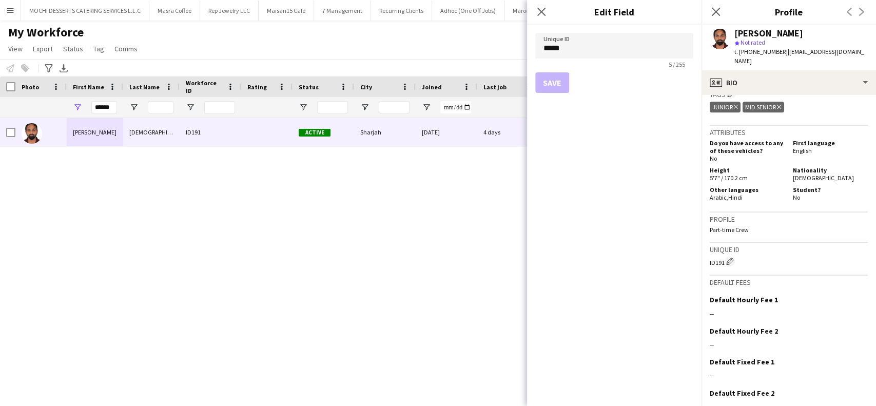
drag, startPoint x: 721, startPoint y: 257, endPoint x: 703, endPoint y: 256, distance: 18.0
click at [703, 256] on app-crew-profile-bio "Open photos pop-in Gender Male Birthday 22-03-1993 (32 years) Location Sharjah,…" at bounding box center [788, 250] width 174 height 311
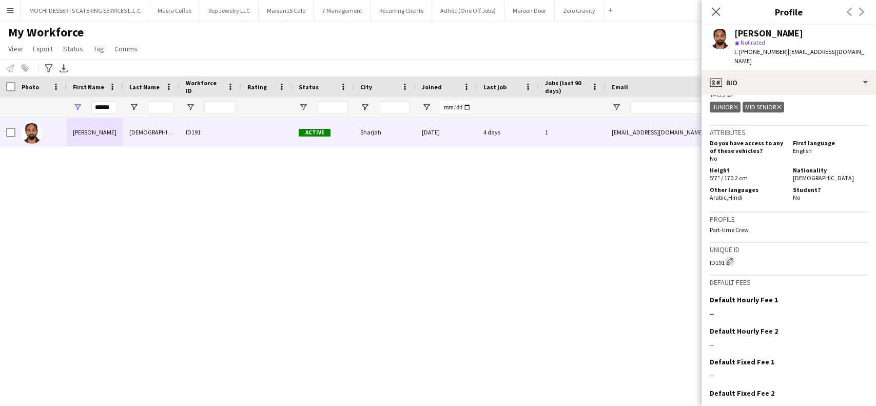
click at [725, 256] on div "ID191 Edit crew unique ID" at bounding box center [788, 261] width 158 height 10
drag, startPoint x: 724, startPoint y: 254, endPoint x: 701, endPoint y: 255, distance: 22.6
click at [701, 255] on app-crew-profile-bio "Open photos pop-in Gender Male Birthday 22-03-1993 (32 years) Location Sharjah,…" at bounding box center [788, 250] width 174 height 311
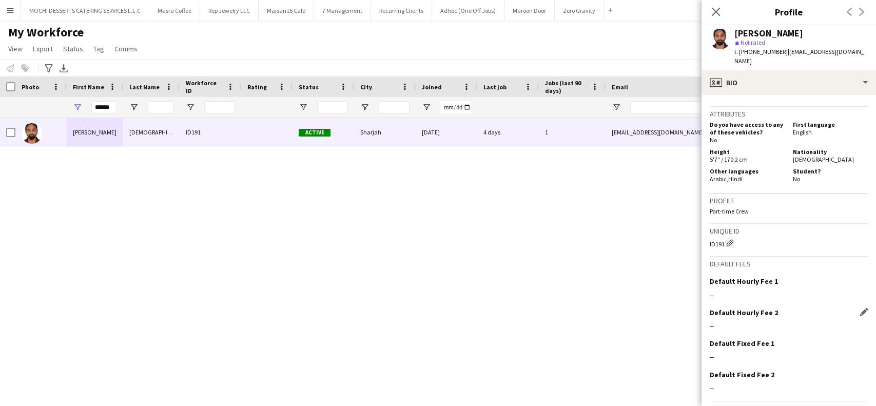
scroll to position [522, 0]
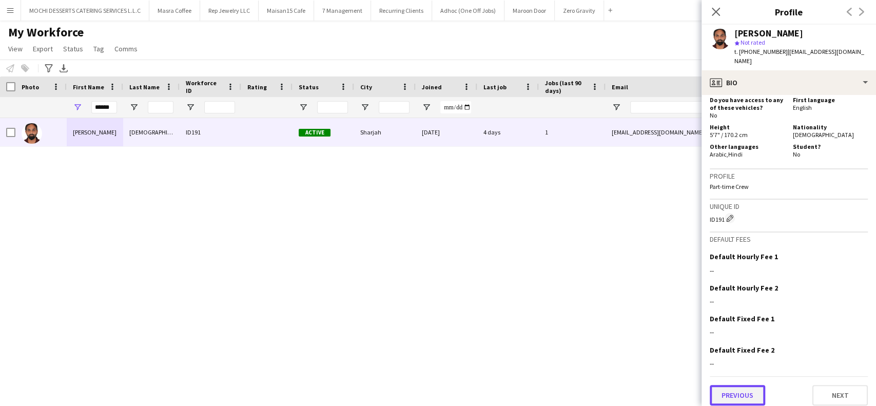
click at [736, 388] on button "Previous" at bounding box center [736, 395] width 55 height 21
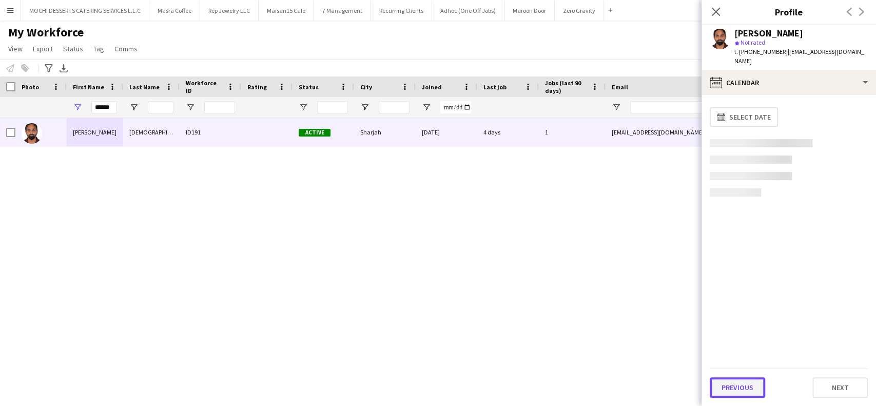
click at [740, 381] on button "Previous" at bounding box center [736, 387] width 55 height 21
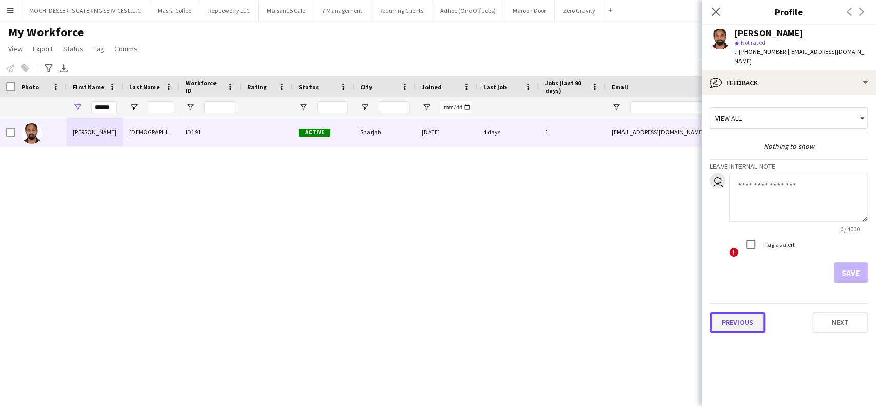
click at [748, 312] on button "Previous" at bounding box center [736, 322] width 55 height 21
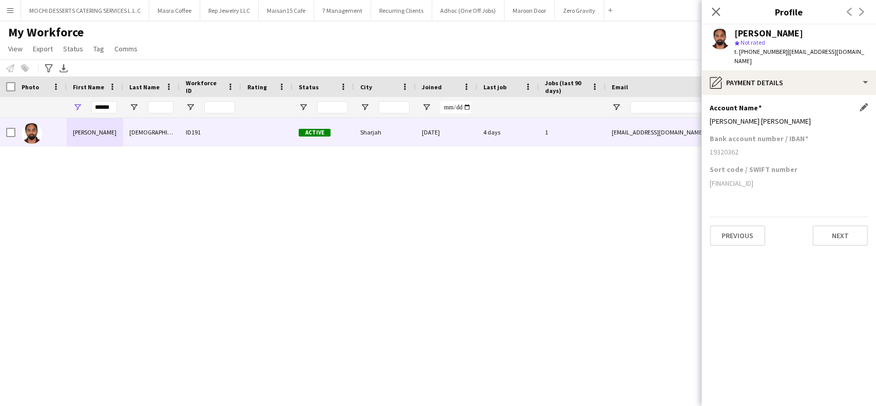
drag, startPoint x: 801, startPoint y: 112, endPoint x: 712, endPoint y: 121, distance: 89.7
click at [712, 121] on div "Account Name Edit this field Hessa bilal juma mohammad" at bounding box center [788, 118] width 158 height 31
click at [810, 116] on div "Hessa bilal juma mohammad" at bounding box center [788, 120] width 158 height 9
drag, startPoint x: 799, startPoint y: 172, endPoint x: 707, endPoint y: 174, distance: 91.9
click at [707, 174] on app-section-data-types "Account Name Edit this field Hessa bilal juma mohammad Bank account number / IB…" at bounding box center [788, 250] width 174 height 311
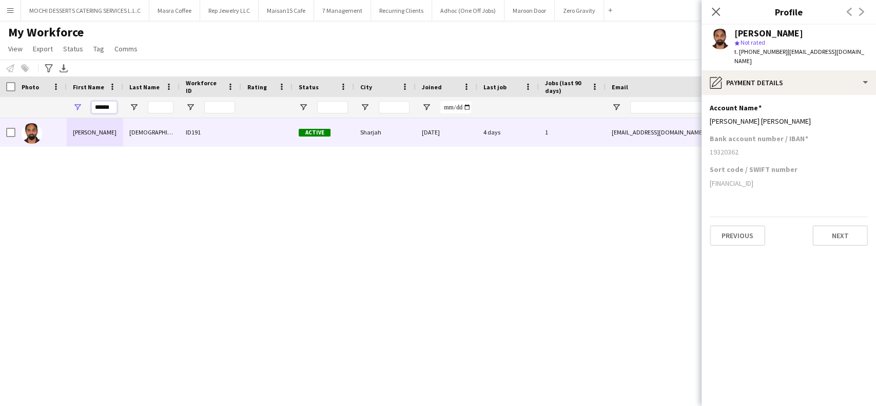
click at [111, 105] on input "******" at bounding box center [104, 107] width 26 height 12
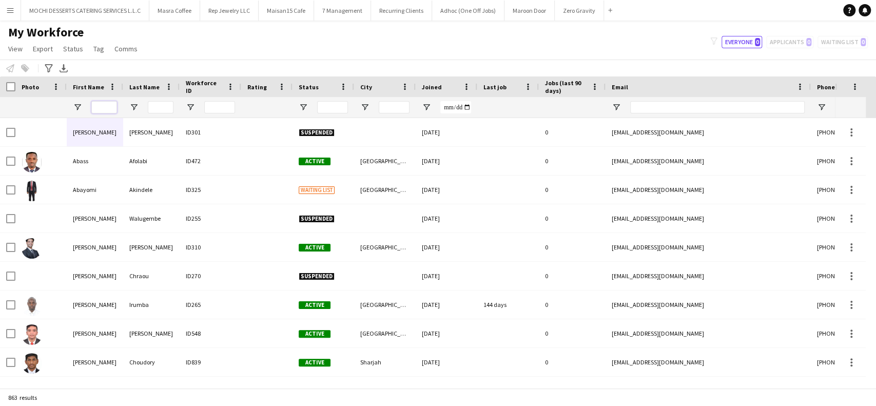
click at [96, 107] on input "First Name Filter Input" at bounding box center [104, 107] width 26 height 12
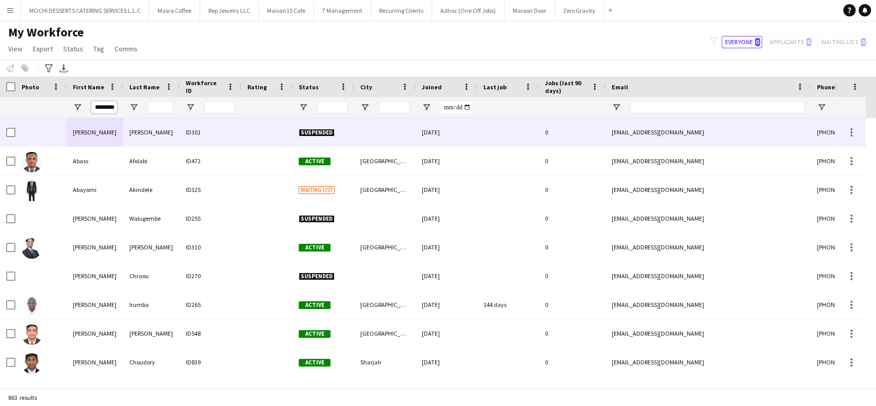
scroll to position [0, 1]
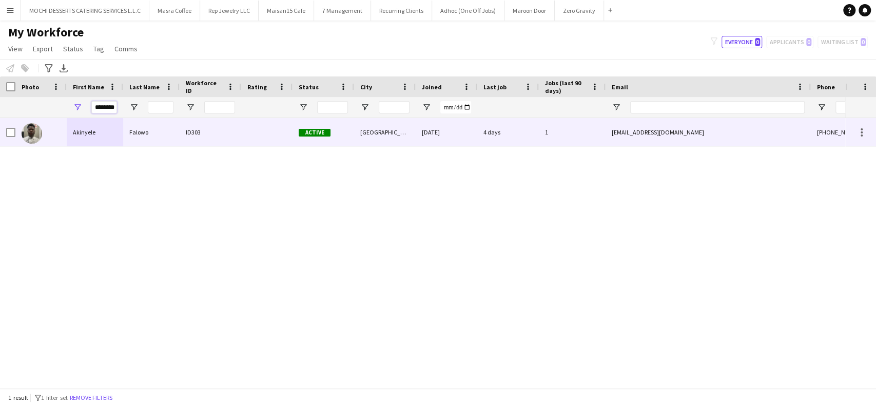
type input "********"
click at [90, 132] on div "Akinyele" at bounding box center [95, 132] width 56 height 28
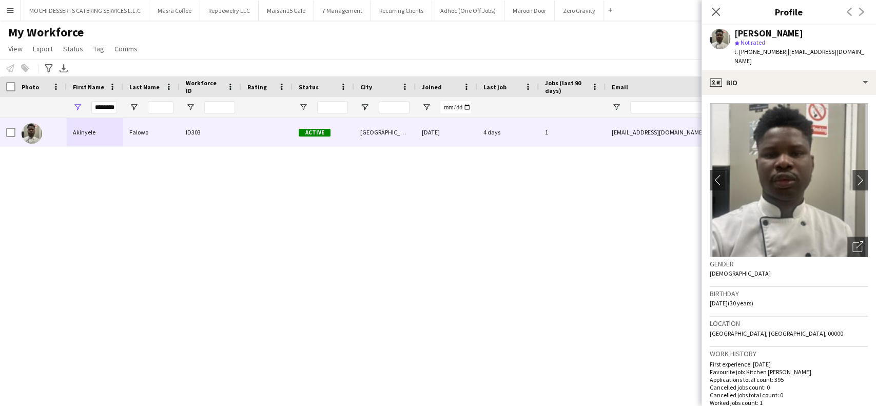
drag, startPoint x: 814, startPoint y: 34, endPoint x: 732, endPoint y: 36, distance: 81.6
click at [732, 36] on div "Akinyele Falowo star Not rated t. +971555648042 | falowoakinyele01@gmail.com" at bounding box center [788, 48] width 174 height 46
drag, startPoint x: 783, startPoint y: 51, endPoint x: 870, endPoint y: 62, distance: 87.8
click at [870, 62] on app-crew-profile "Close pop-in Profile Previous Next Akinyele Falowo star Not rated t. +971555648…" at bounding box center [788, 203] width 174 height 406
drag, startPoint x: 778, startPoint y: 52, endPoint x: 740, endPoint y: 52, distance: 38.5
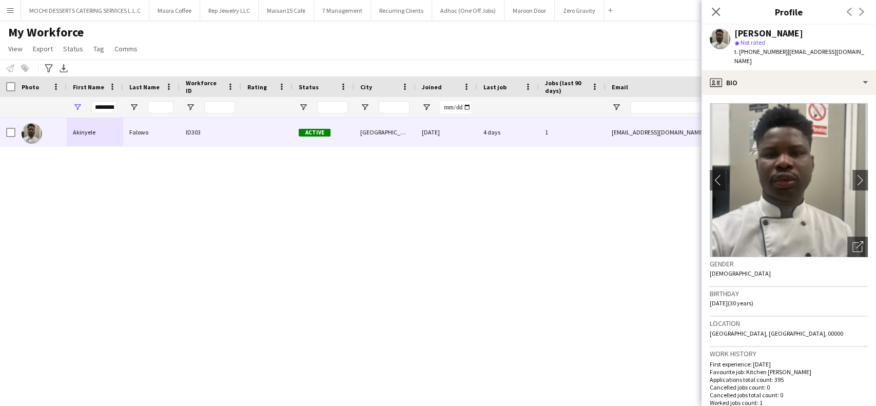
click at [740, 52] on span "t. +971555648042" at bounding box center [760, 52] width 53 height 8
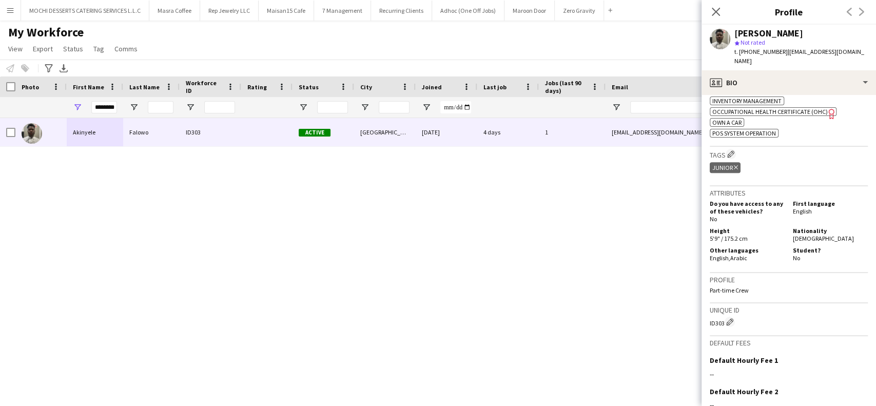
scroll to position [776, 0]
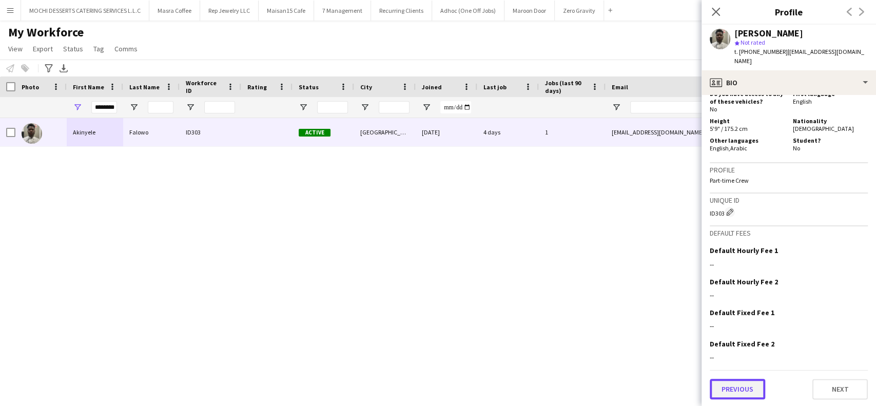
click at [738, 387] on button "Previous" at bounding box center [736, 389] width 55 height 21
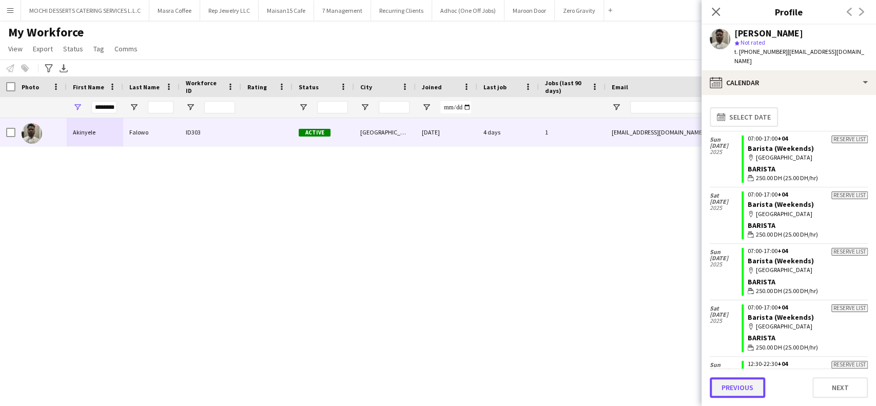
click at [734, 393] on button "Previous" at bounding box center [736, 387] width 55 height 21
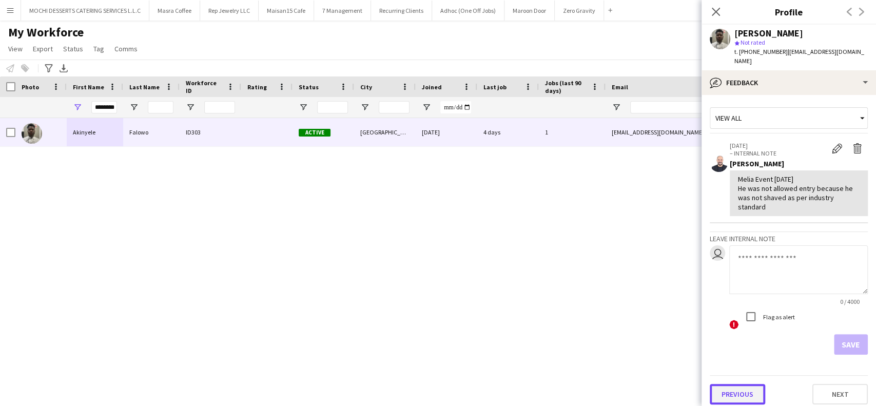
click at [727, 384] on button "Previous" at bounding box center [736, 394] width 55 height 21
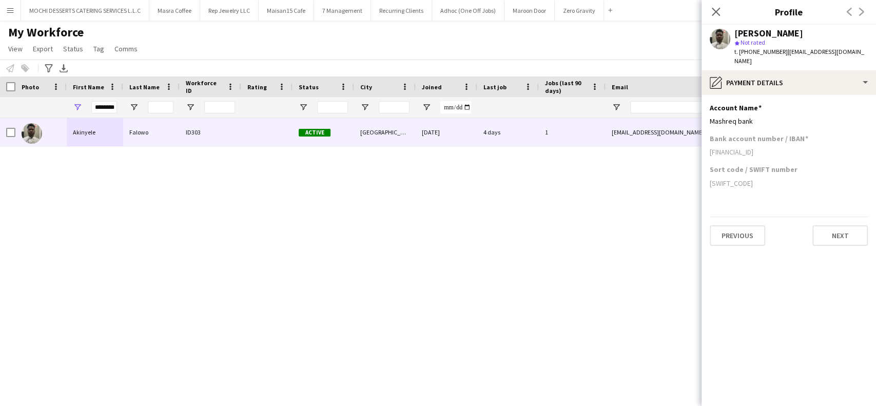
drag, startPoint x: 800, startPoint y: 142, endPoint x: 706, endPoint y: 142, distance: 94.4
click at [706, 142] on app-section-data-types "Account Name Edit this field Mashreq bank Bank account number / IBAN AE86033000…" at bounding box center [788, 250] width 174 height 311
drag, startPoint x: 807, startPoint y: 31, endPoint x: 744, endPoint y: 34, distance: 63.2
click at [732, 30] on div "Akinyele Falowo star Not rated t. +971555648042 | falowoakinyele01@gmail.com" at bounding box center [788, 48] width 174 height 46
click at [718, 11] on icon "Close pop-in" at bounding box center [716, 12] width 10 height 10
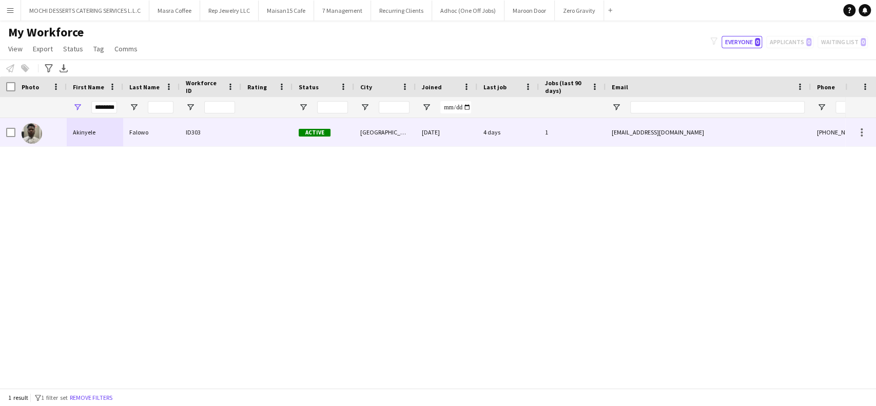
click at [82, 131] on div "Akinyele" at bounding box center [95, 132] width 56 height 28
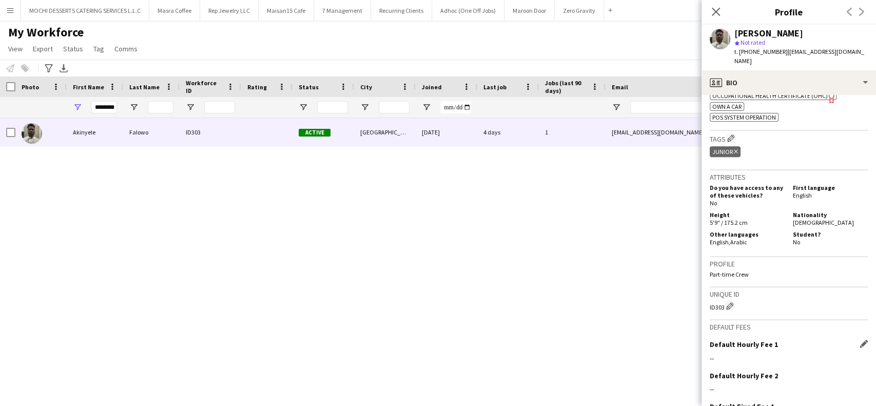
scroll to position [684, 0]
drag, startPoint x: 724, startPoint y: 305, endPoint x: 707, endPoint y: 304, distance: 17.0
click at [707, 304] on app-crew-profile-bio "chevron-left chevron-right Open photos pop-in Gender Male Birthday 01-04-1995 (…" at bounding box center [788, 250] width 174 height 311
